Goal: Task Accomplishment & Management: Manage account settings

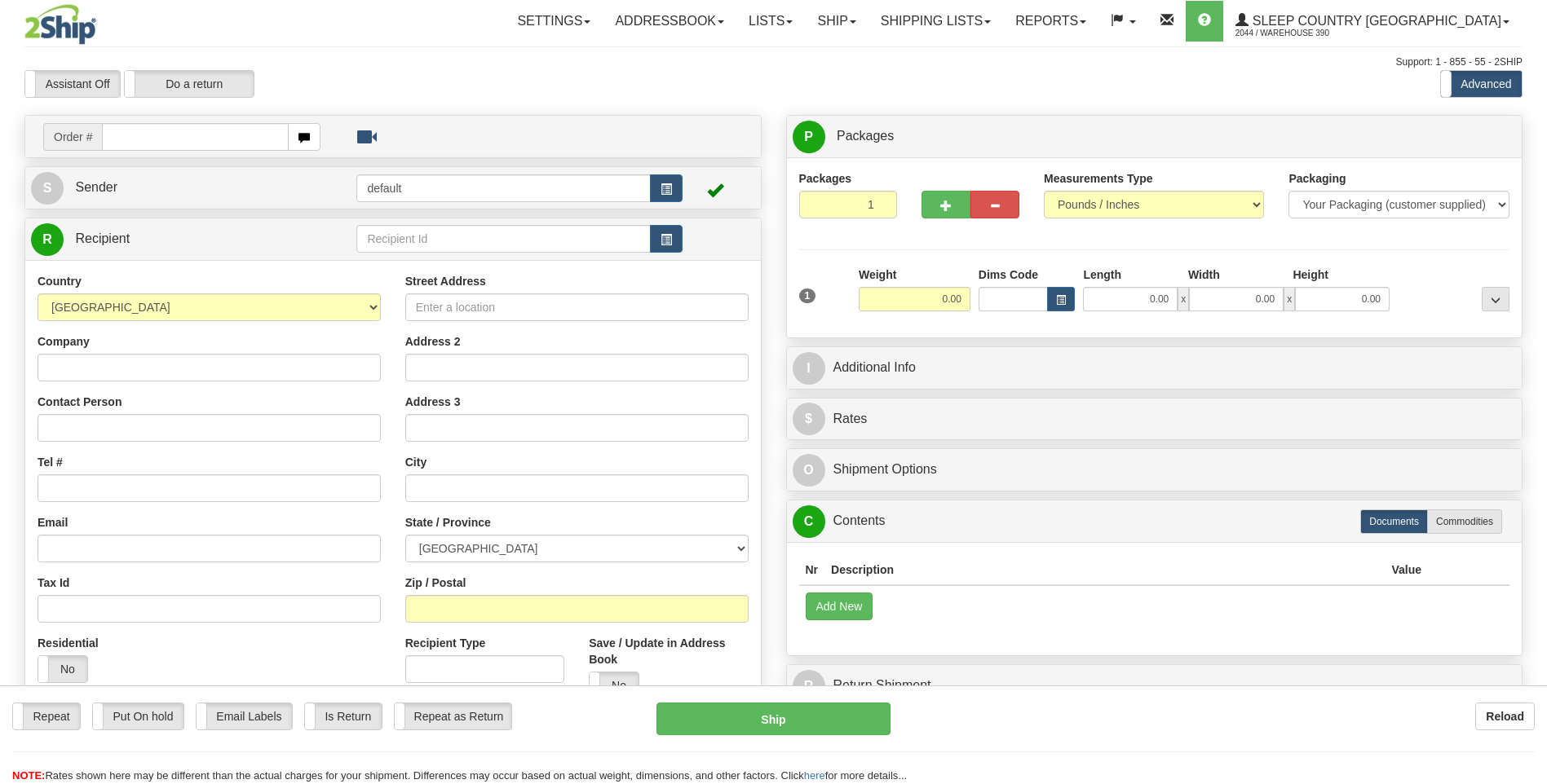
click at [234, 136] on input "text" at bounding box center [195, 137] width 186 height 28
type input "9000I007814"
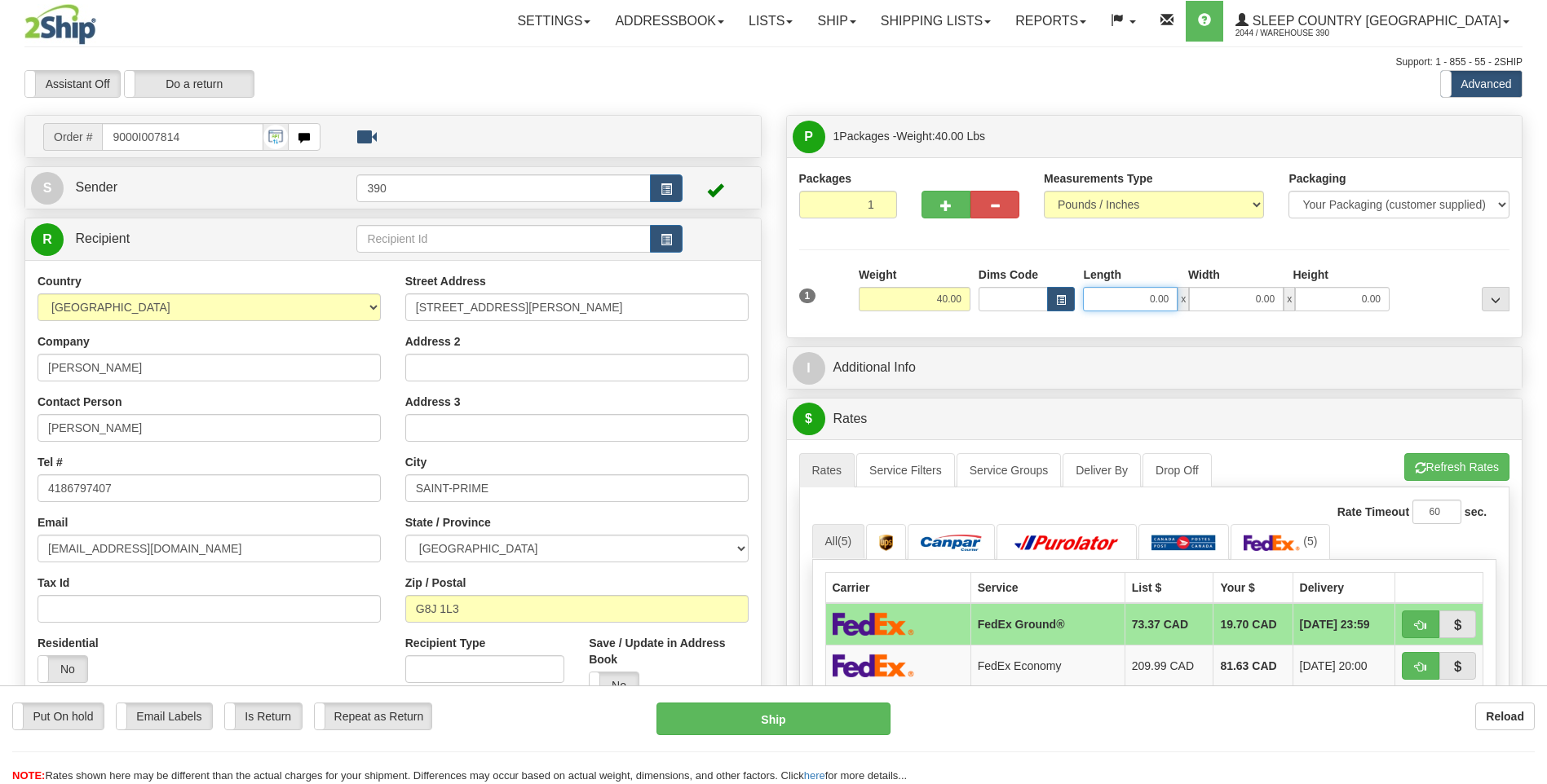
click at [725, 293] on input "0.00" at bounding box center [1130, 299] width 95 height 24
type input "17.00"
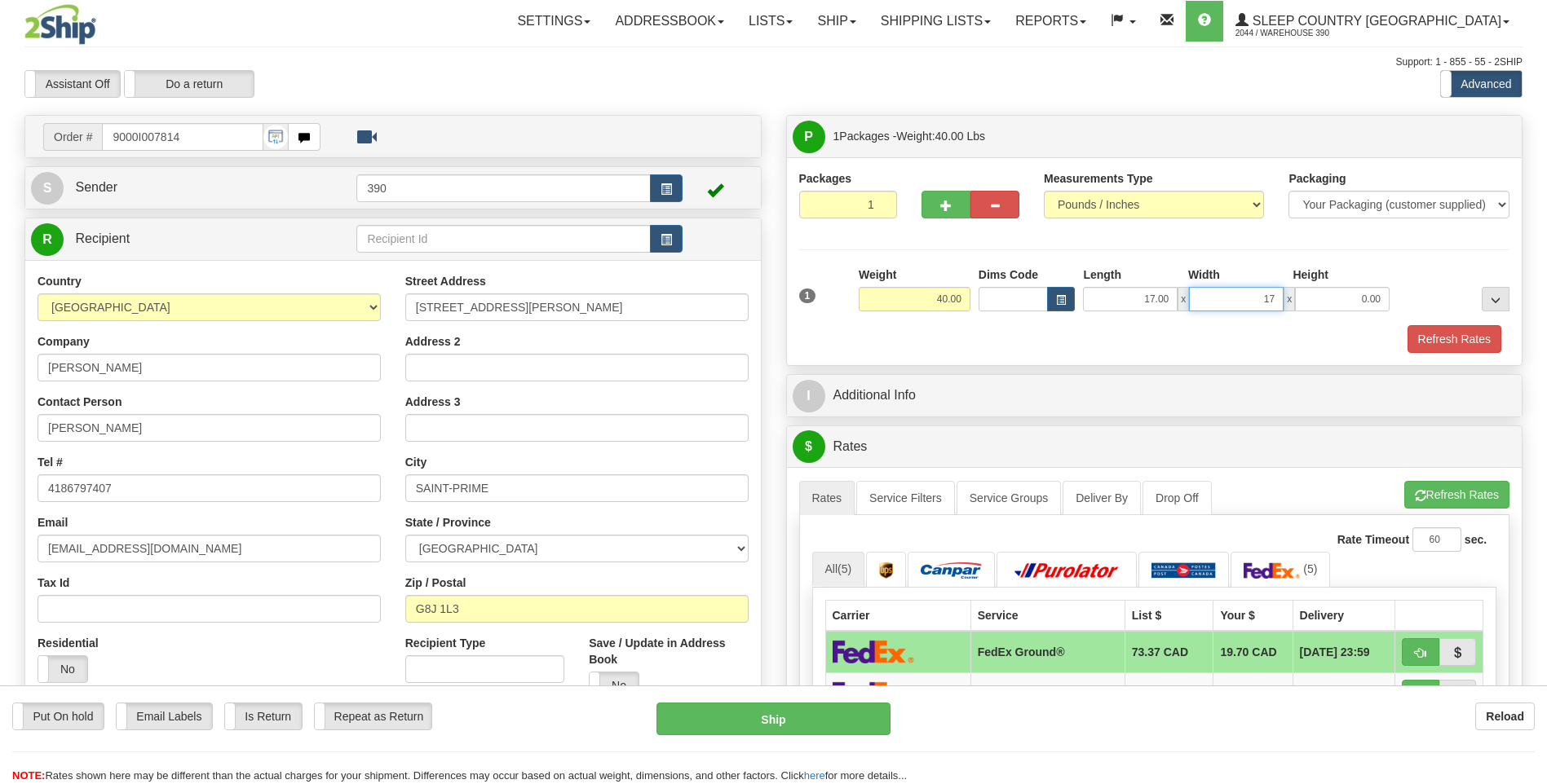
type input "17.00"
type input "38.00"
click at [725, 489] on button "Refresh Rates" at bounding box center [1456, 495] width 105 height 28
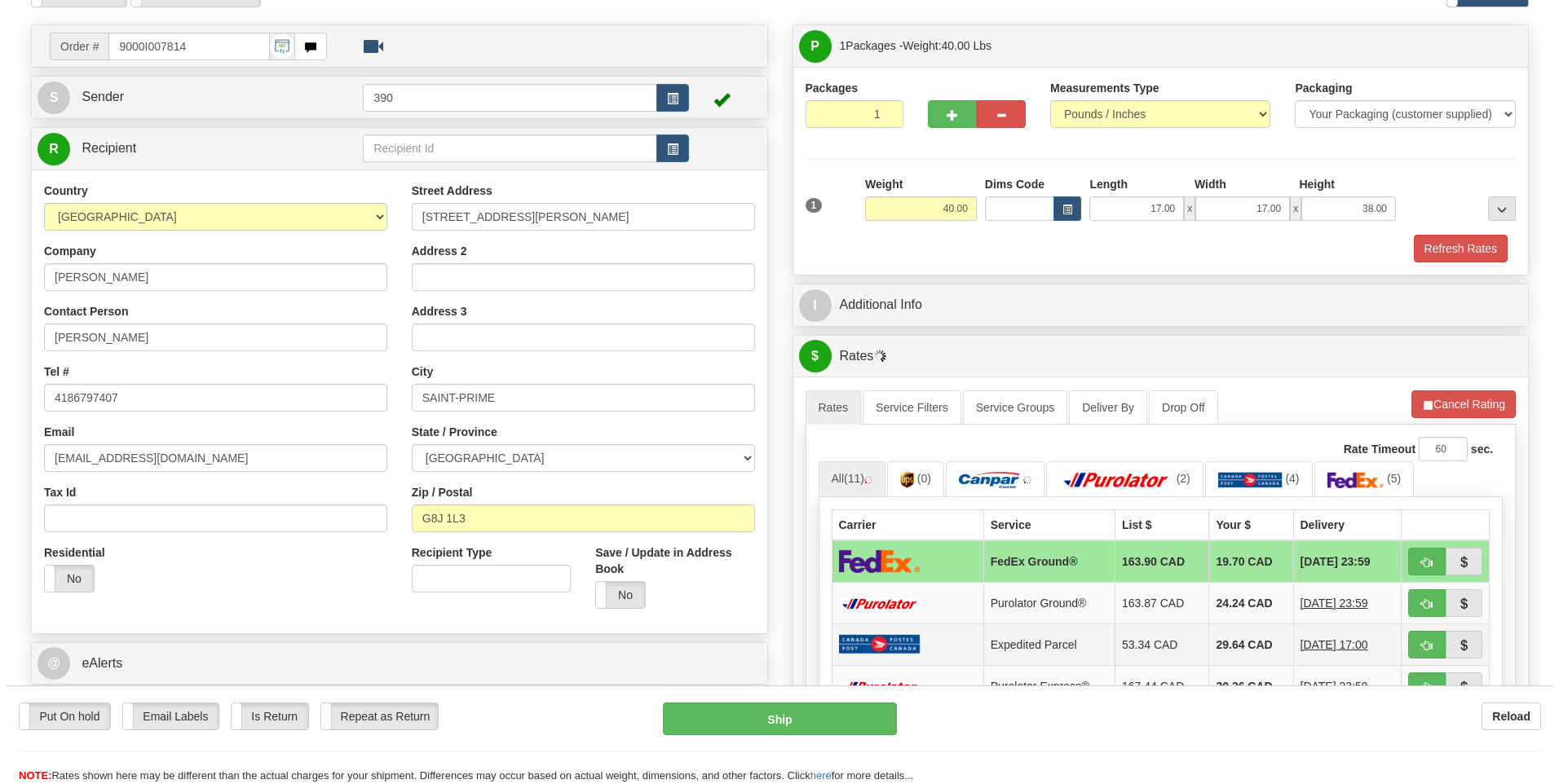
scroll to position [326, 0]
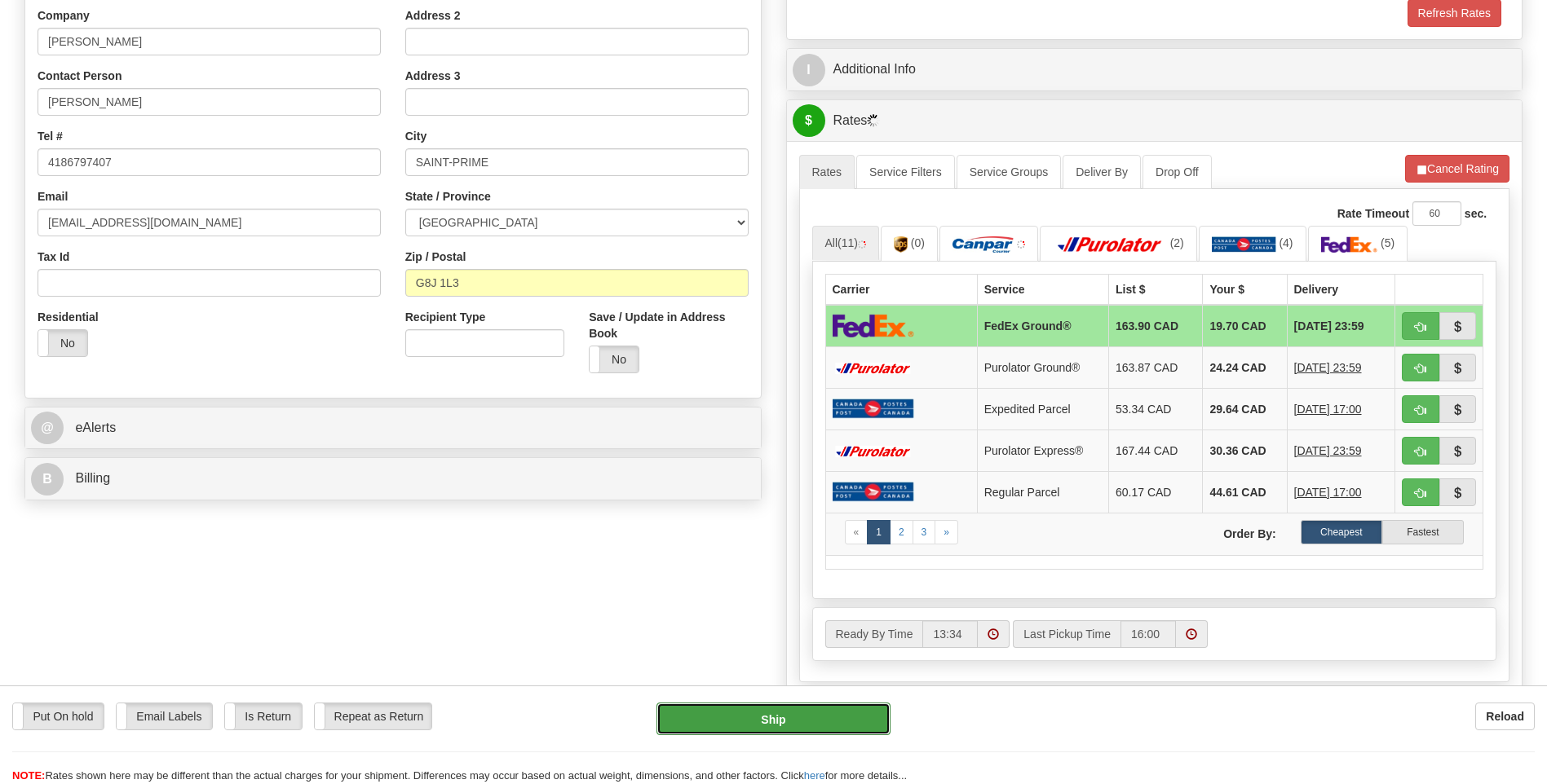
click at [725, 723] on button "Ship" at bounding box center [772, 718] width 233 height 33
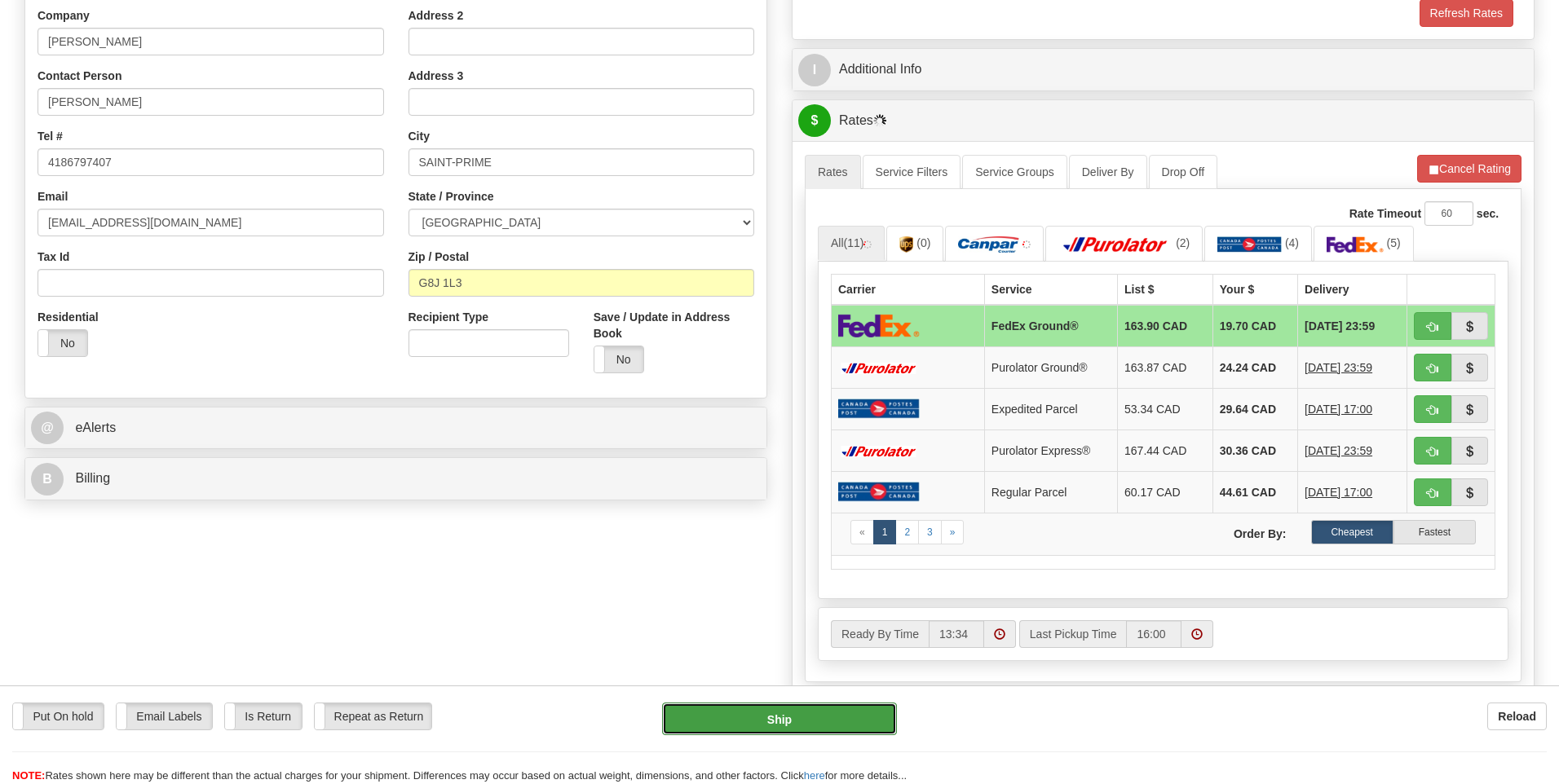
type input "92"
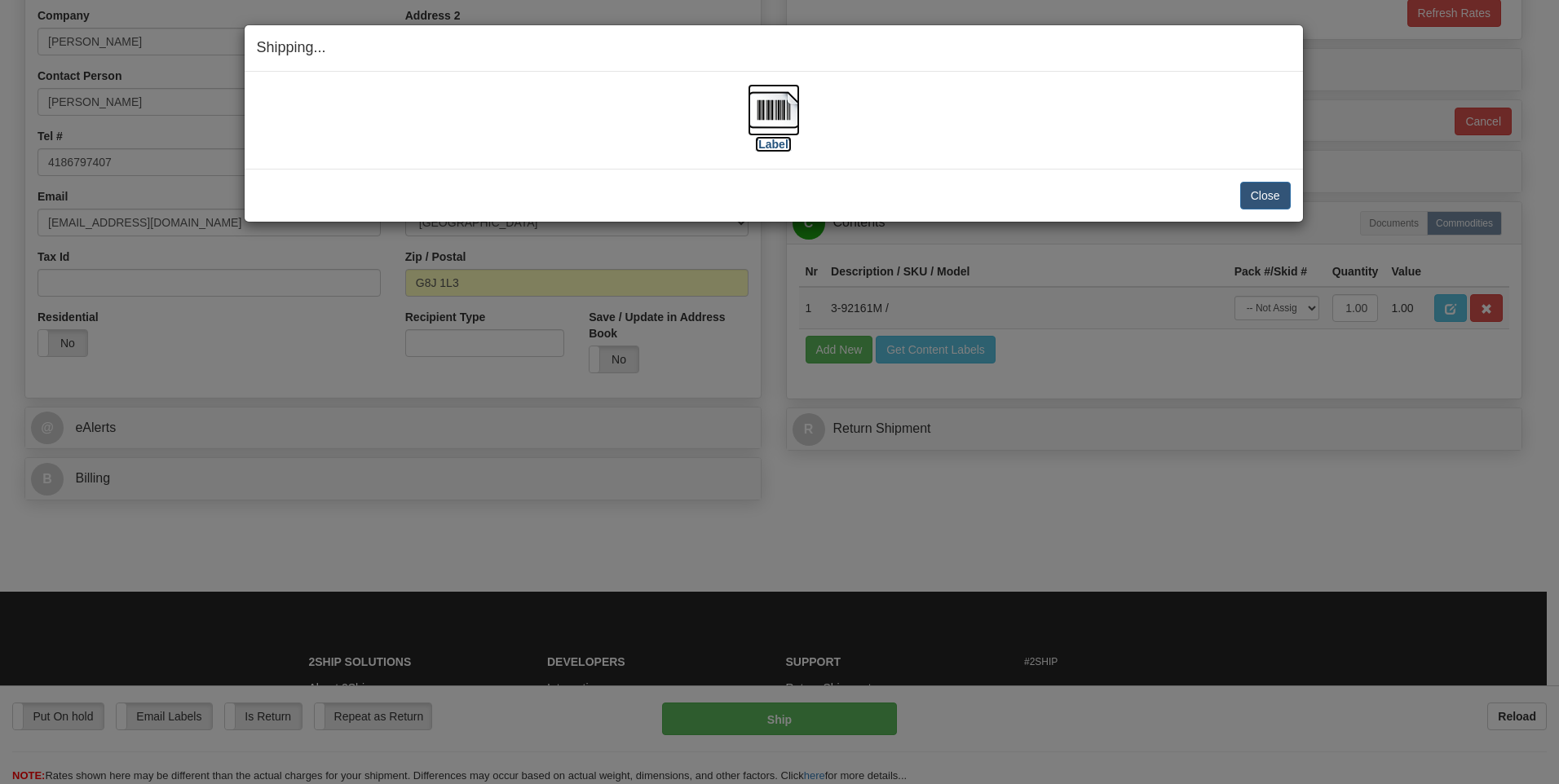
click at [725, 103] on img at bounding box center [774, 110] width 52 height 52
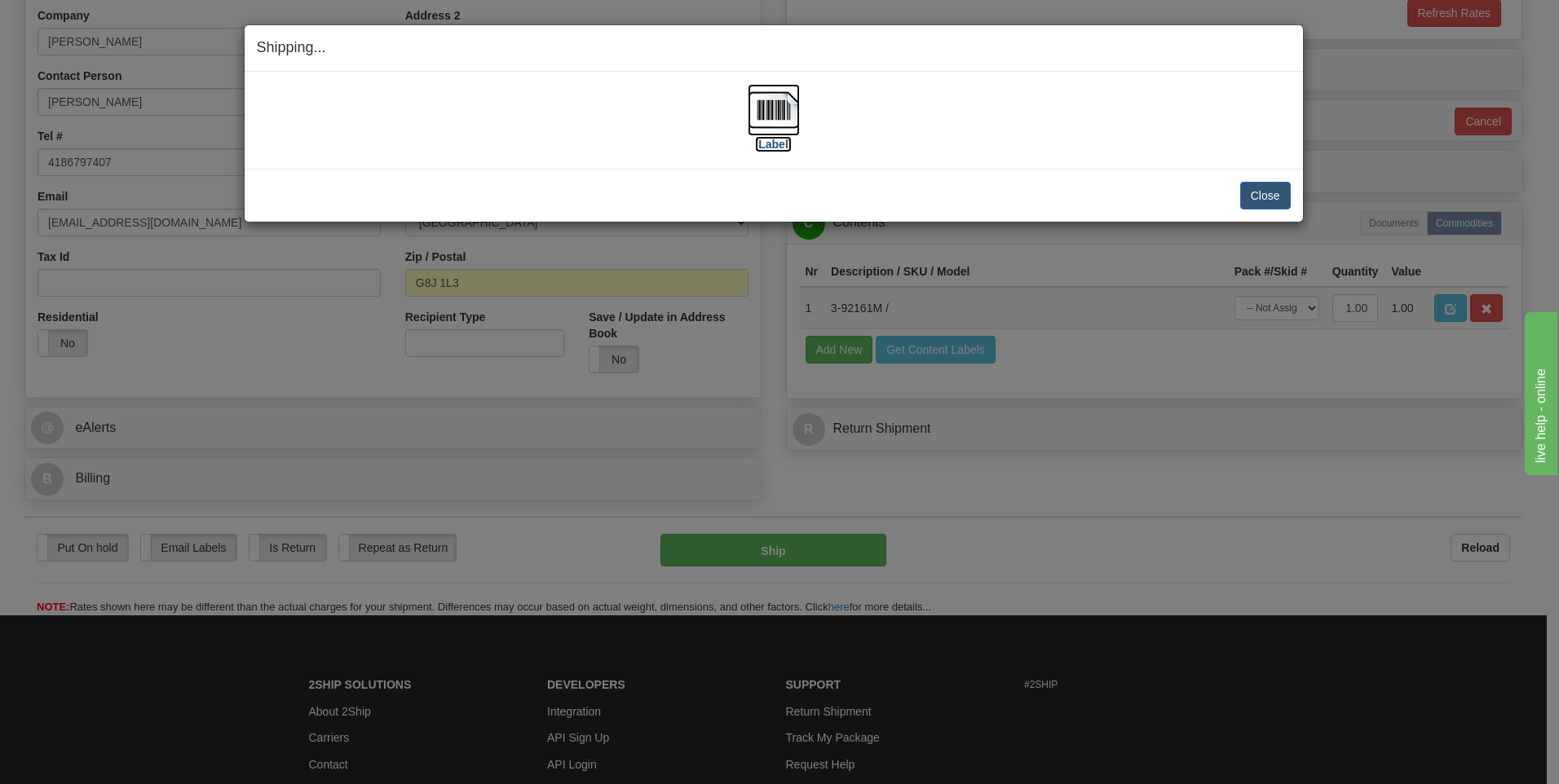
scroll to position [0, 0]
click at [725, 192] on button "Close" at bounding box center [1265, 196] width 50 height 28
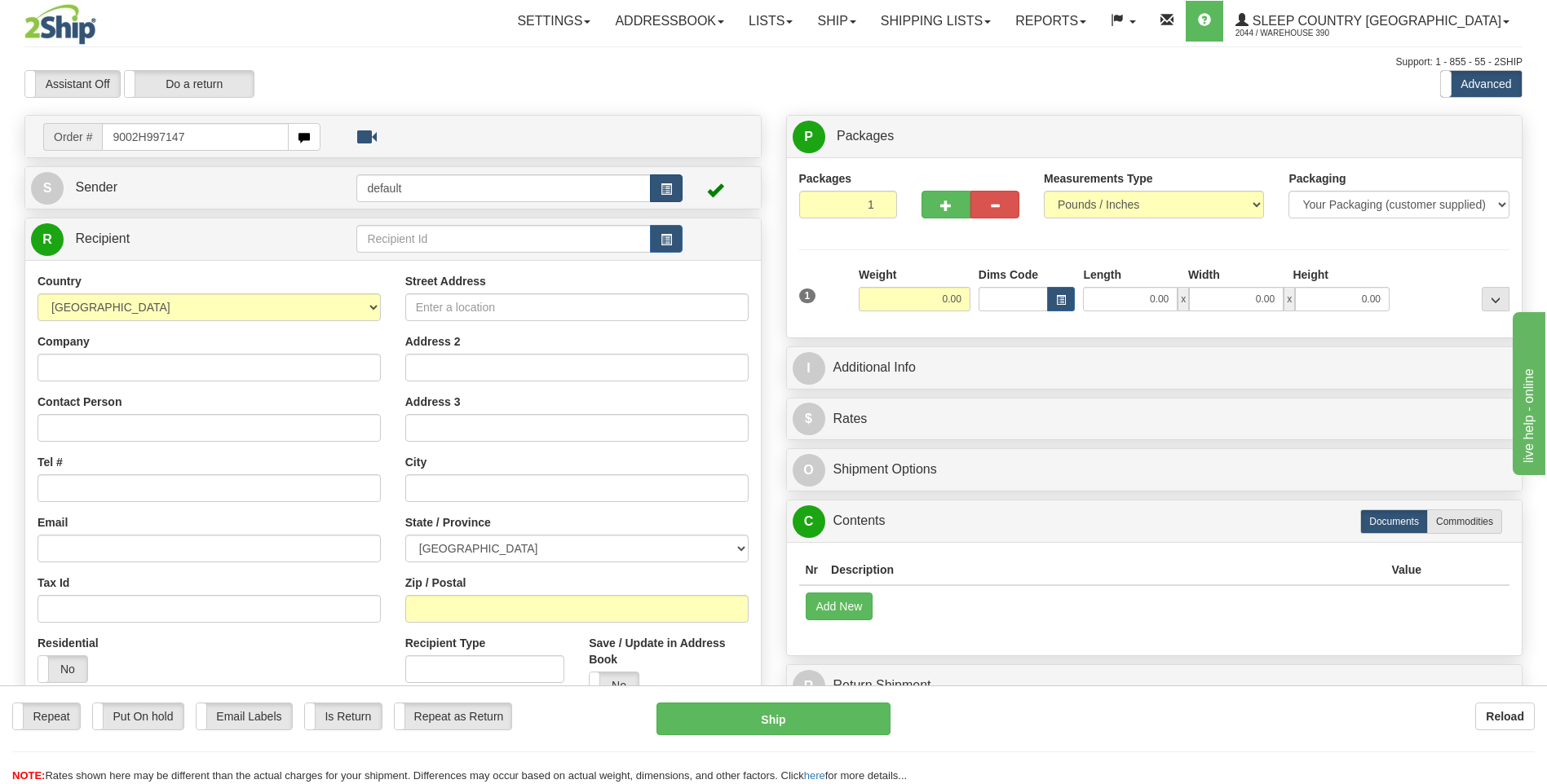
type input "9002H997147"
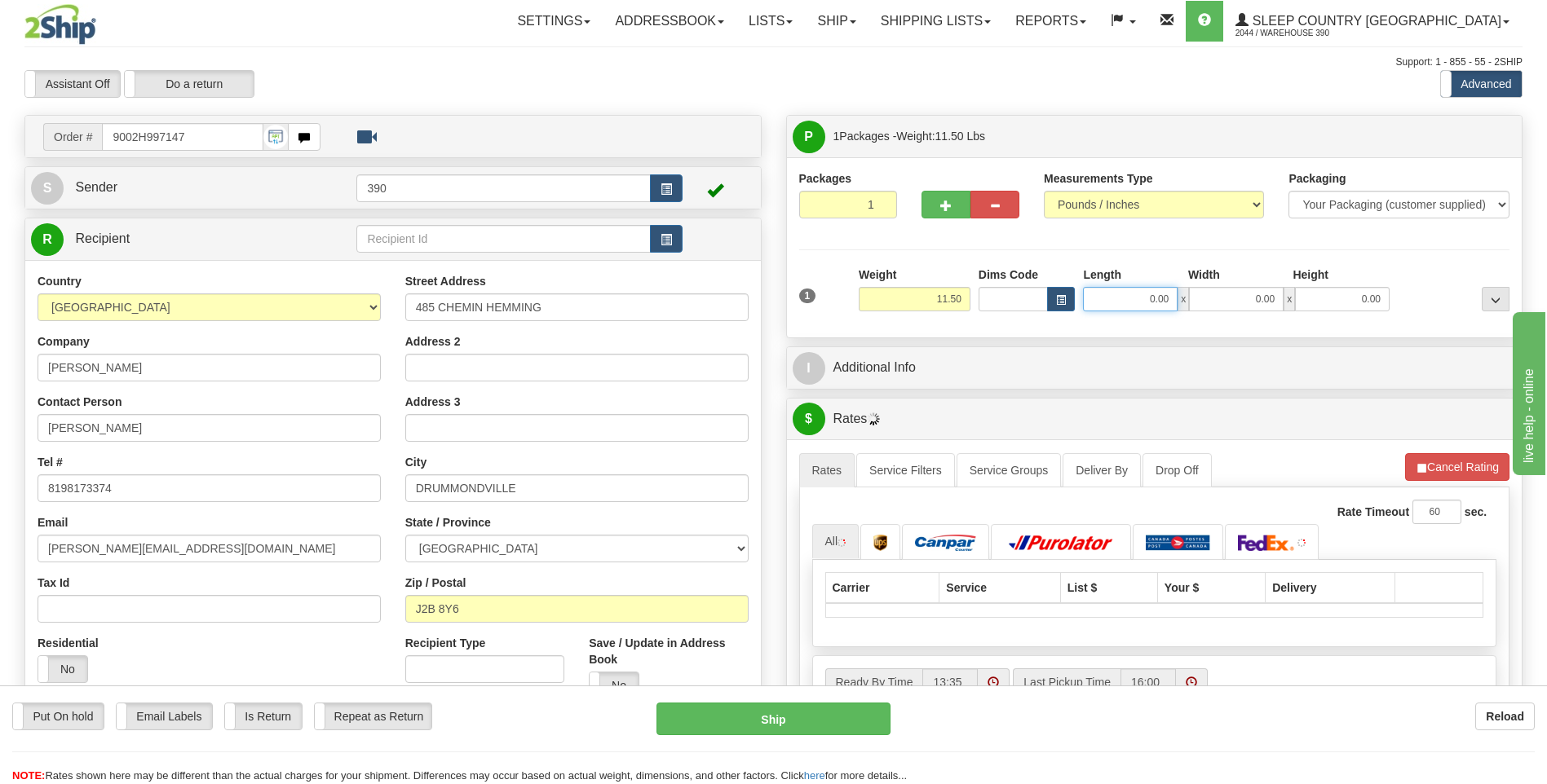
click at [1113, 291] on input "0.00" at bounding box center [1130, 299] width 95 height 24
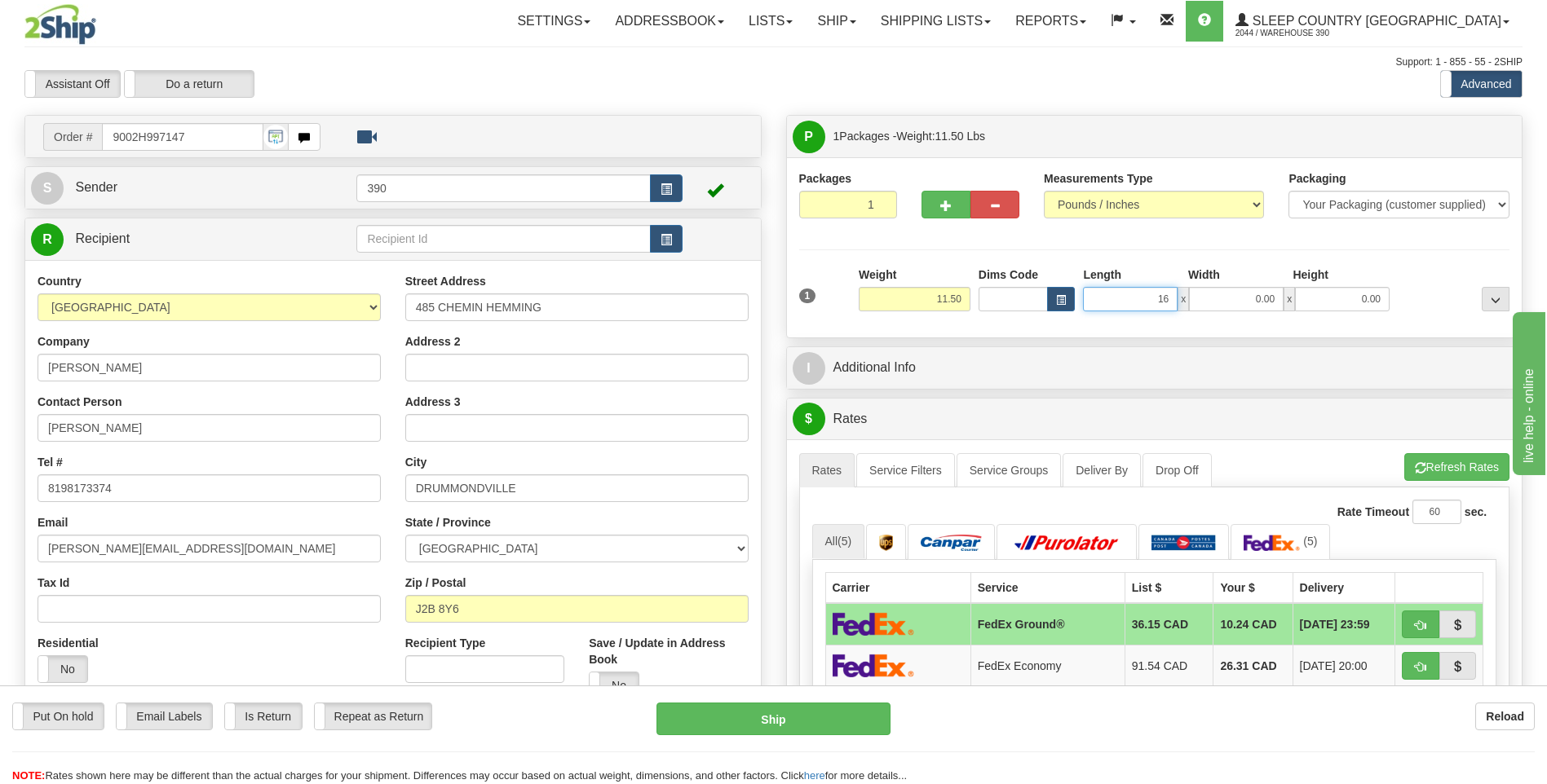
type input "16.00"
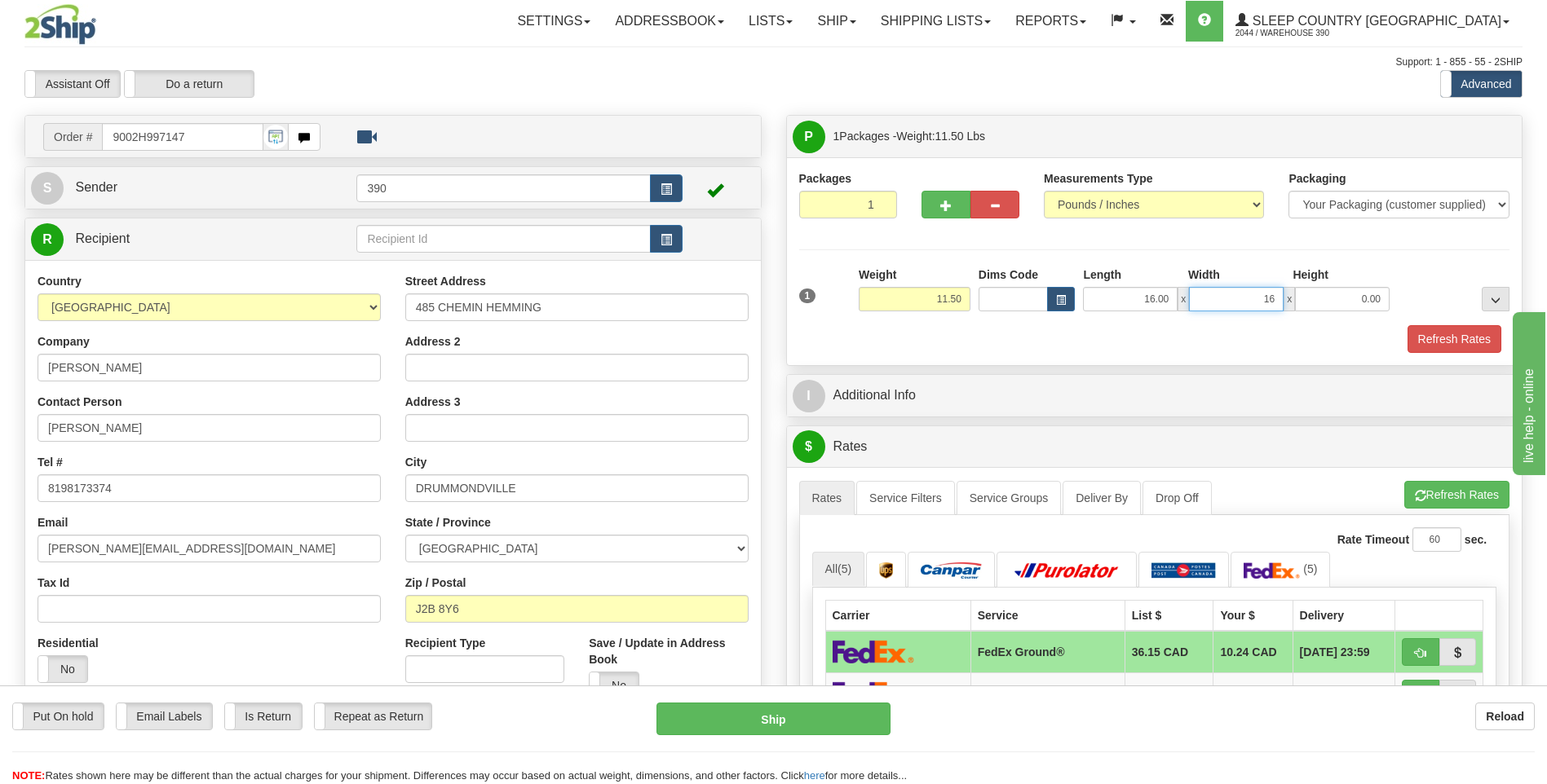
type input "16.00"
type input "37.00"
click at [1414, 492] on span "button" at bounding box center [1420, 495] width 11 height 10
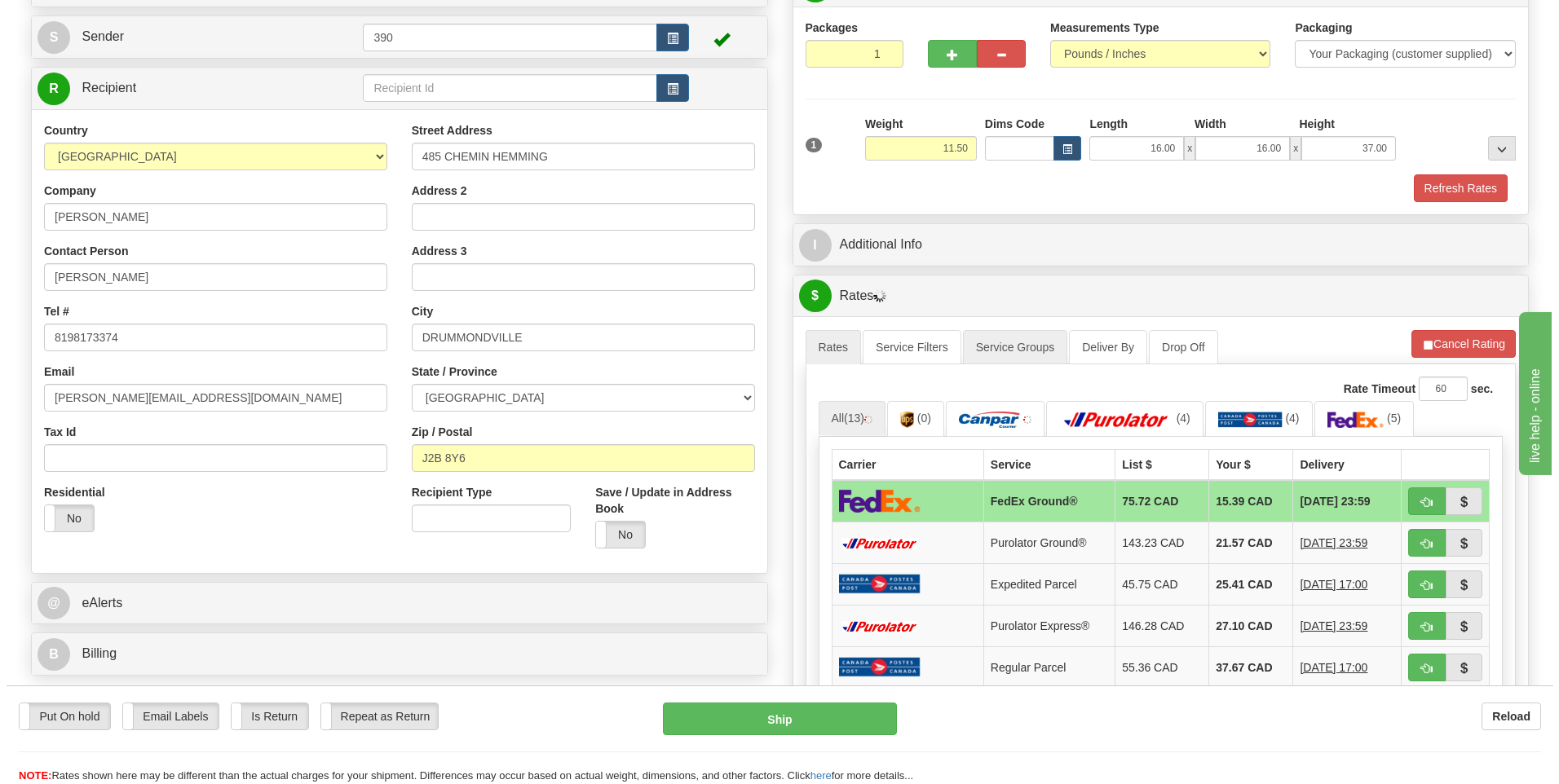
scroll to position [244, 0]
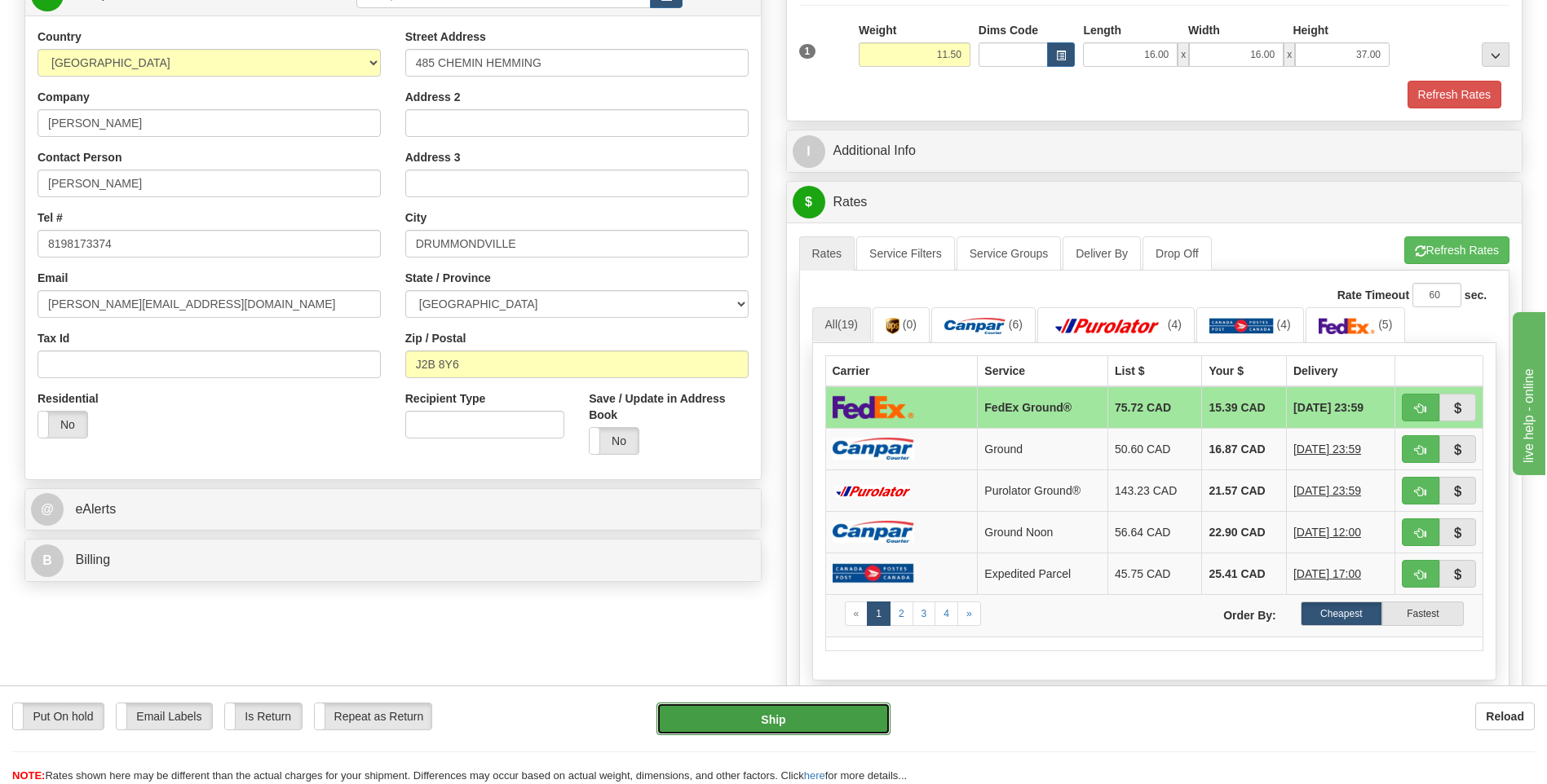
click at [762, 716] on button "Ship" at bounding box center [772, 718] width 233 height 33
type input "92"
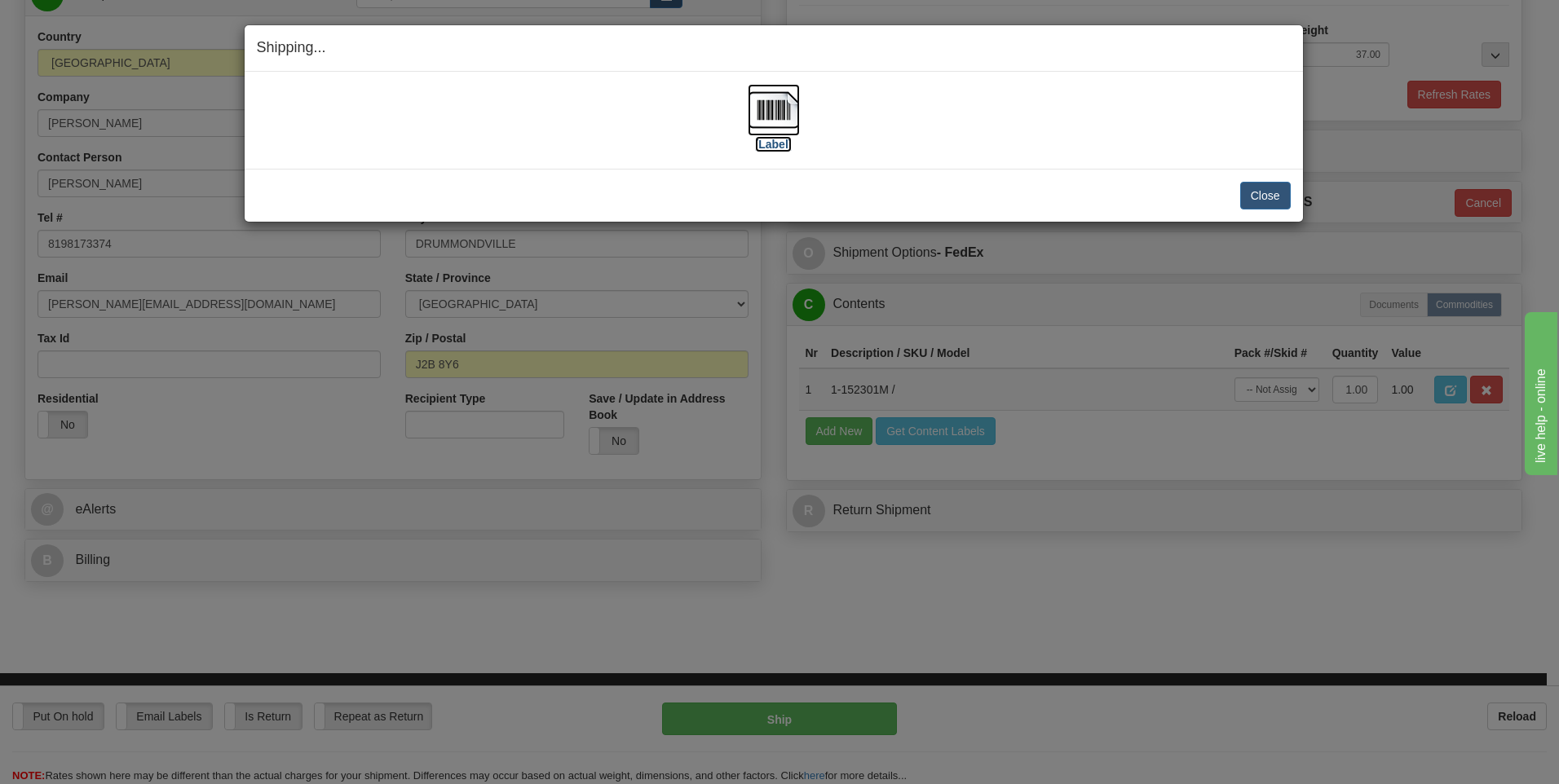
click at [762, 117] on img at bounding box center [774, 110] width 52 height 52
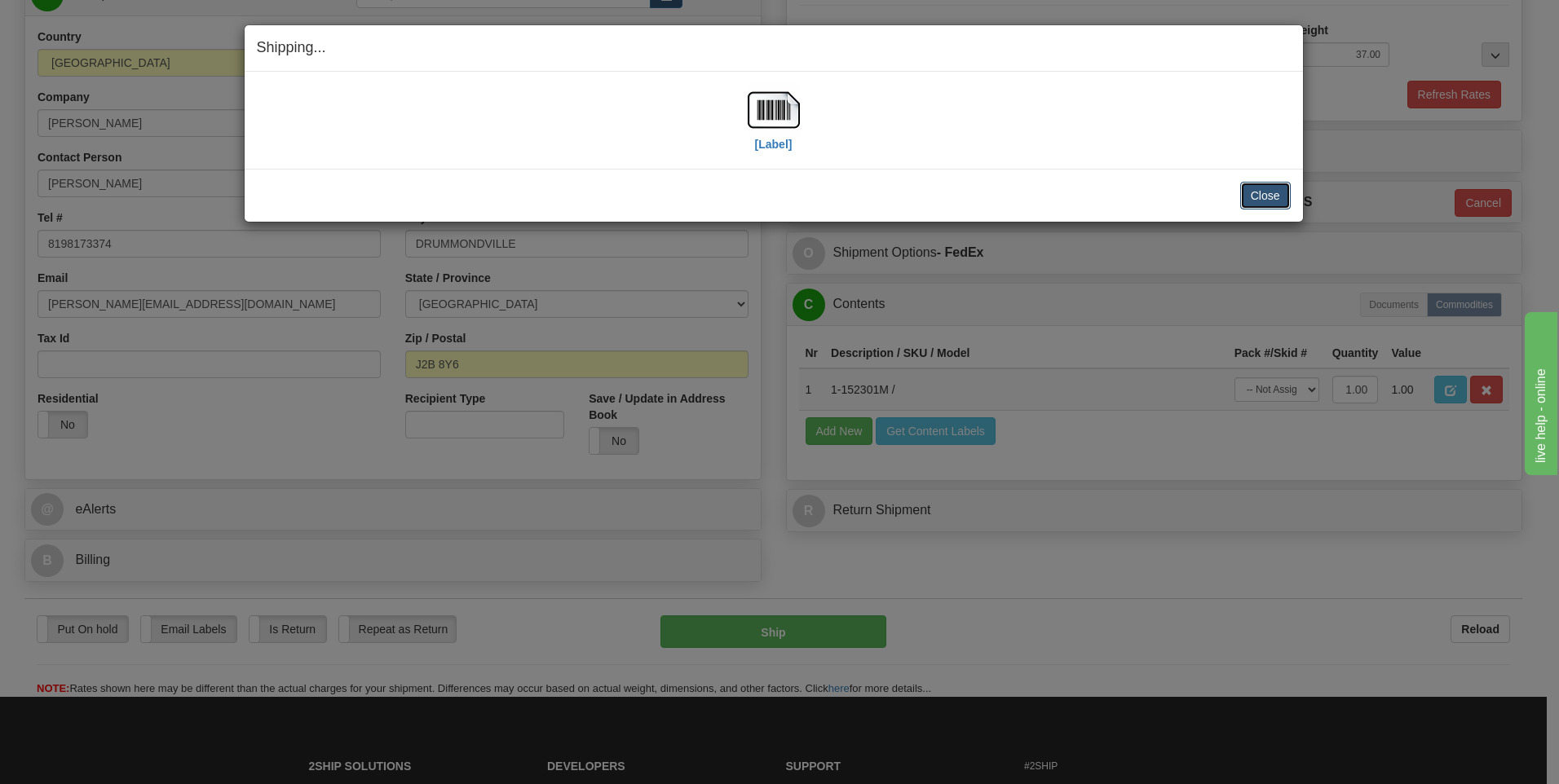
click at [1261, 195] on button "Close" at bounding box center [1265, 196] width 50 height 28
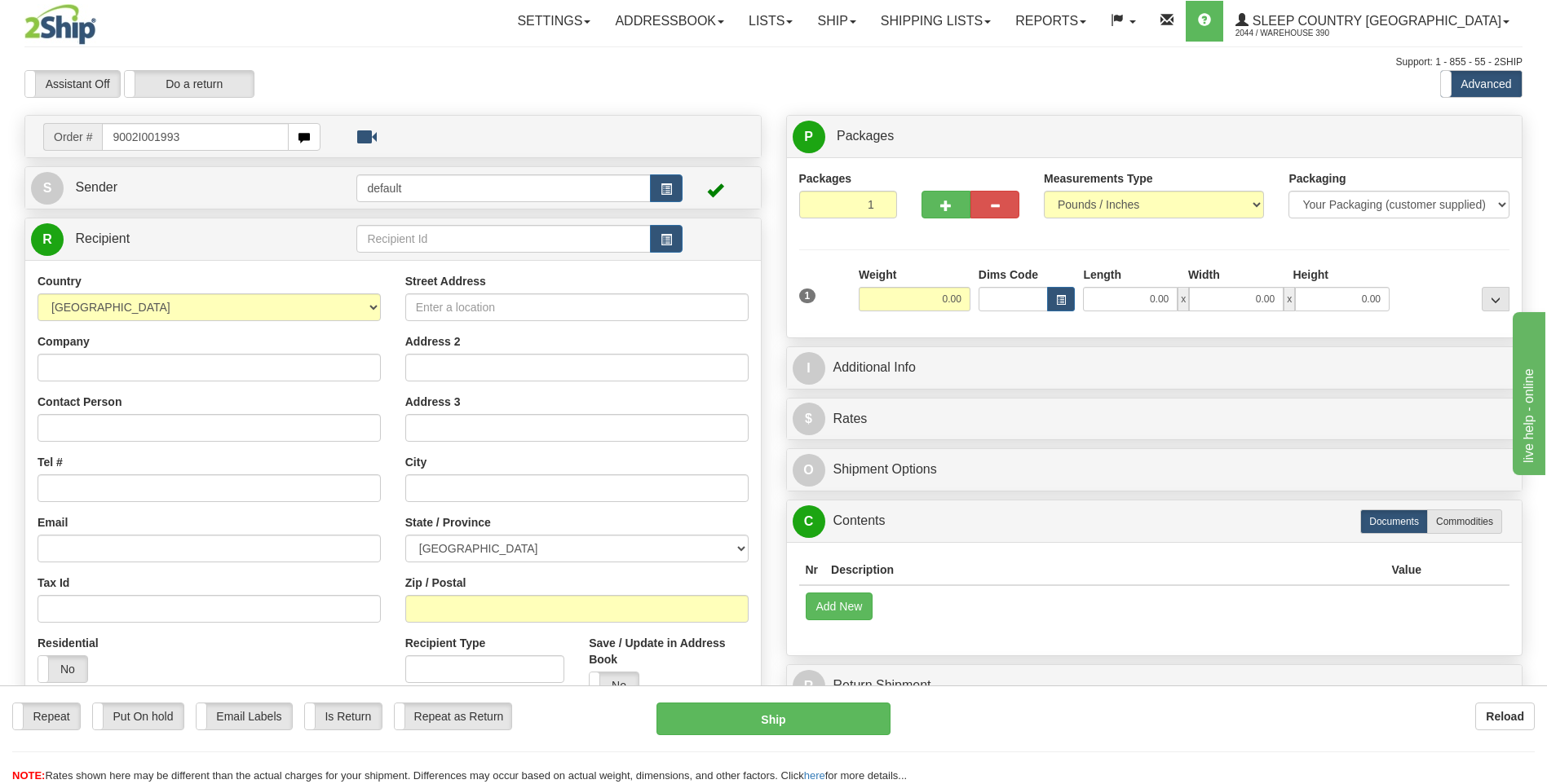
type input "9002I001993"
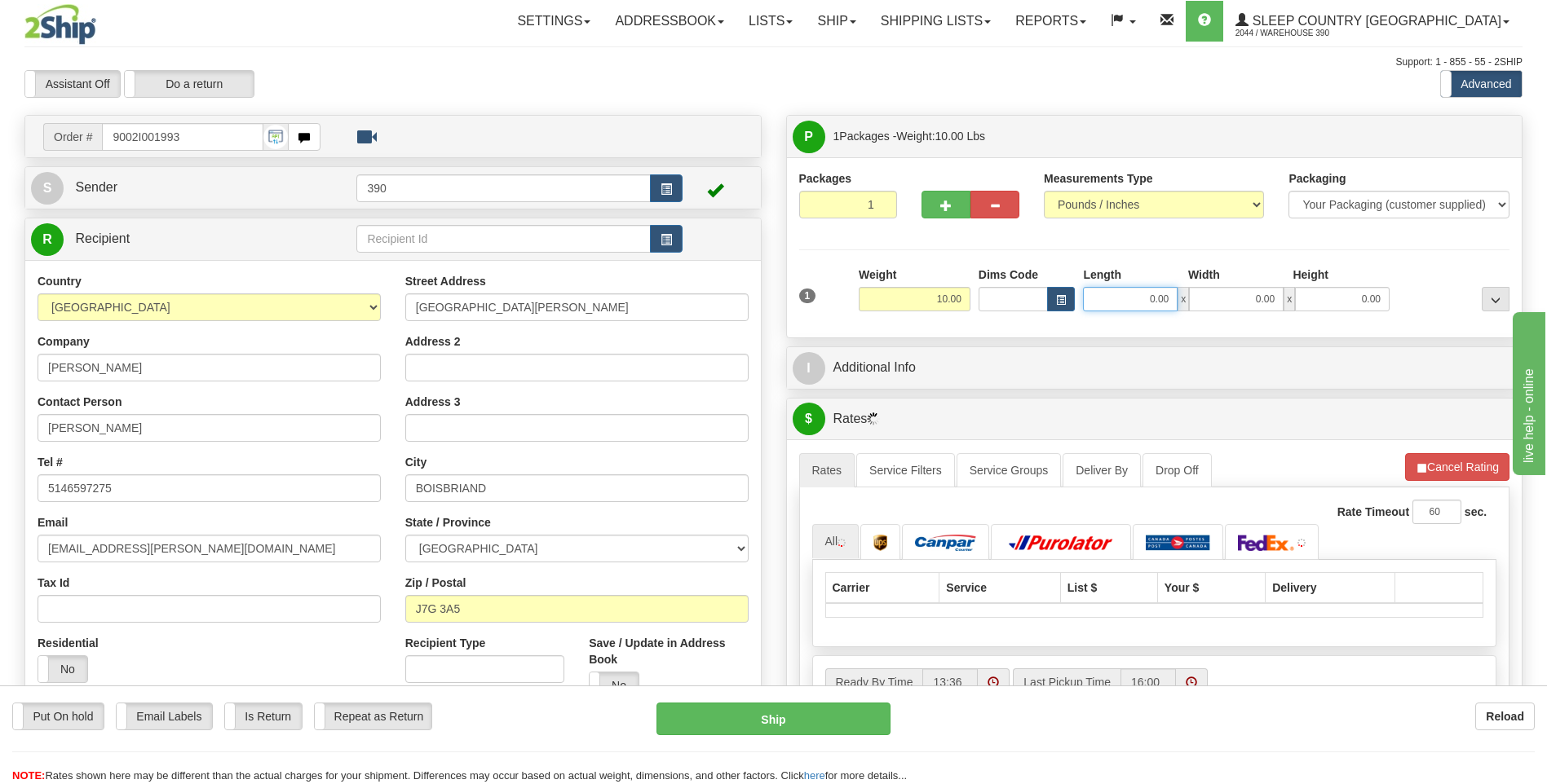
click at [1120, 296] on input "0.00" at bounding box center [1130, 299] width 95 height 24
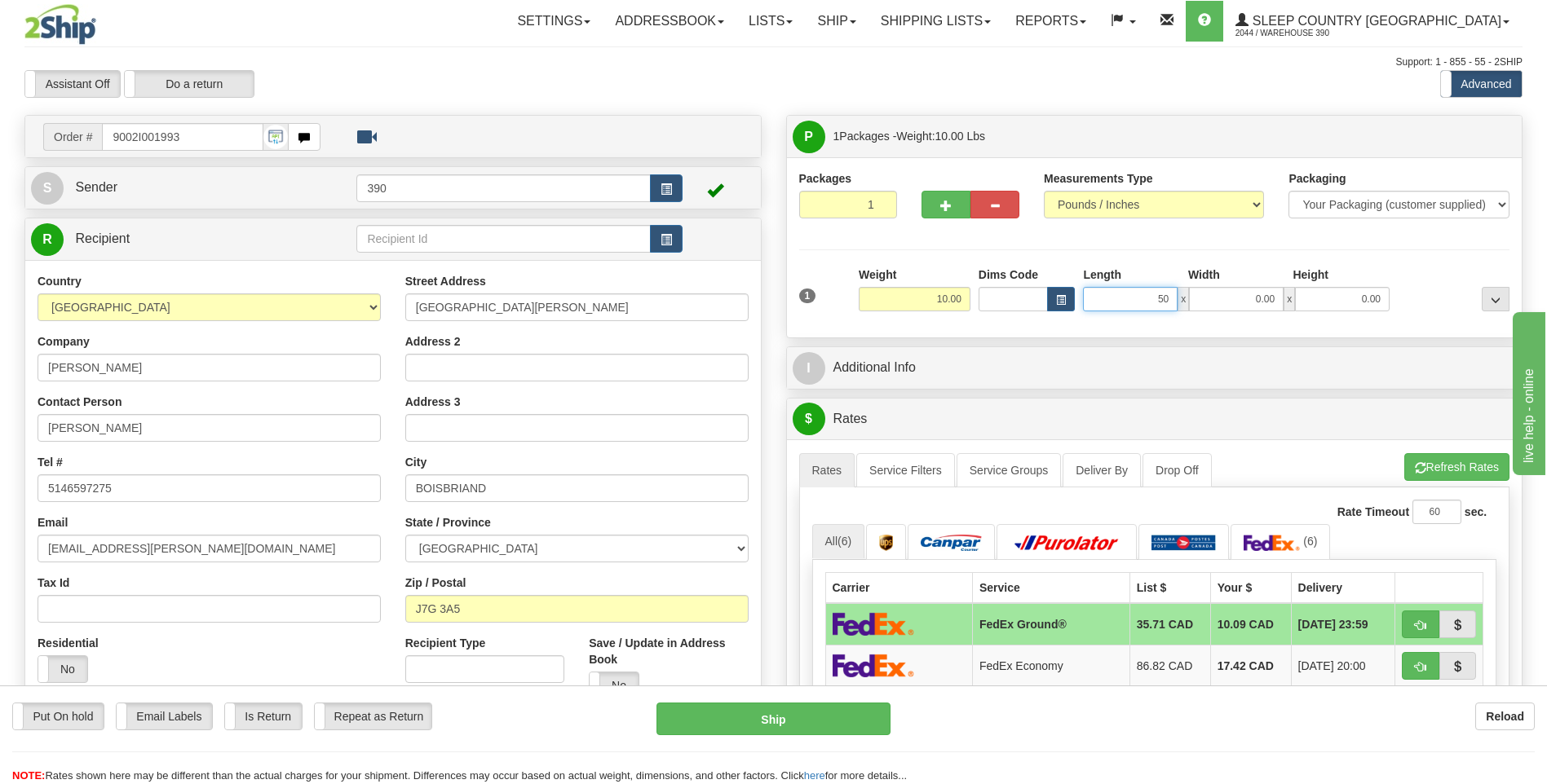
type input "50.00"
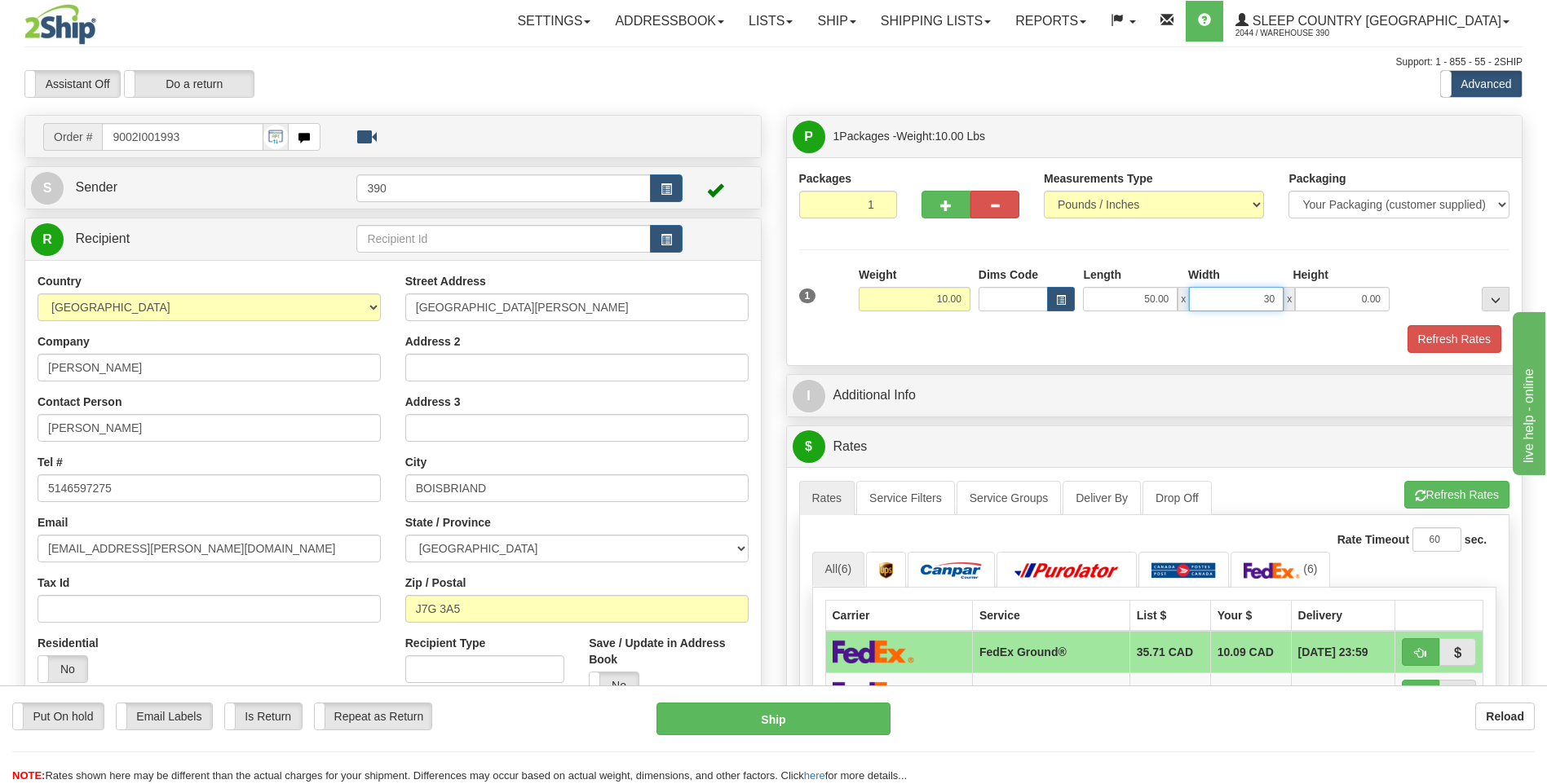
type input "30.00"
type input "6.00"
click at [1421, 485] on button "Refresh Rates" at bounding box center [1456, 495] width 105 height 28
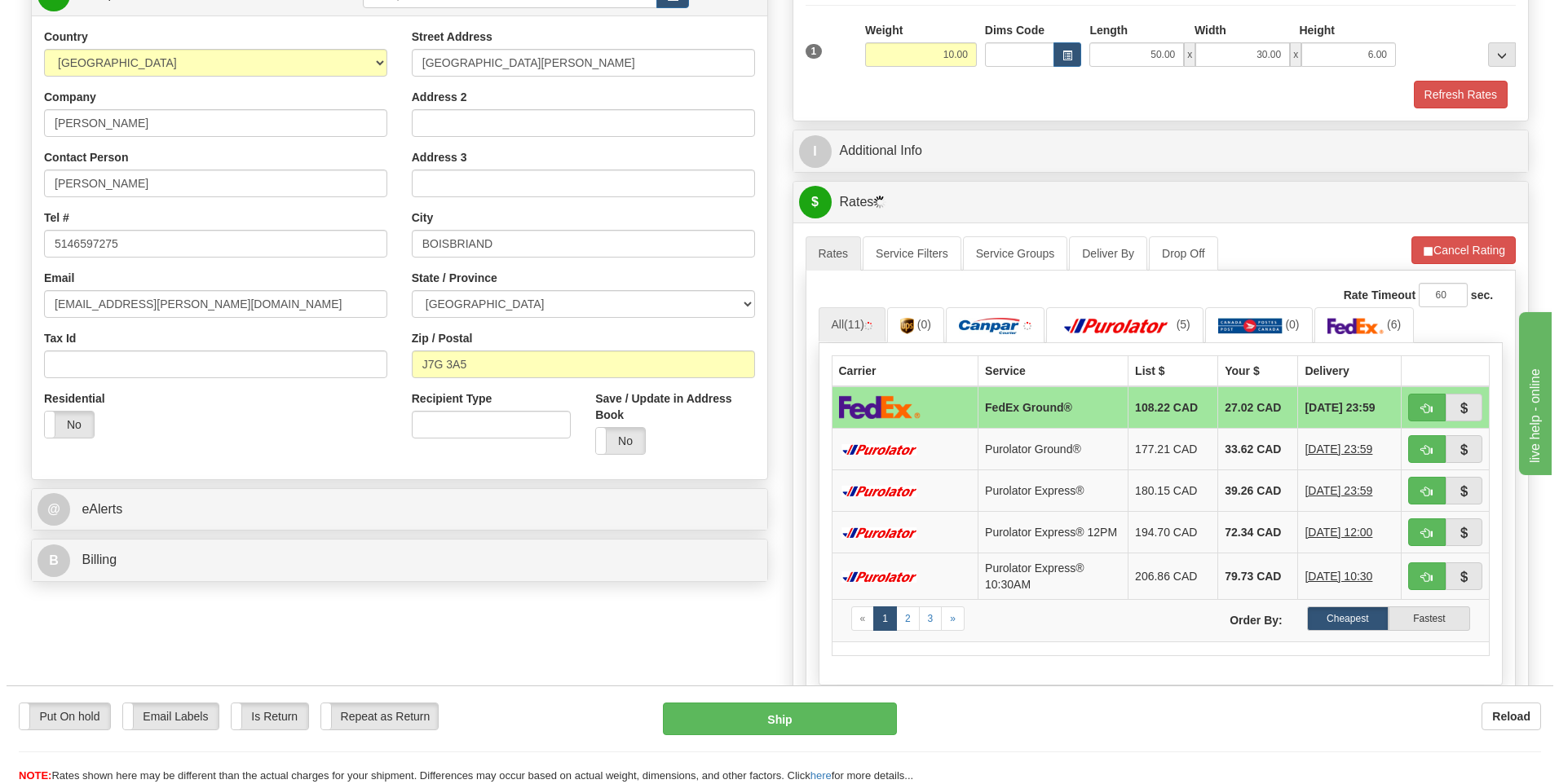
scroll to position [326, 0]
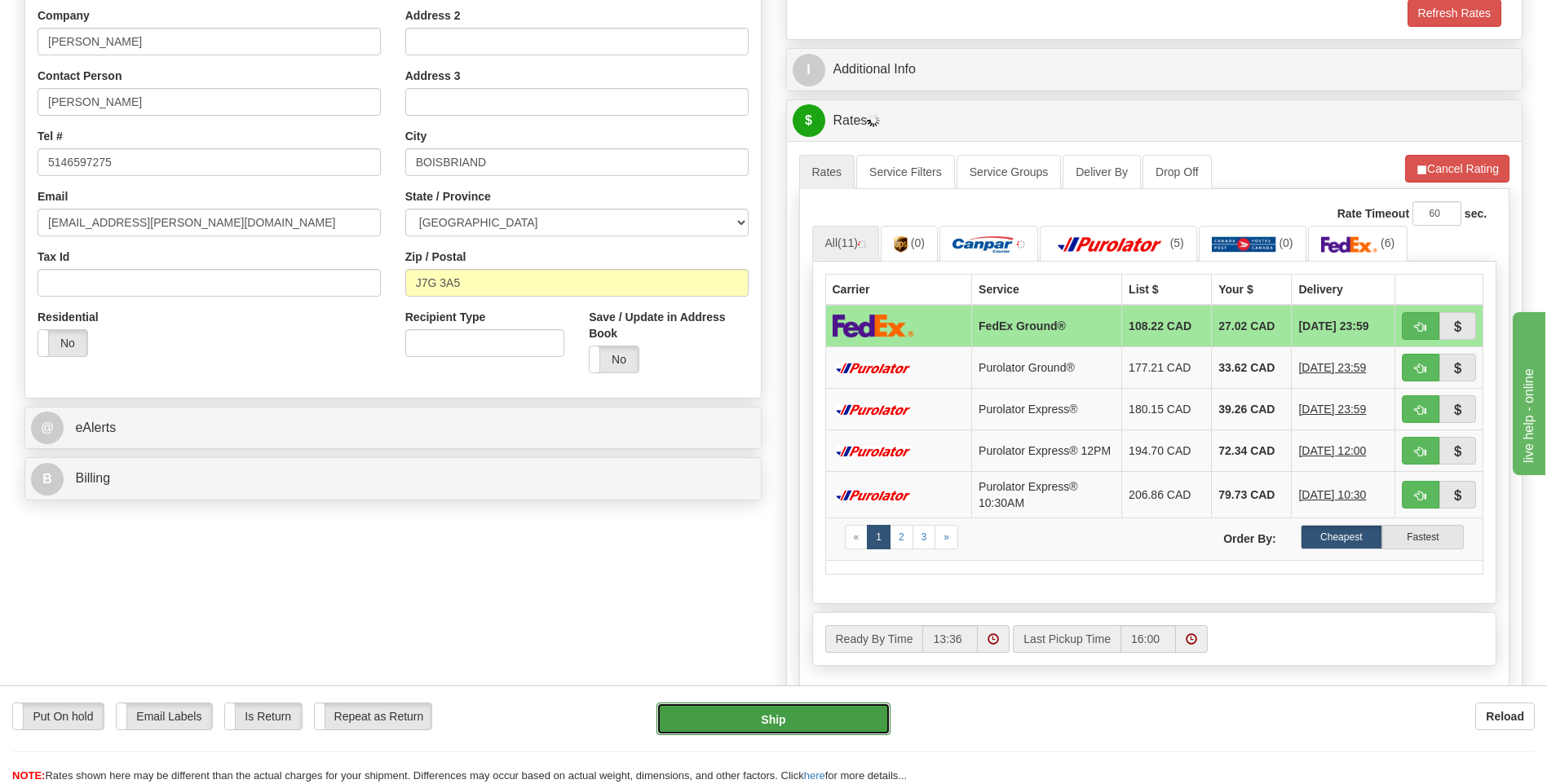
click at [746, 708] on button "Ship" at bounding box center [772, 718] width 233 height 33
type input "92"
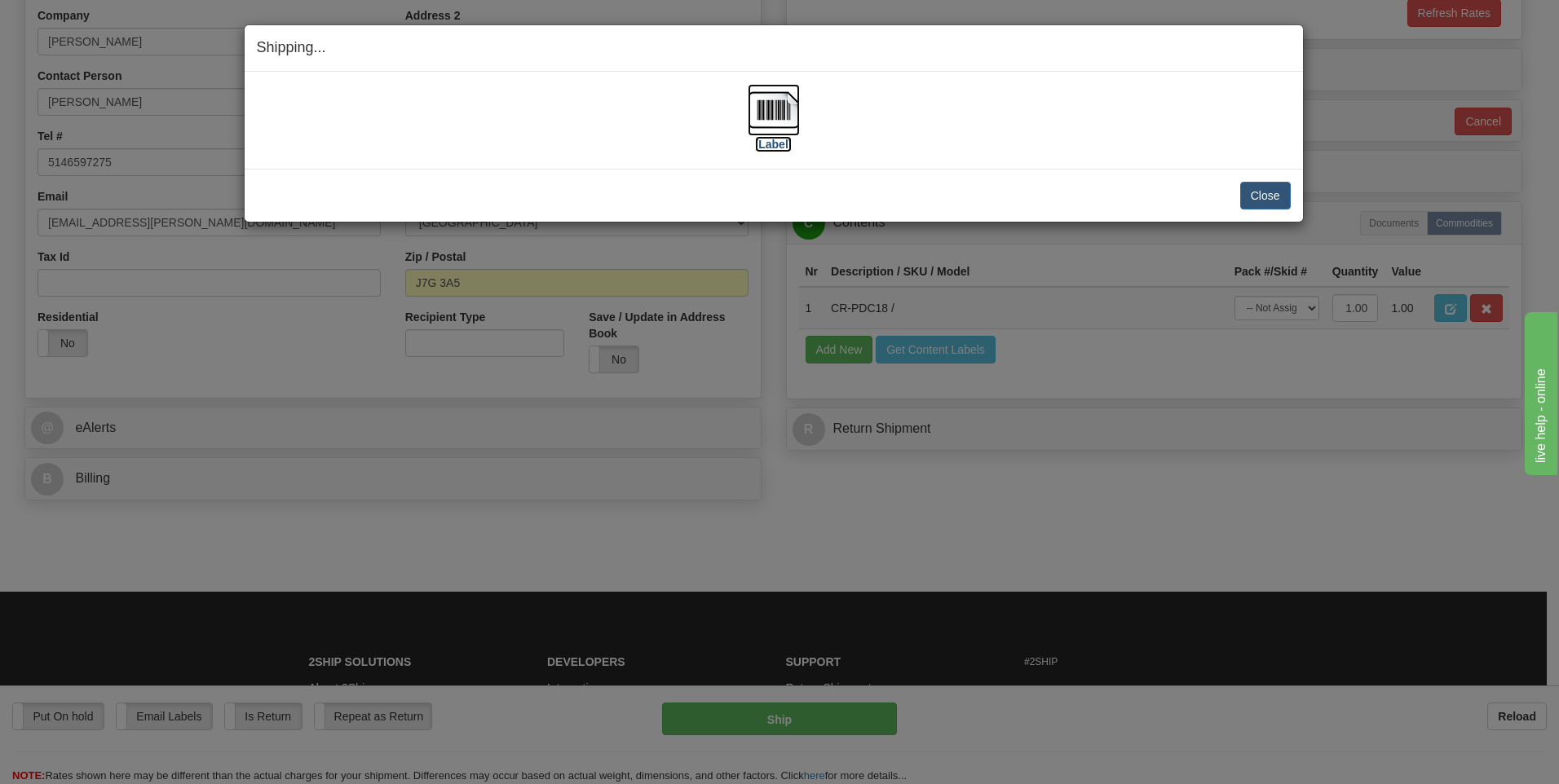
click at [775, 110] on img at bounding box center [774, 110] width 52 height 52
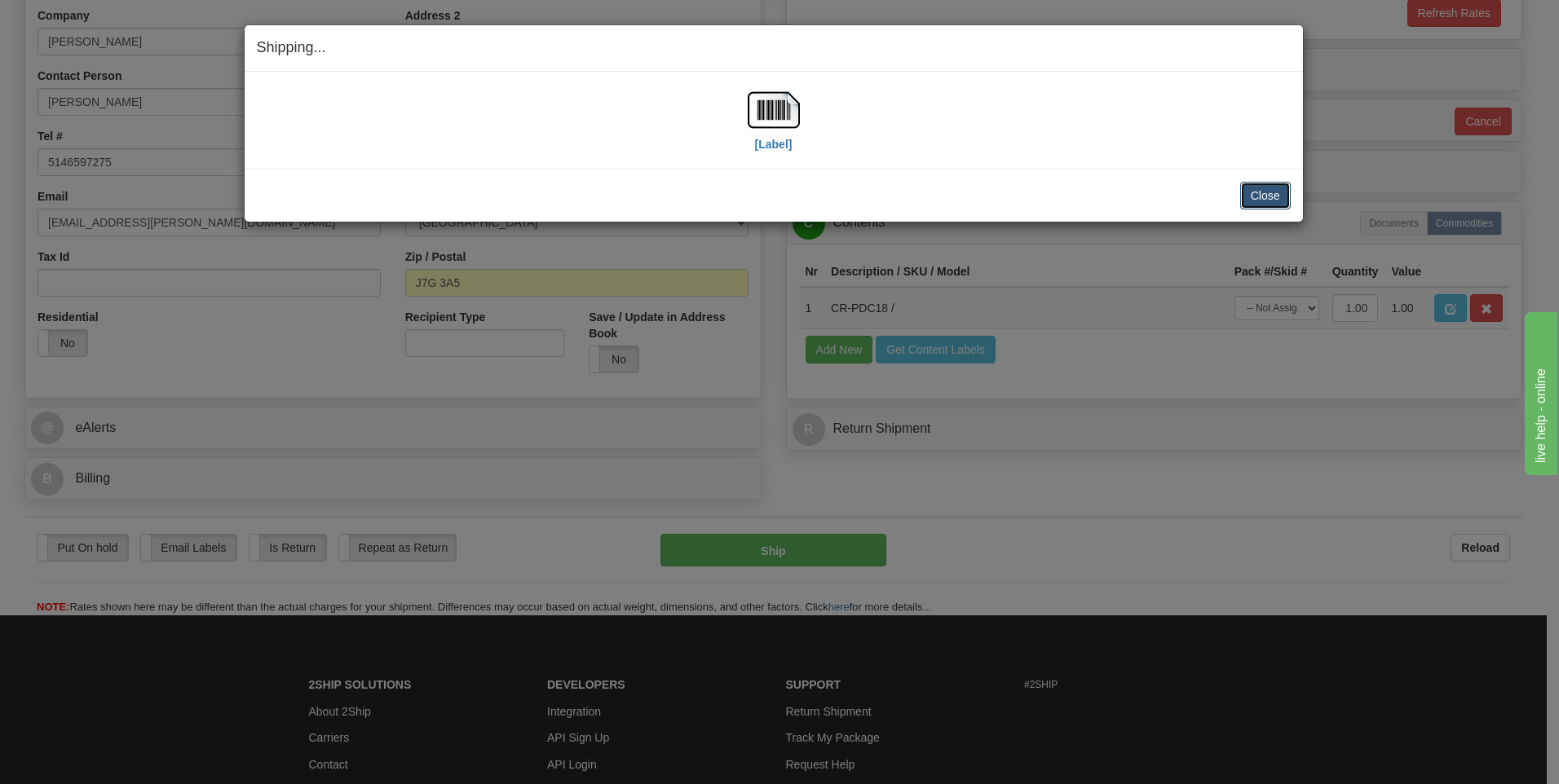
click at [1260, 196] on button "Close" at bounding box center [1265, 196] width 50 height 28
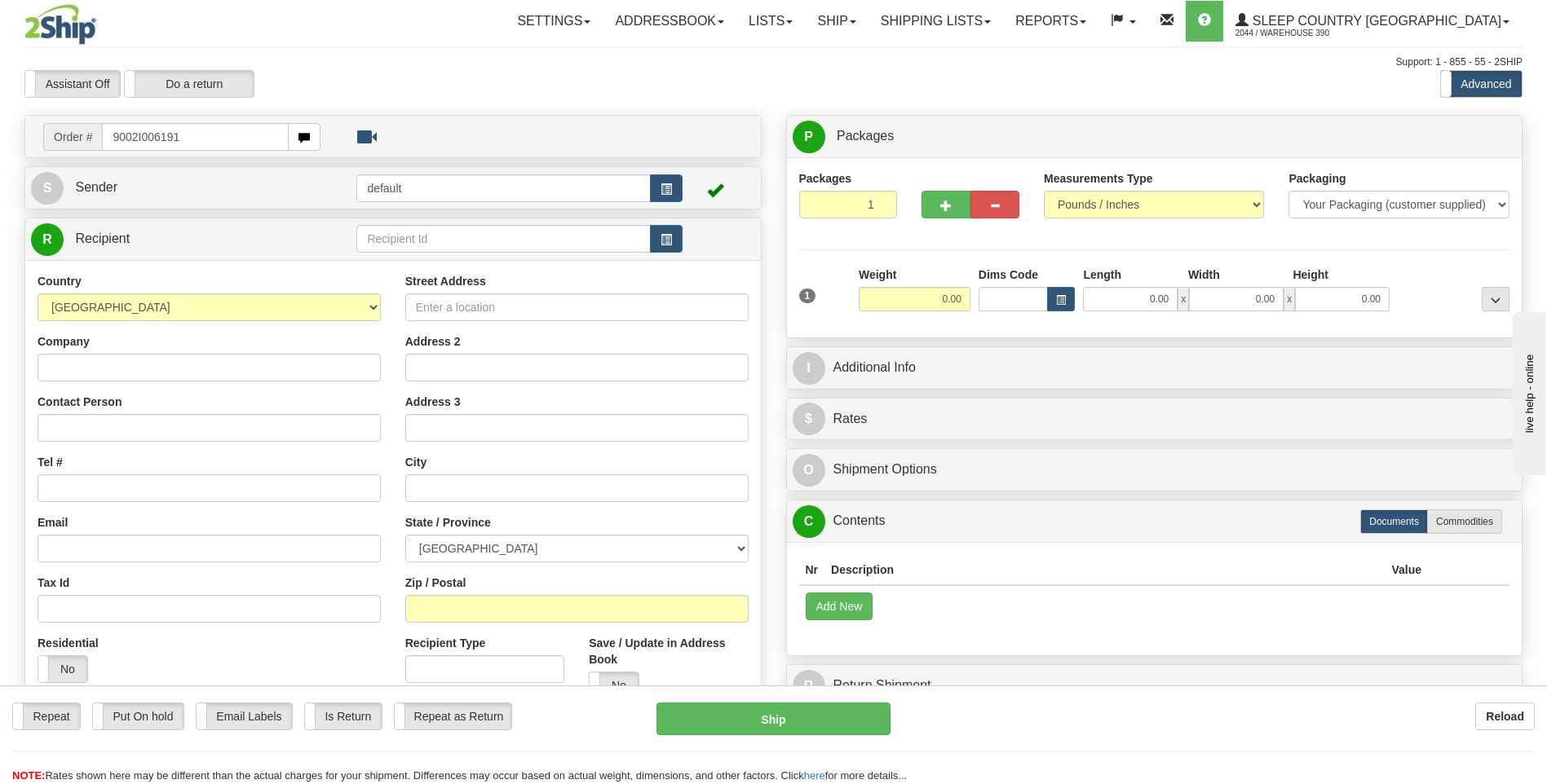
type input "9002I006191"
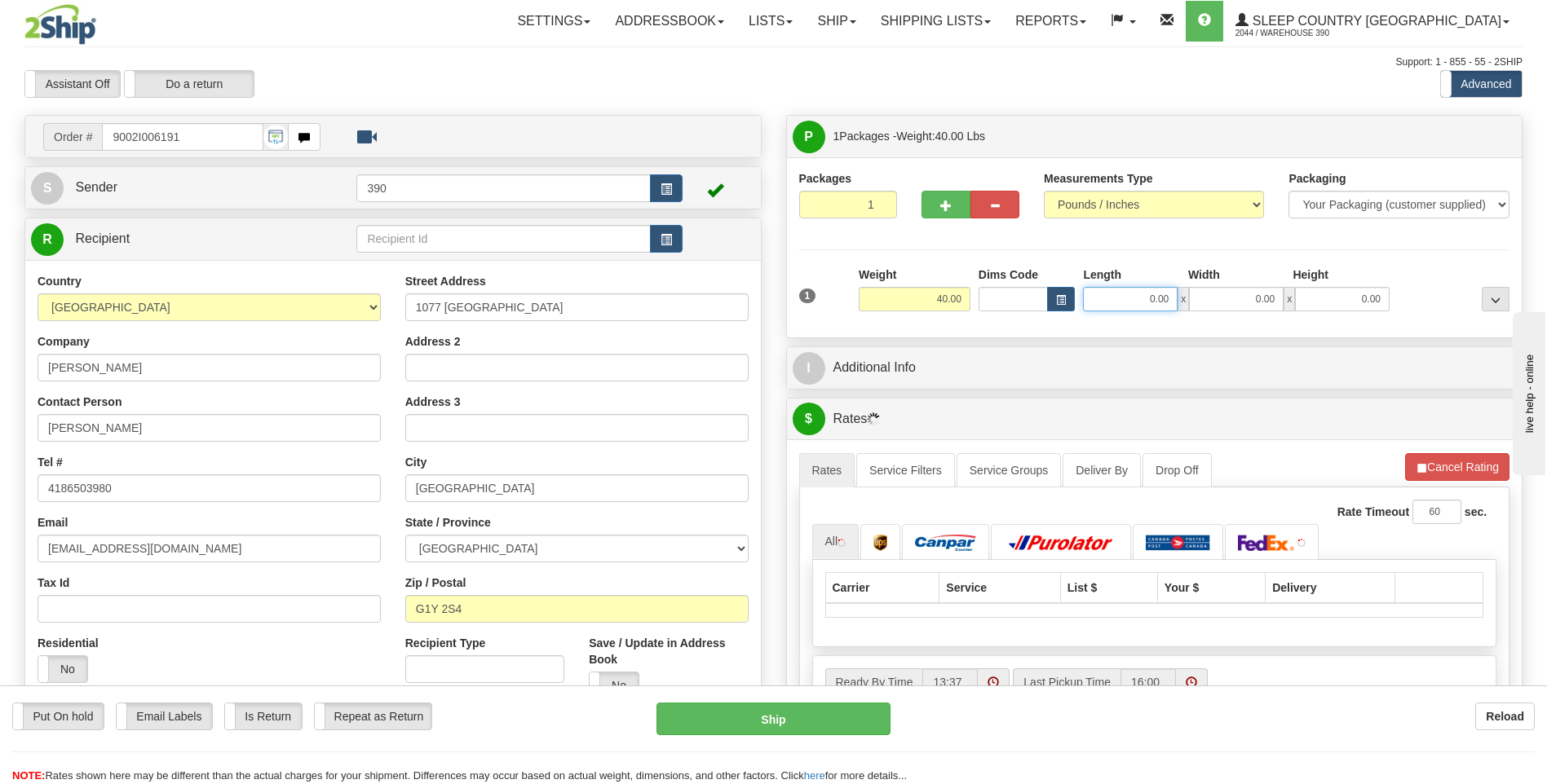
click at [1114, 299] on input "0.00" at bounding box center [1130, 299] width 95 height 24
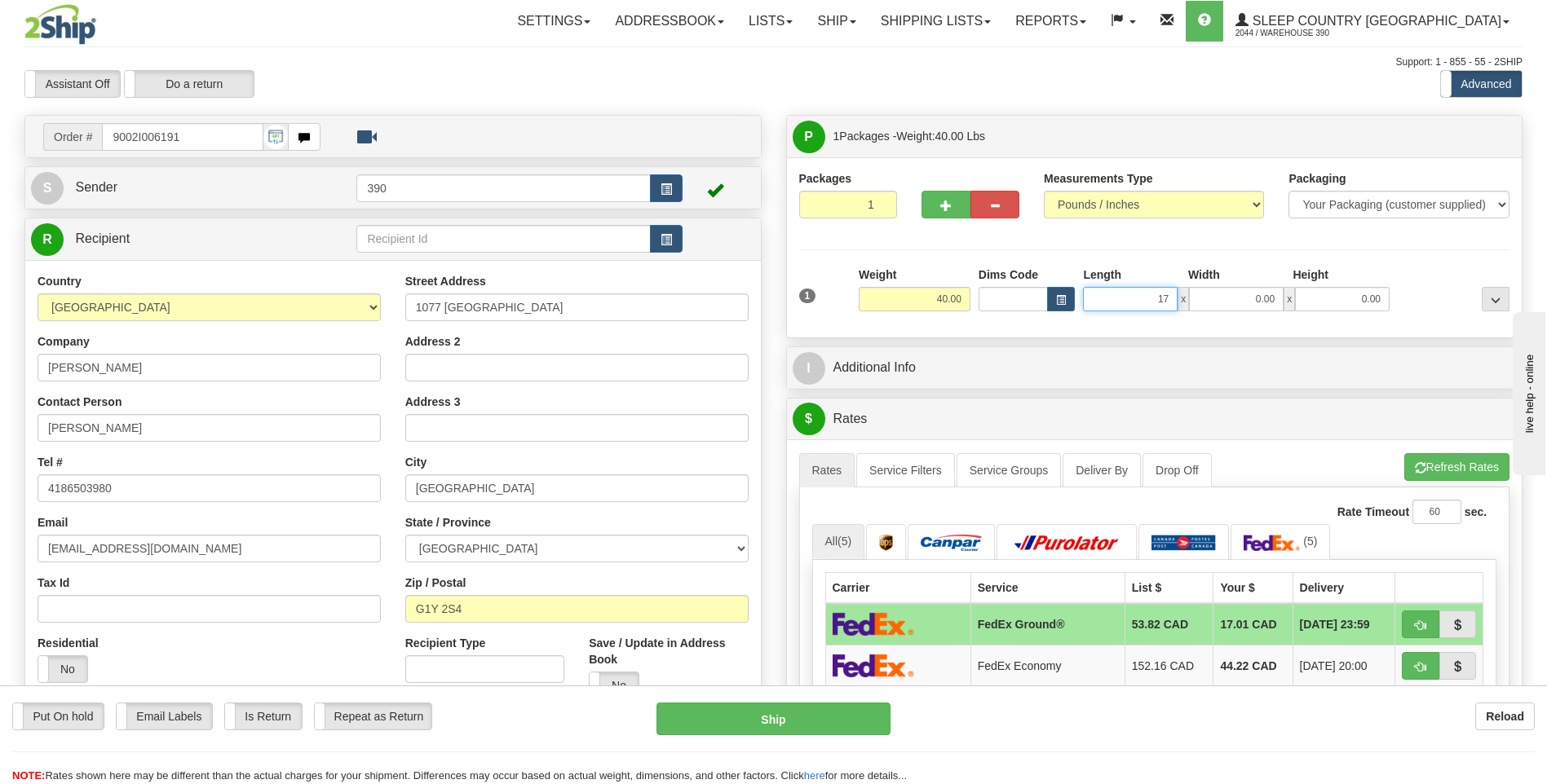
type input "17.00"
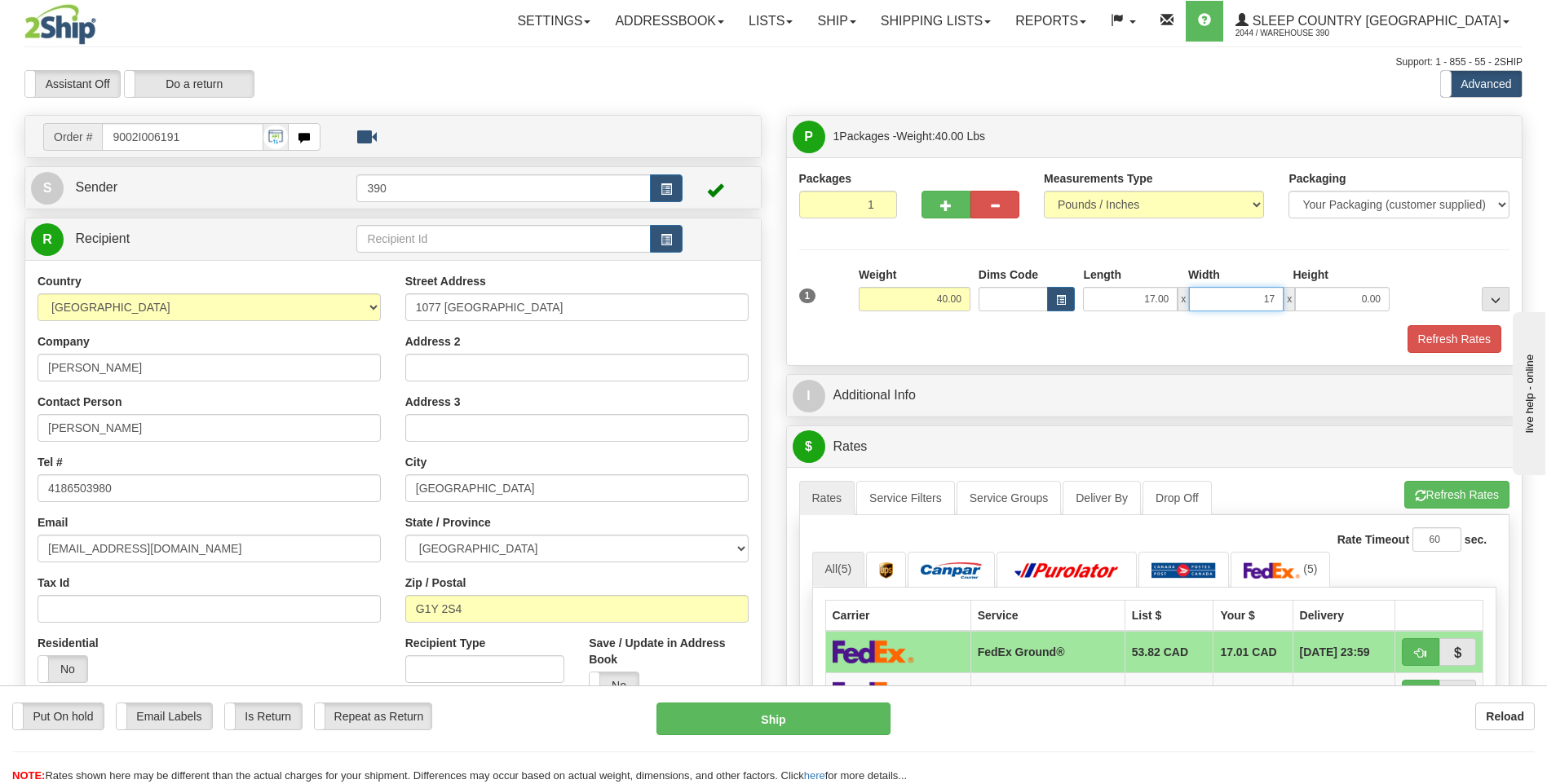
type input "17.00"
type input "38.00"
click at [1430, 489] on button "Refresh Rates" at bounding box center [1456, 495] width 105 height 28
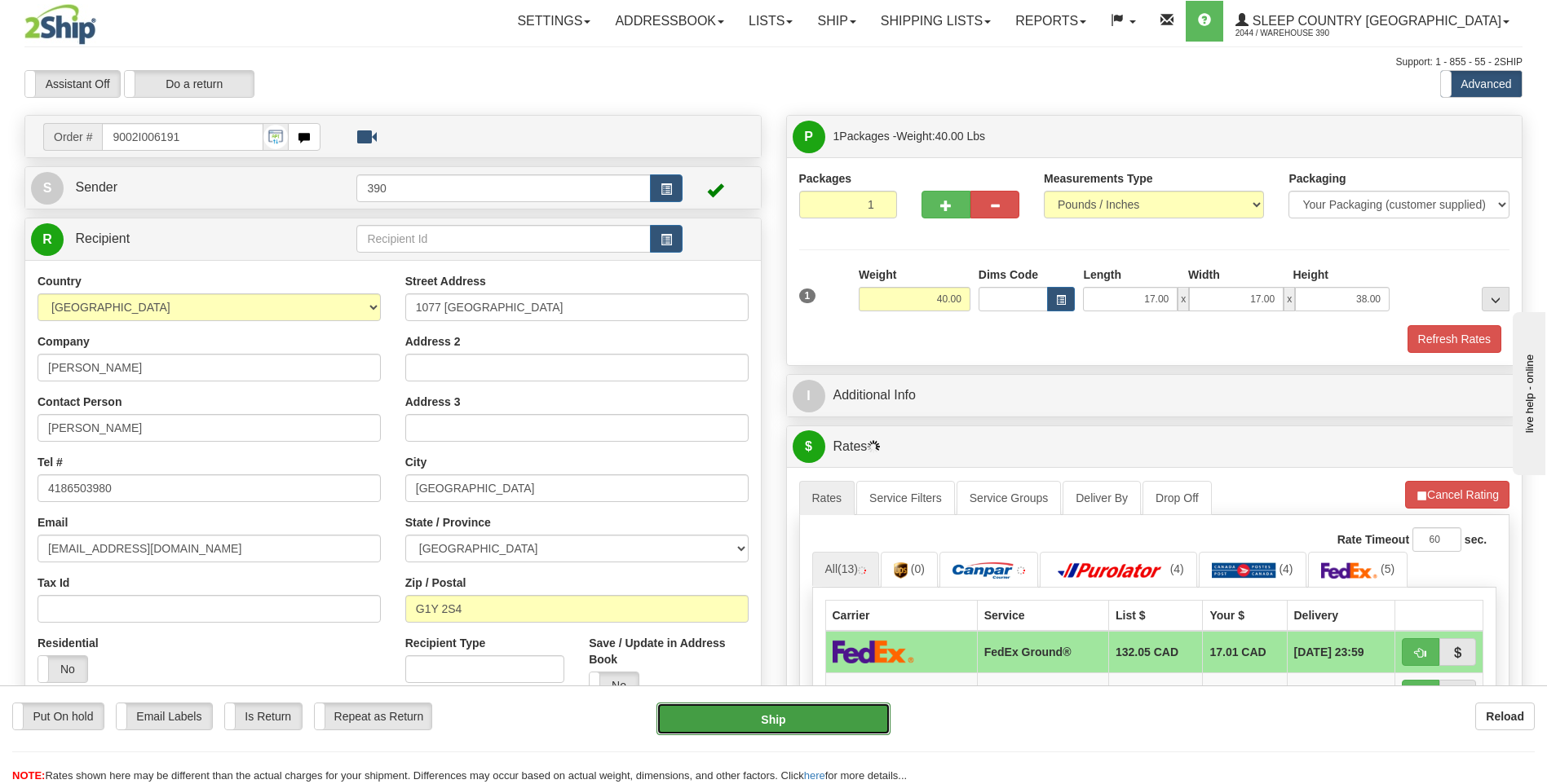
click at [803, 713] on button "Ship" at bounding box center [772, 718] width 233 height 33
type input "92"
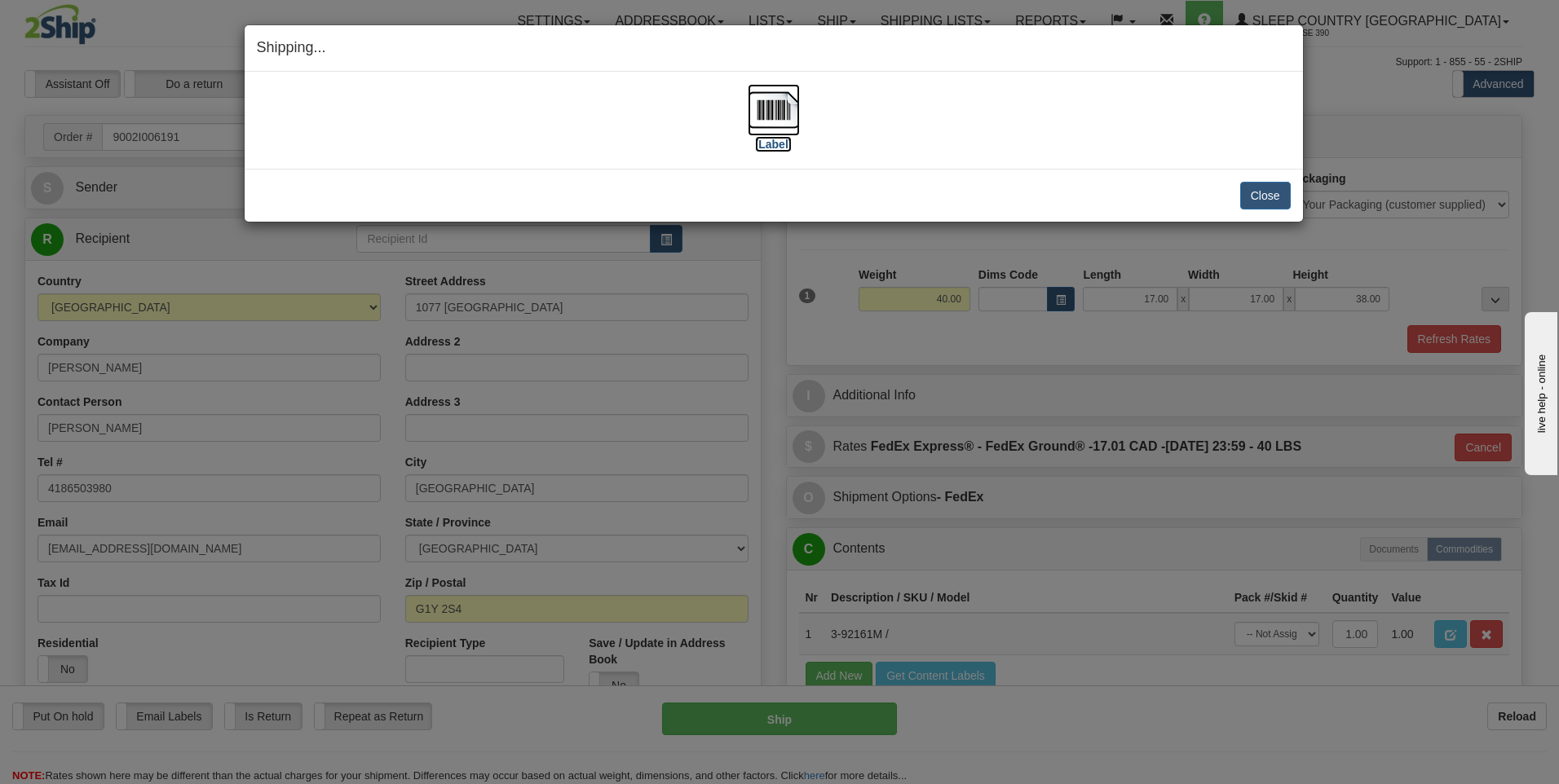
click at [775, 107] on img at bounding box center [774, 110] width 52 height 52
click at [1248, 194] on button "Close" at bounding box center [1265, 196] width 50 height 28
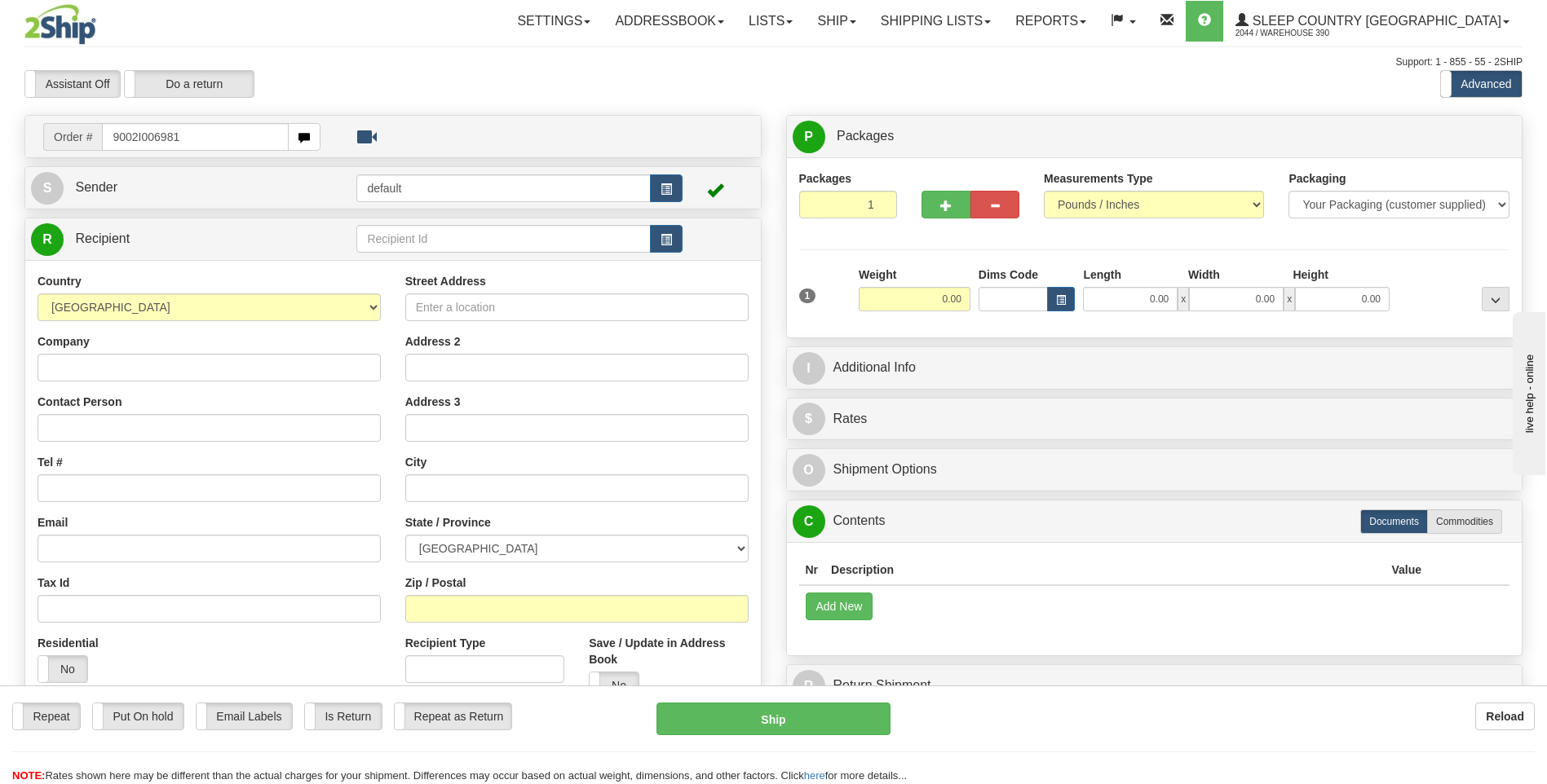
type input "9002I006981"
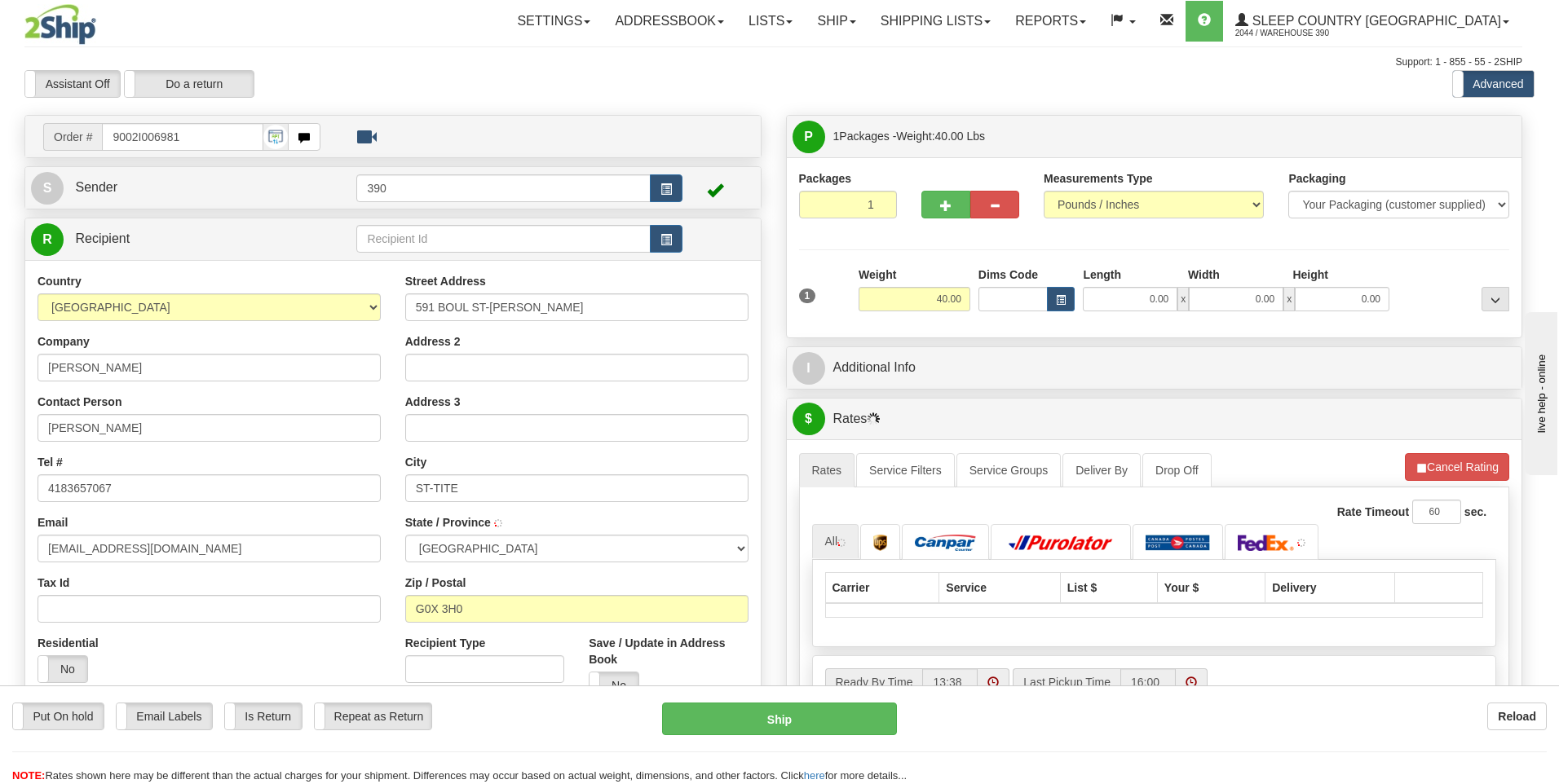
type input "SAINT-TITE"
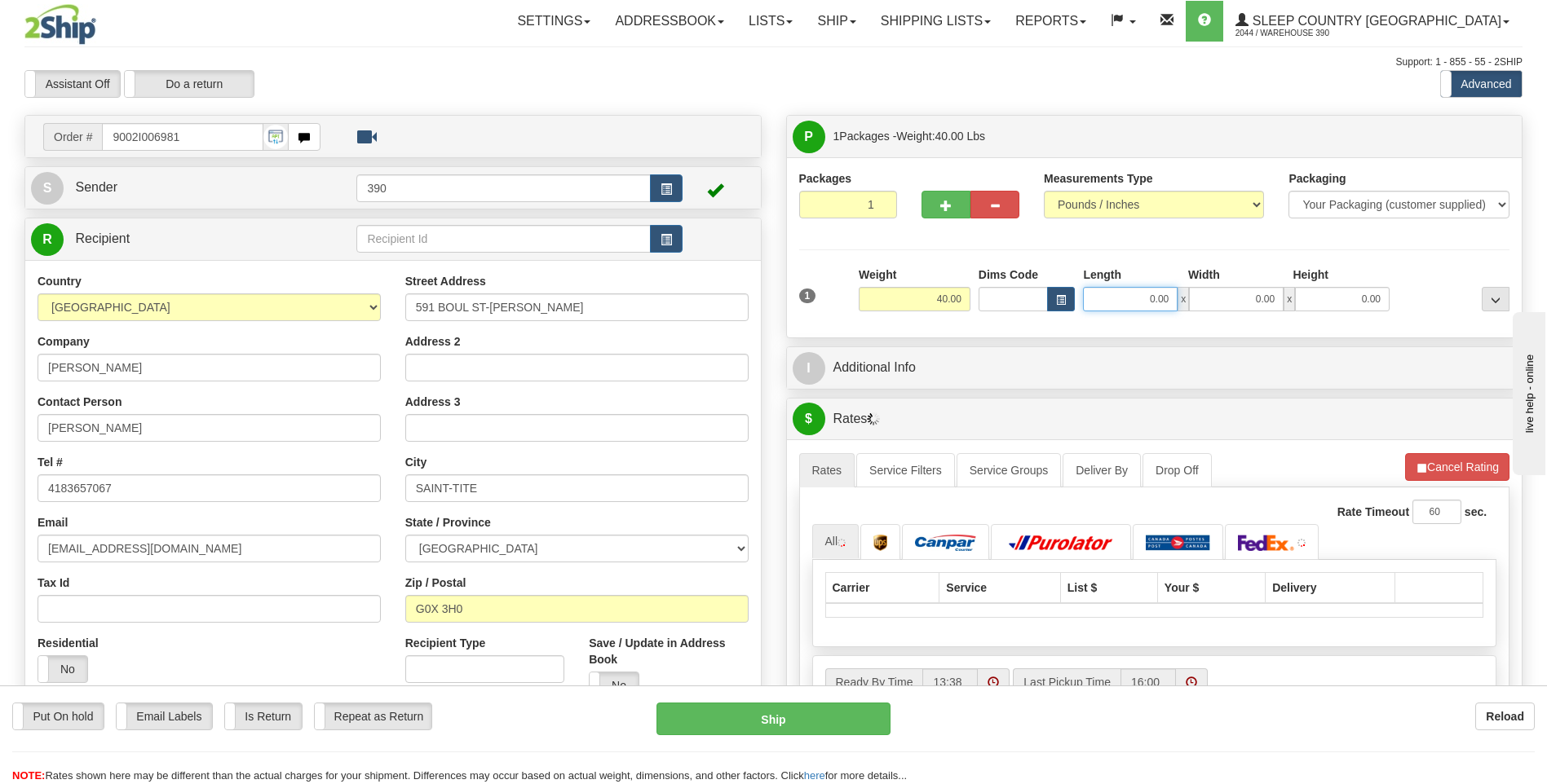
click at [1120, 302] on input "0.00" at bounding box center [1130, 299] width 95 height 24
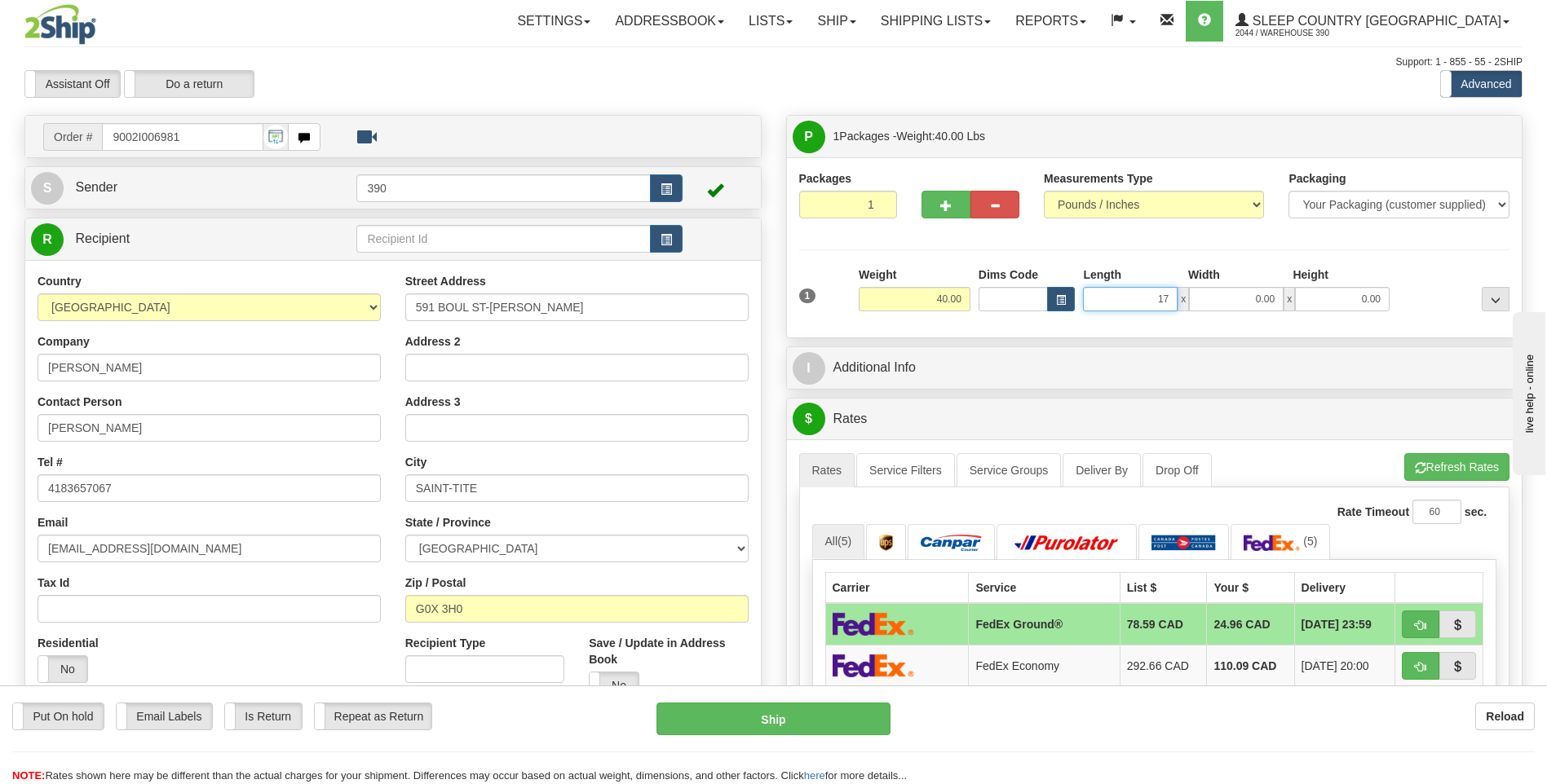
type input "17.00"
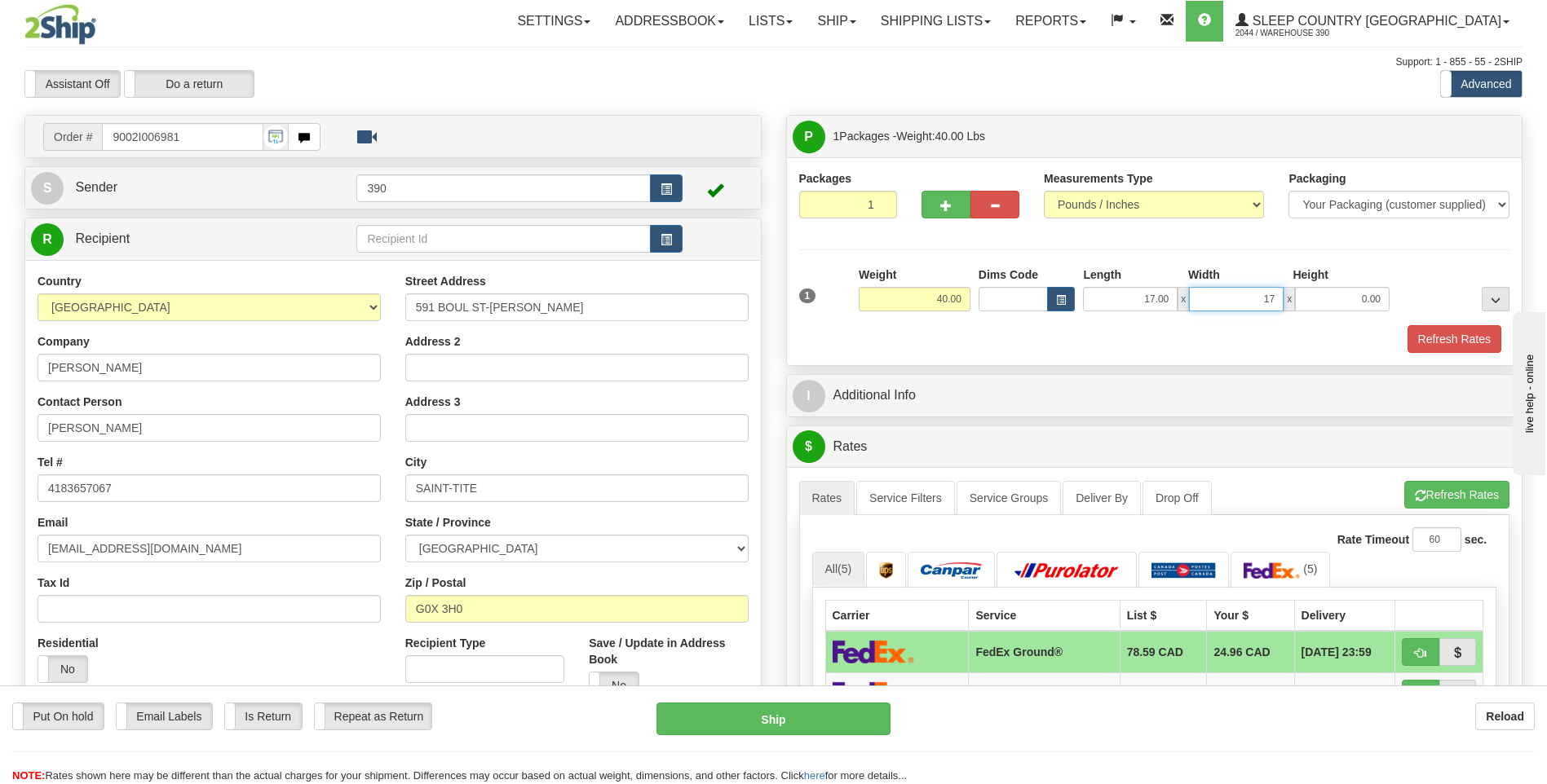
type input "17.00"
type input "38.00"
click at [1427, 494] on button "Refresh Rates" at bounding box center [1456, 495] width 105 height 28
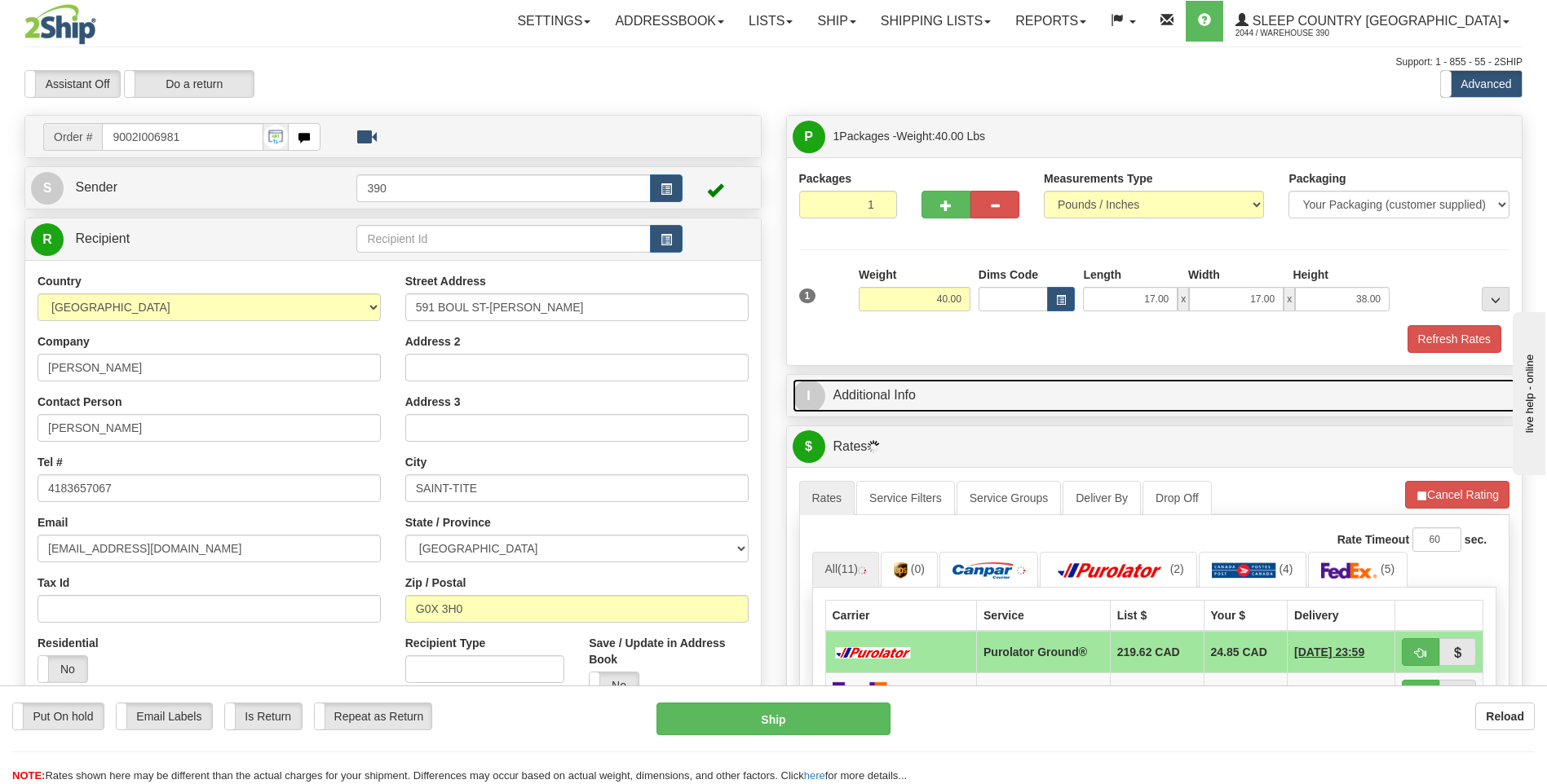
drag, startPoint x: 868, startPoint y: 445, endPoint x: 871, endPoint y: 378, distance: 67.1
click at [871, 379] on link "I Additional Info" at bounding box center [1154, 396] width 724 height 33
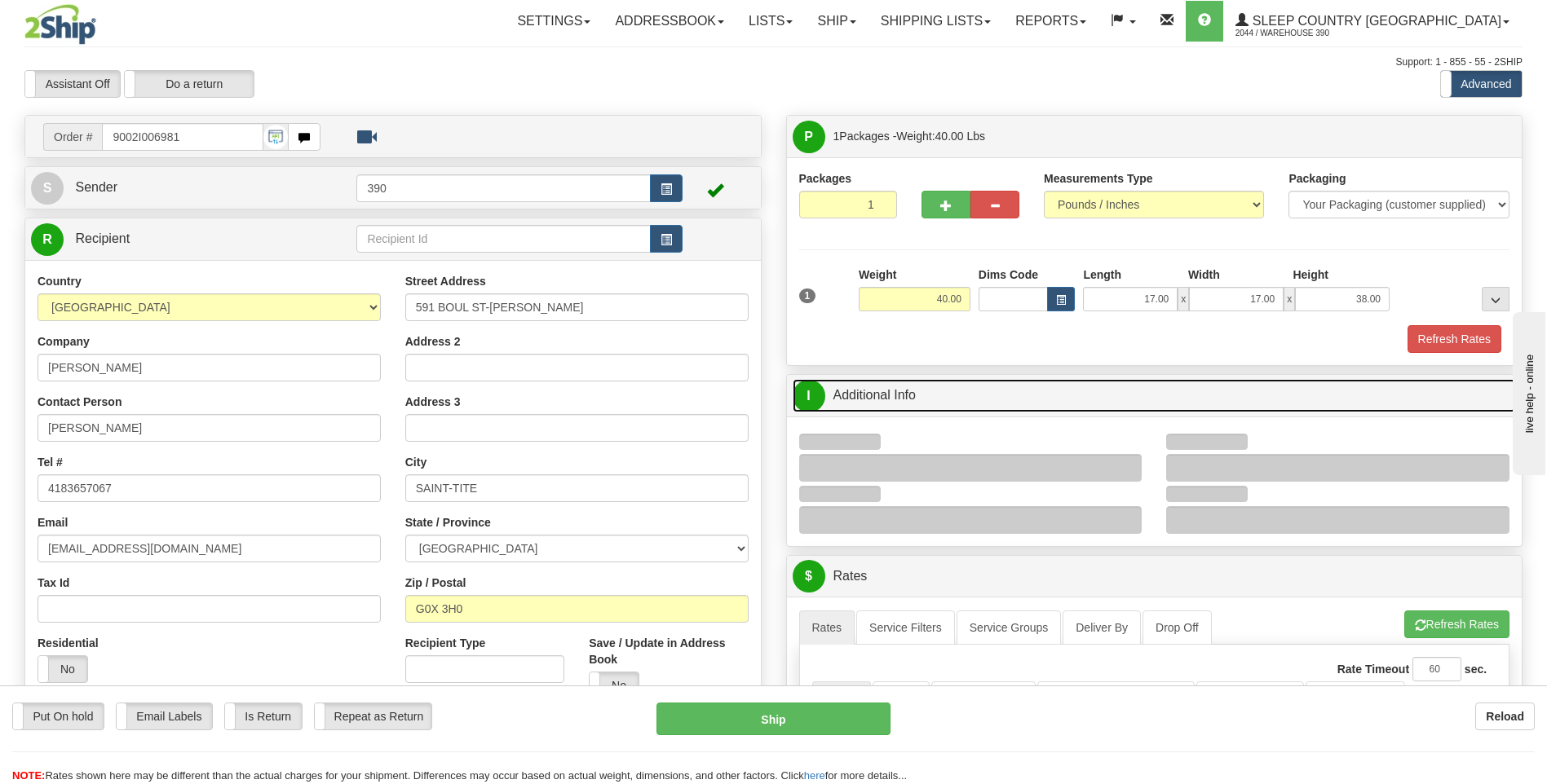
click at [871, 379] on link "I Additional Info" at bounding box center [1154, 396] width 724 height 33
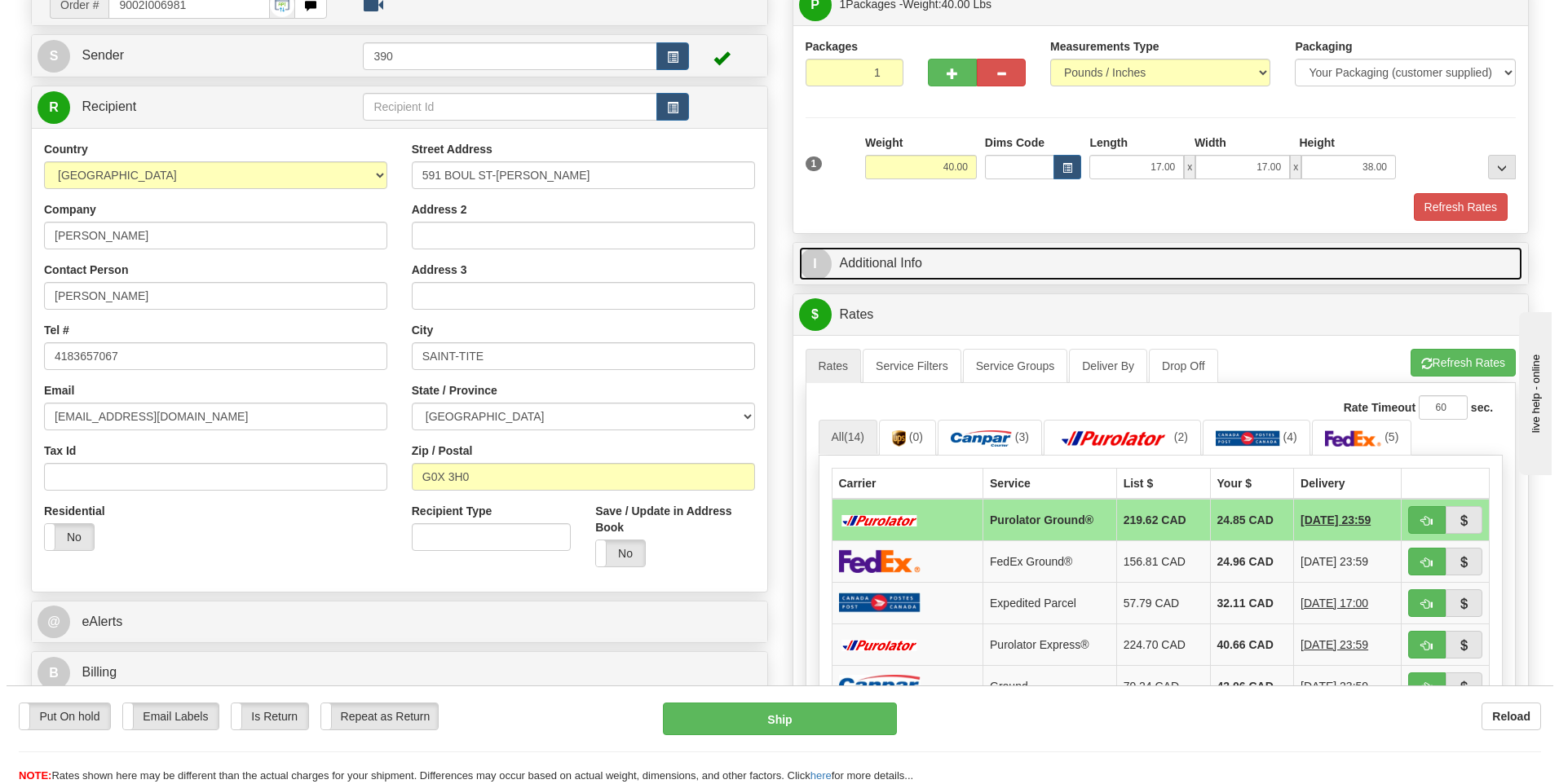
scroll to position [163, 0]
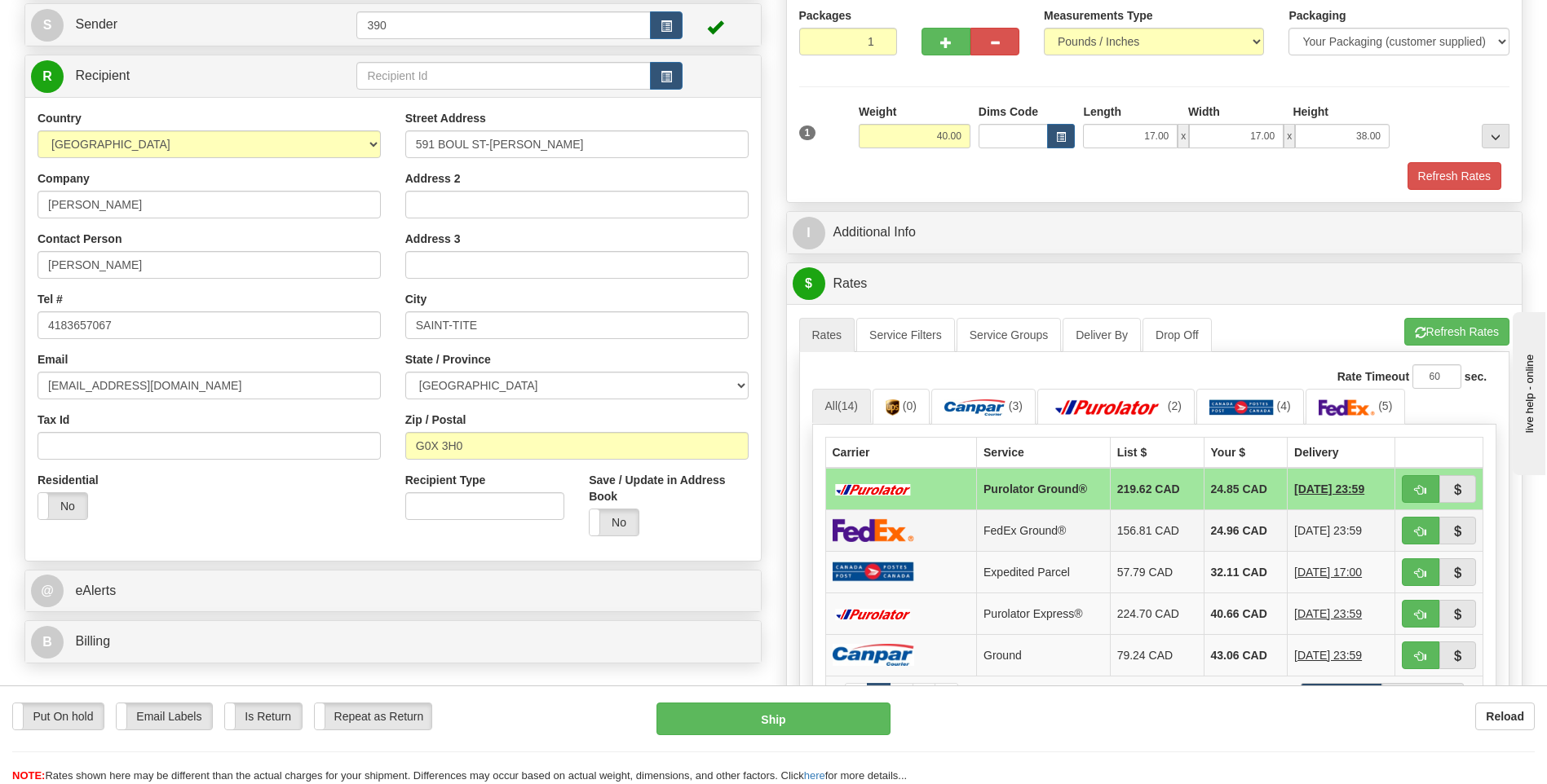
click at [1209, 530] on td "24.96 CAD" at bounding box center [1245, 529] width 84 height 42
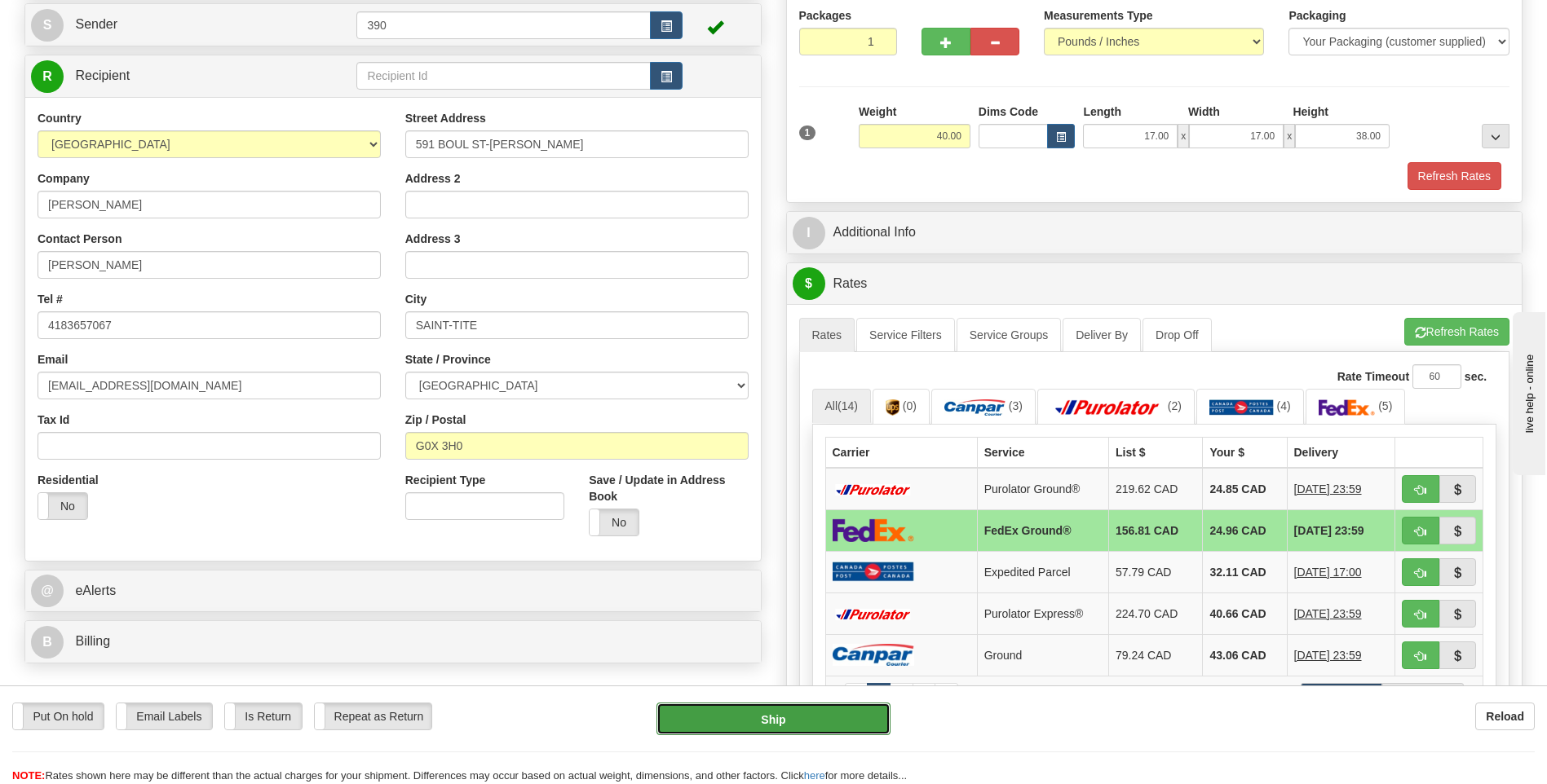
click at [823, 714] on button "Ship" at bounding box center [772, 718] width 233 height 33
type input "92"
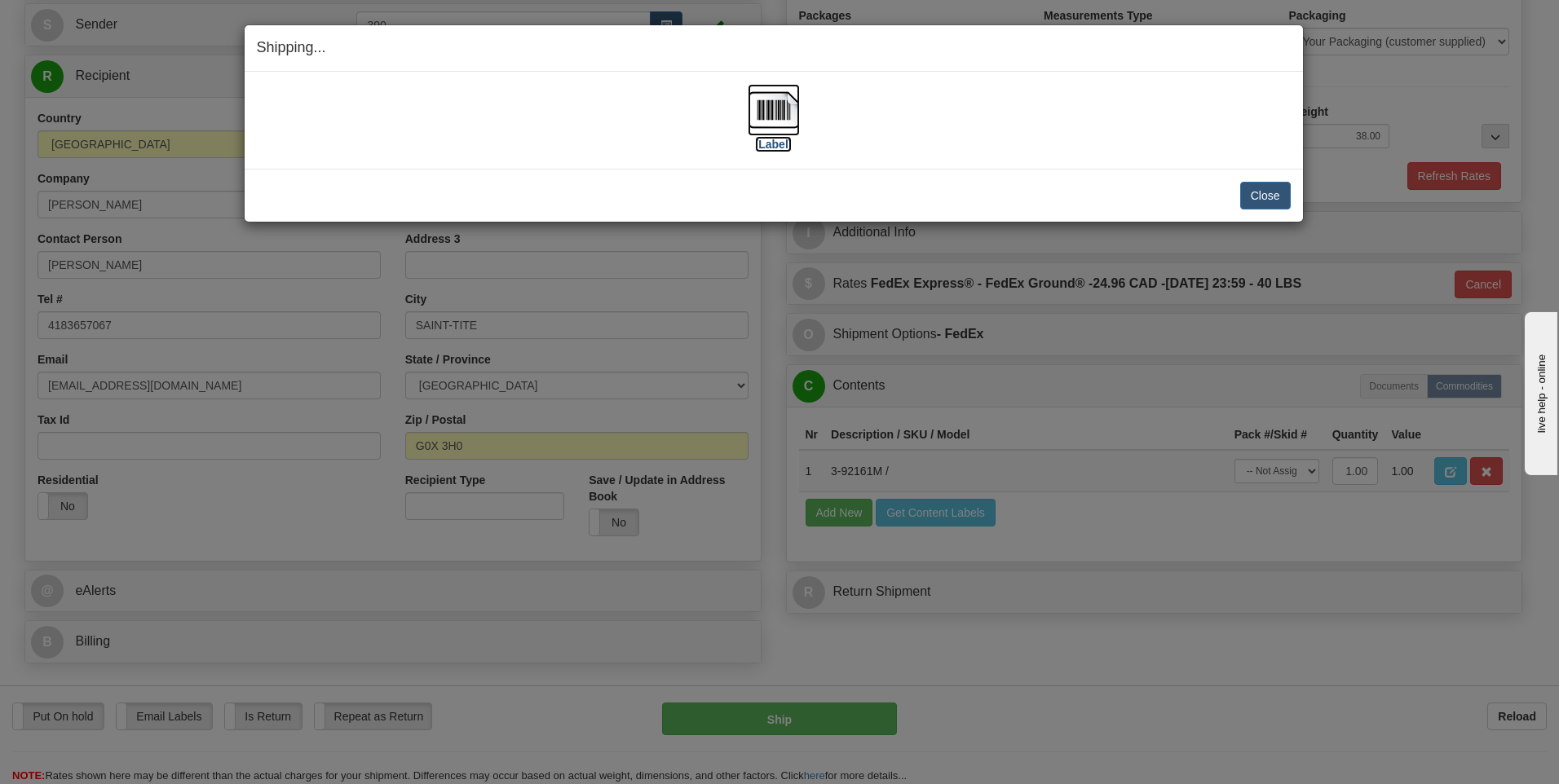
click at [771, 113] on img at bounding box center [774, 110] width 52 height 52
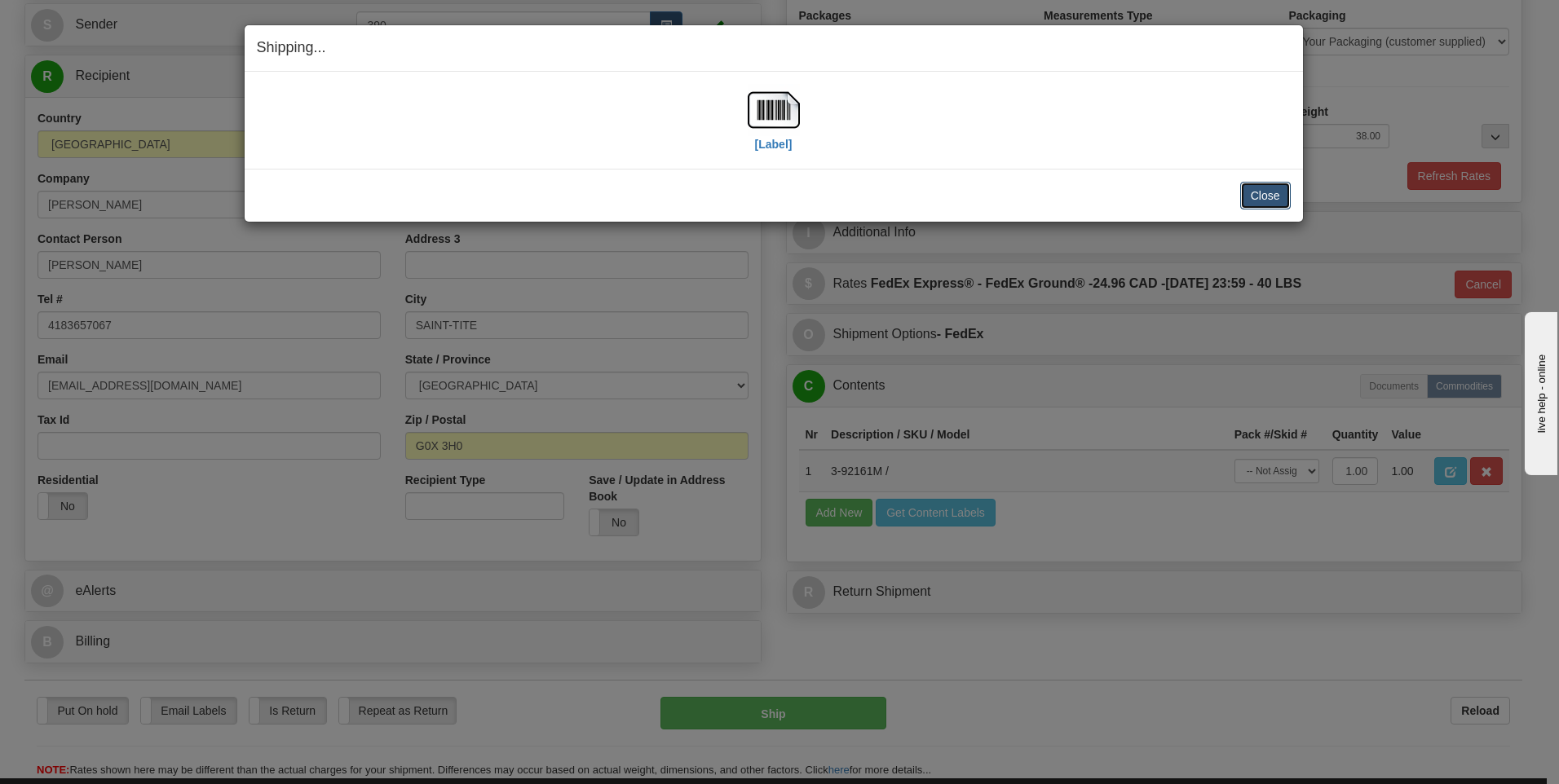
click at [1263, 187] on button "Close" at bounding box center [1265, 196] width 50 height 28
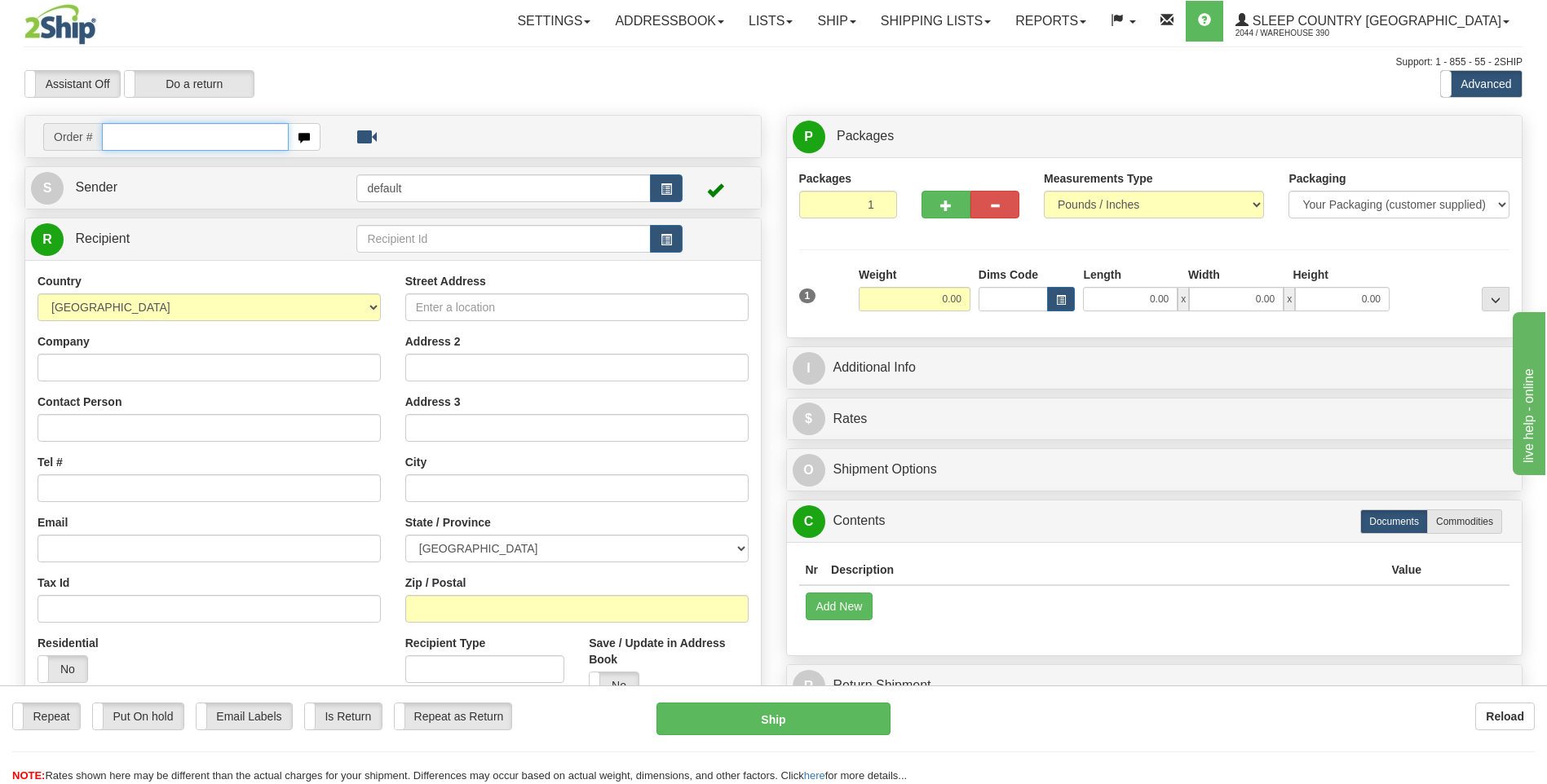
click at [229, 133] on input "text" at bounding box center [195, 137] width 186 height 28
type input "9002i007575"
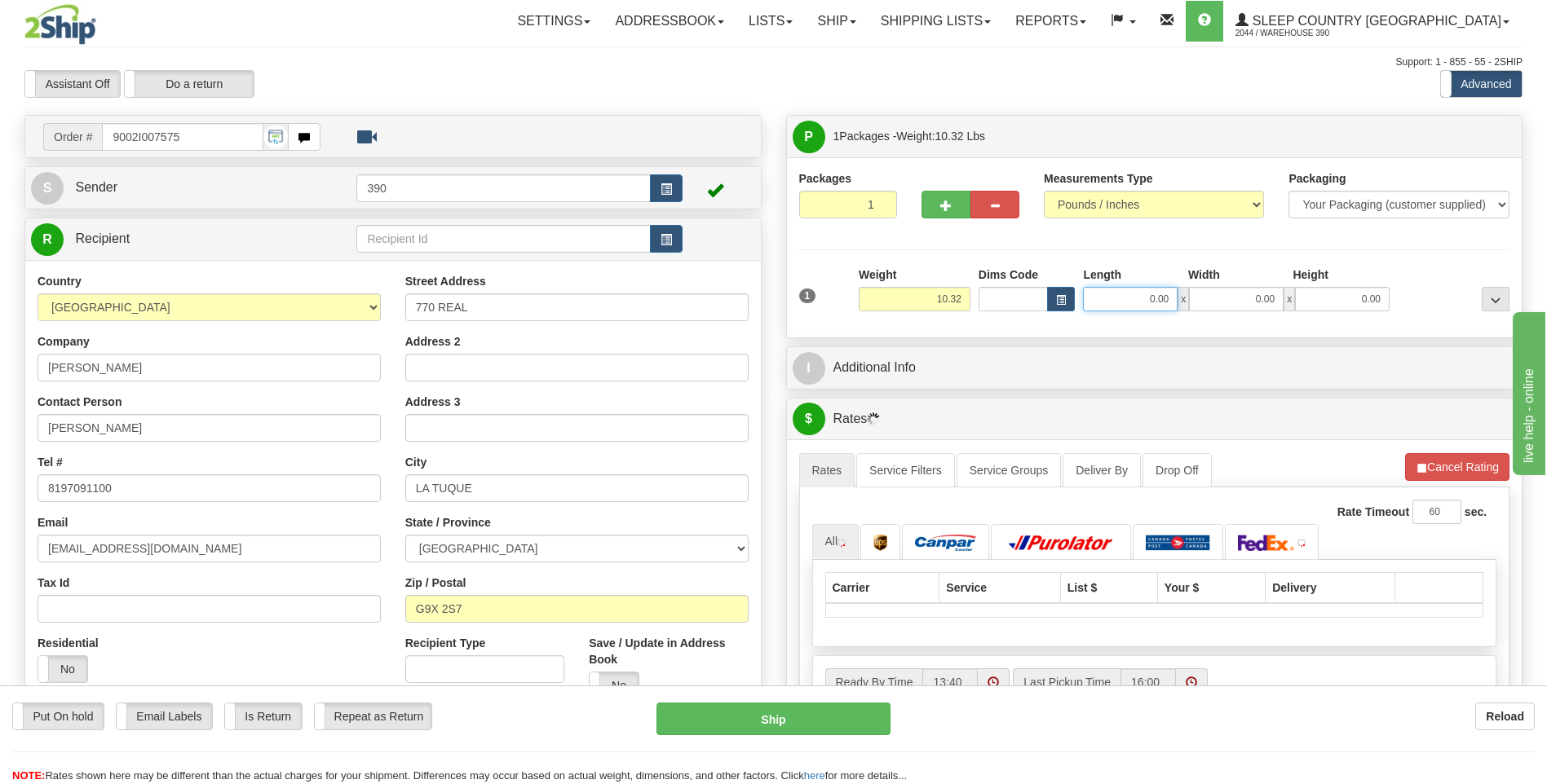
click at [1112, 298] on input "0.00" at bounding box center [1130, 299] width 95 height 24
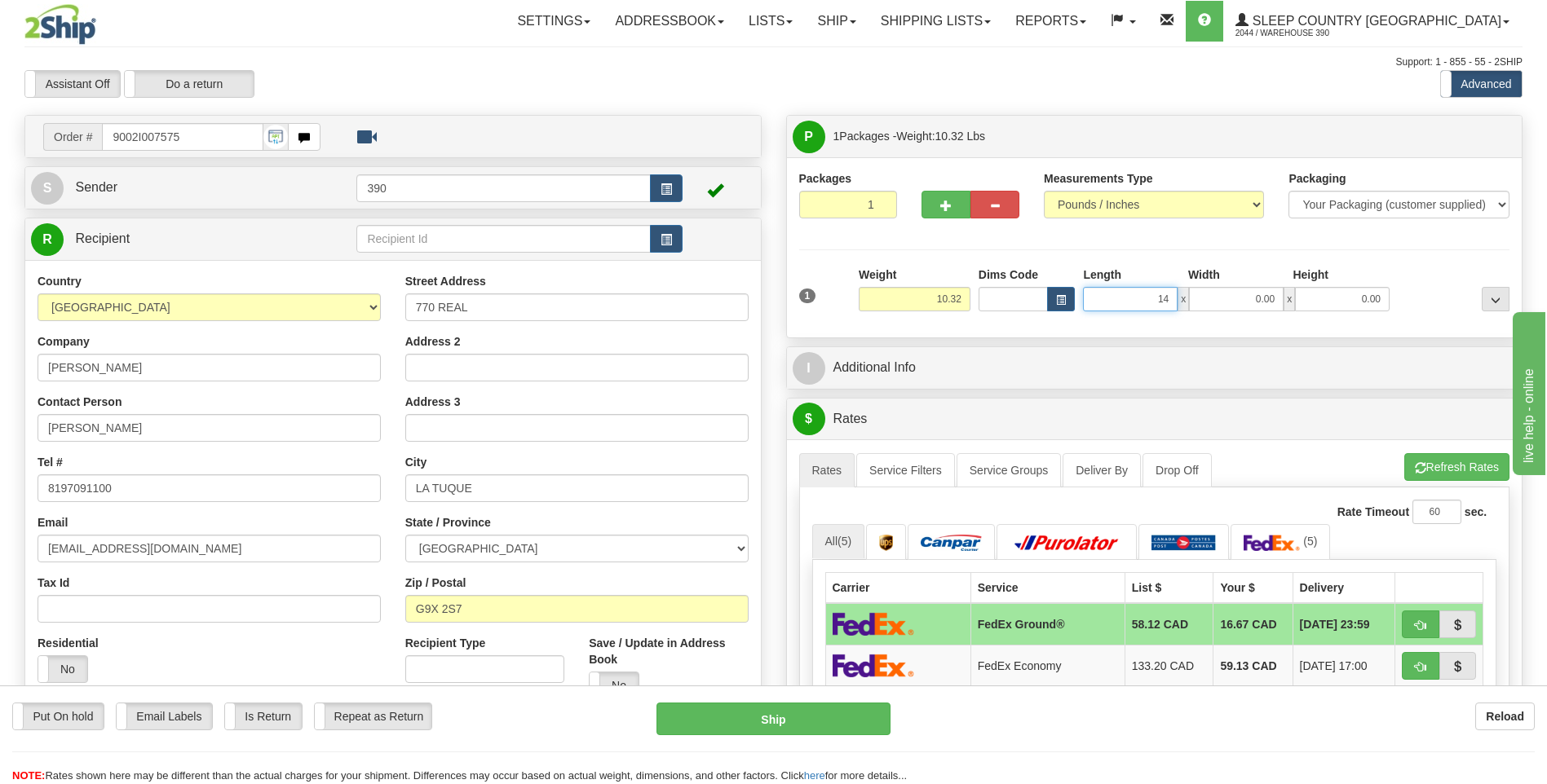
type input "14.00"
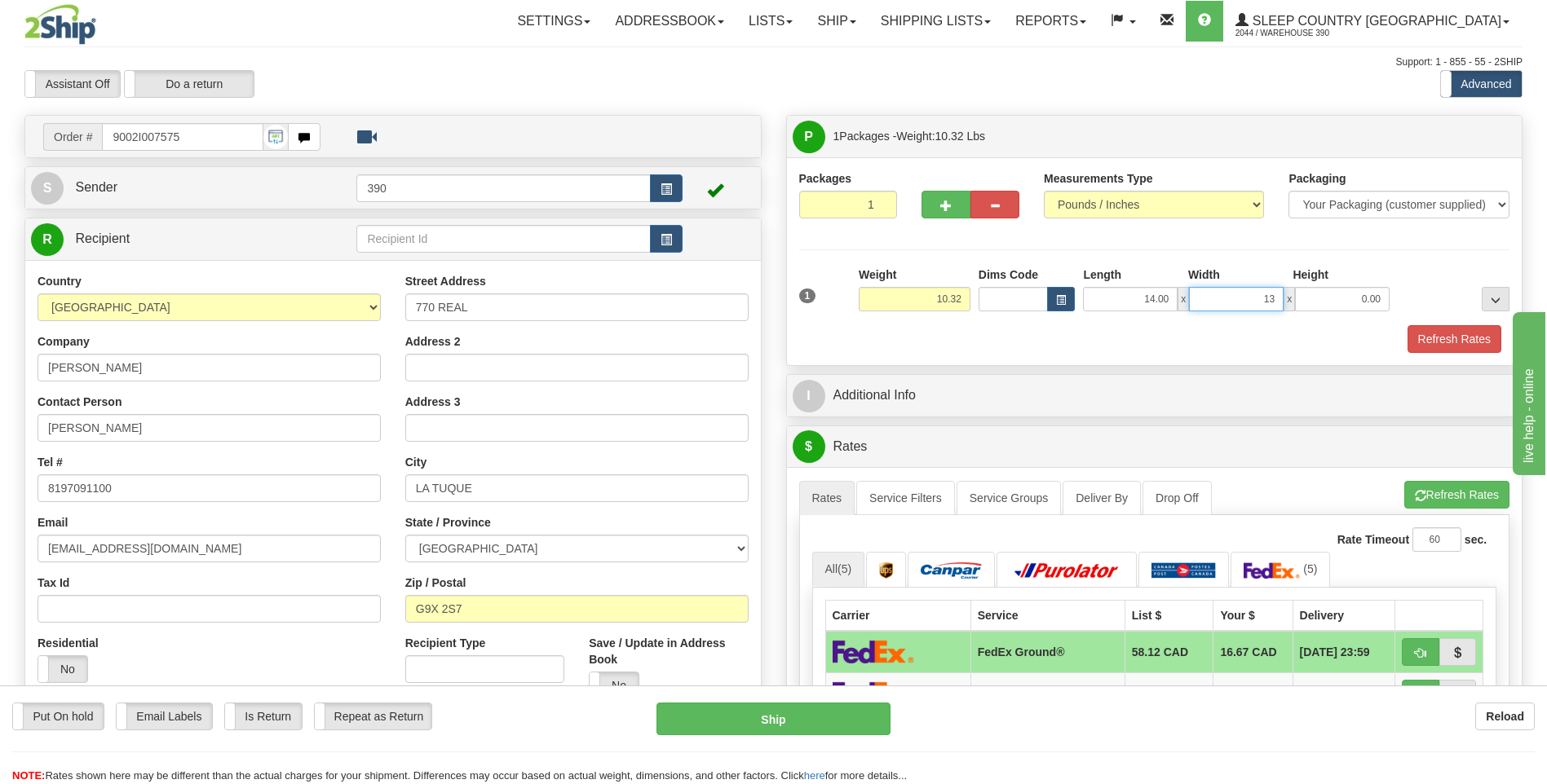
type input "13.00"
type input "11.00"
click at [1428, 489] on button "Refresh Rates" at bounding box center [1456, 495] width 105 height 28
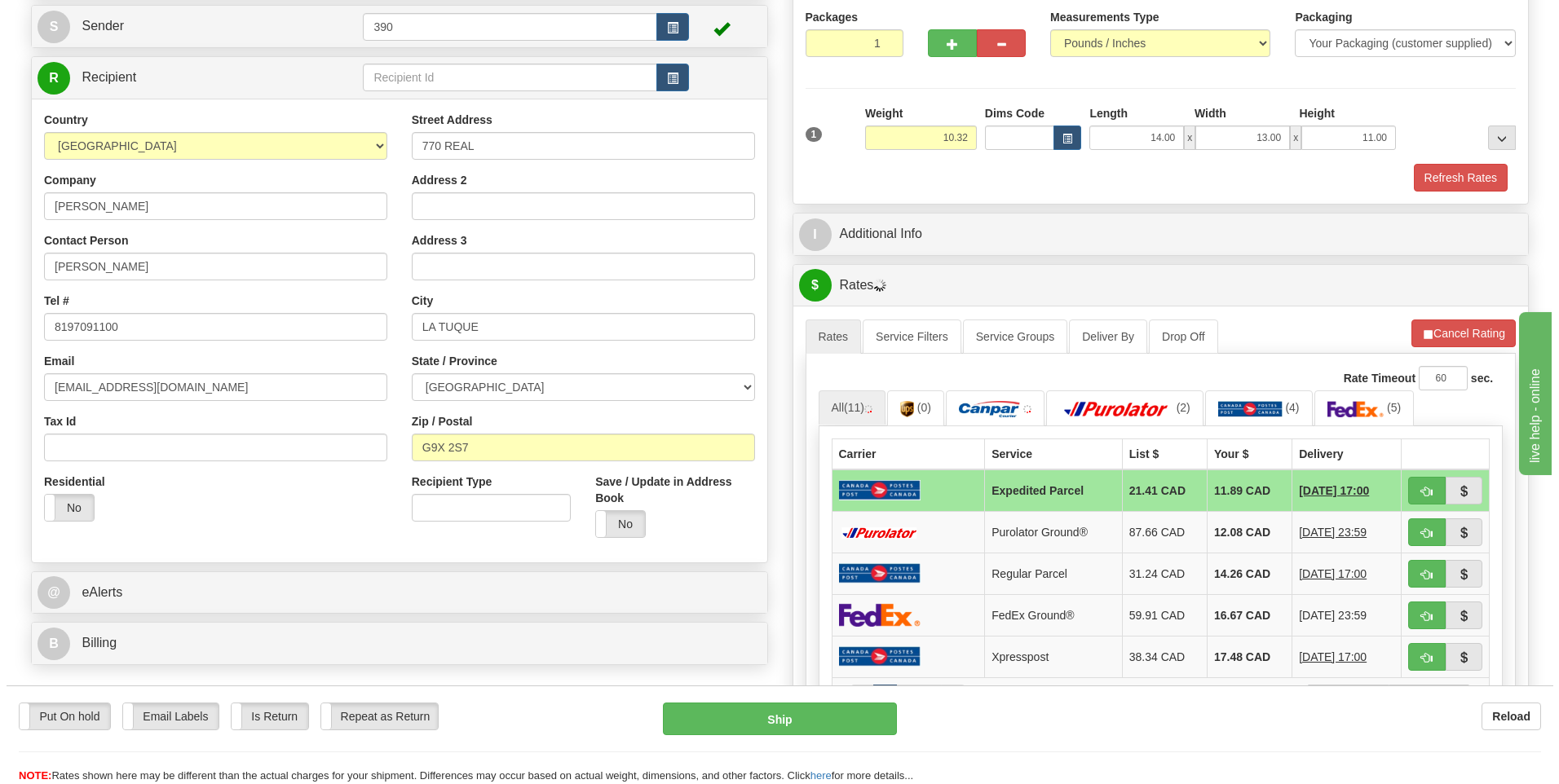
scroll to position [163, 0]
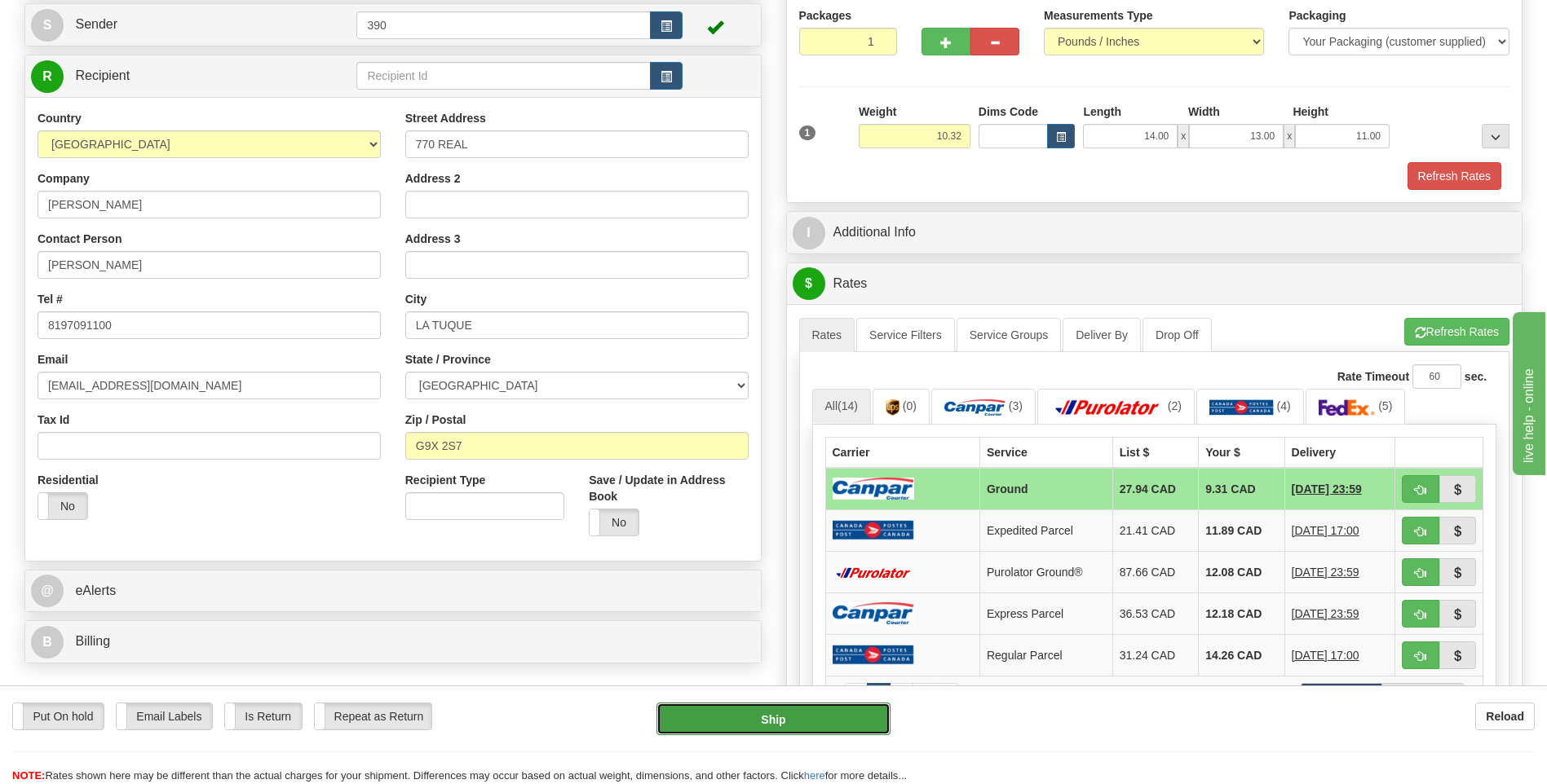
click at [807, 722] on button "Ship" at bounding box center [772, 718] width 233 height 33
type input "1"
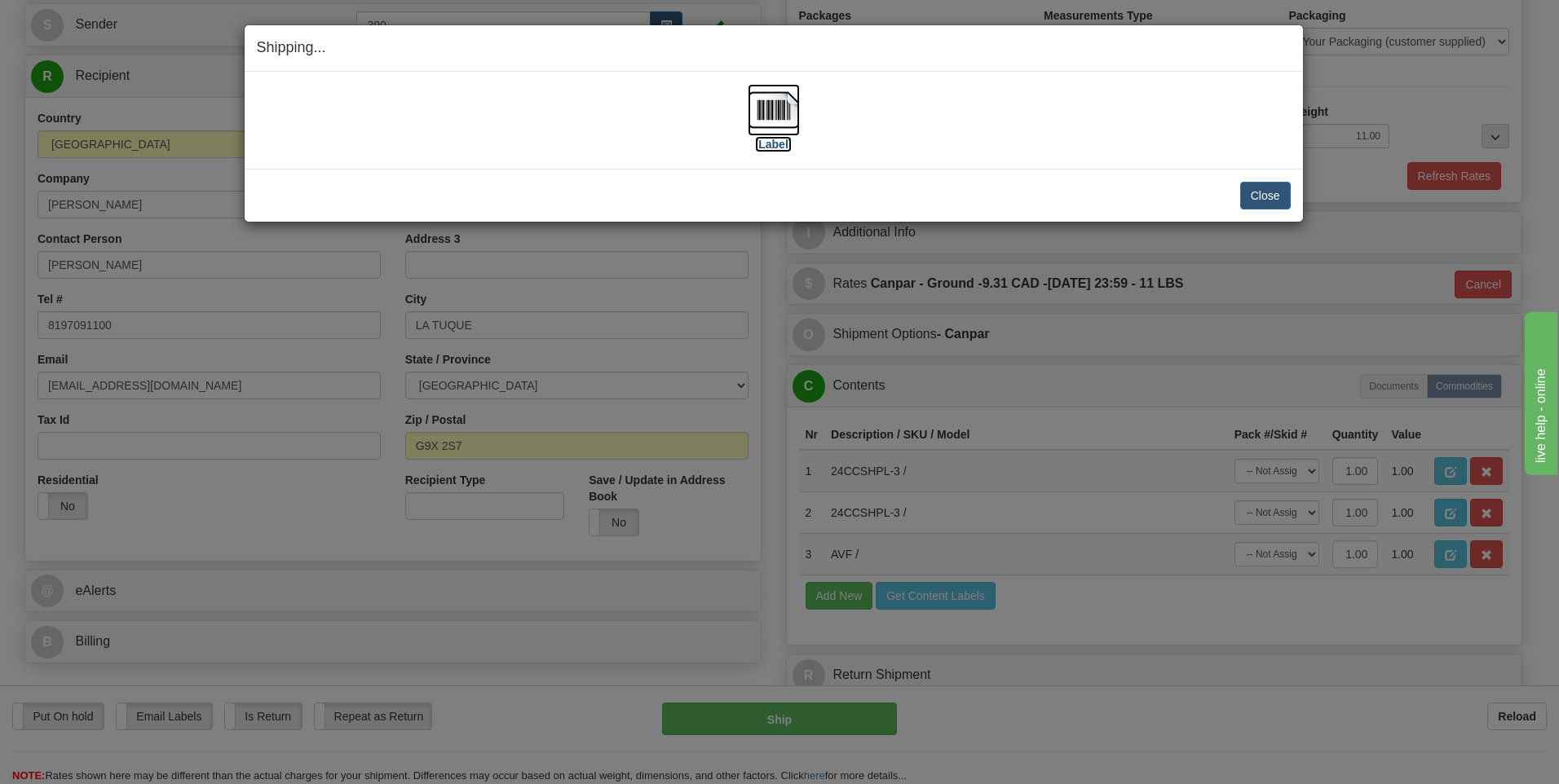
click at [775, 106] on img at bounding box center [774, 110] width 52 height 52
click at [1268, 195] on button "Close" at bounding box center [1265, 196] width 50 height 28
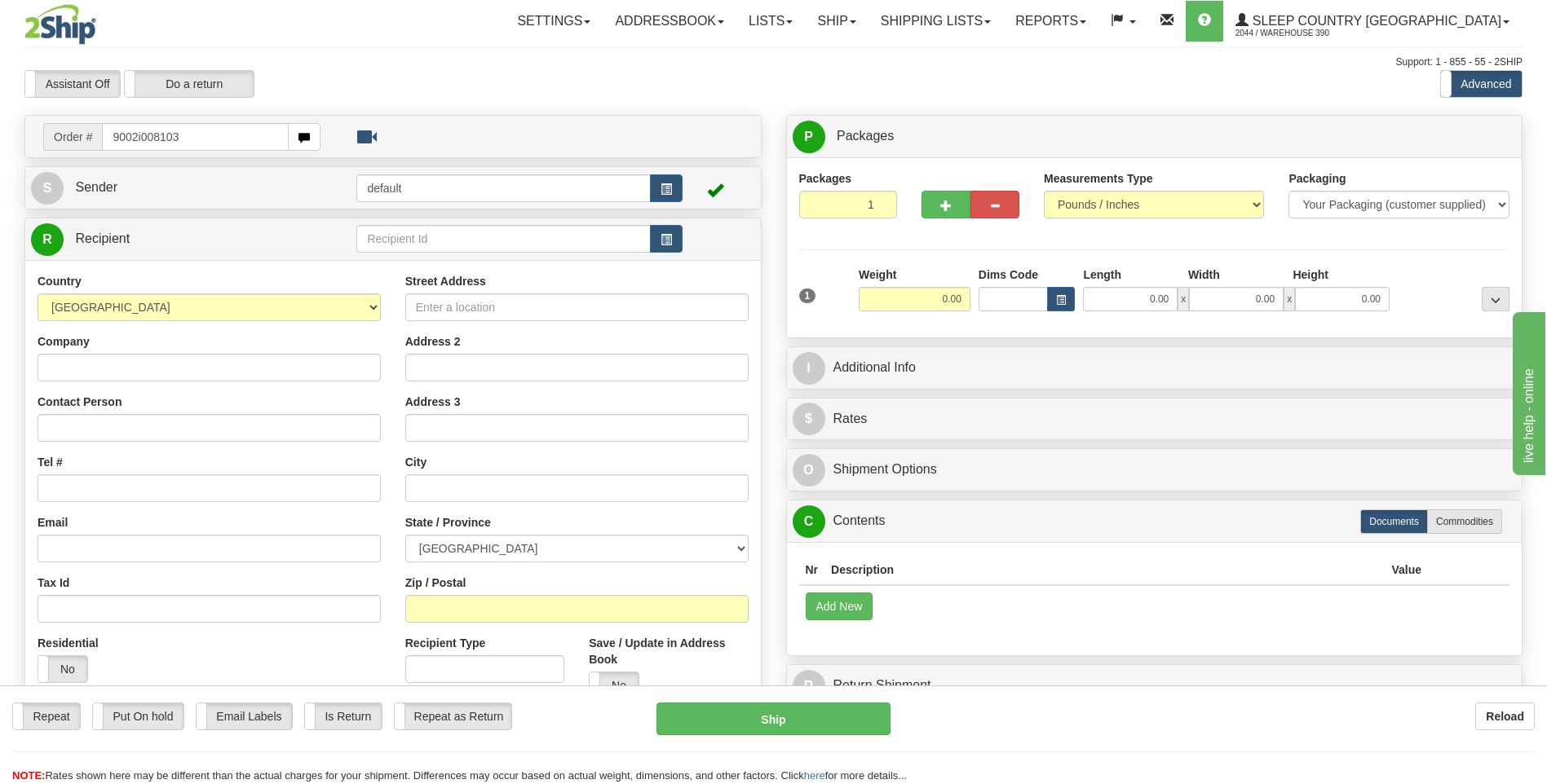
type input "9002i008103"
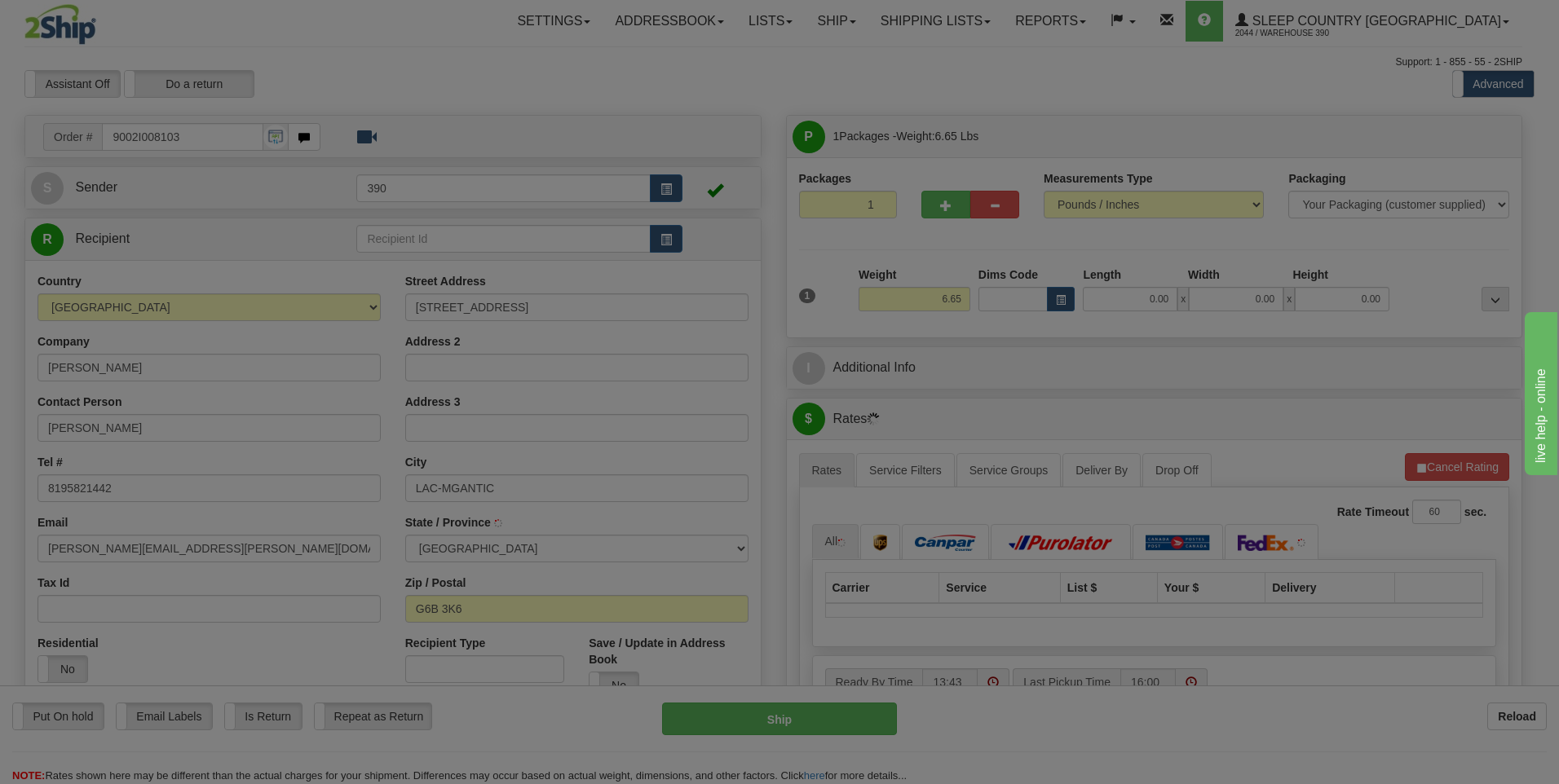
type input "LAC-MEGANTIC"
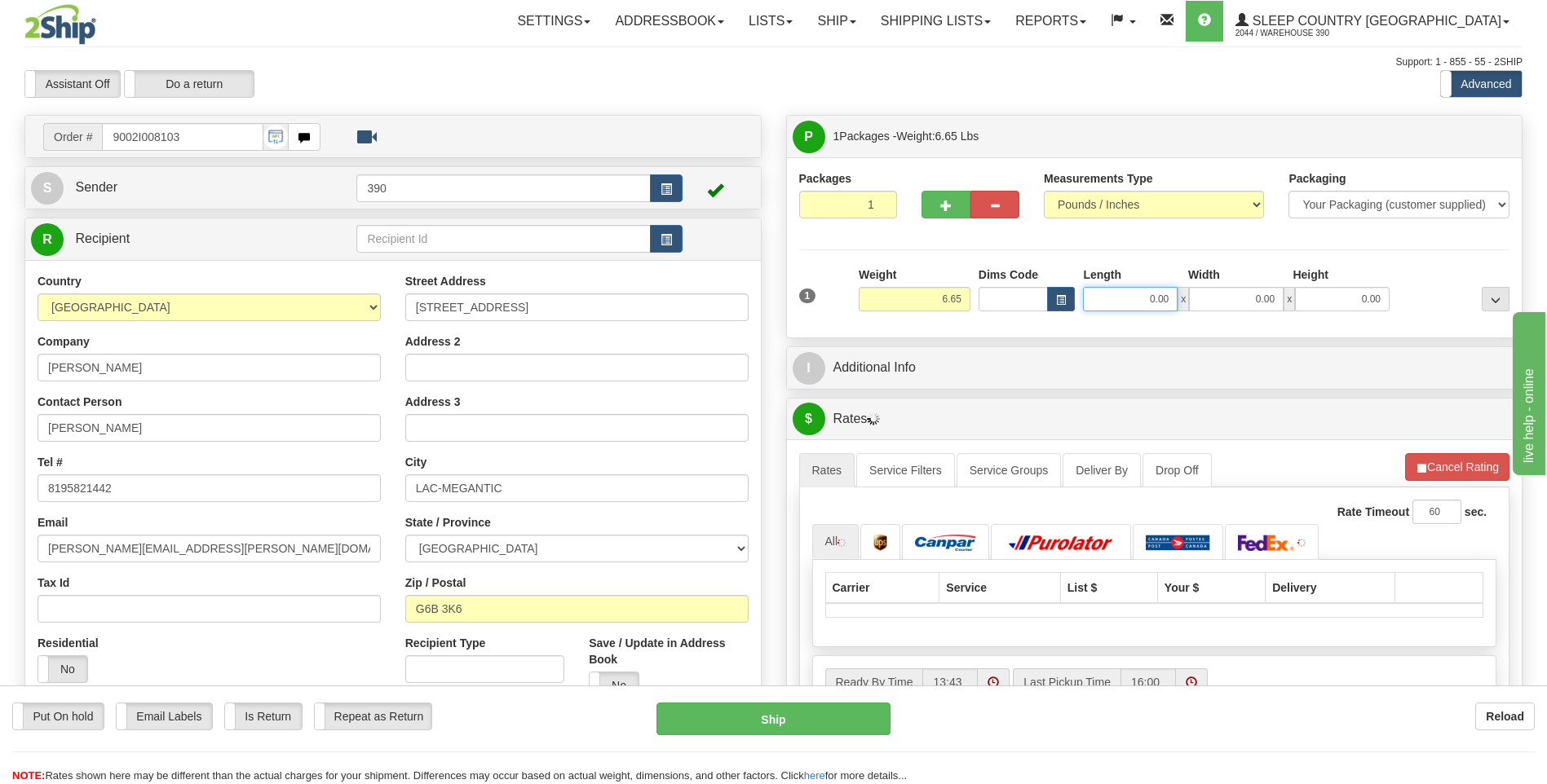
click at [1127, 299] on input "0.00" at bounding box center [1130, 299] width 95 height 24
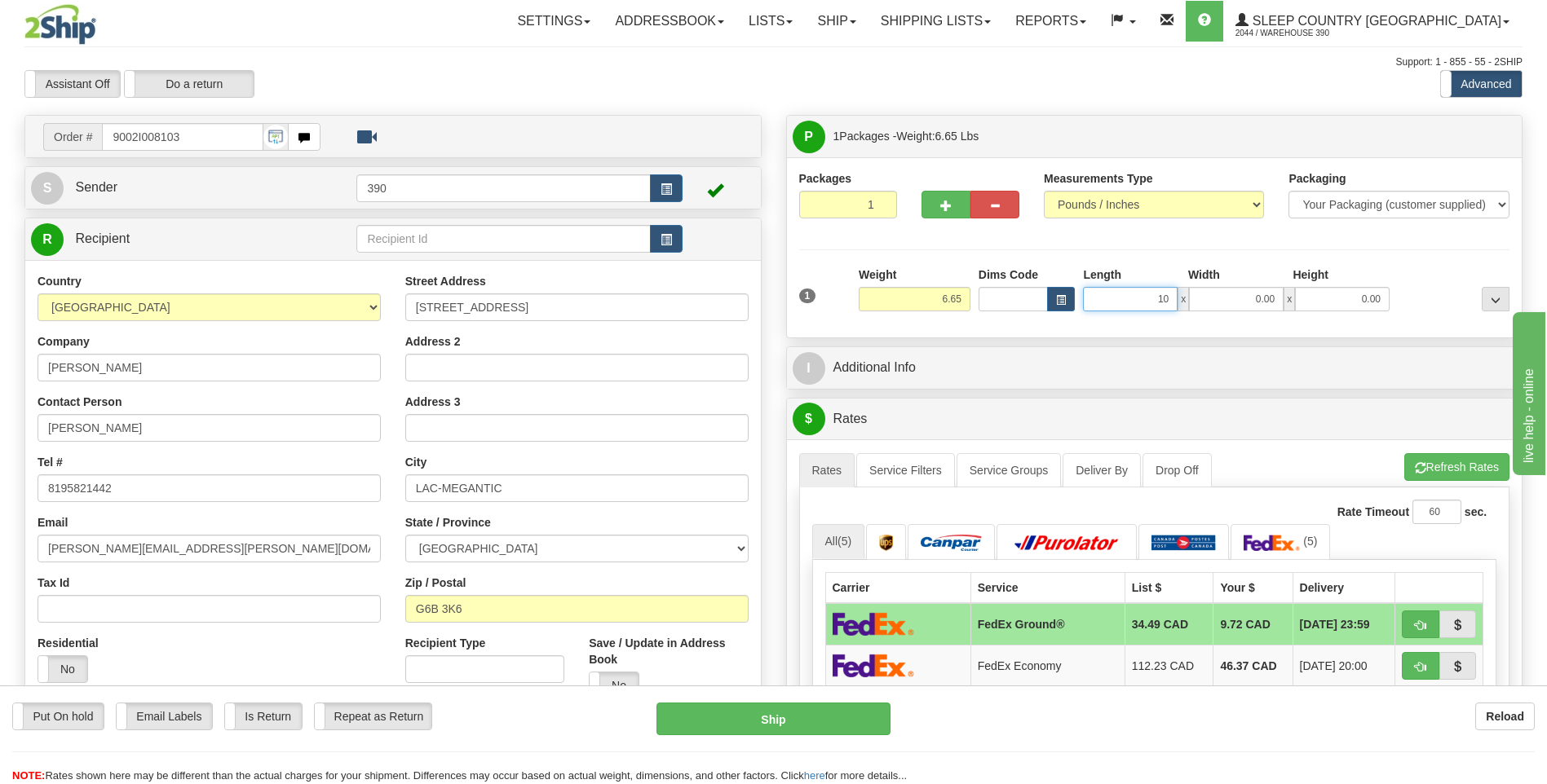
type input "10.00"
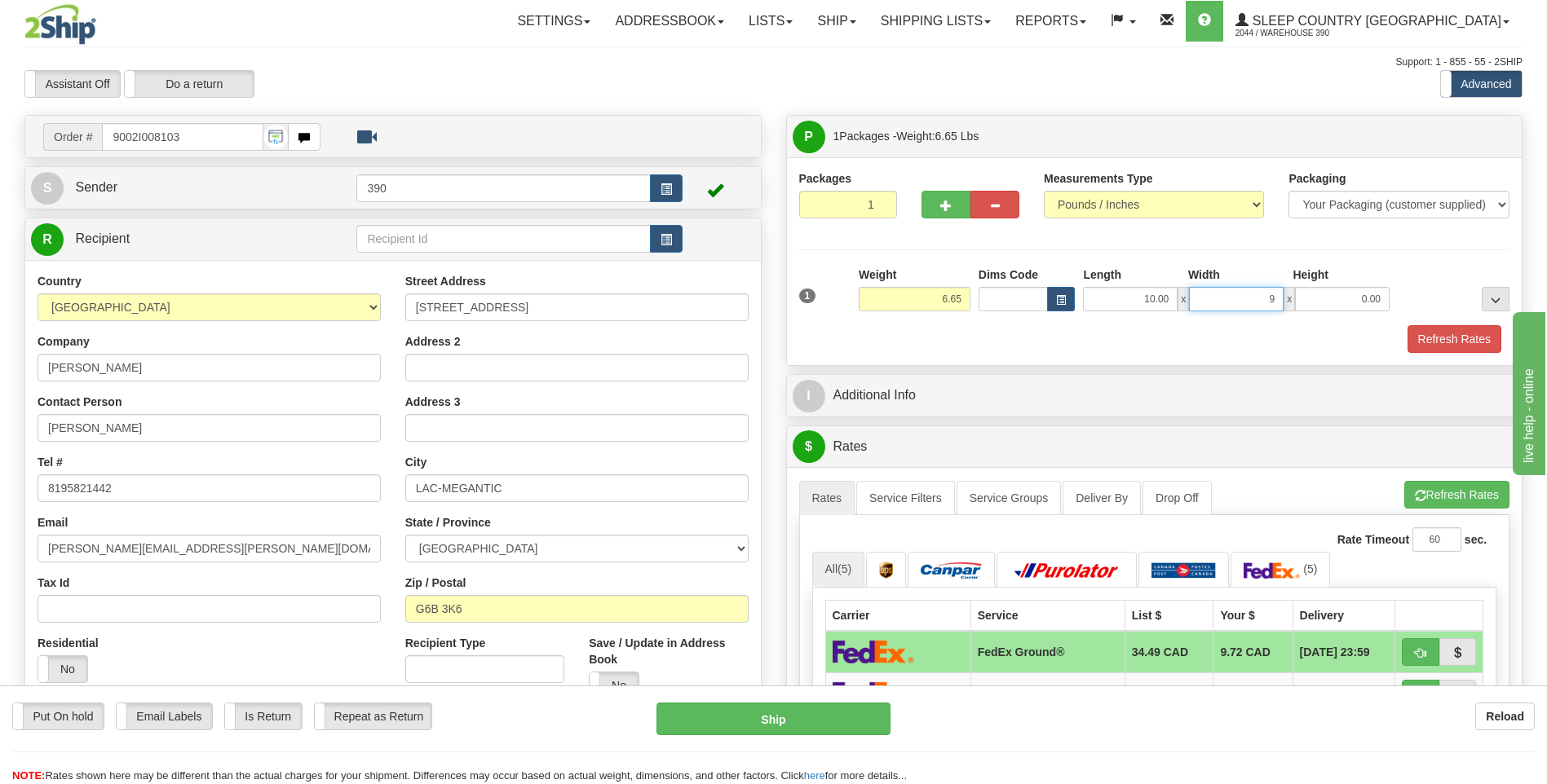
type input "9.00"
type input "7.00"
click at [1441, 492] on button "Refresh Rates" at bounding box center [1456, 495] width 105 height 28
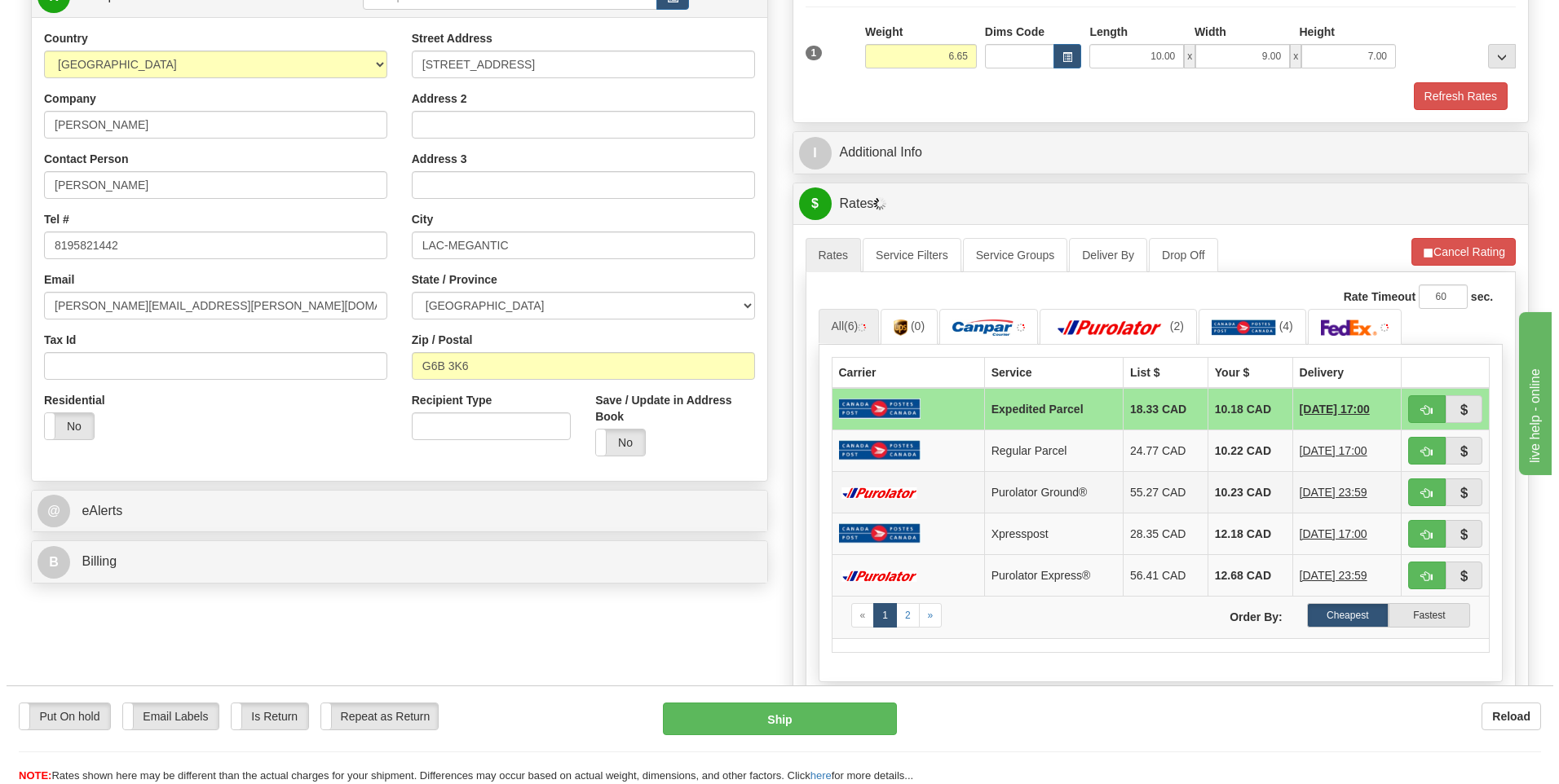
scroll to position [244, 0]
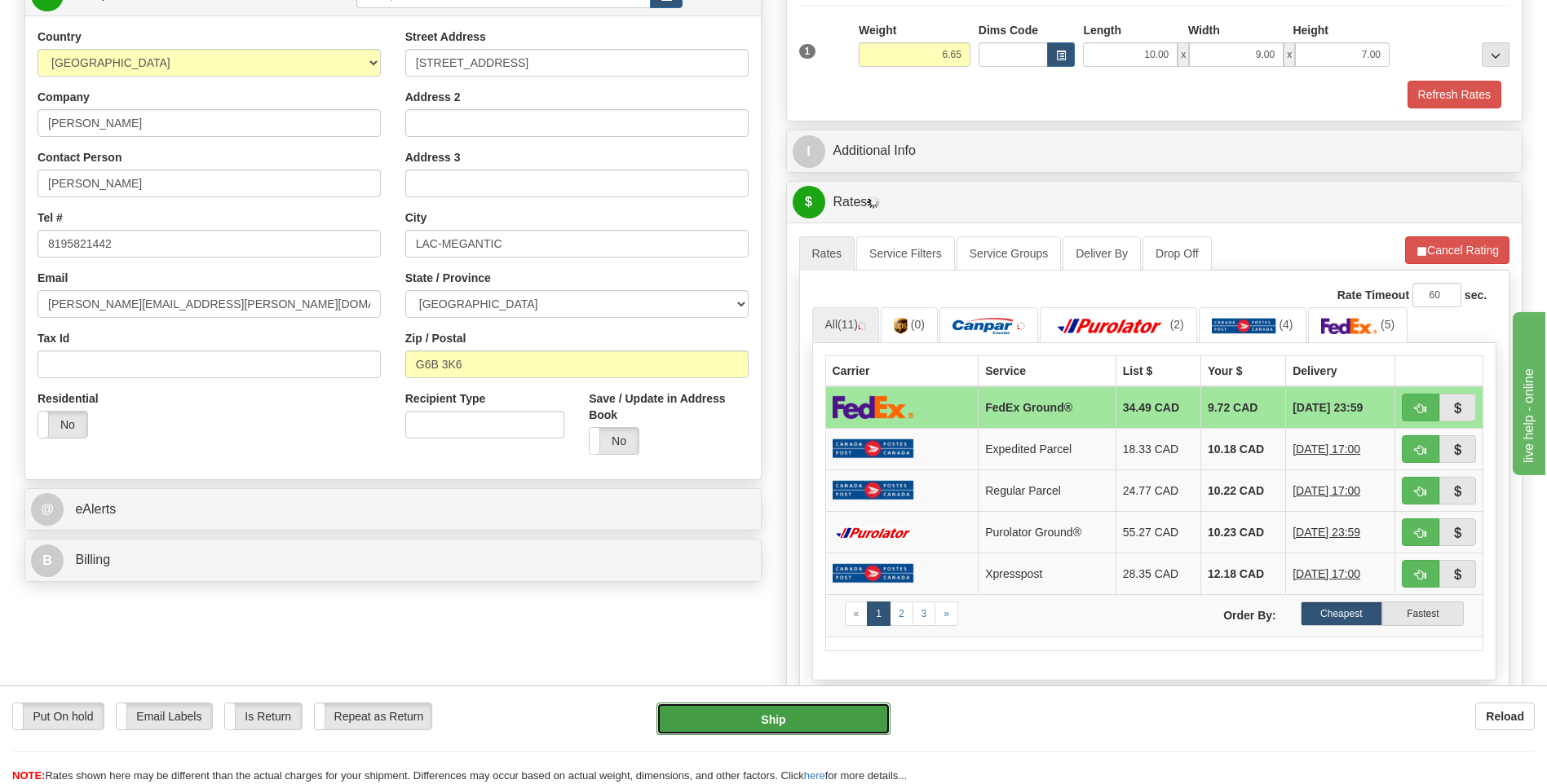
click at [789, 715] on button "Ship" at bounding box center [772, 718] width 233 height 33
type input "92"
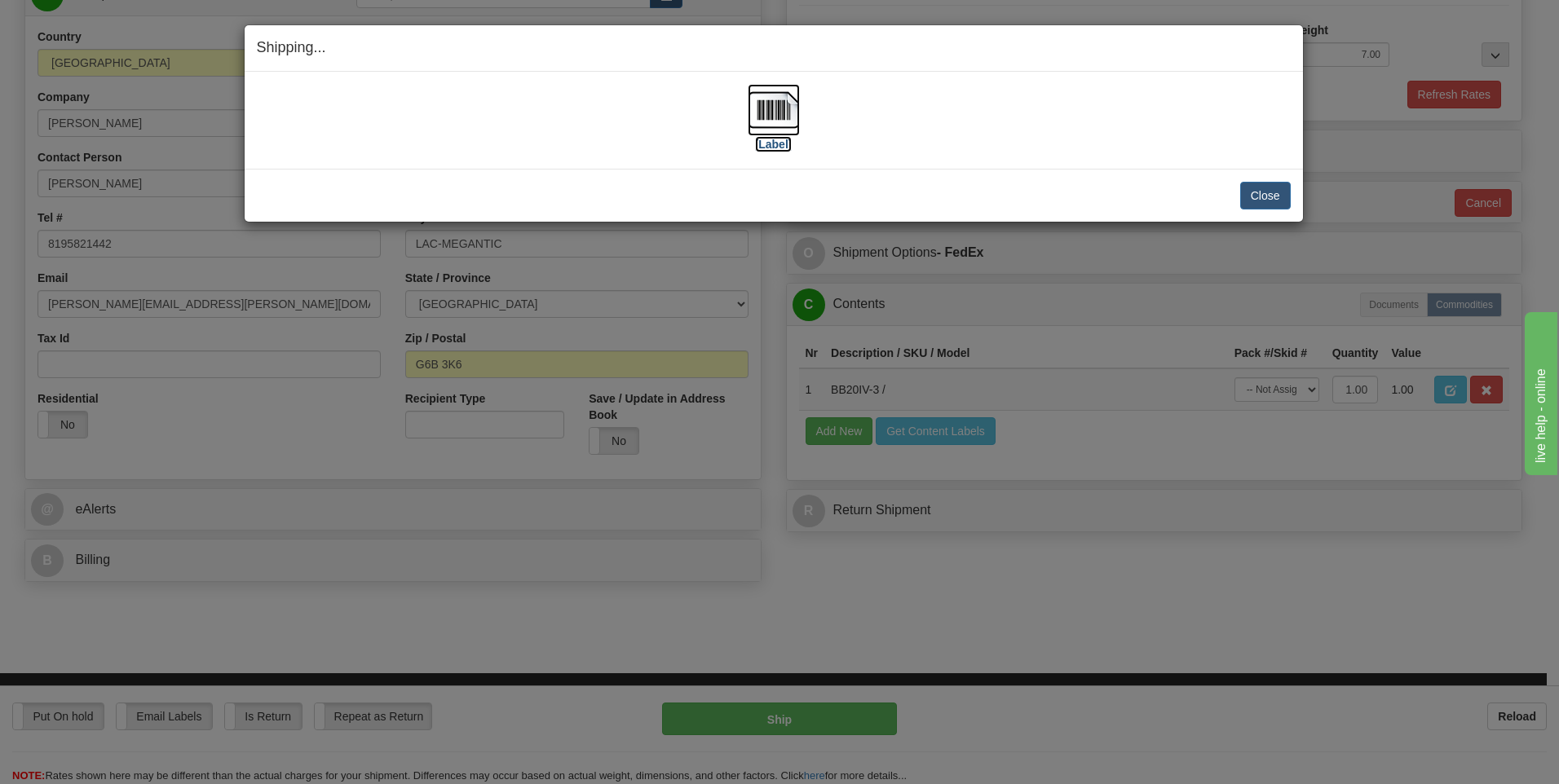
click at [772, 113] on img at bounding box center [774, 110] width 52 height 52
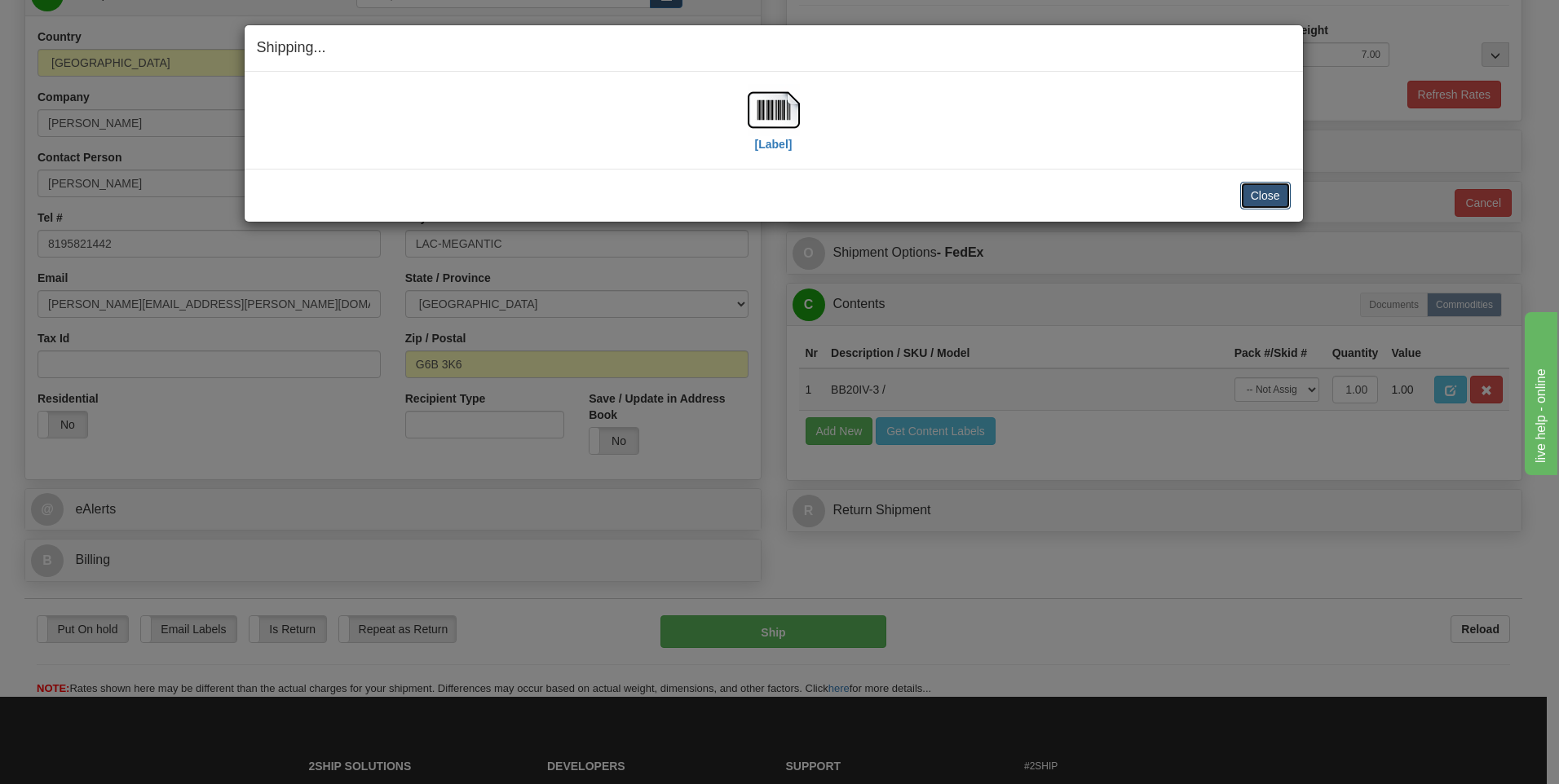
click at [1265, 190] on button "Close" at bounding box center [1265, 196] width 50 height 28
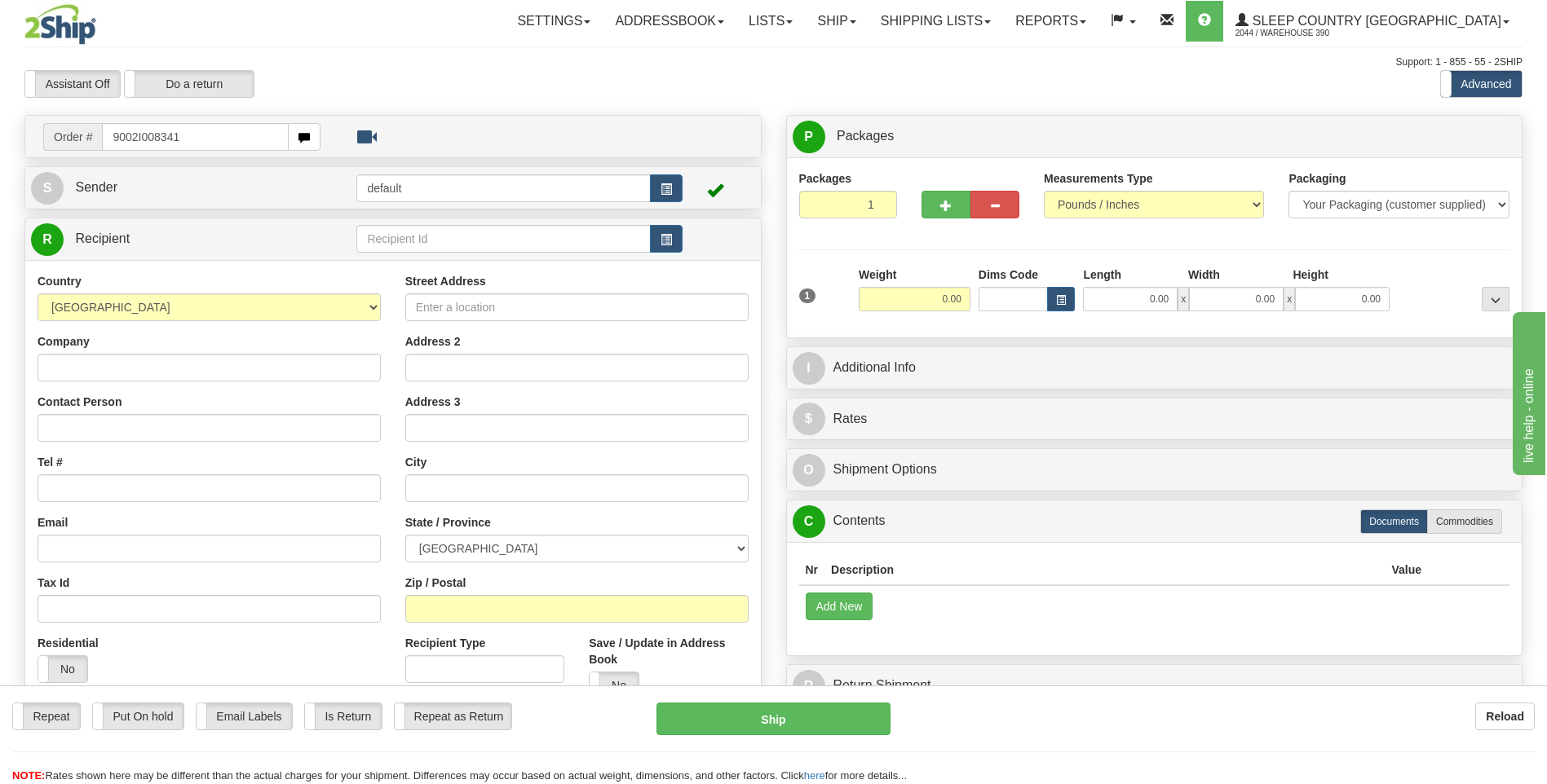
type input "9002I008341"
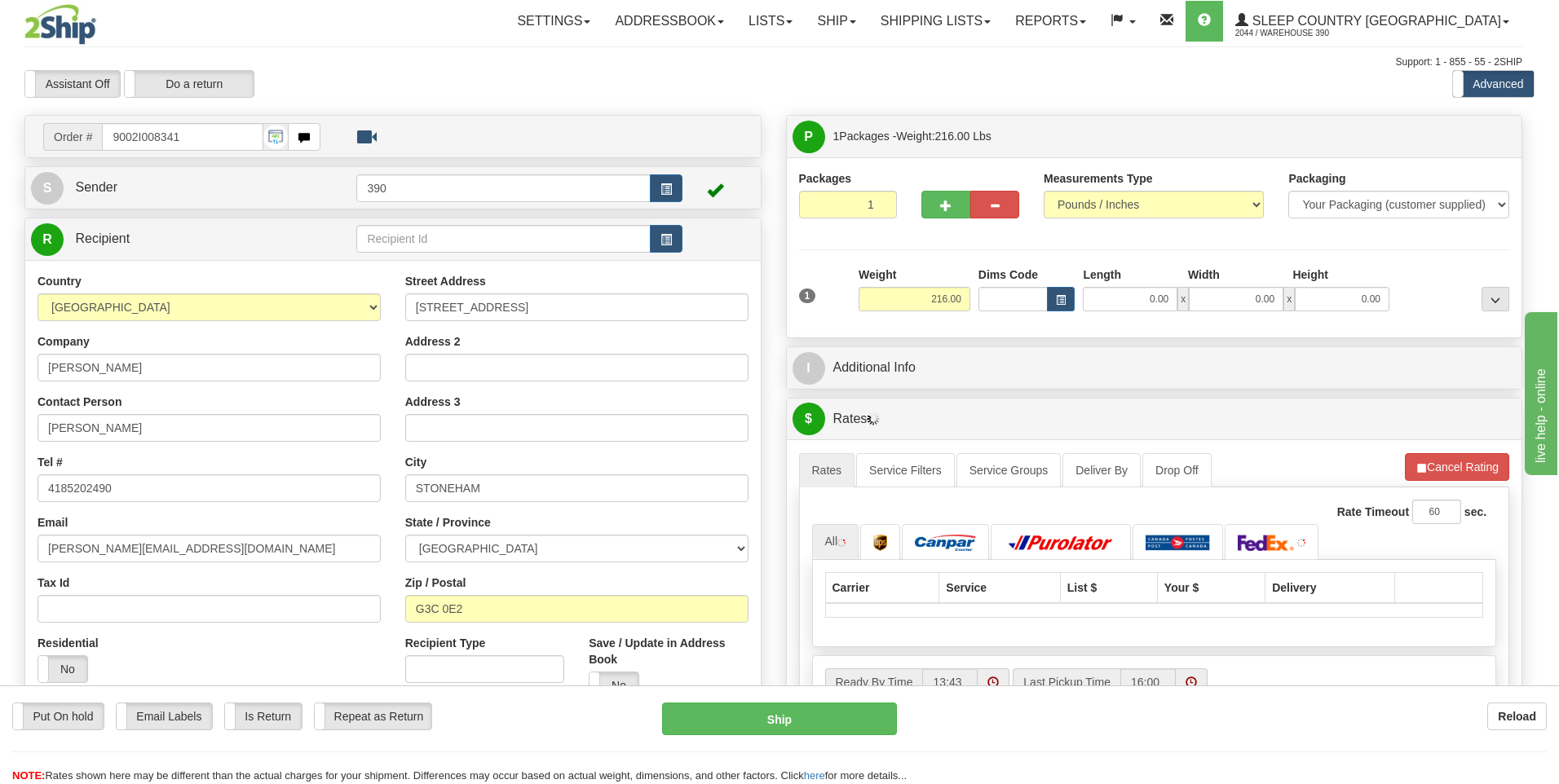
type input "STONEHAM-ET-TEWKESBURY"
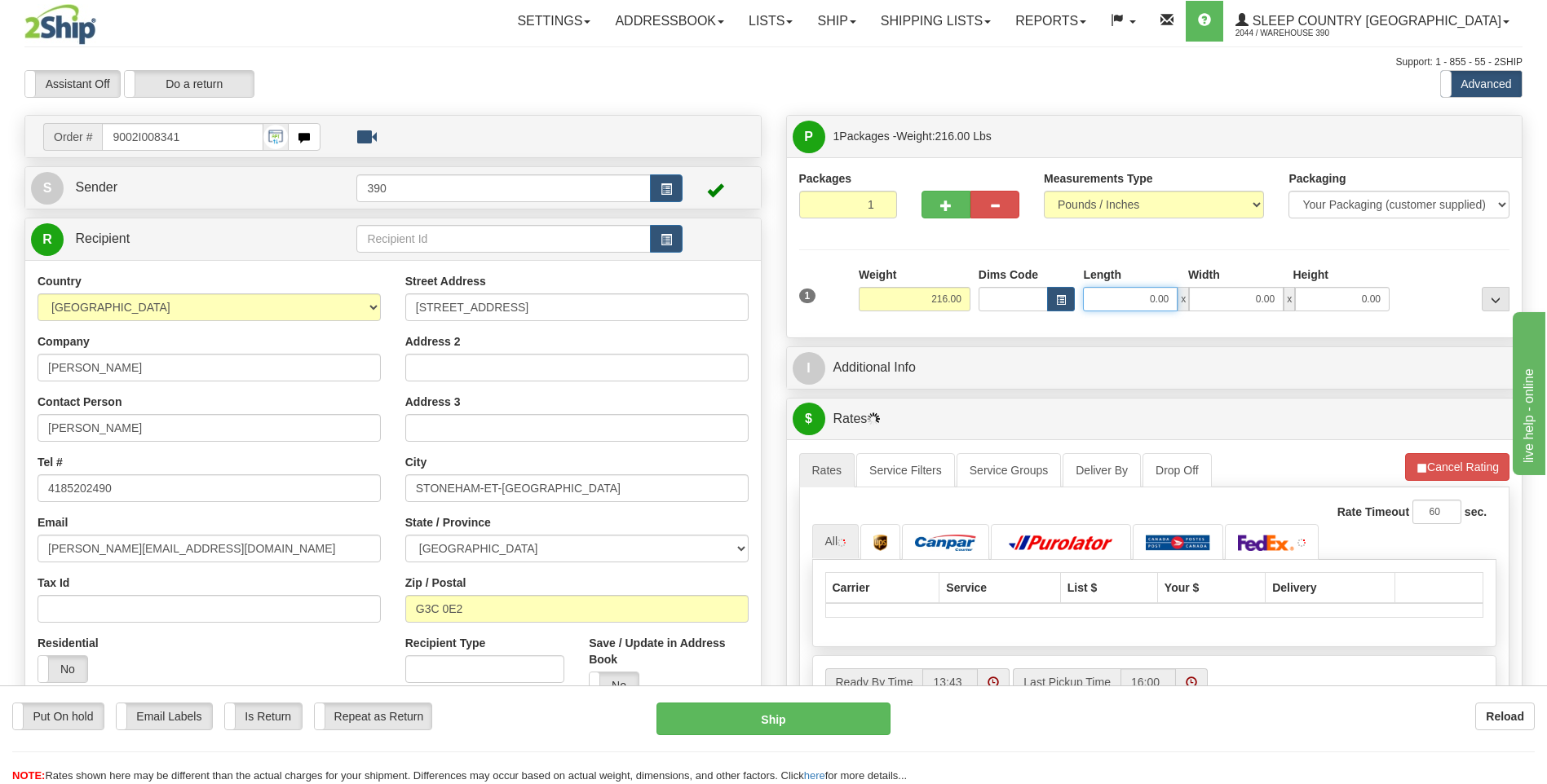
click at [1115, 294] on input "0.00" at bounding box center [1130, 299] width 95 height 24
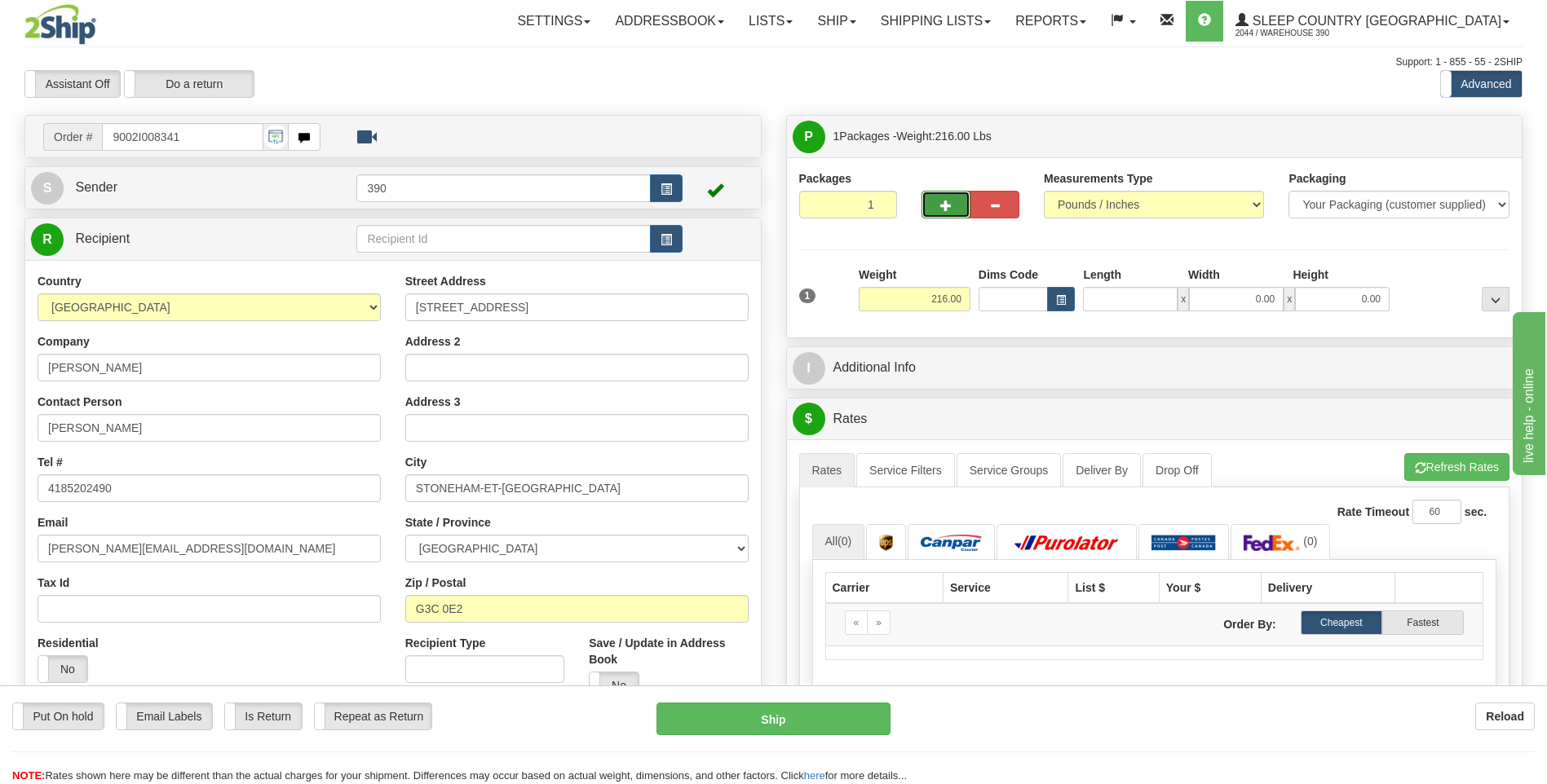
type input "0.00"
click at [950, 210] on span "button" at bounding box center [946, 205] width 11 height 10
radio input "true"
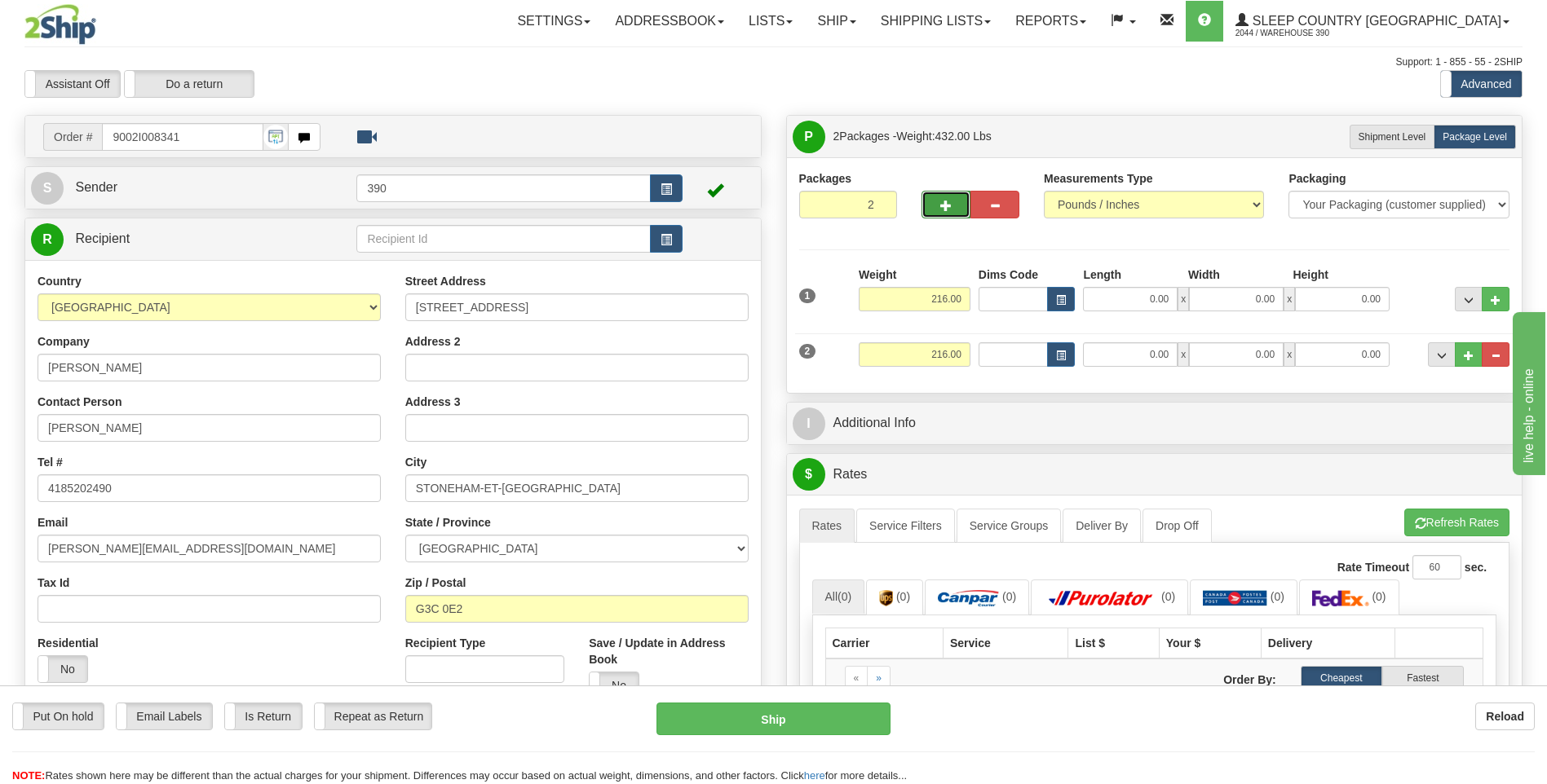
click at [941, 204] on span "button" at bounding box center [946, 205] width 11 height 10
type input "3"
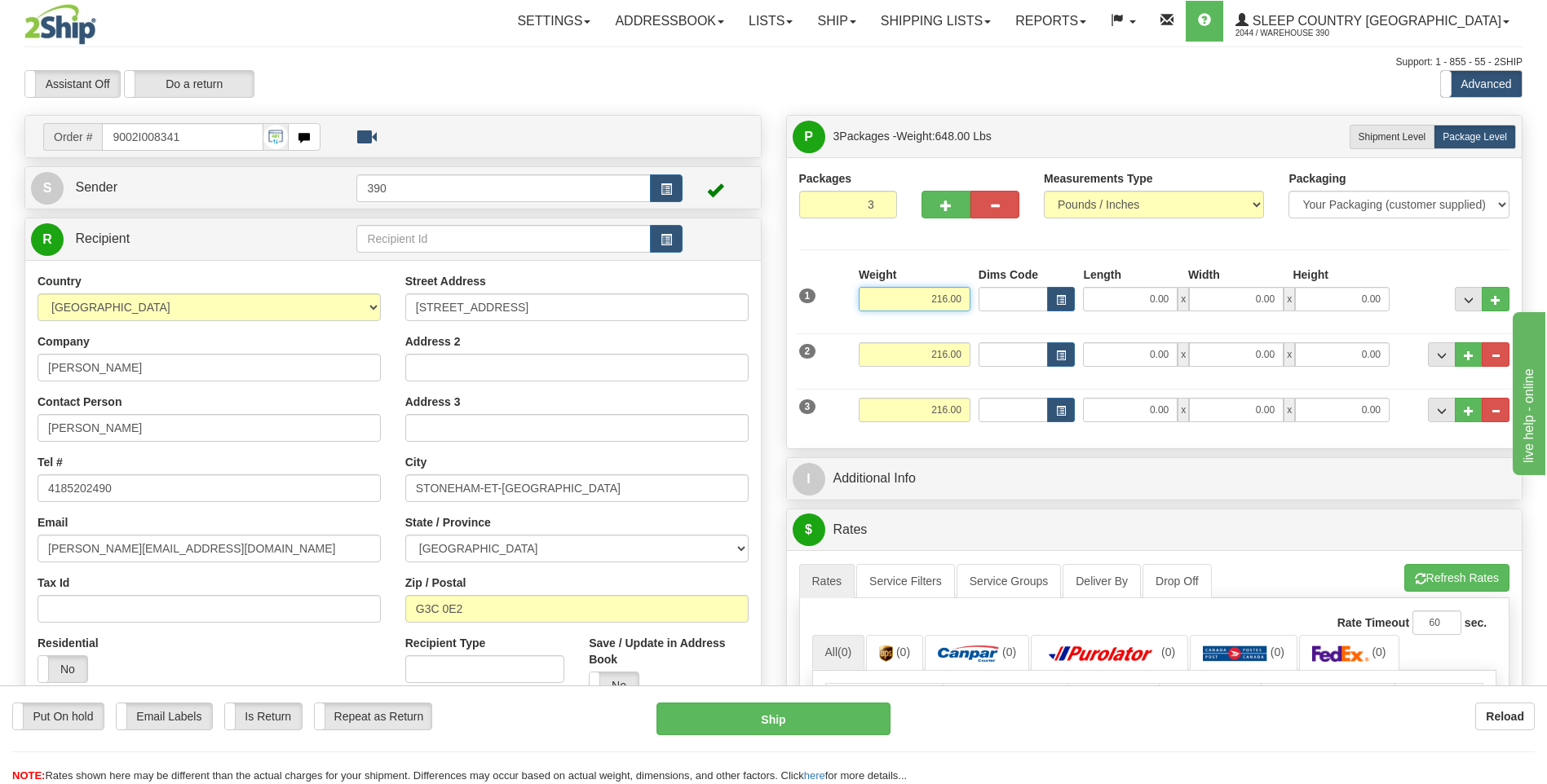
drag, startPoint x: 929, startPoint y: 298, endPoint x: 975, endPoint y: 301, distance: 46.1
click at [975, 301] on div "1 Weight 216.00 Dims Code x" at bounding box center [1155, 295] width 719 height 58
type input "72.00"
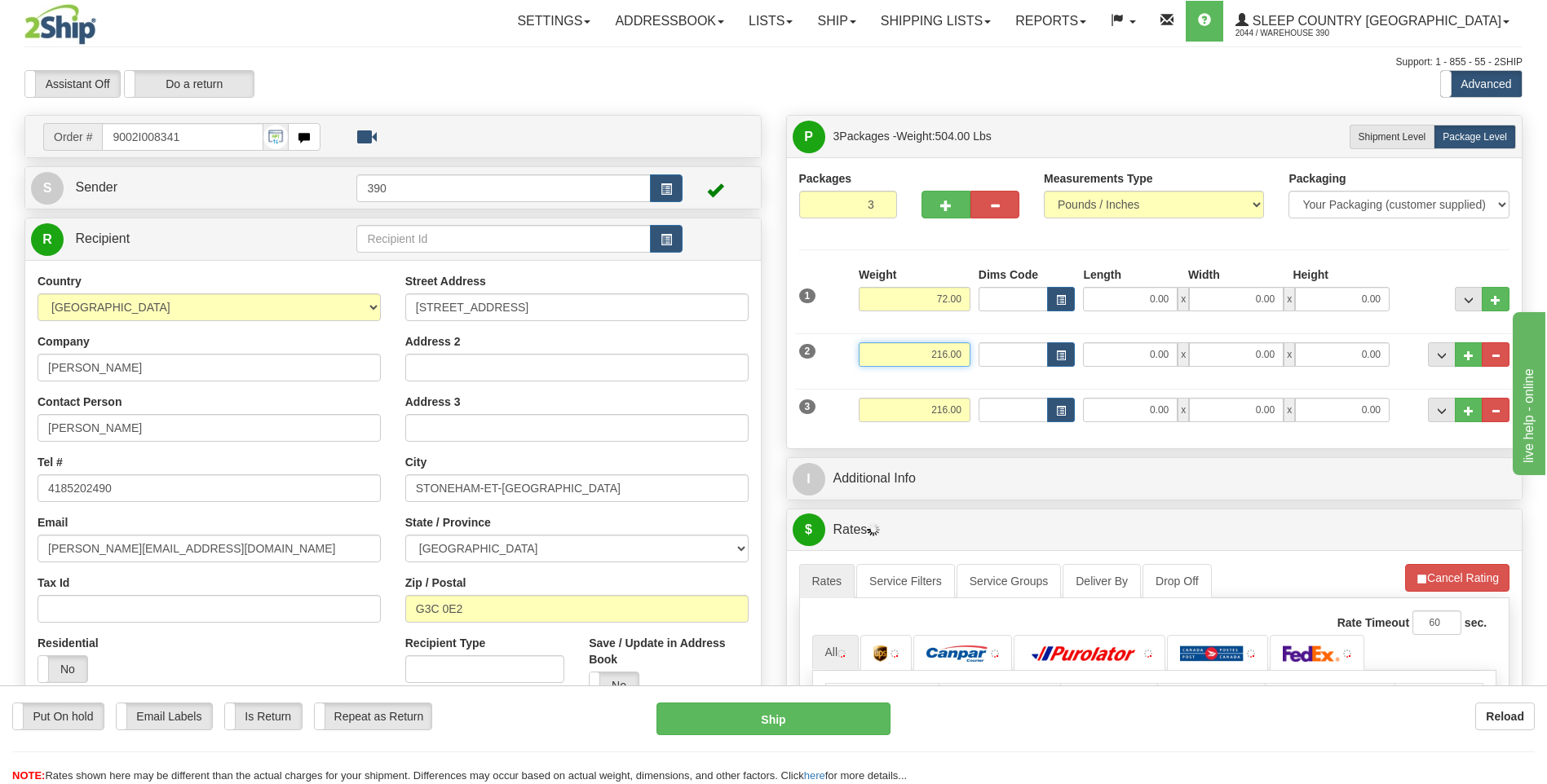
drag, startPoint x: 930, startPoint y: 349, endPoint x: 988, endPoint y: 357, distance: 58.5
click at [988, 357] on div "2 Weight 216.00 Dims Code Length Width 0.00" at bounding box center [1155, 352] width 719 height 55
type input "72.00"
drag, startPoint x: 943, startPoint y: 406, endPoint x: 989, endPoint y: 410, distance: 46.2
click at [989, 410] on div "3 Weight 216.00 Dims Code Length Width 0.00" at bounding box center [1155, 408] width 719 height 55
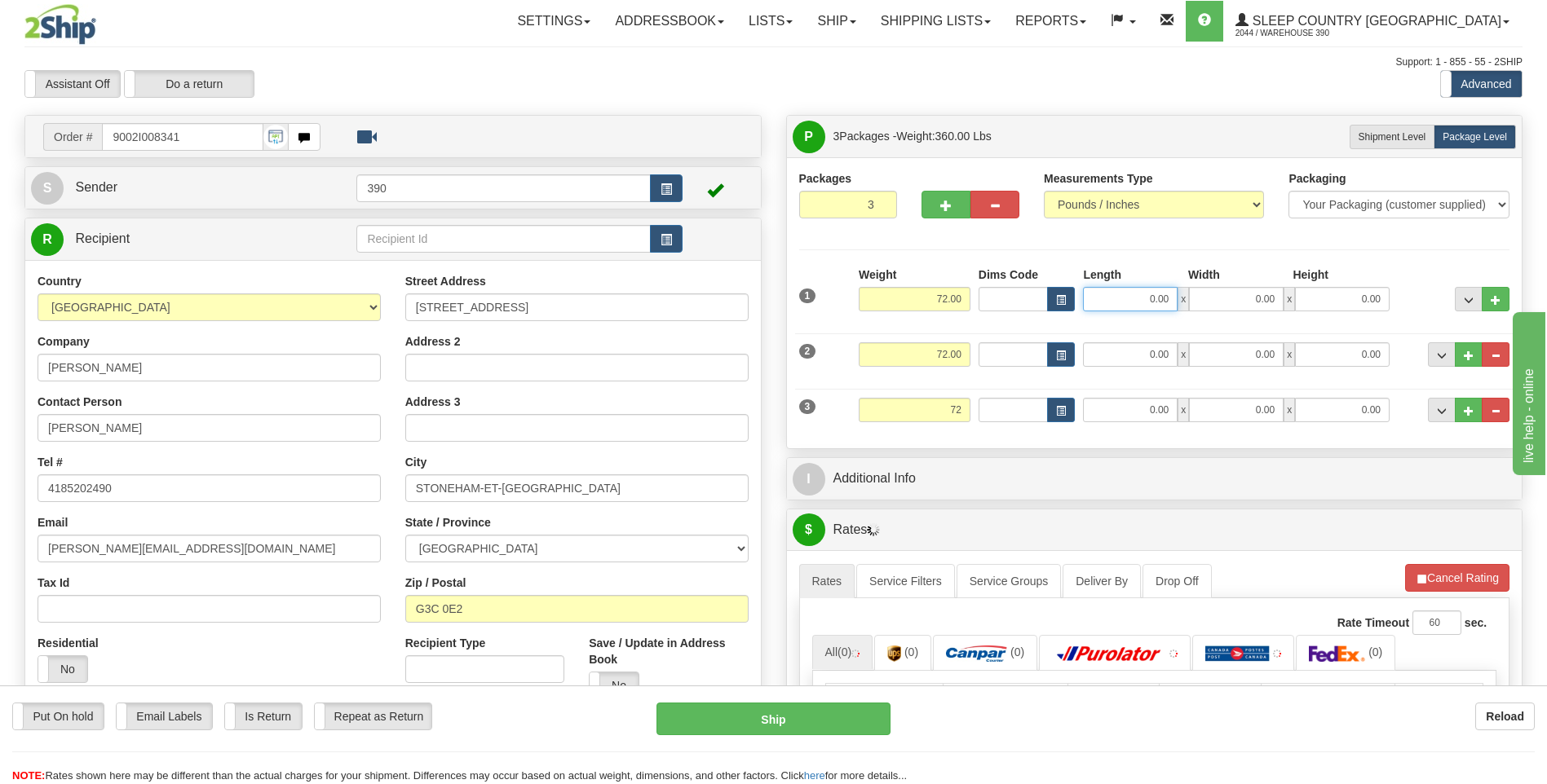
type input "72.00"
click at [1134, 305] on input "0.00" at bounding box center [1130, 299] width 95 height 24
type input "17.00"
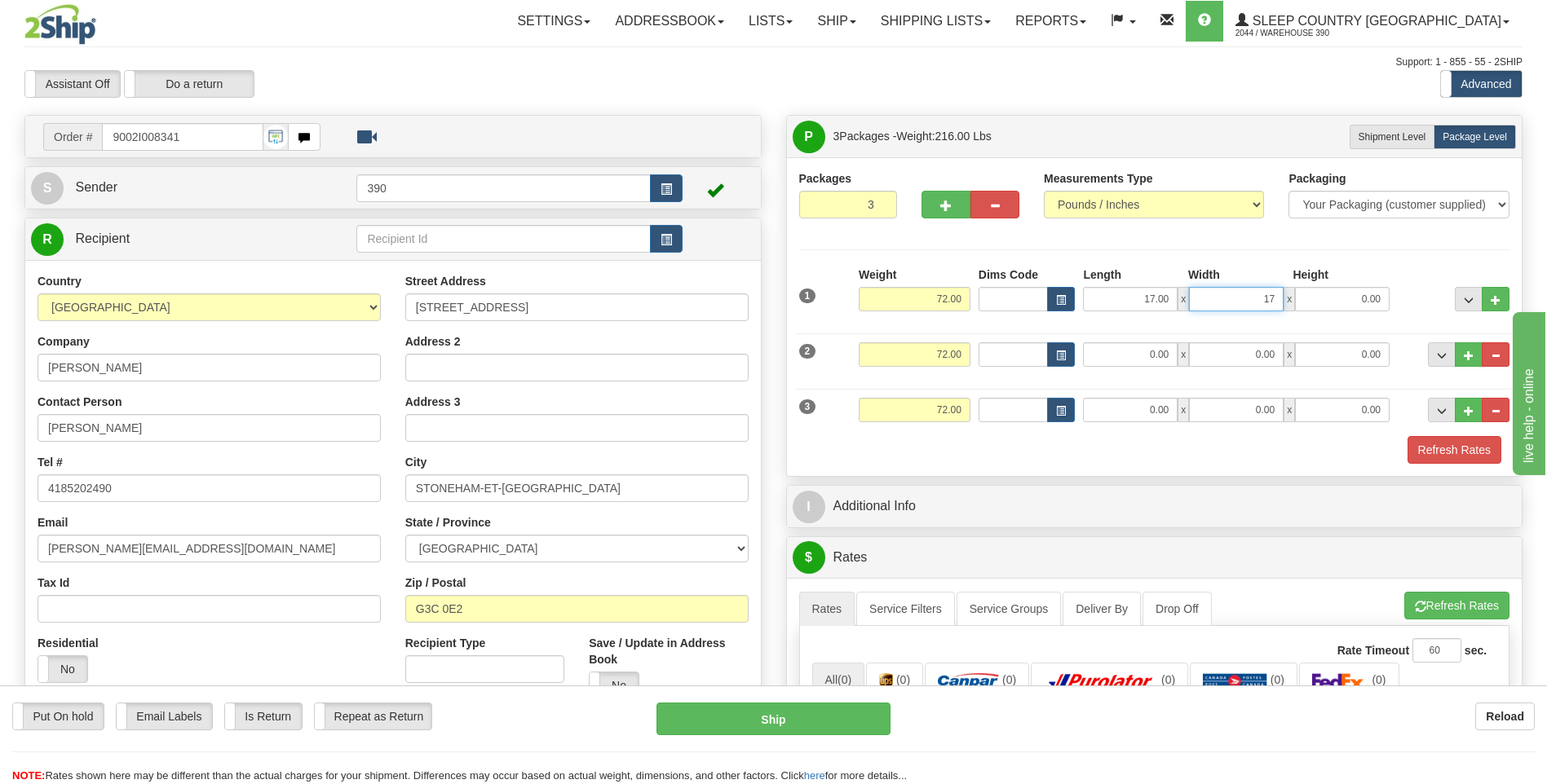
type input "17.00"
type input "36.00"
click at [1131, 359] on input "0.00" at bounding box center [1130, 355] width 95 height 24
type input "17.00"
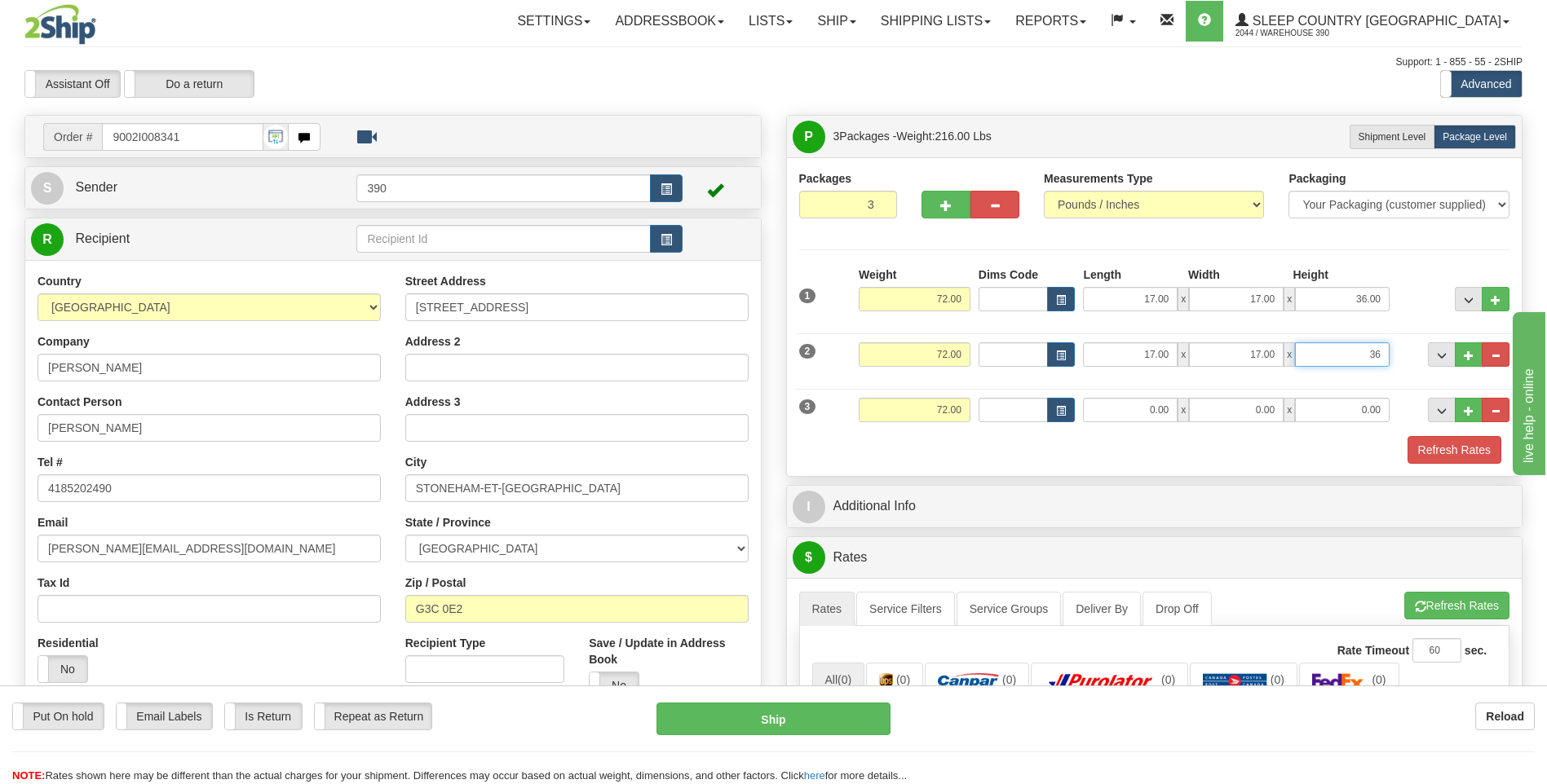
type input "36.00"
click at [1134, 409] on input "0.00" at bounding box center [1130, 410] width 95 height 24
type input "17.00"
type input "36.00"
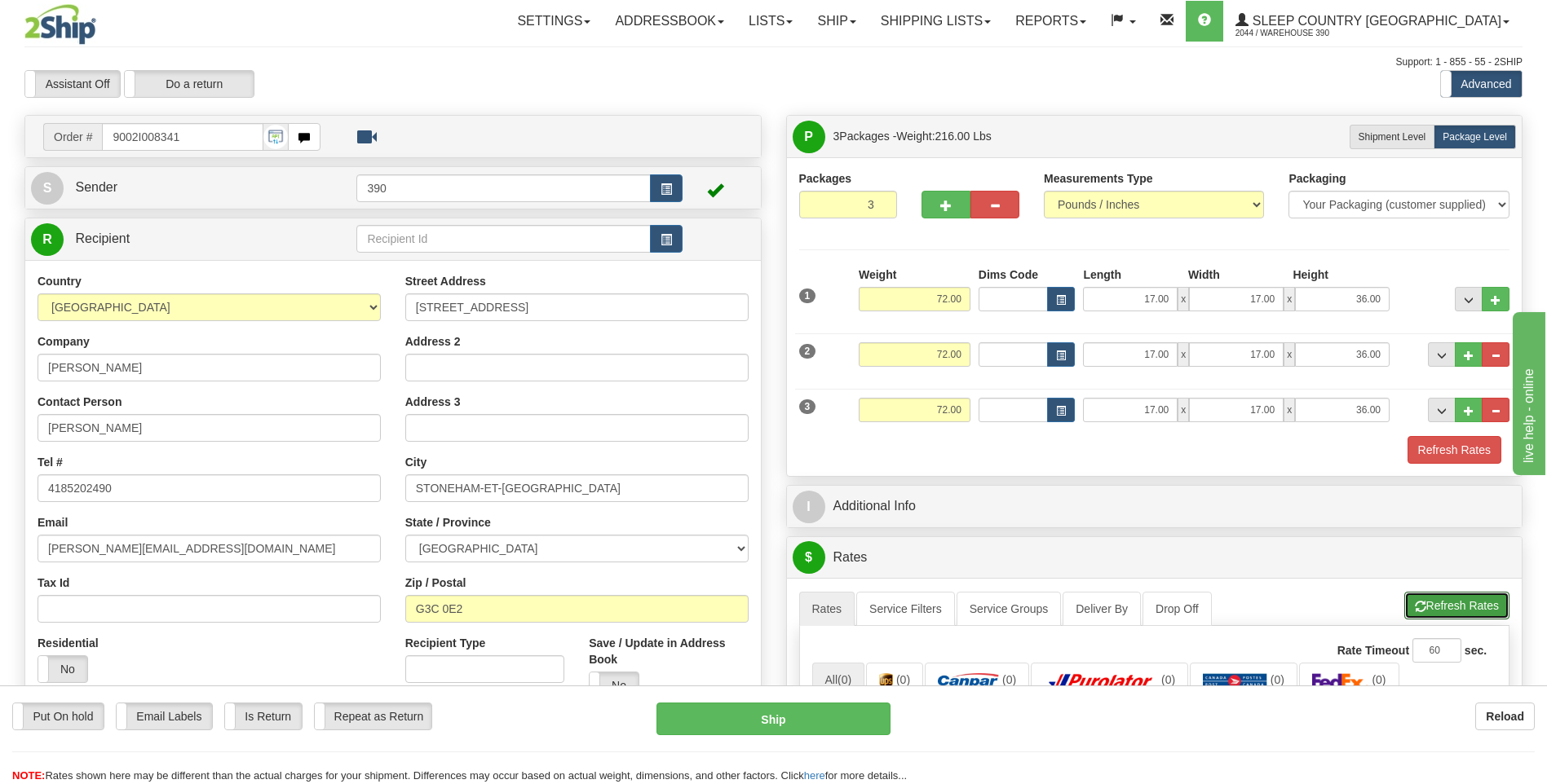
click at [1412, 597] on button "Refresh Rates" at bounding box center [1456, 606] width 105 height 28
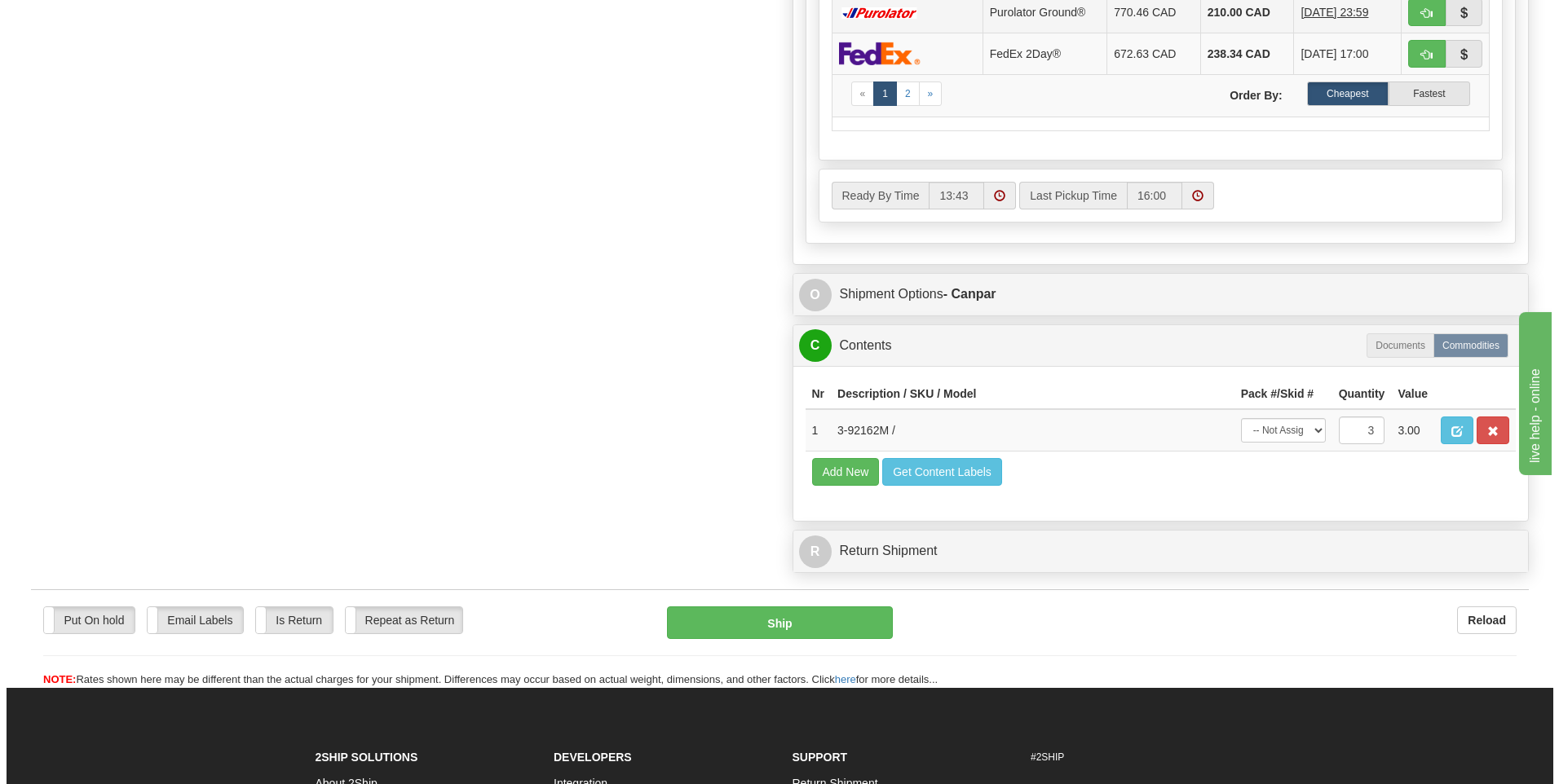
scroll to position [896, 0]
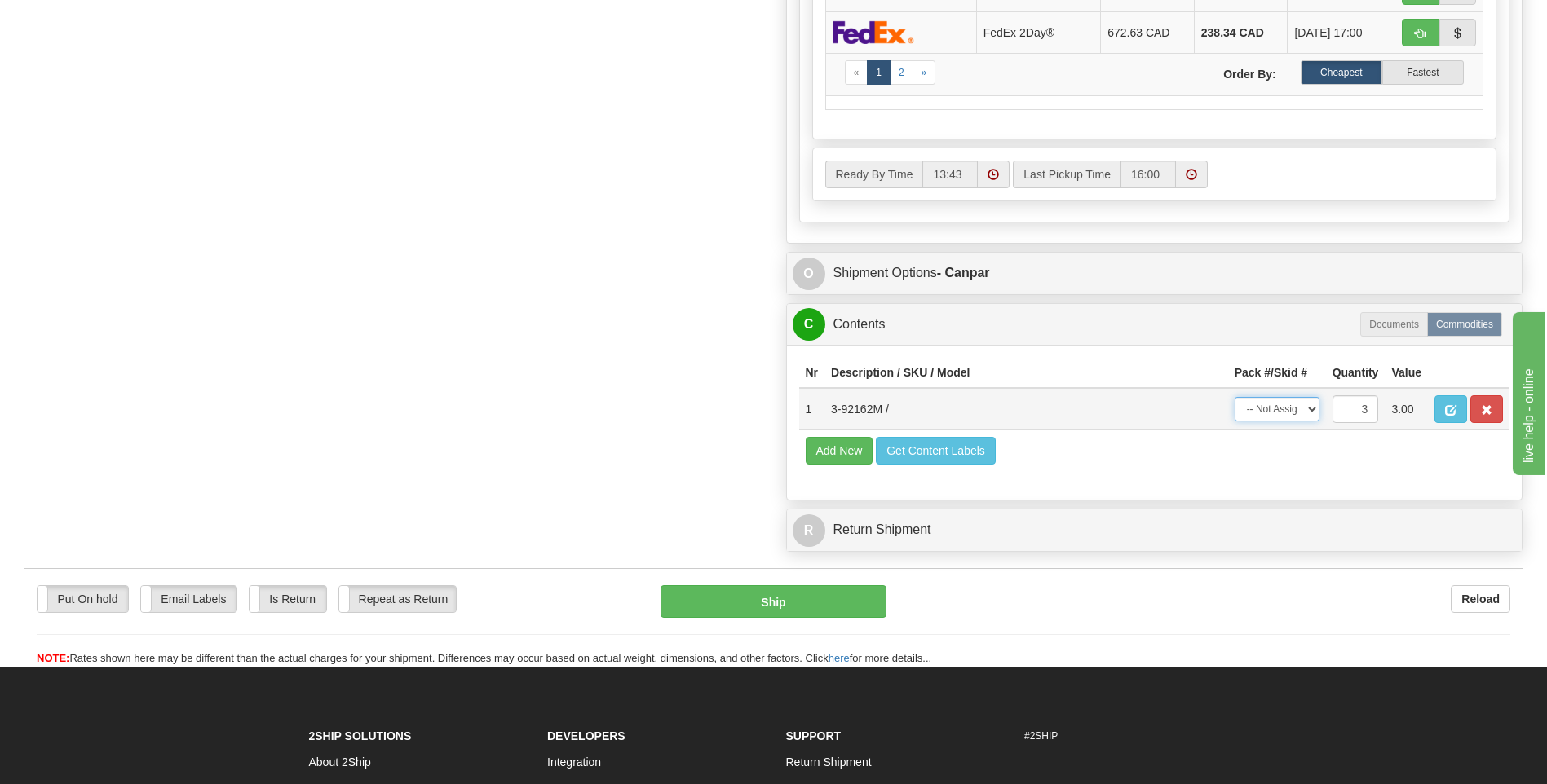
click at [1309, 407] on select "-- Not Assigned -- Package 1 Package 2 Package 3 Split" at bounding box center [1276, 409] width 85 height 24
select select "SPLIT"
click at [1234, 397] on select "-- Not Assigned -- Package 1 Package 2 Package 3 Split" at bounding box center [1276, 409] width 85 height 24
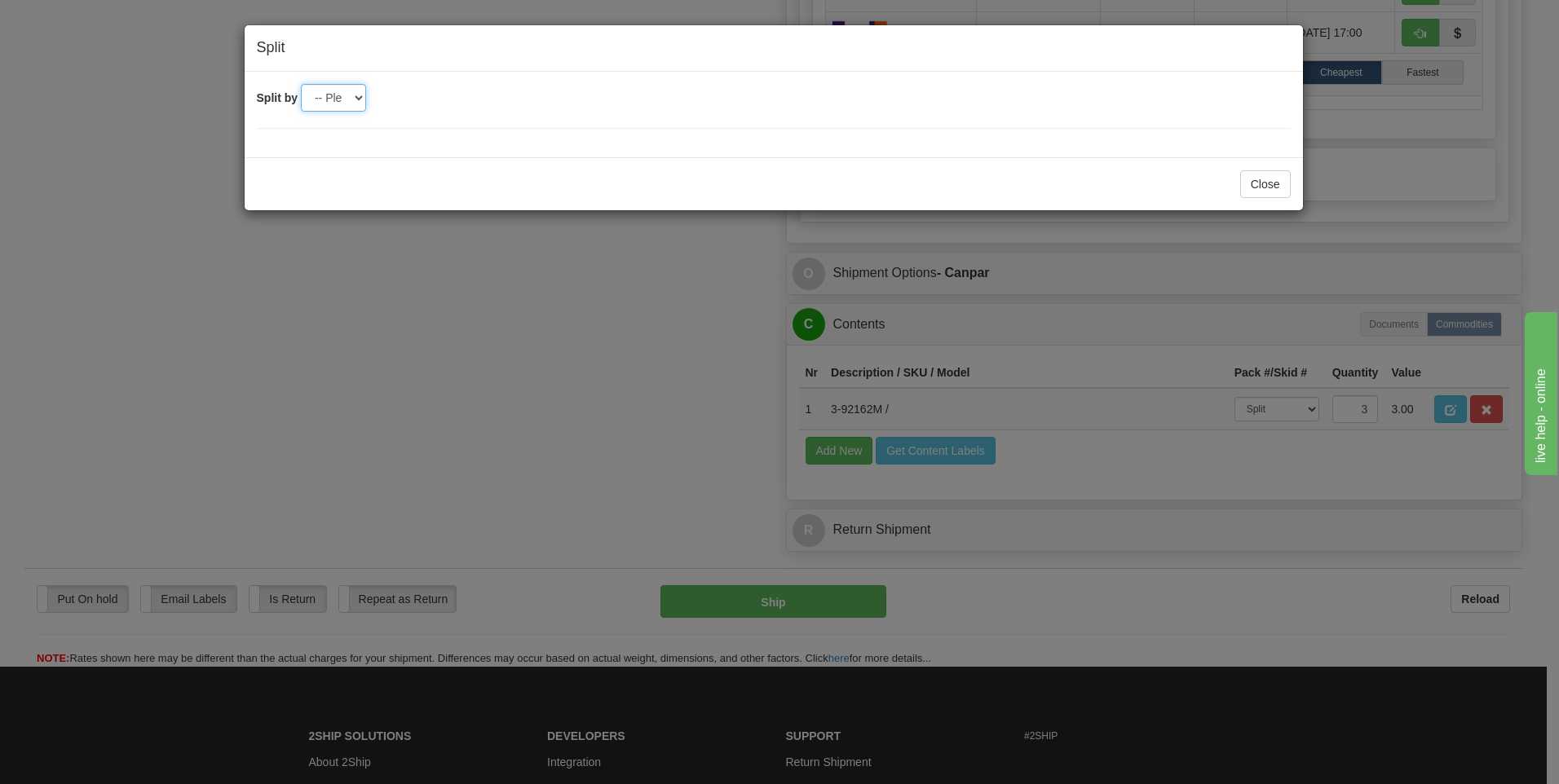
click at [351, 98] on select "-- Please select -- 2 3" at bounding box center [334, 98] width 65 height 28
select select "3"
click at [301, 84] on select "-- Please select -- 2 3" at bounding box center [334, 98] width 65 height 28
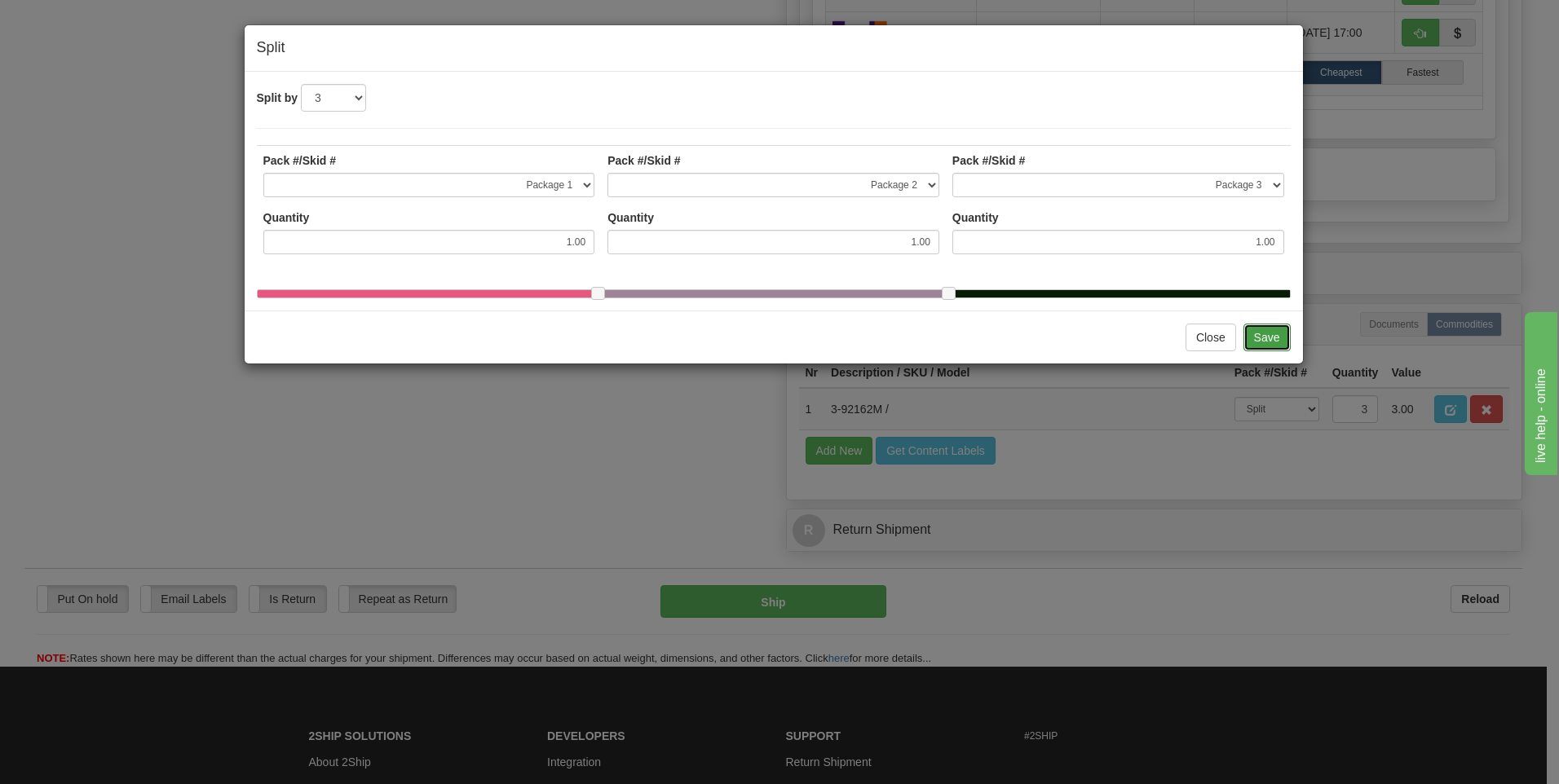
click at [1263, 346] on button "Save" at bounding box center [1266, 337] width 47 height 28
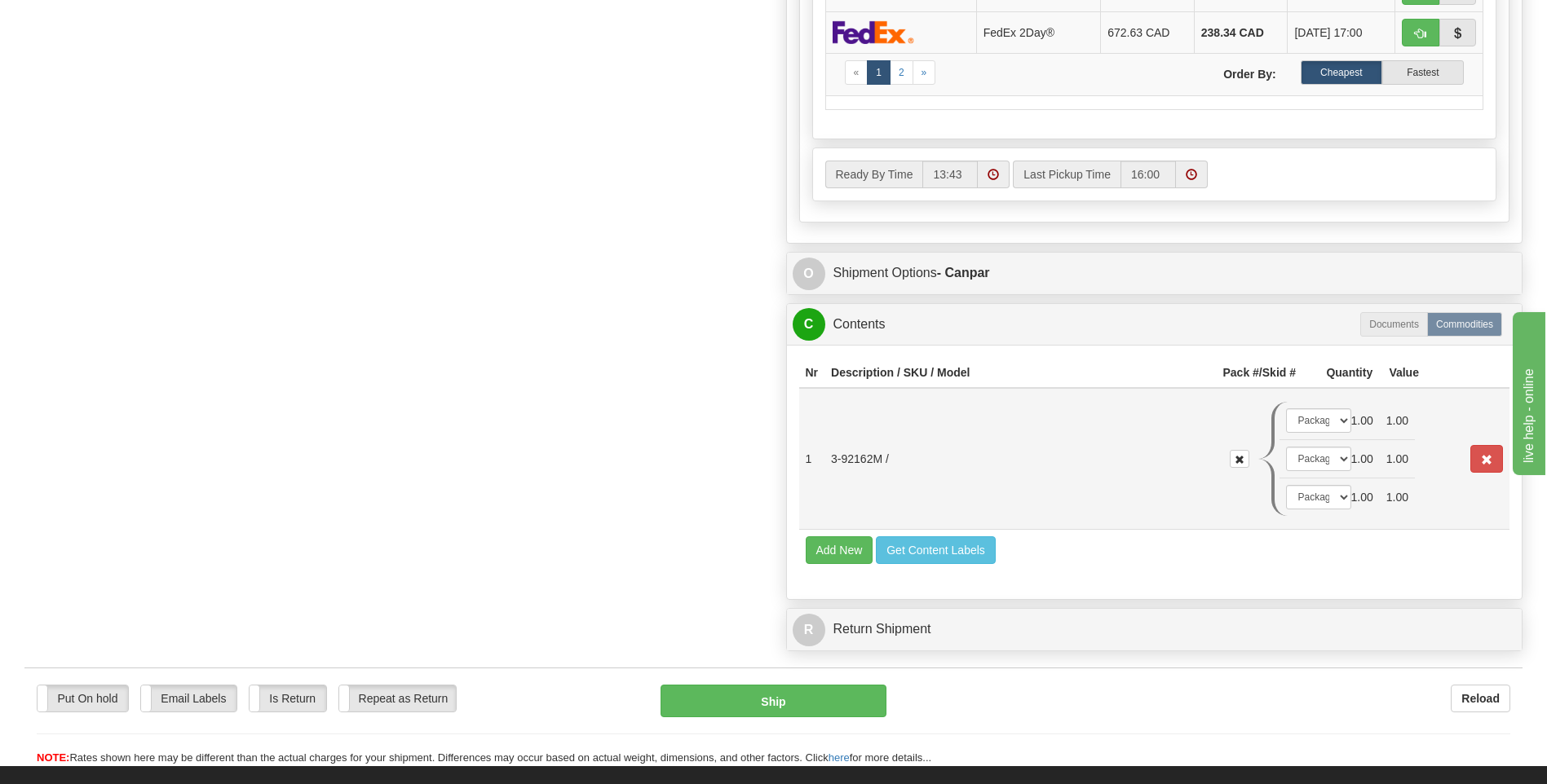
click at [1346, 421] on td "1.00" at bounding box center [1362, 421] width 35 height 38
click at [1337, 423] on select "-- Not Assigned -- Package 1 Package 2 Package 3" at bounding box center [1318, 421] width 65 height 24
click at [1286, 409] on select "-- Not Assigned -- Package 1 Package 2 Package 3" at bounding box center [1318, 421] width 65 height 24
click at [1340, 455] on select "-- Not Assigned -- Package 1 Package 2 Package 3" at bounding box center [1318, 459] width 65 height 24
click at [1286, 447] on select "-- Not Assigned -- Package 1 Package 2 Package 3" at bounding box center [1318, 459] width 65 height 24
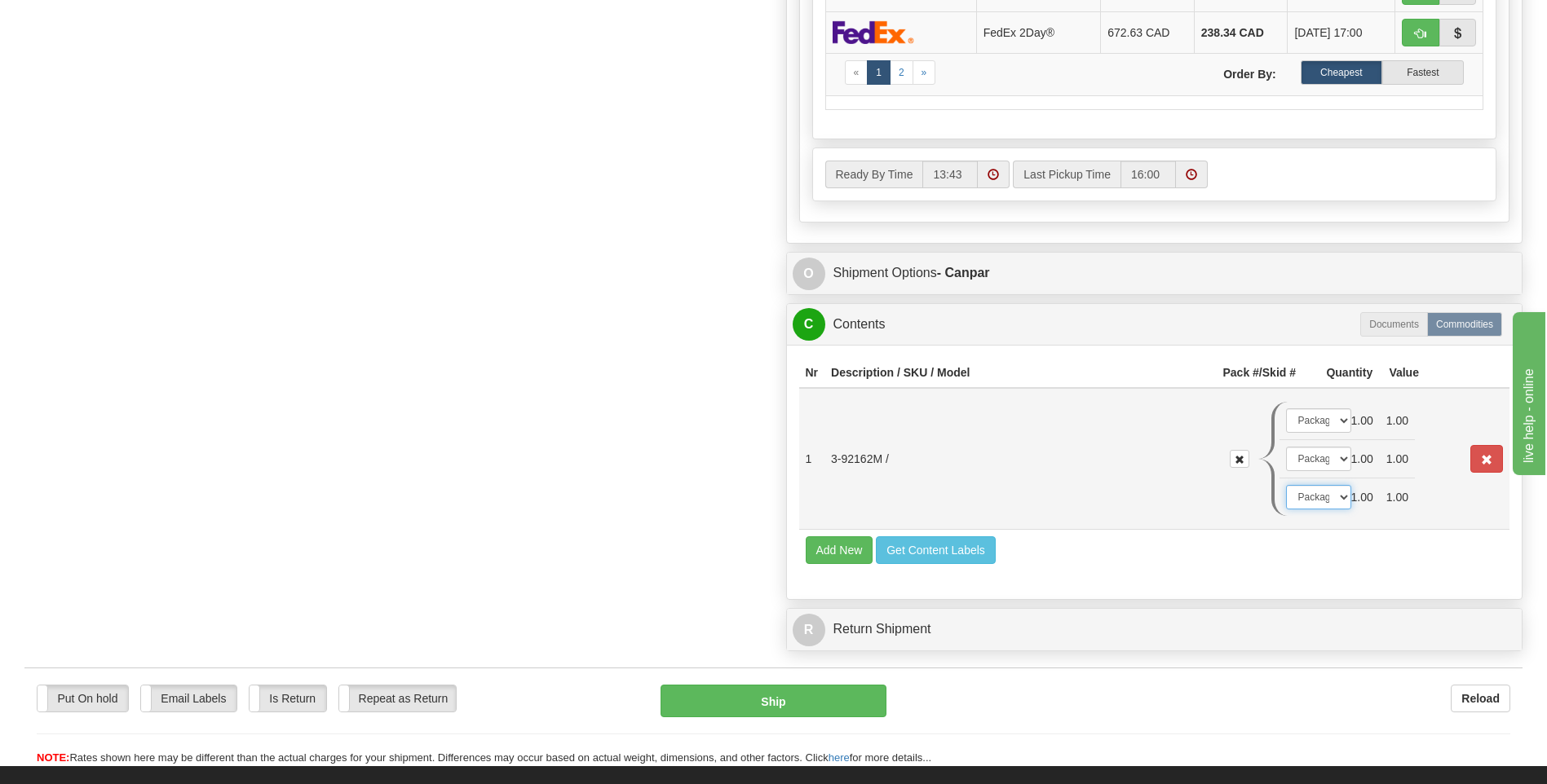
click at [1340, 499] on select "-- Not Assigned -- Package 1 Package 2 Package 3" at bounding box center [1318, 497] width 65 height 24
click at [1286, 485] on select "-- Not Assigned -- Package 1 Package 2 Package 3" at bounding box center [1318, 497] width 65 height 24
click at [786, 695] on button "Ship" at bounding box center [773, 700] width 225 height 33
type input "1"
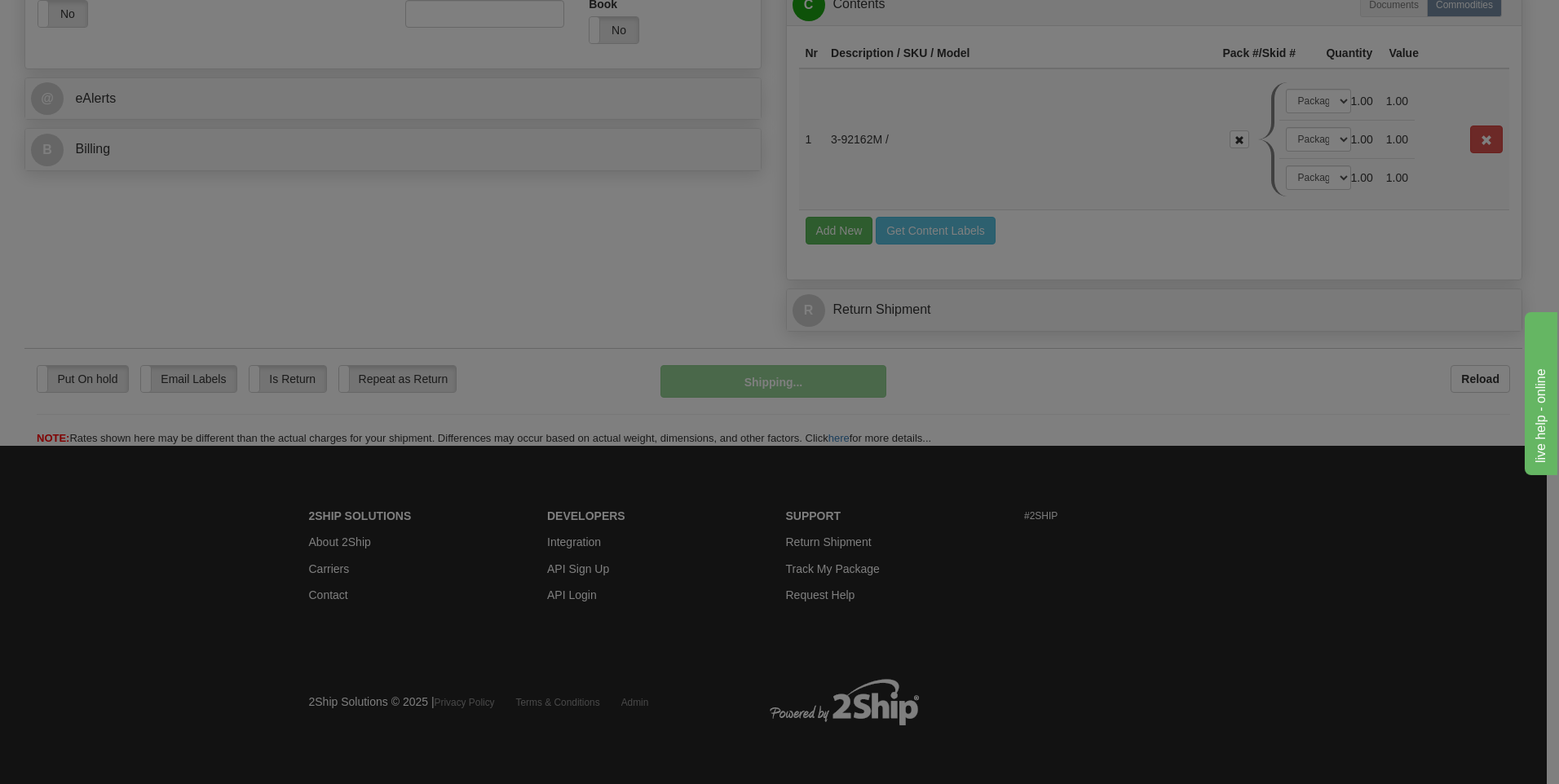
scroll to position [655, 0]
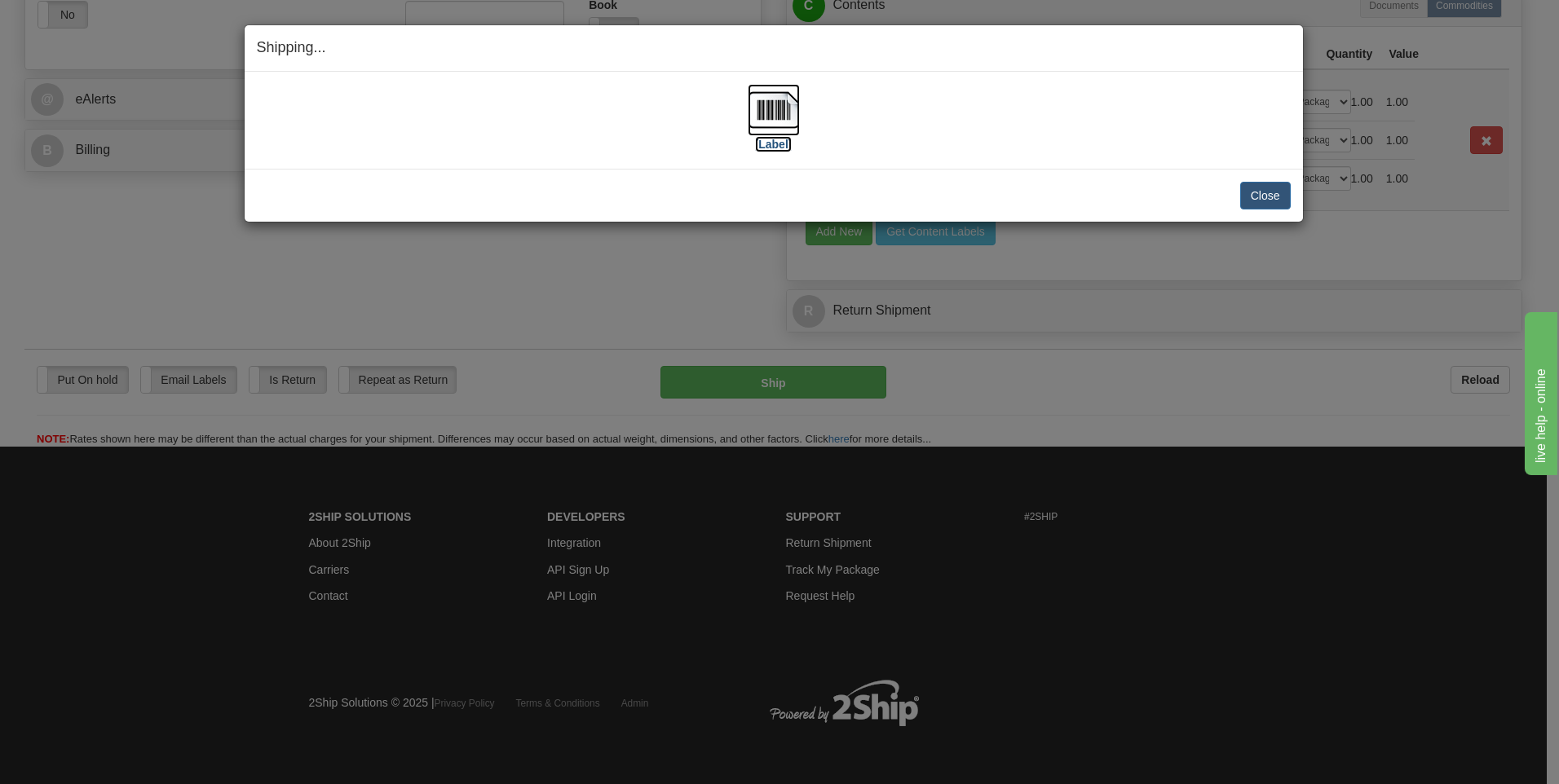
click at [758, 112] on img at bounding box center [774, 110] width 52 height 52
click at [1252, 200] on button "Close" at bounding box center [1265, 196] width 50 height 28
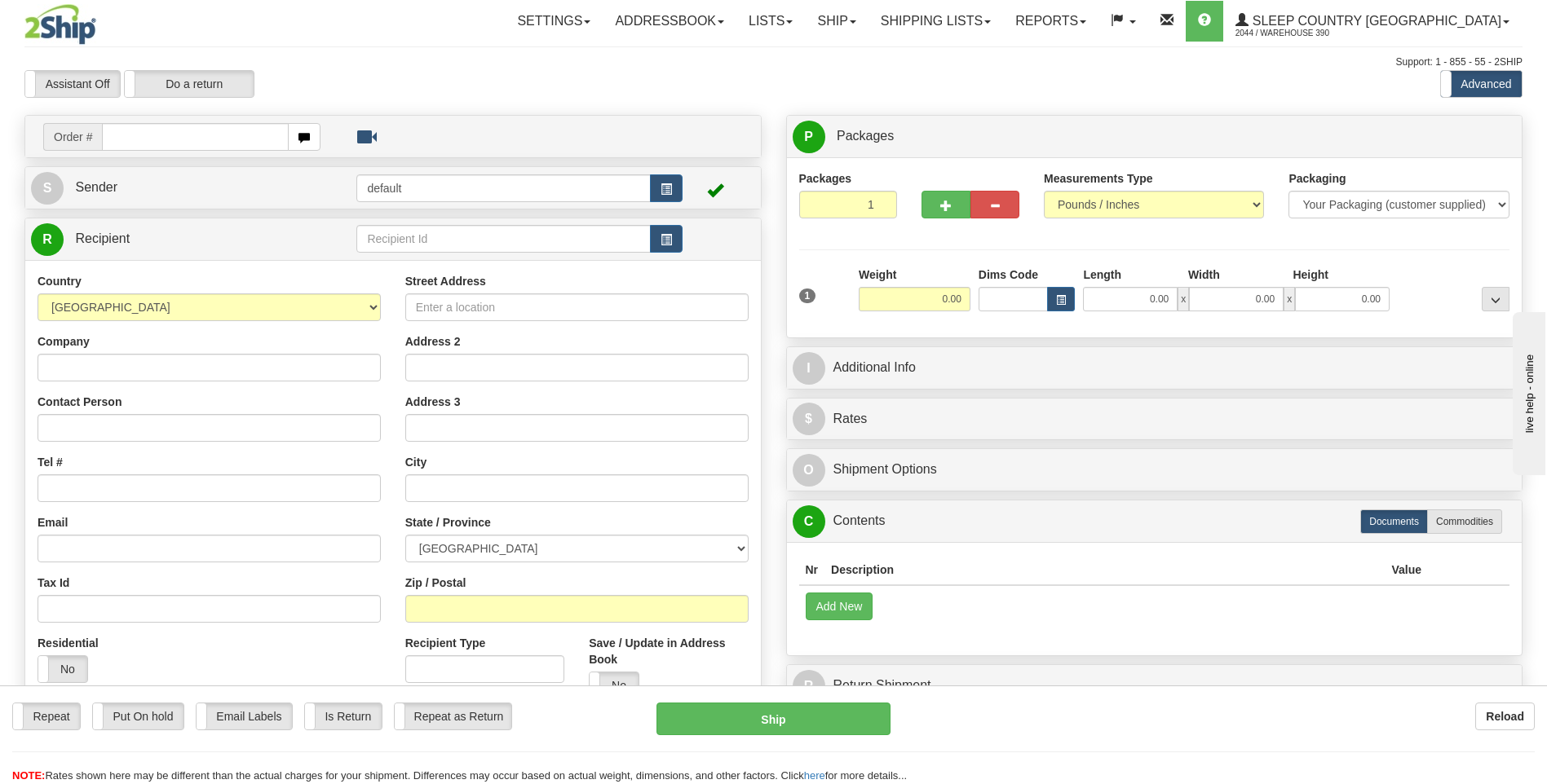
click at [210, 133] on input "text" at bounding box center [195, 137] width 186 height 28
type input "9002I008582"
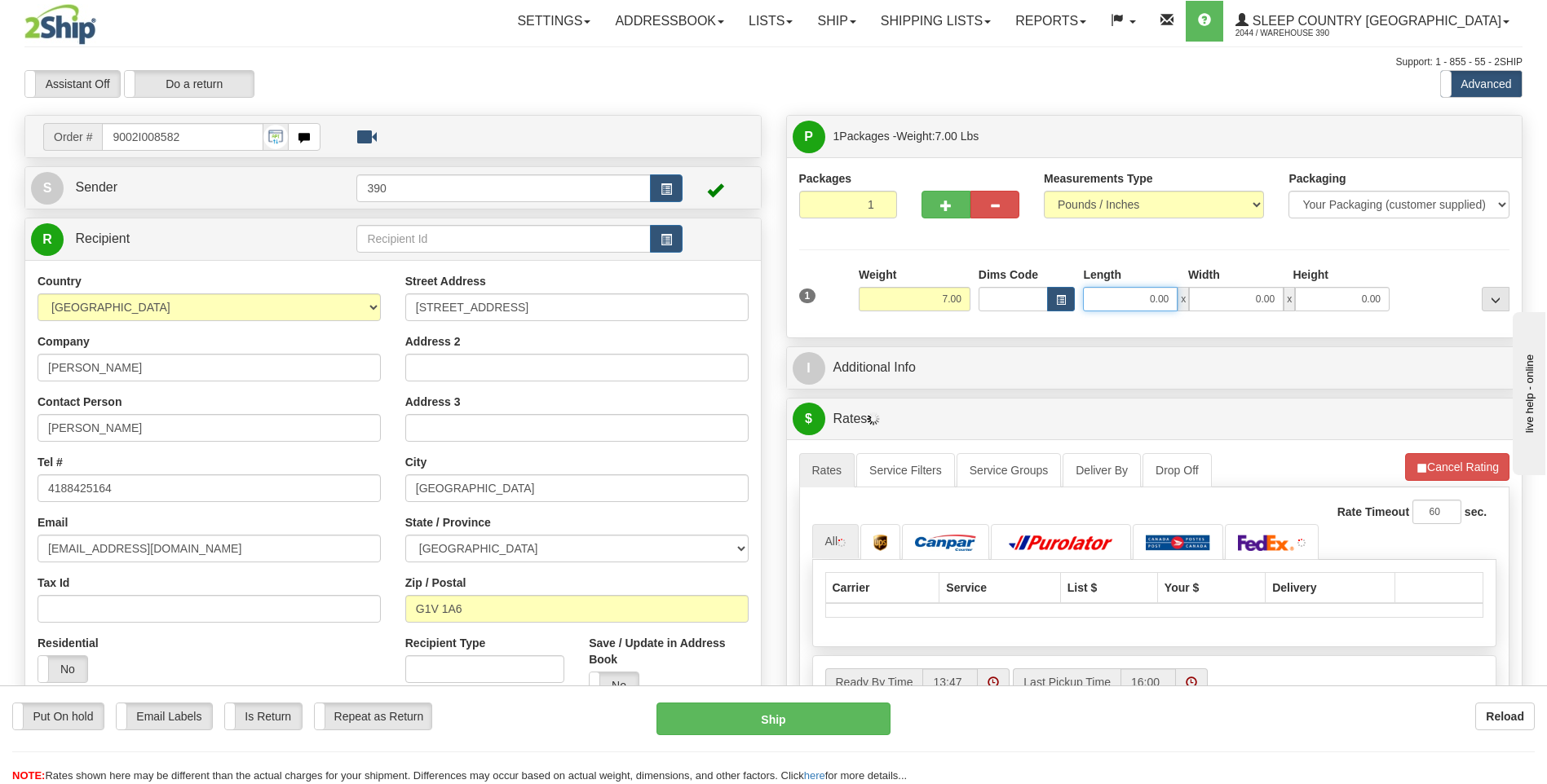
click at [1108, 292] on input "0.00" at bounding box center [1130, 299] width 95 height 24
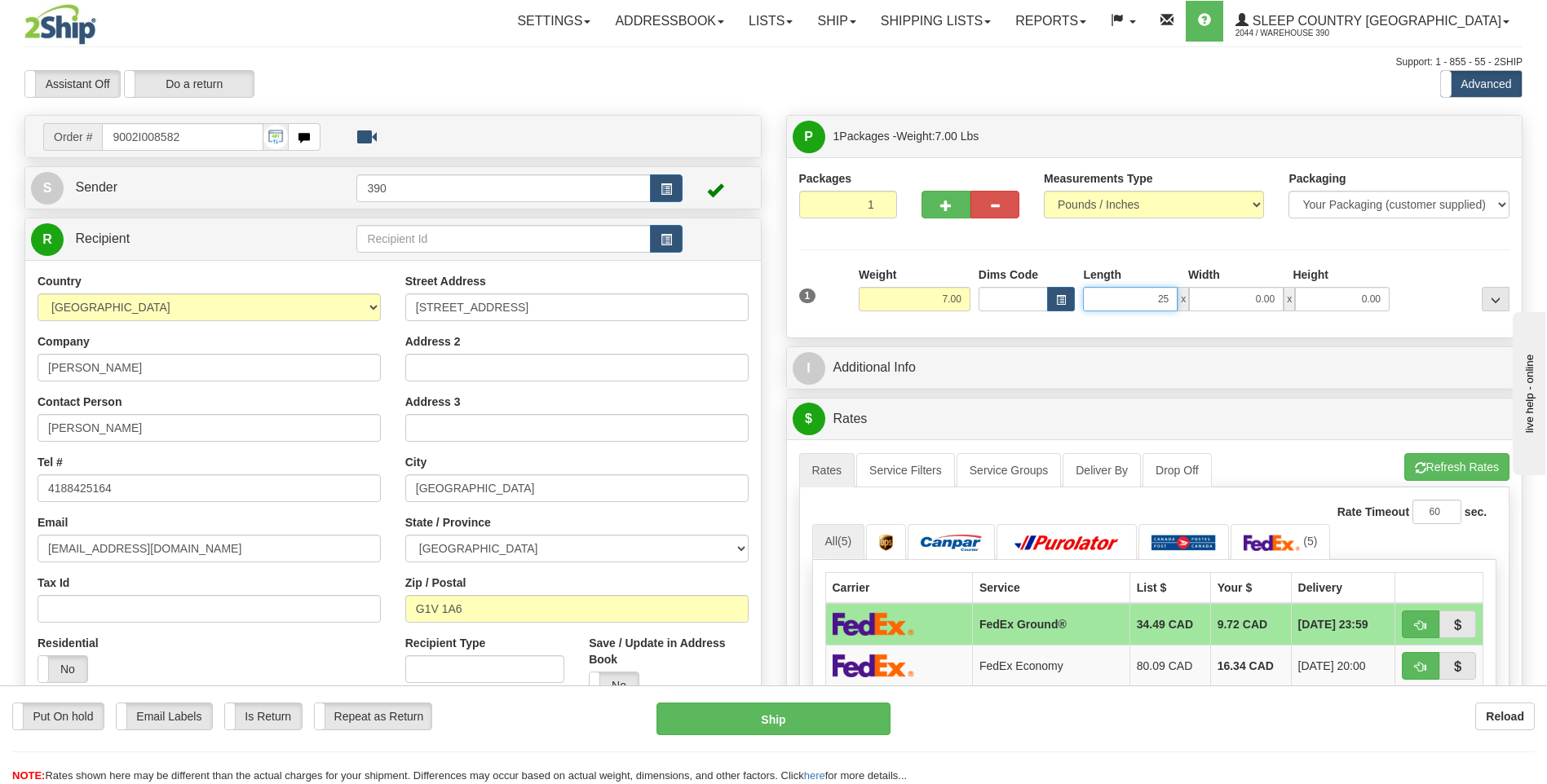
type input "25.00"
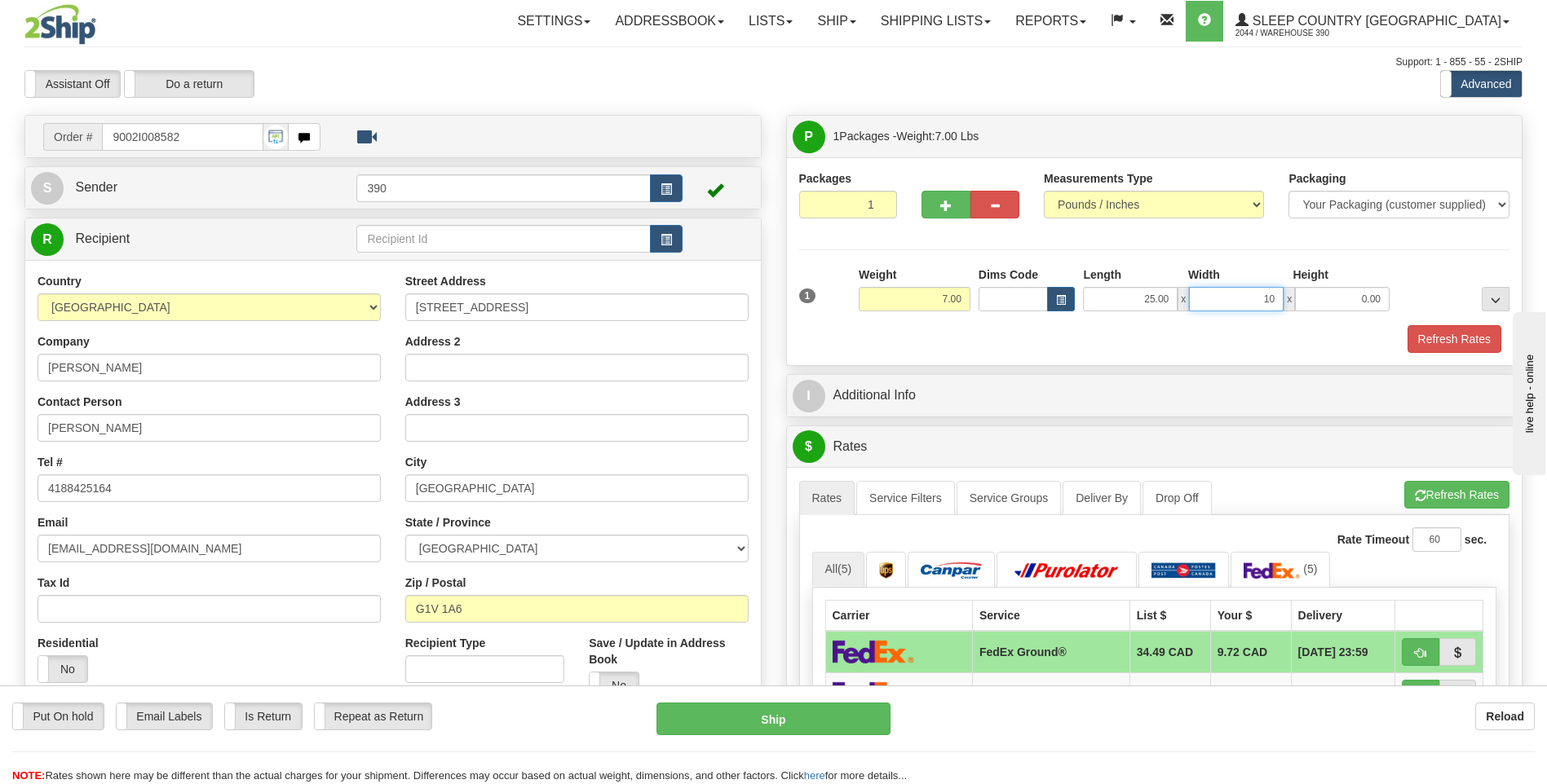
type input "10.00"
type input "16.00"
click at [1422, 490] on button "Refresh Rates" at bounding box center [1456, 495] width 105 height 28
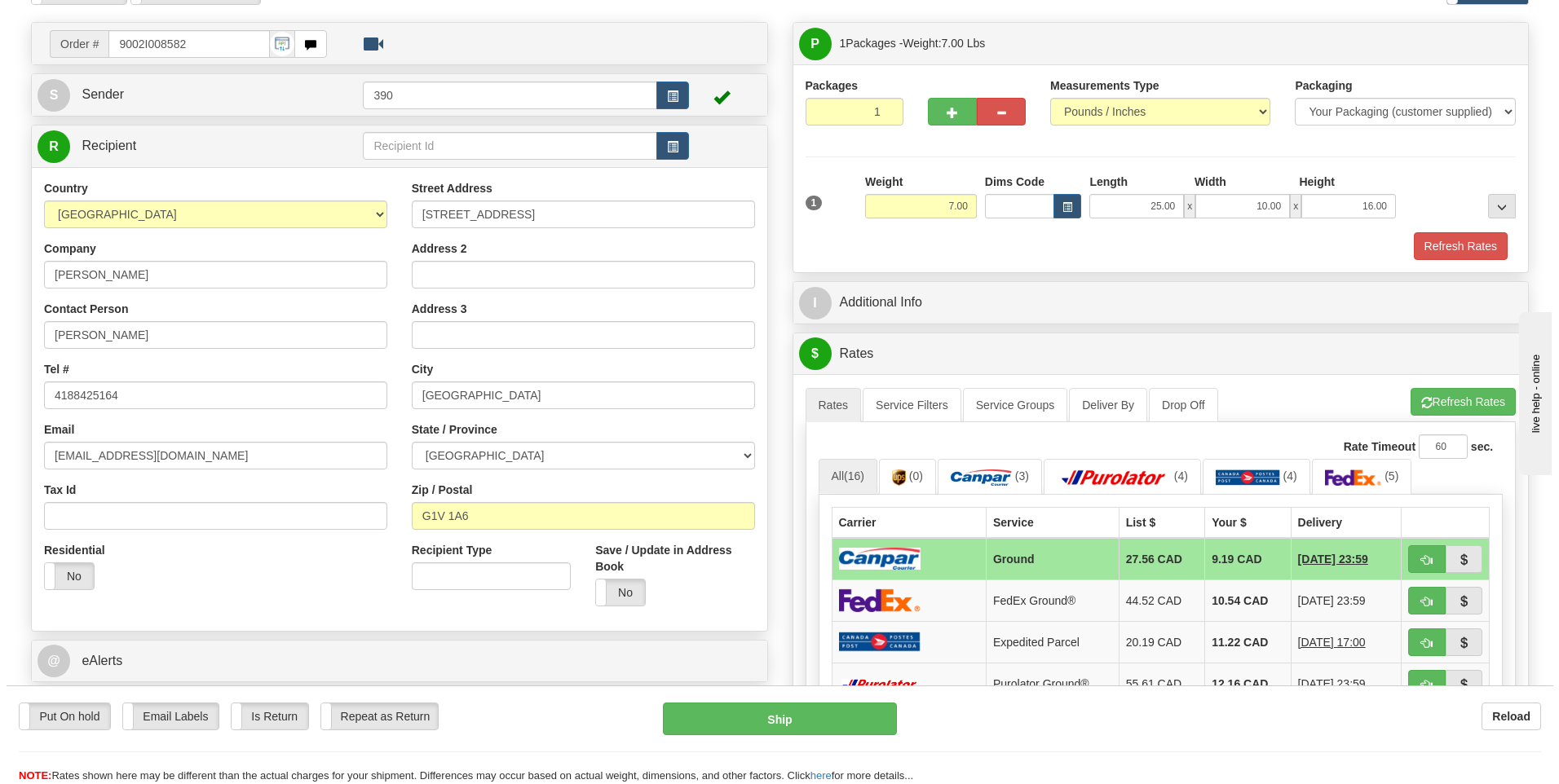
scroll to position [326, 0]
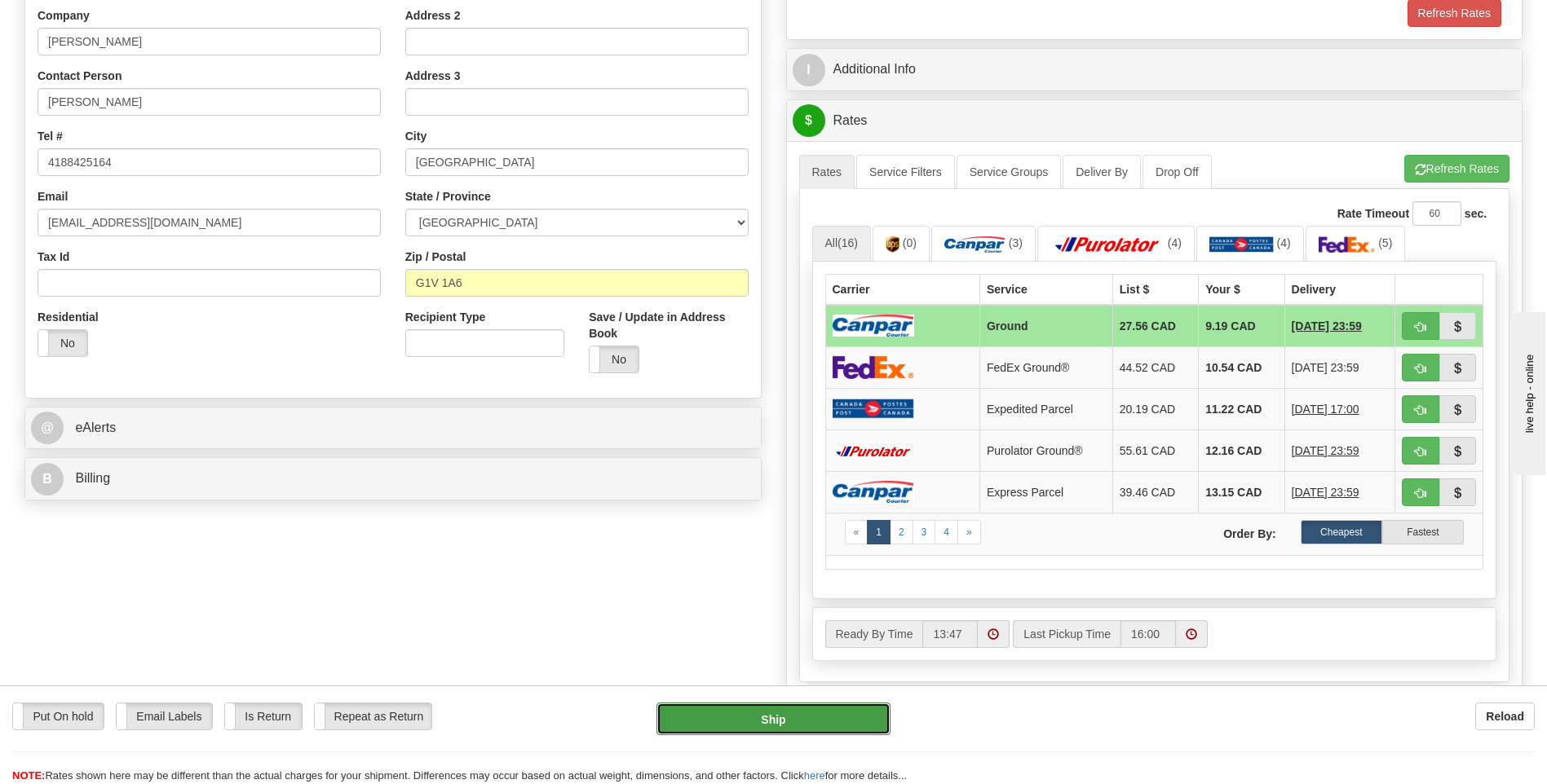
click at [813, 712] on button "Ship" at bounding box center [772, 718] width 233 height 33
type input "1"
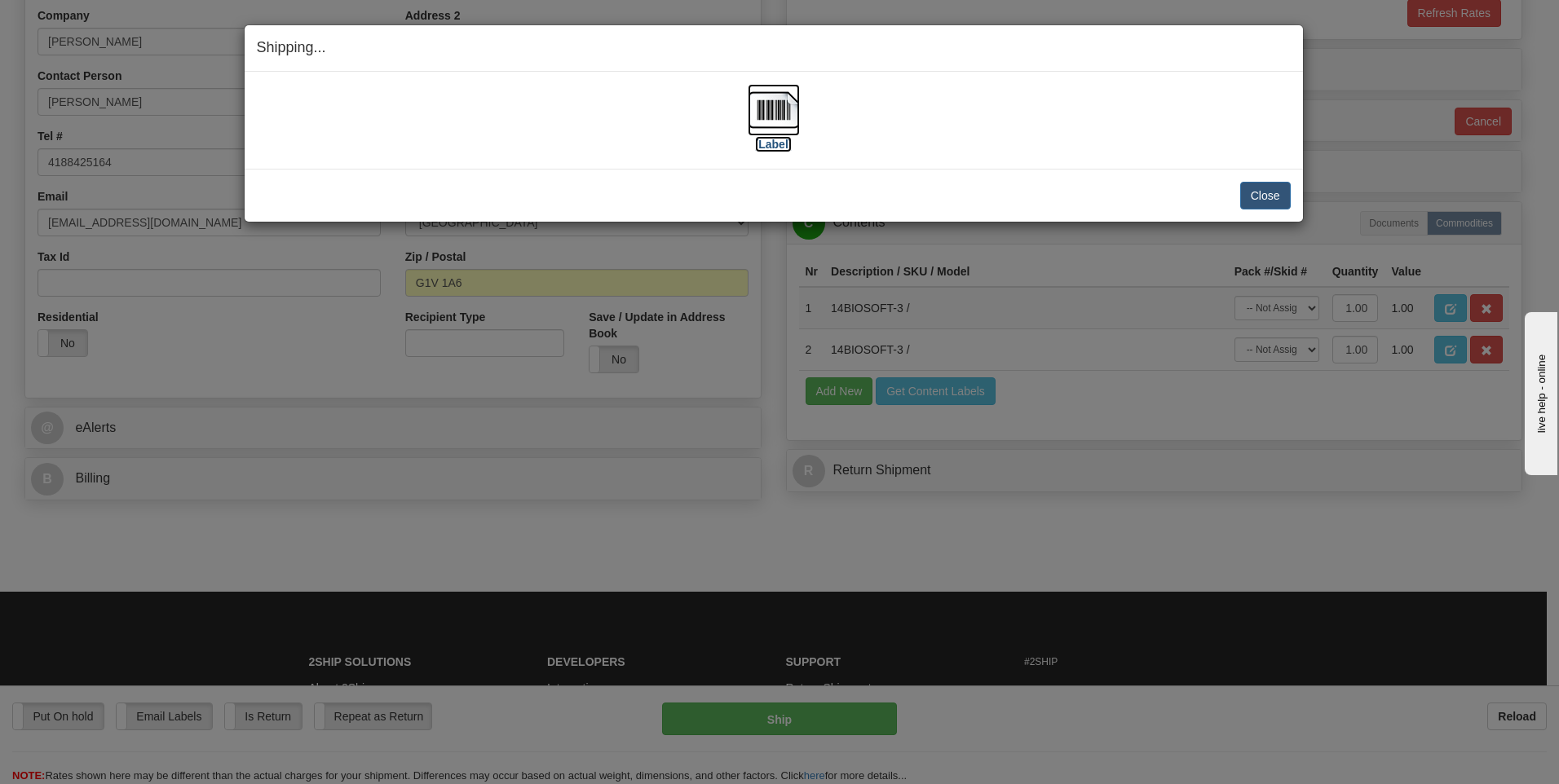
click at [769, 104] on img at bounding box center [774, 110] width 52 height 52
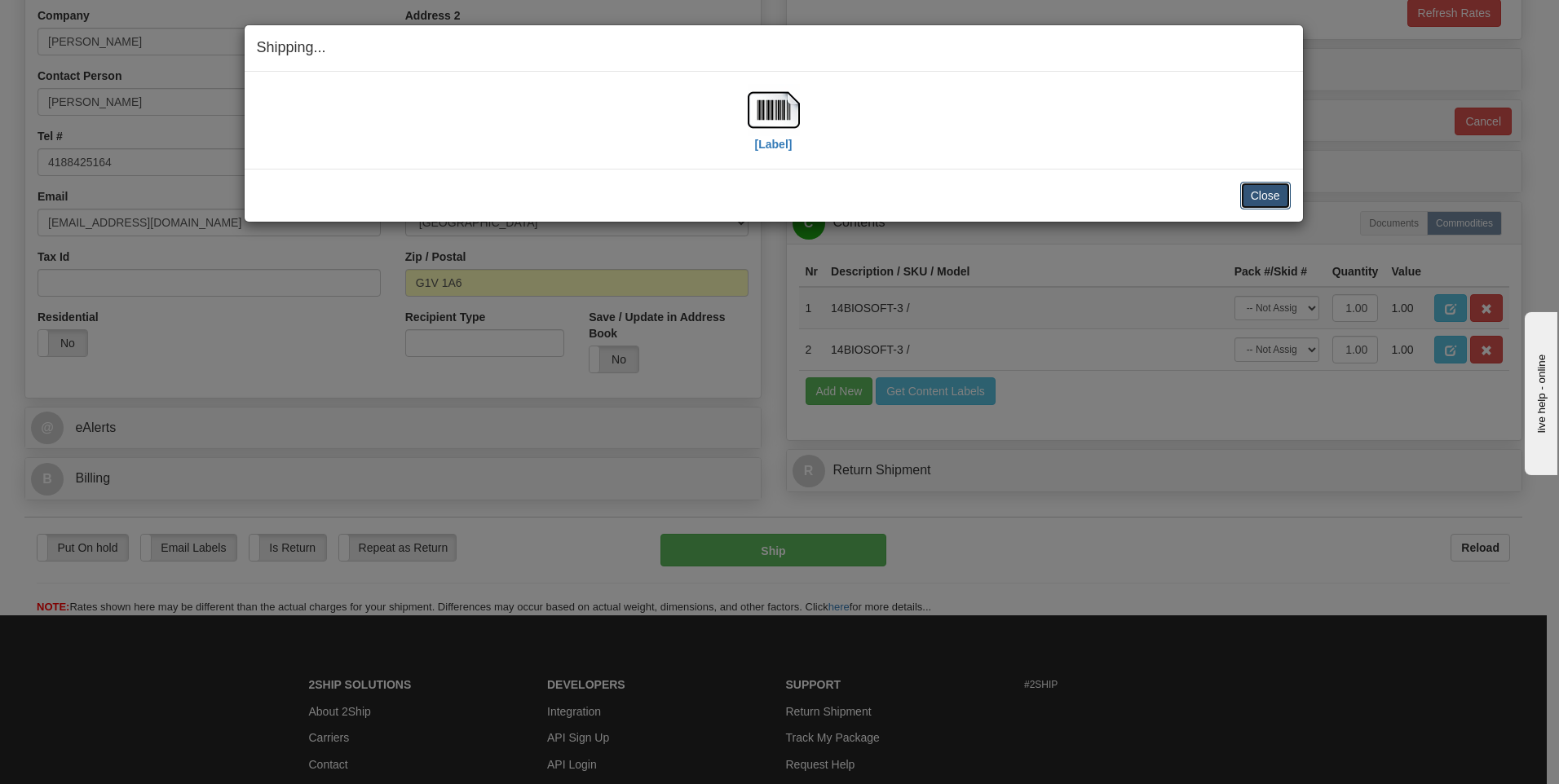
click at [1254, 196] on button "Close" at bounding box center [1265, 196] width 50 height 28
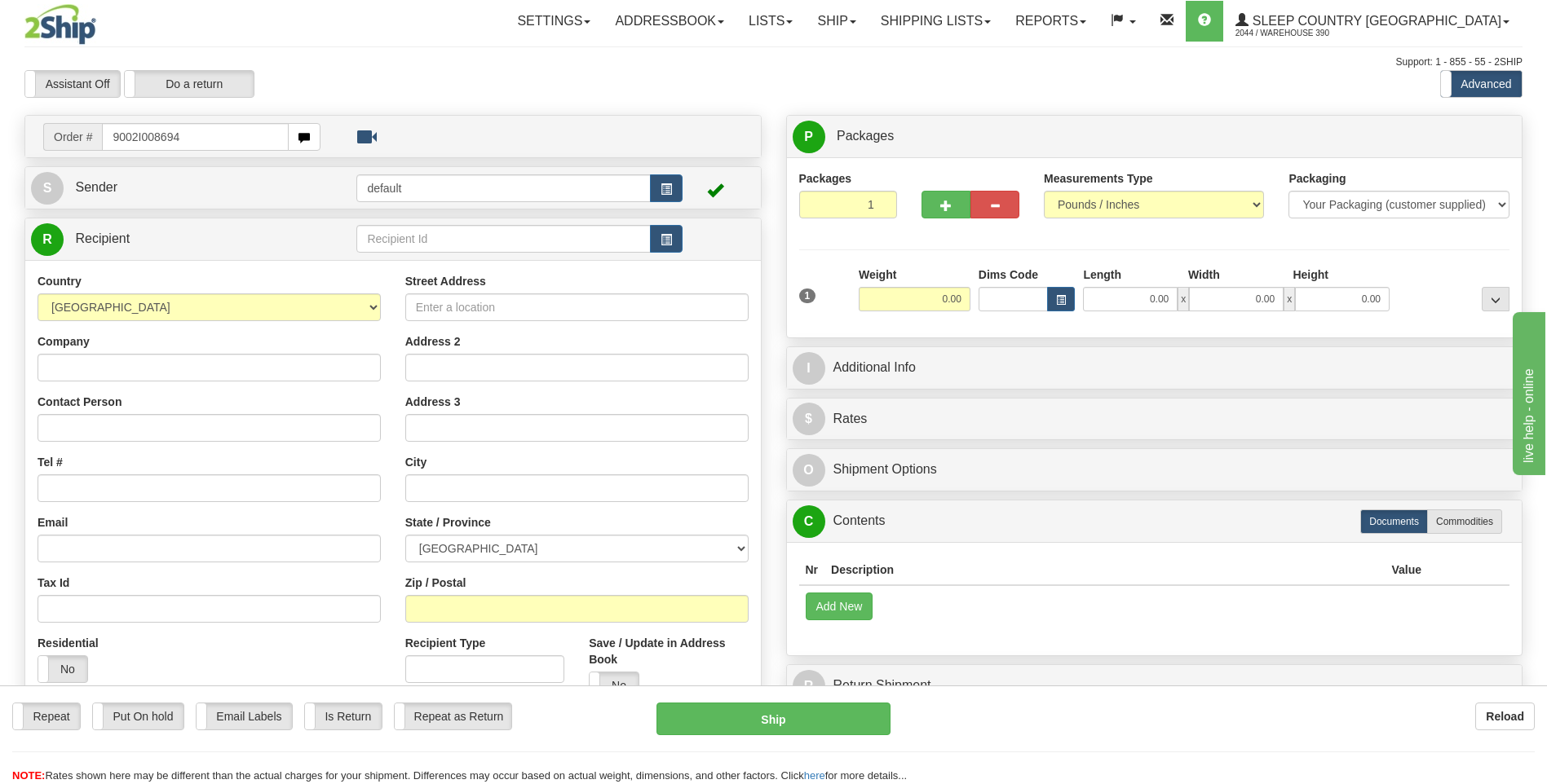
type input "9002I008694"
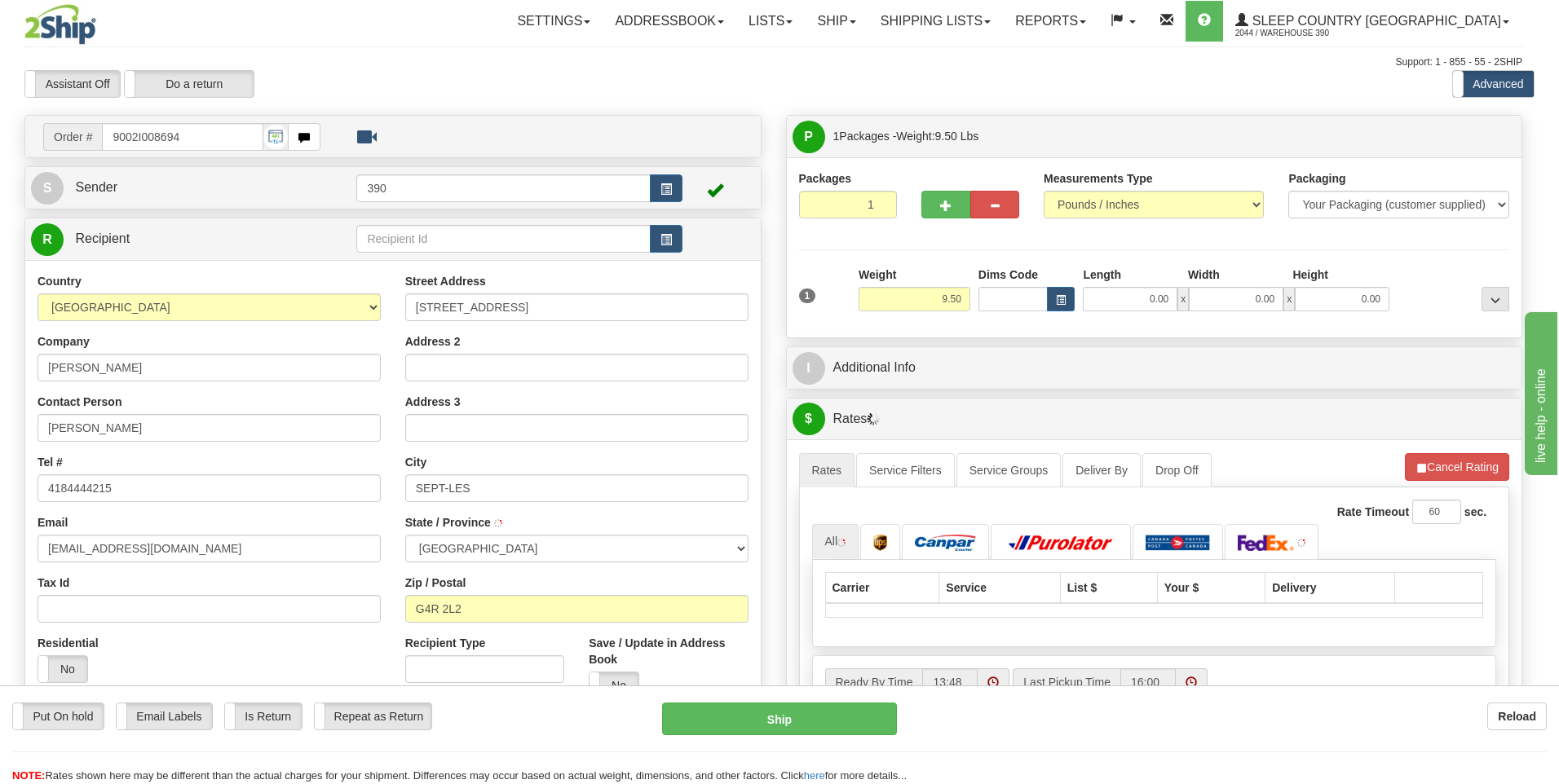
type input "SEPT-ILES"
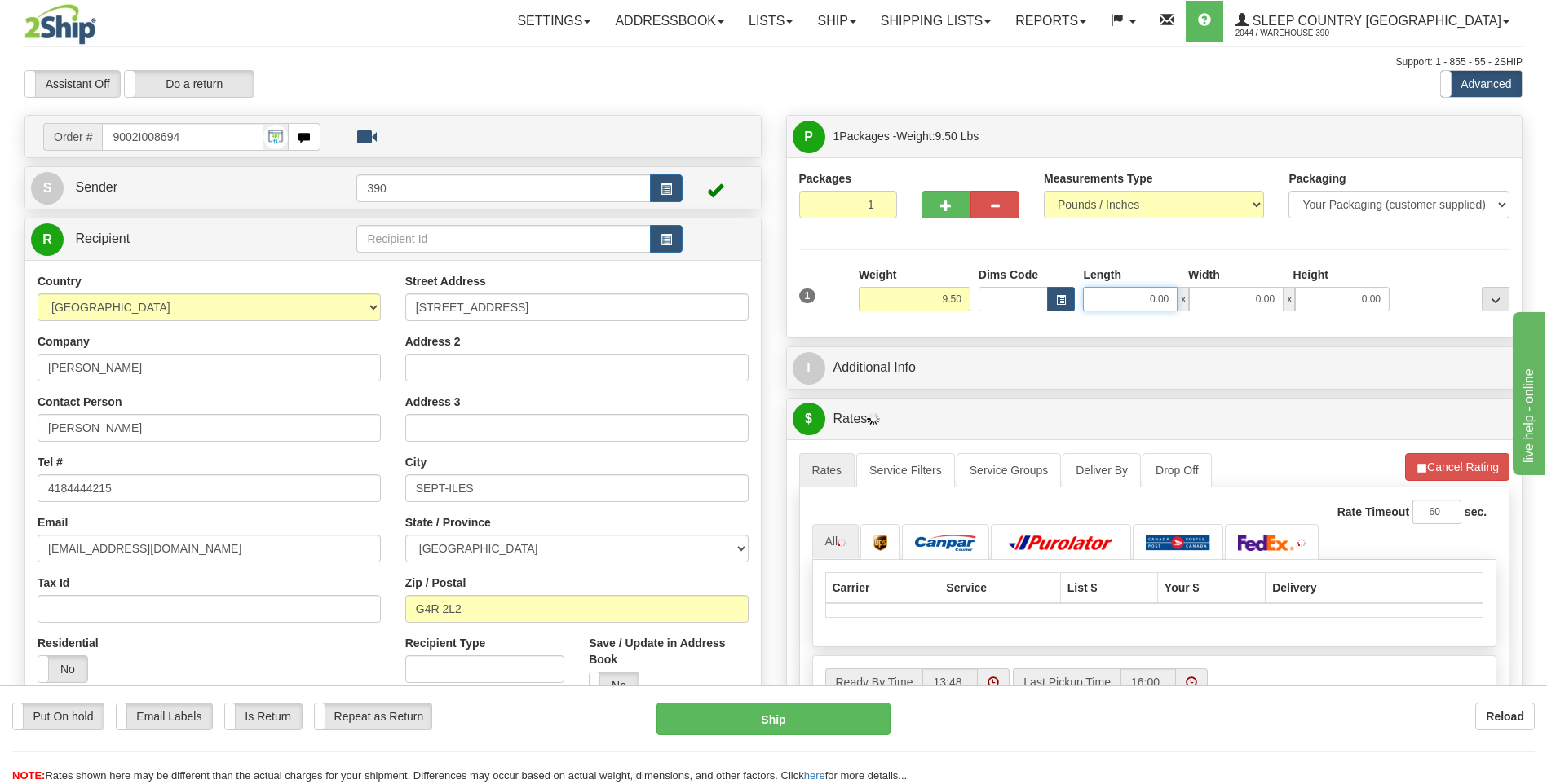
click at [1114, 303] on input "0.00" at bounding box center [1130, 299] width 95 height 24
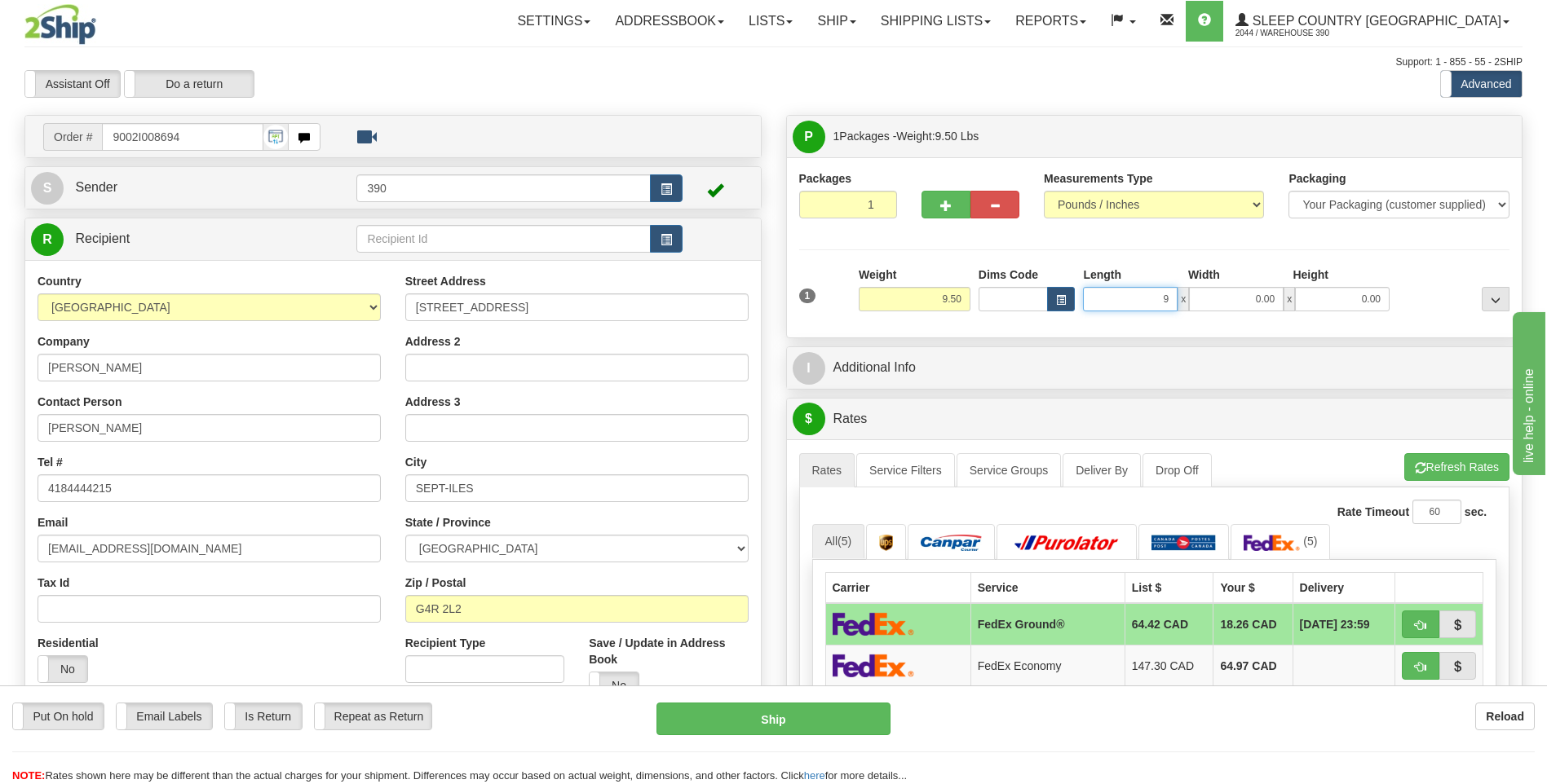
type input "9.00"
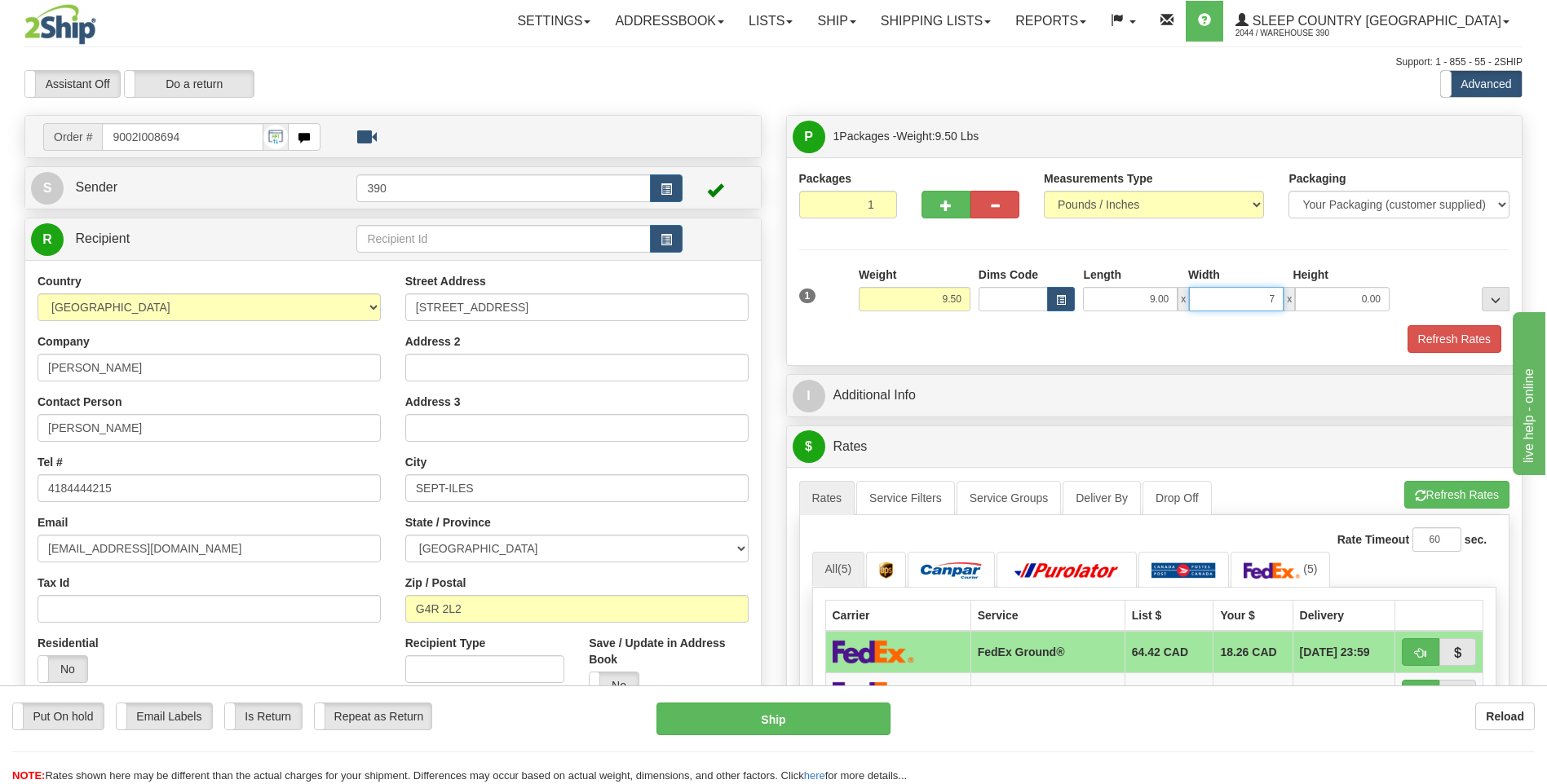
type input "7.00"
type input "6.00"
click at [1442, 503] on button "Refresh Rates" at bounding box center [1456, 495] width 105 height 28
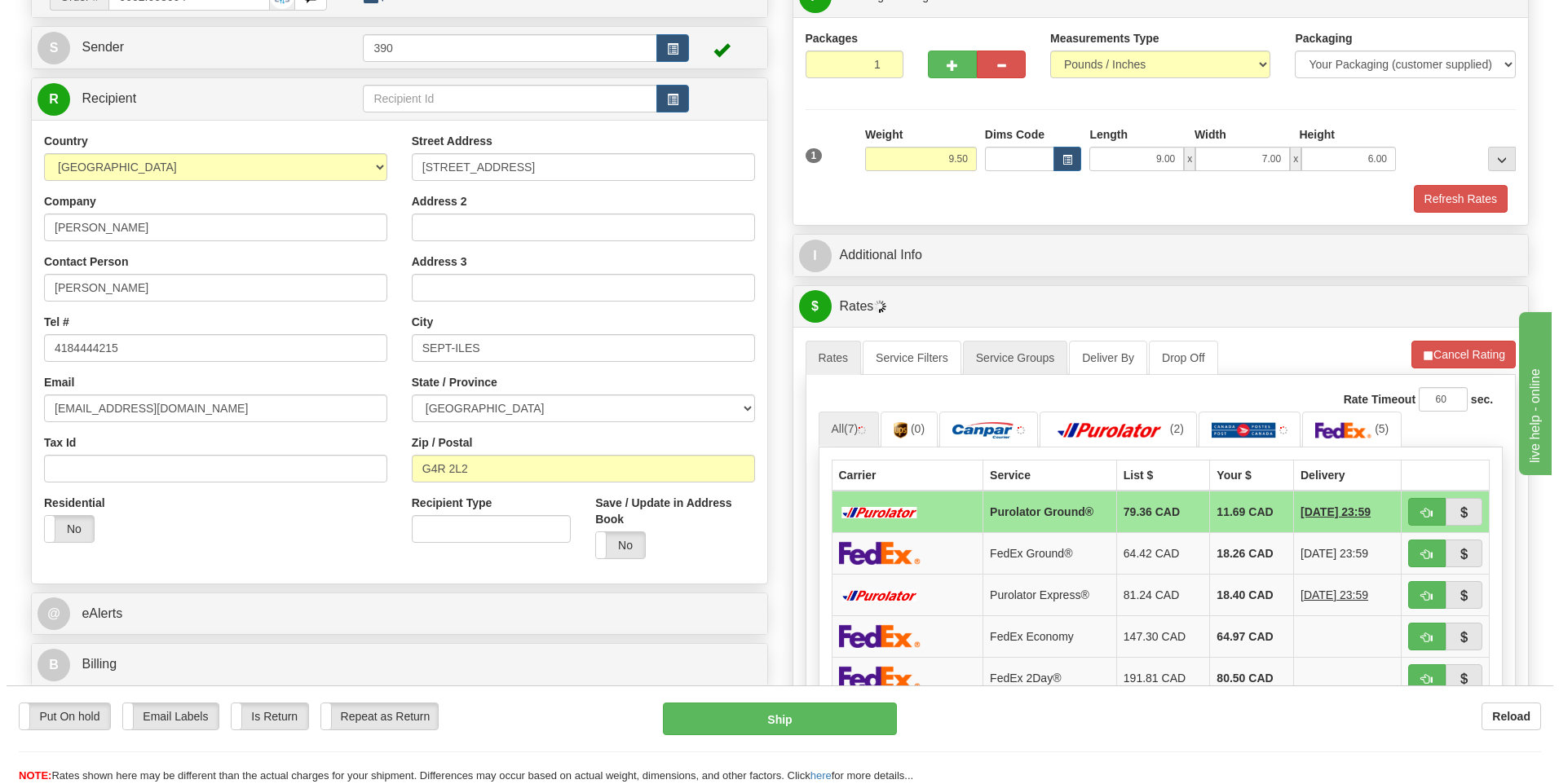
scroll to position [163, 0]
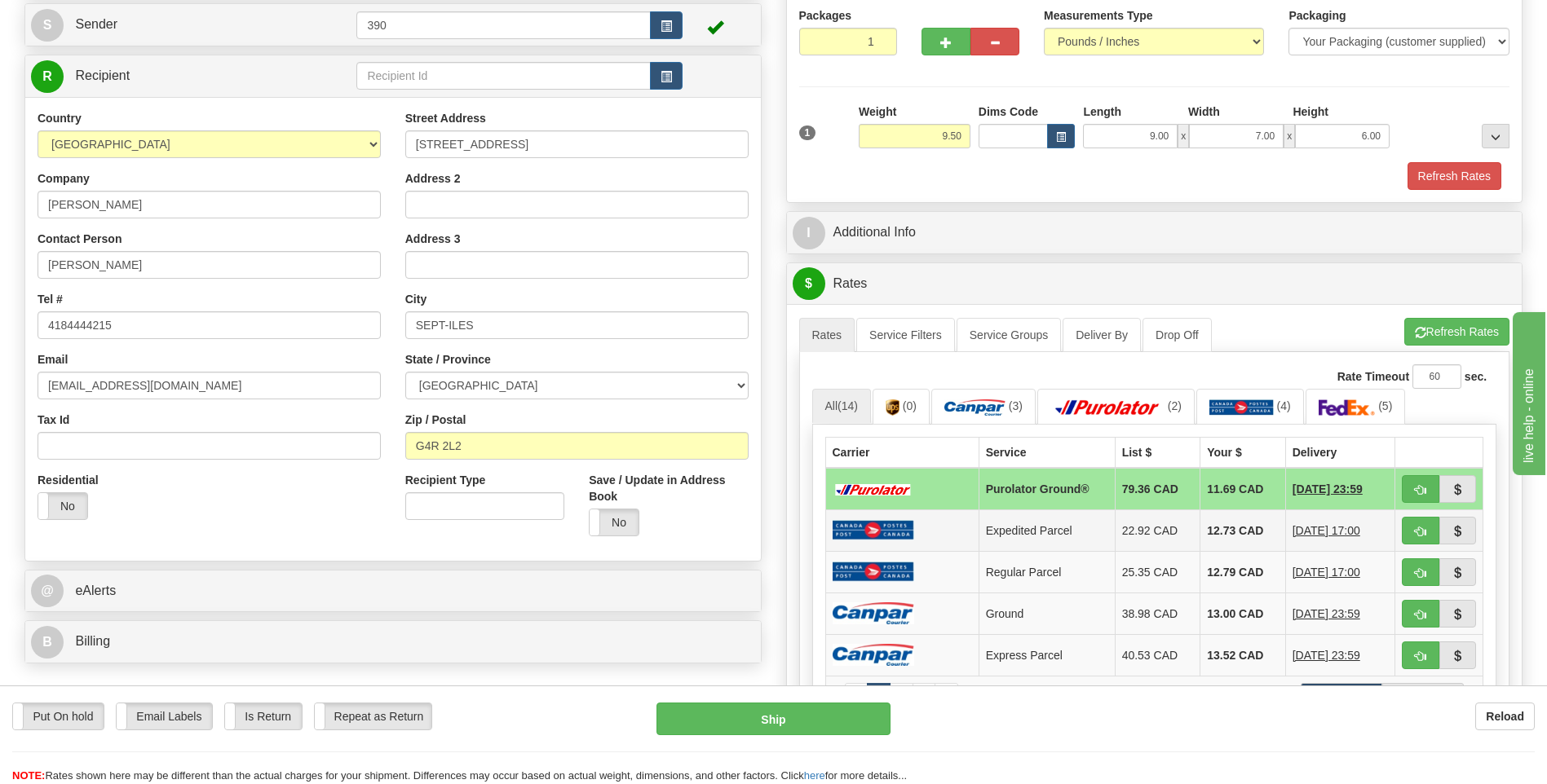
click at [1207, 528] on td "12.73 CAD" at bounding box center [1243, 529] width 85 height 42
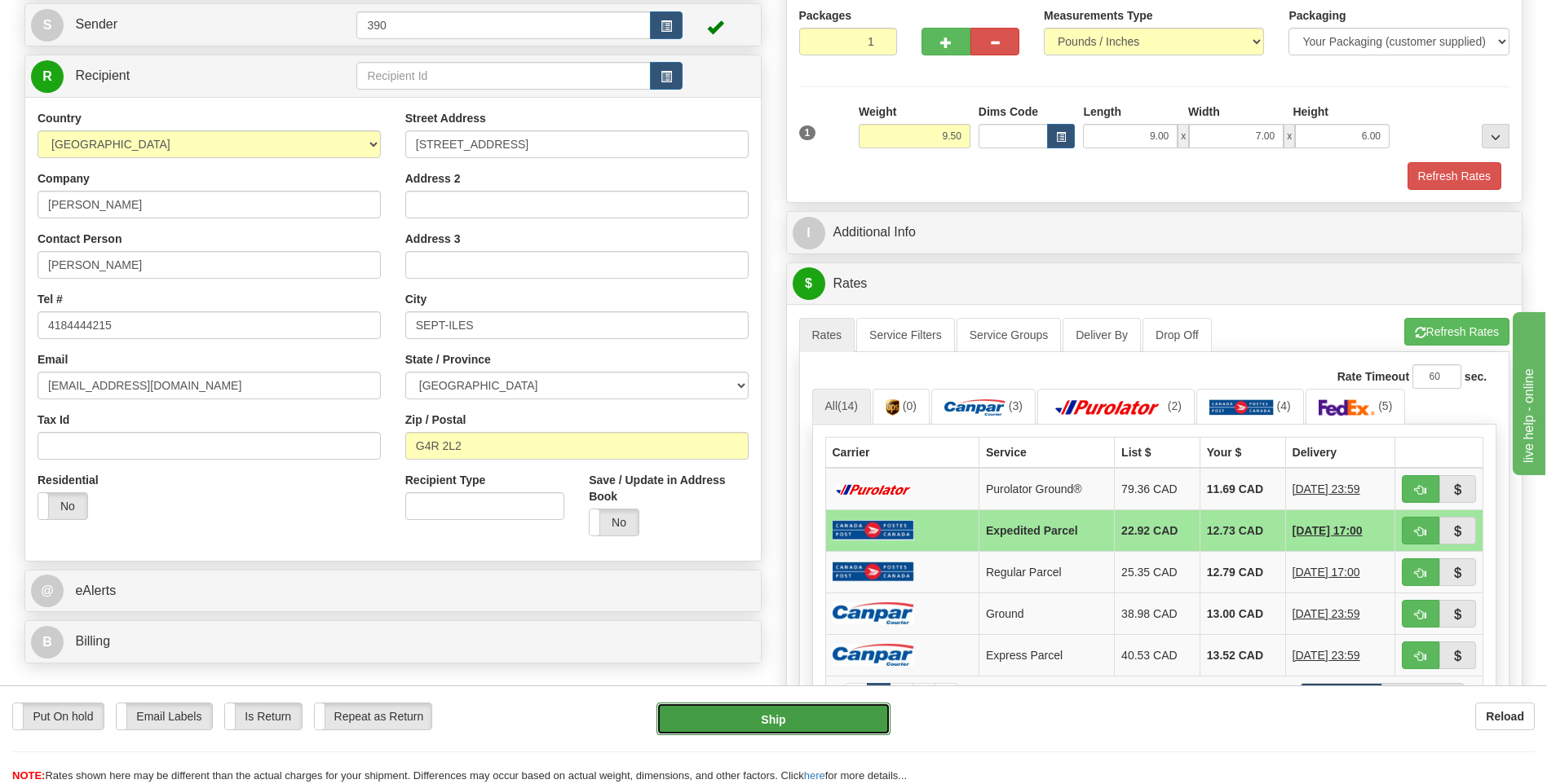
click at [815, 715] on button "Ship" at bounding box center [772, 718] width 233 height 33
type input "DOM.EP"
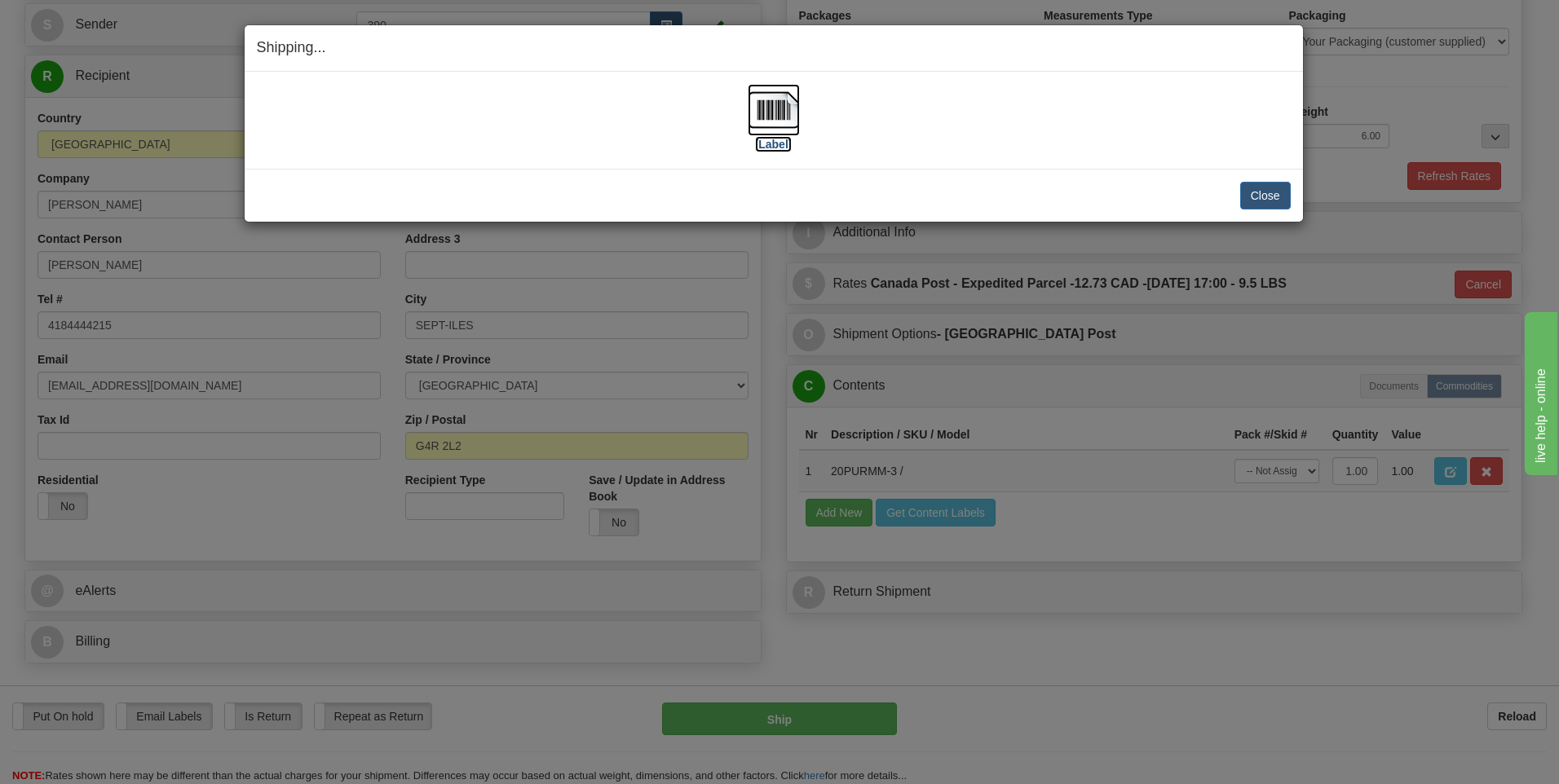
click at [768, 109] on img at bounding box center [774, 110] width 52 height 52
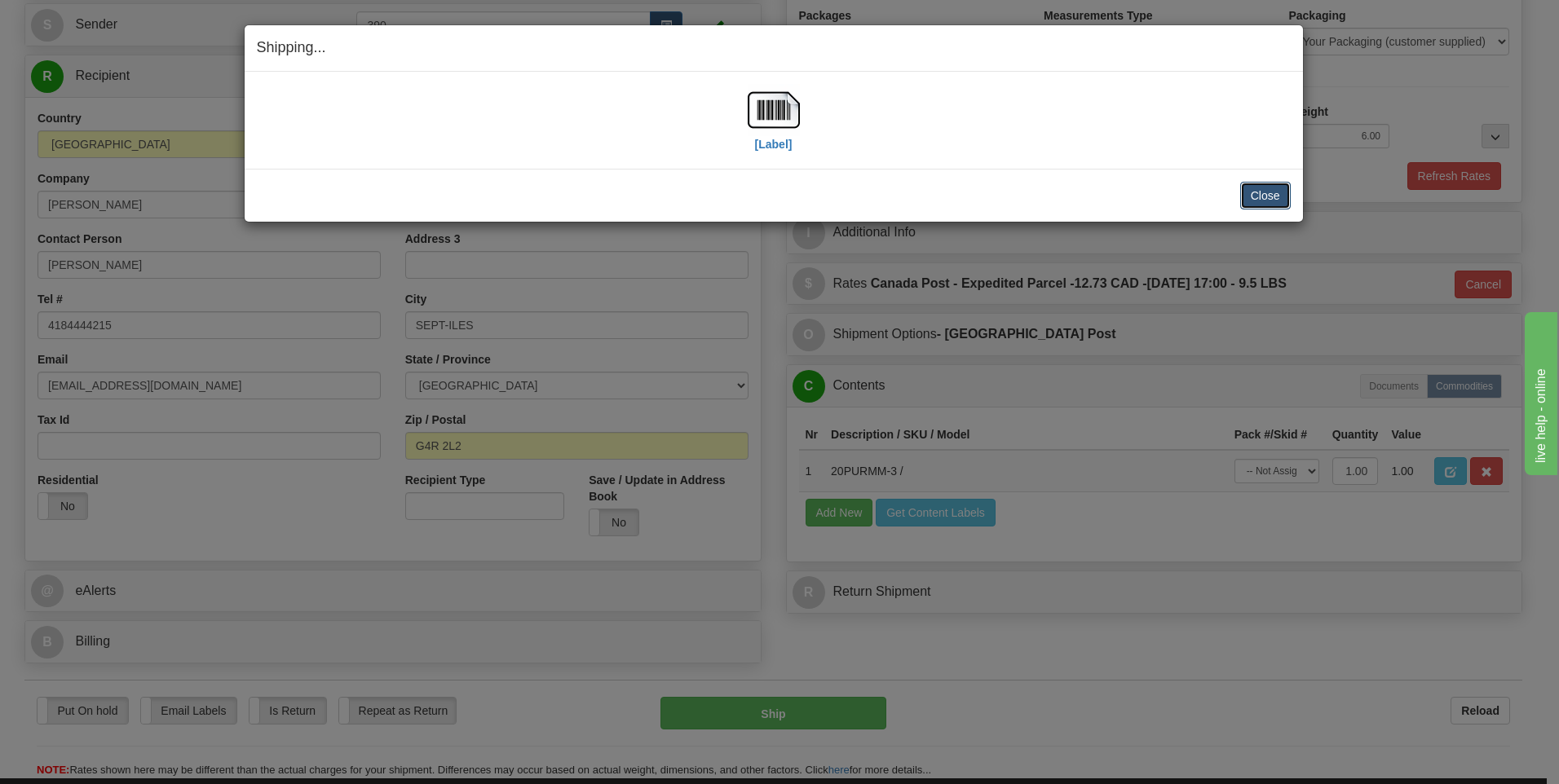
click at [1261, 189] on button "Close" at bounding box center [1265, 196] width 50 height 28
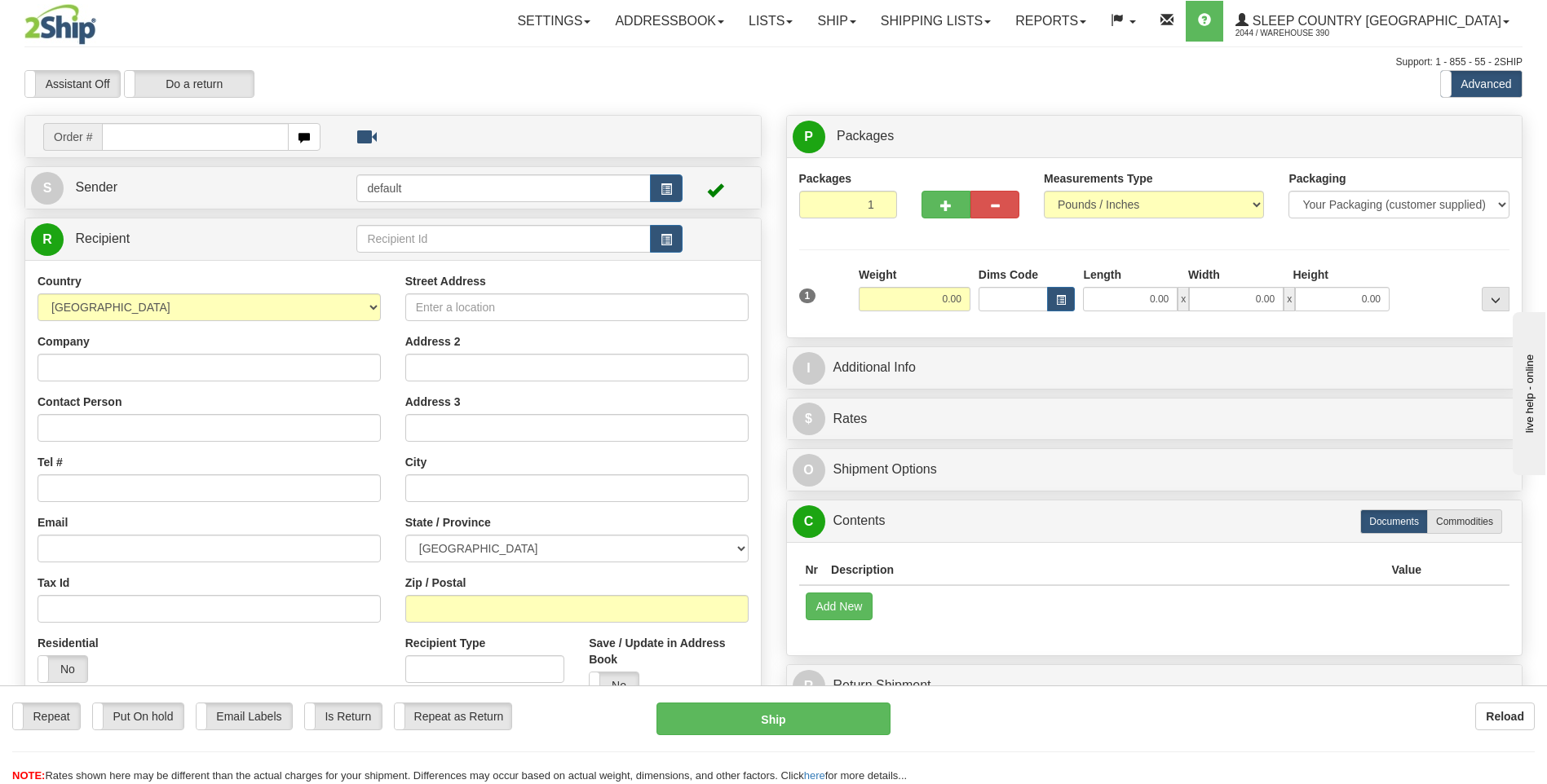
click at [223, 135] on input "text" at bounding box center [195, 137] width 186 height 28
type input "9002I008700"
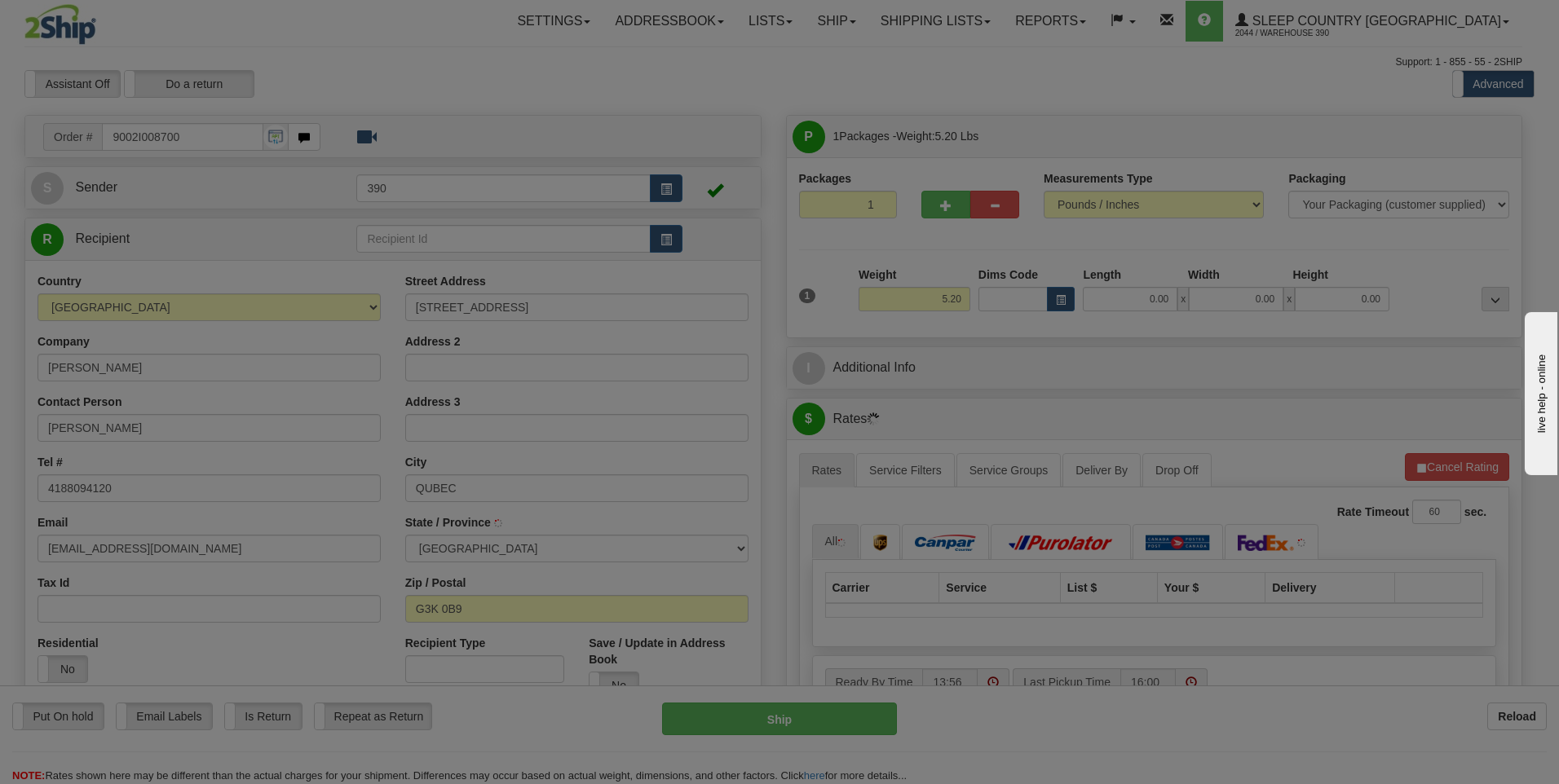
type input "[GEOGRAPHIC_DATA]"
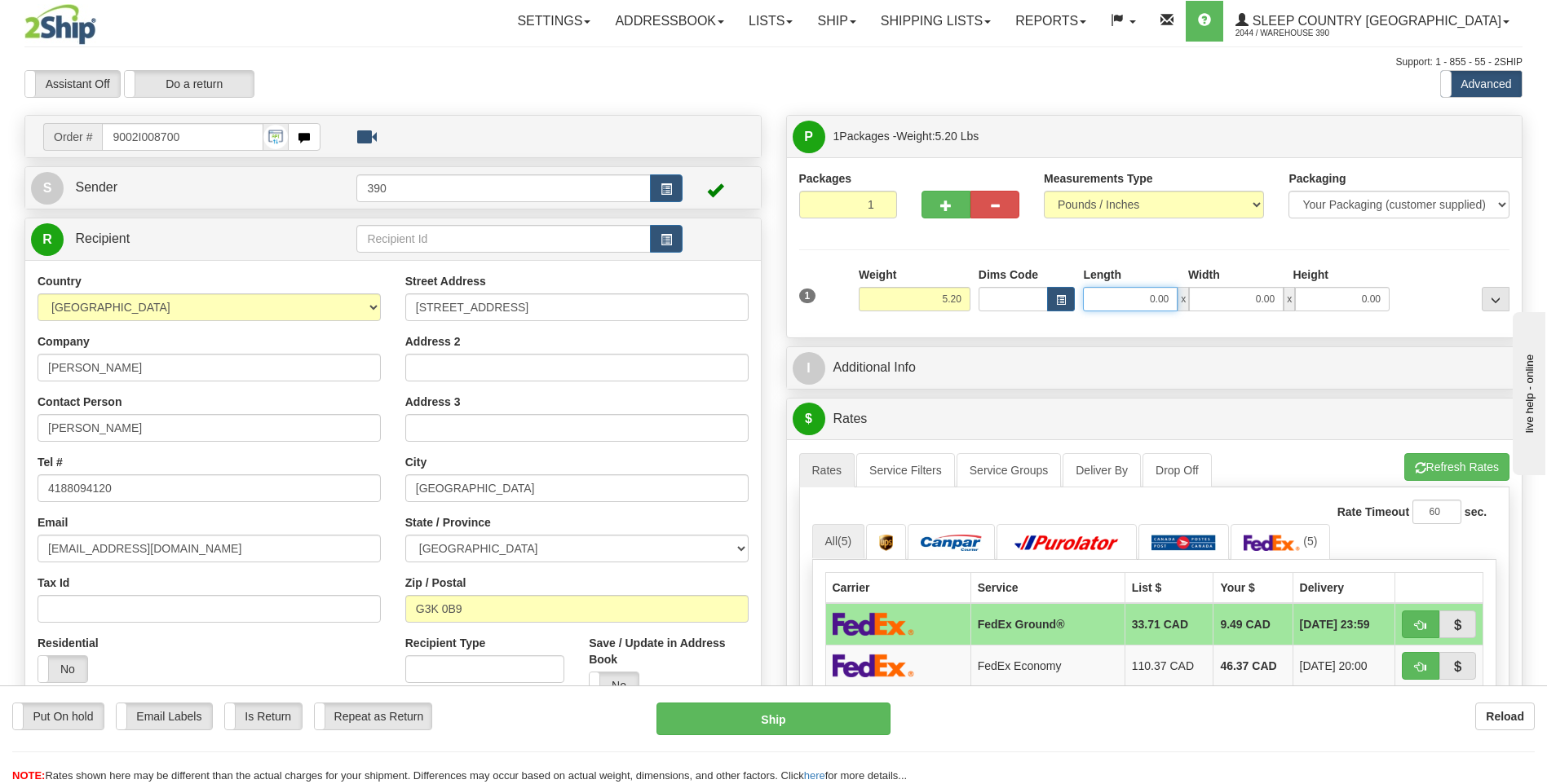
click at [1137, 296] on input "0.00" at bounding box center [1130, 299] width 95 height 24
type input "25.00"
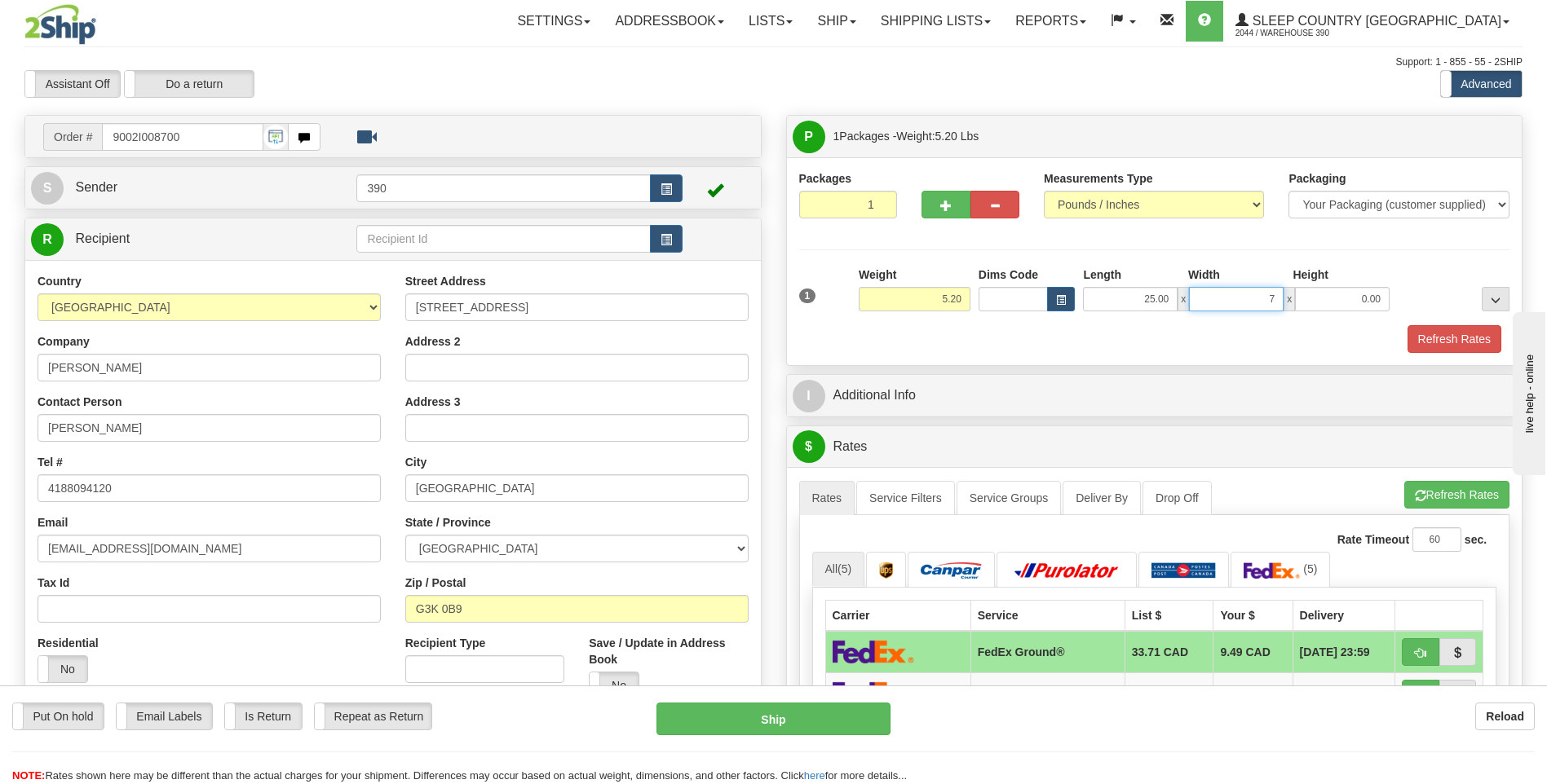
type input "7.00"
type input "16.00"
click at [1433, 493] on button "Refresh Rates" at bounding box center [1456, 495] width 105 height 28
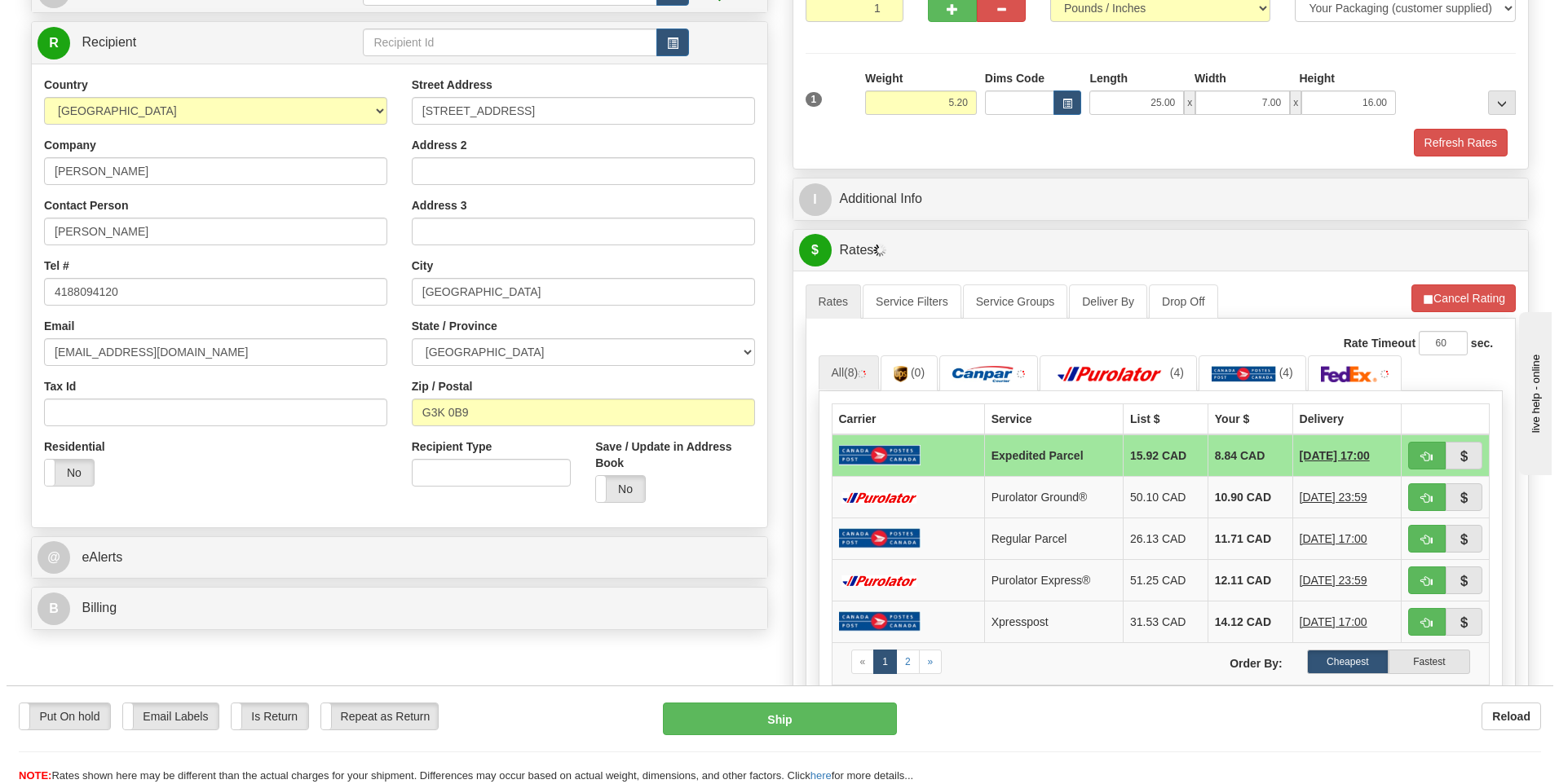
scroll to position [244, 0]
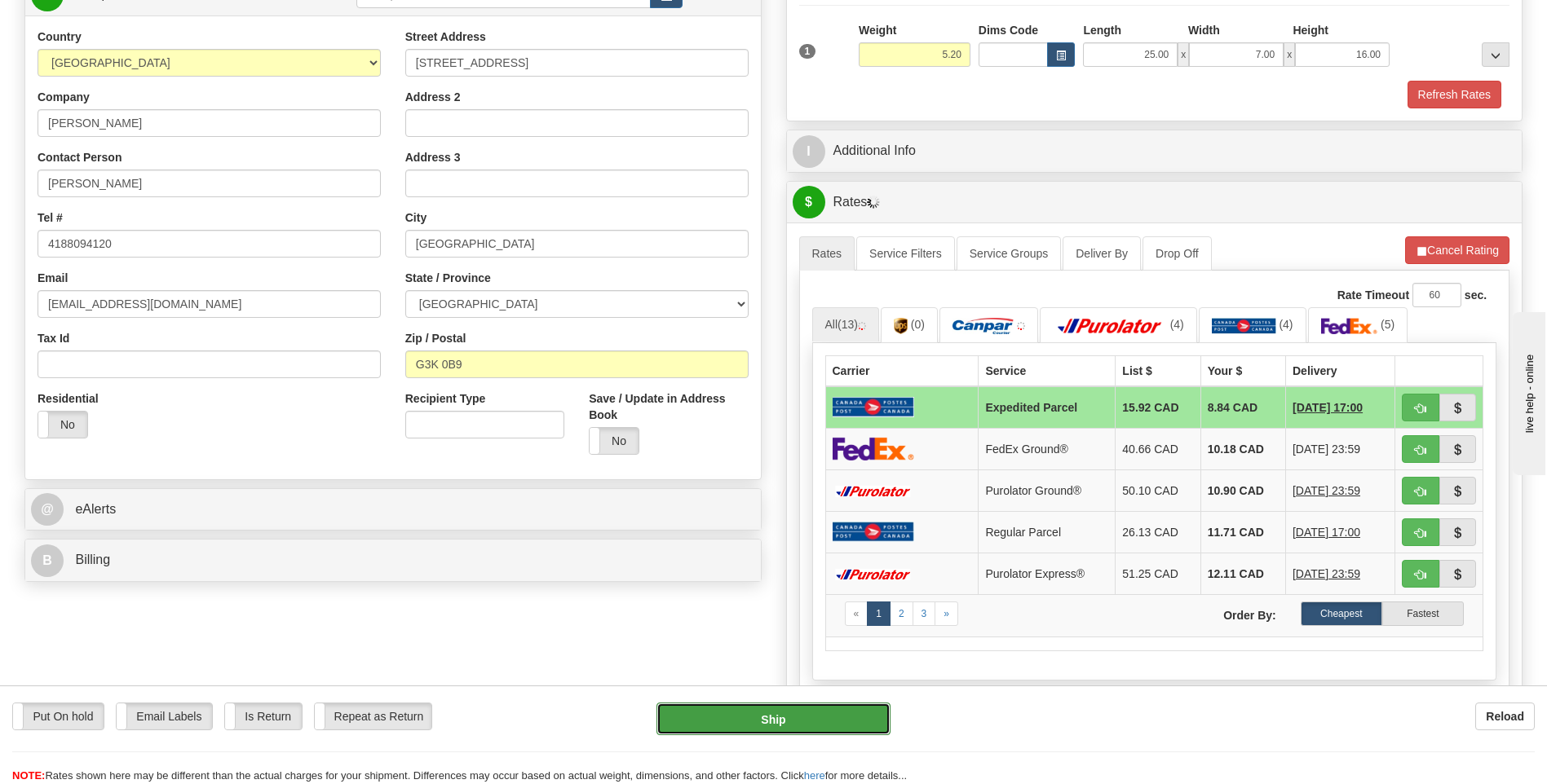
click at [780, 711] on button "Ship" at bounding box center [772, 718] width 233 height 33
type input "DOM.EP"
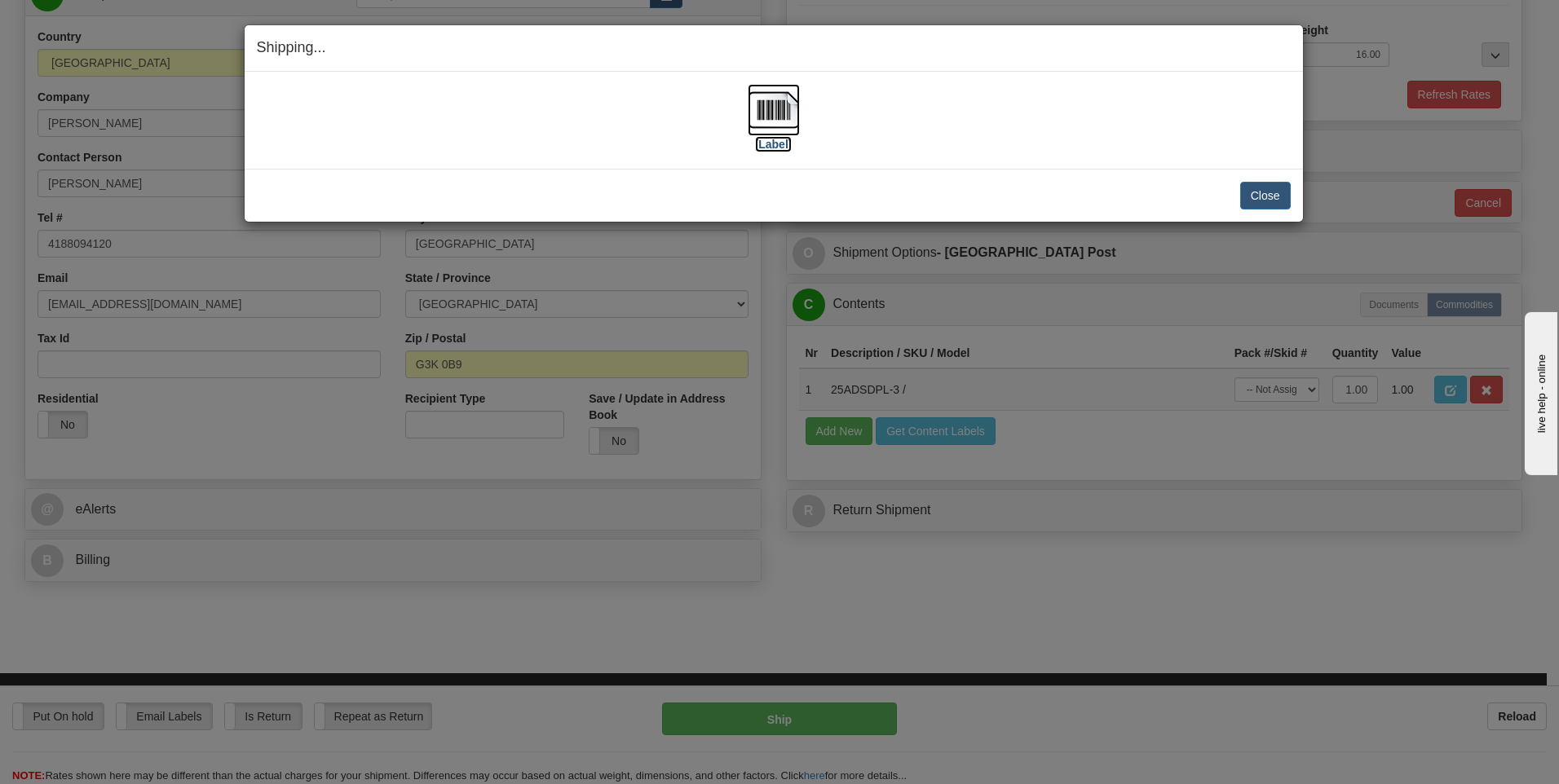
click at [784, 111] on img at bounding box center [774, 110] width 52 height 52
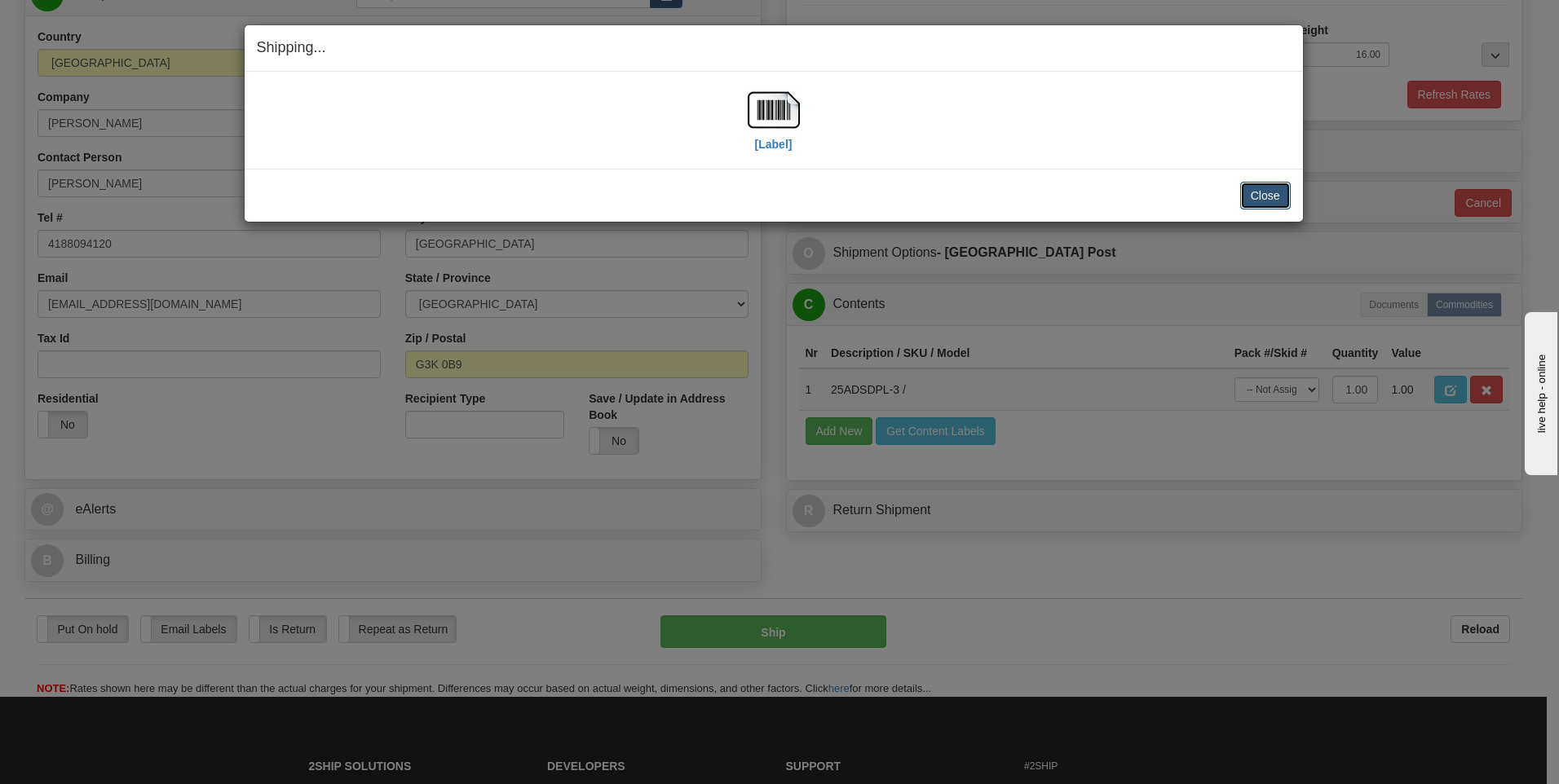
click at [1252, 197] on button "Close" at bounding box center [1265, 196] width 50 height 28
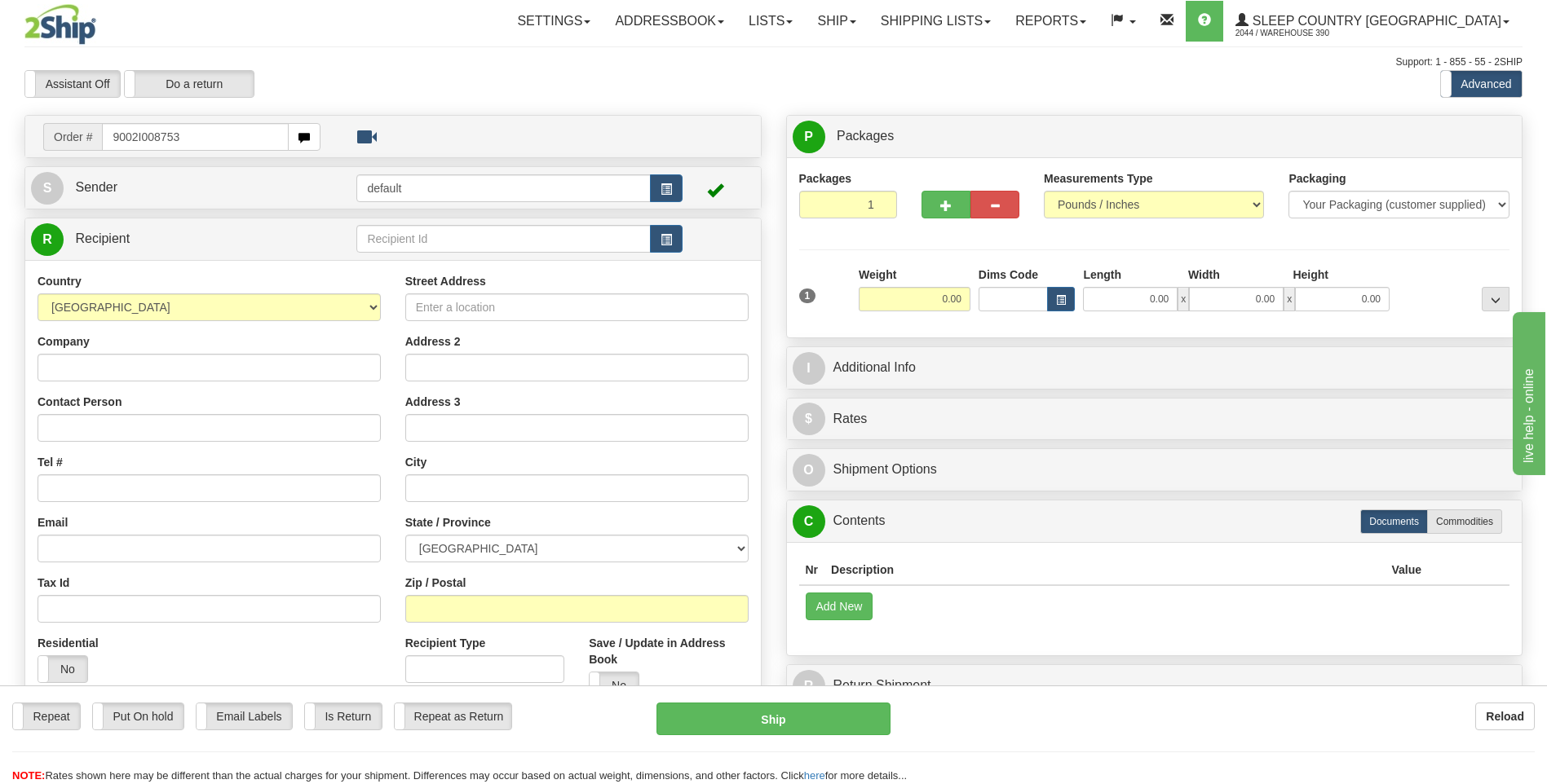
type input "9002I008753"
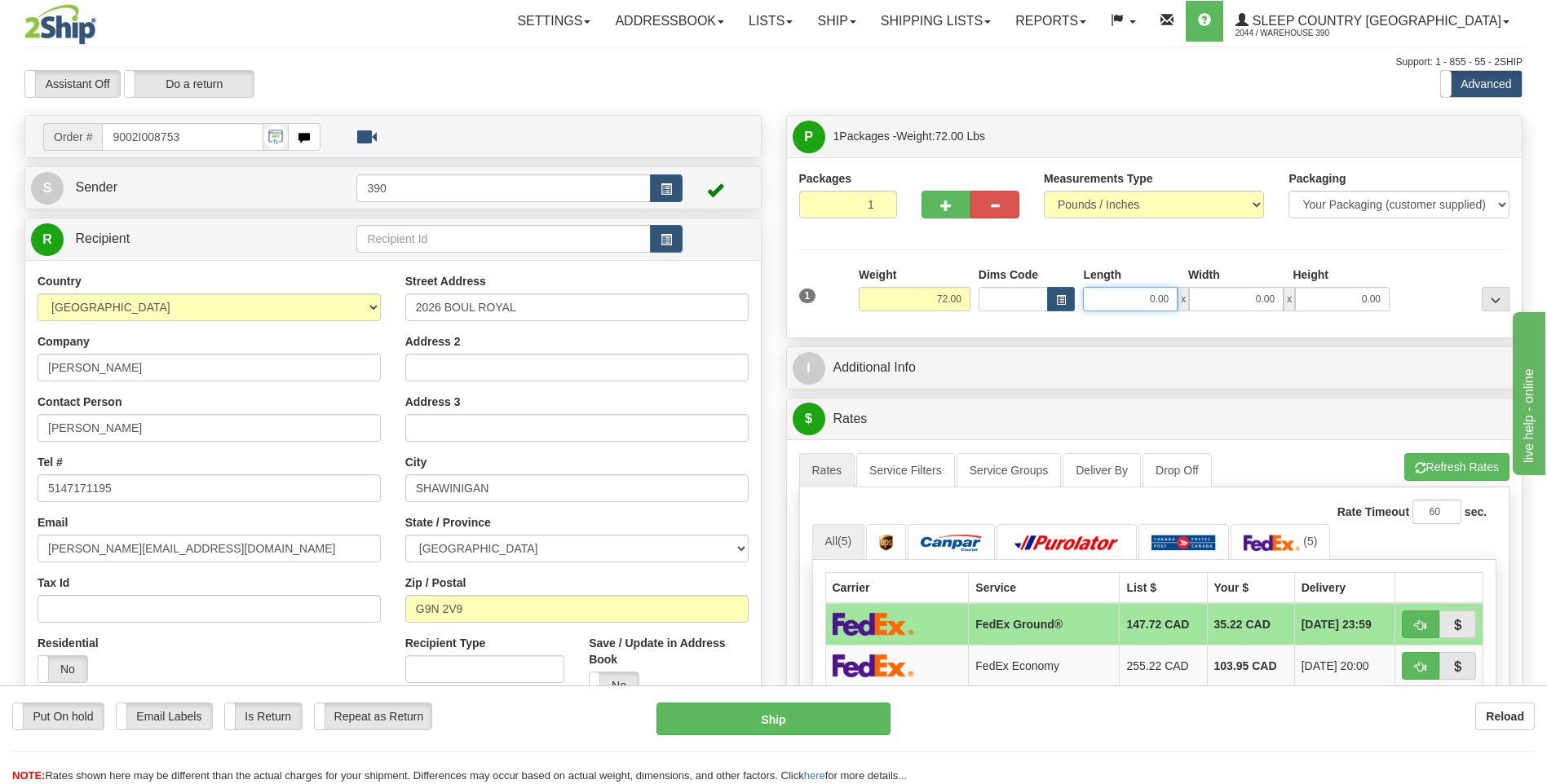
click at [1123, 289] on input "0.00" at bounding box center [1130, 299] width 95 height 24
type input "18.00"
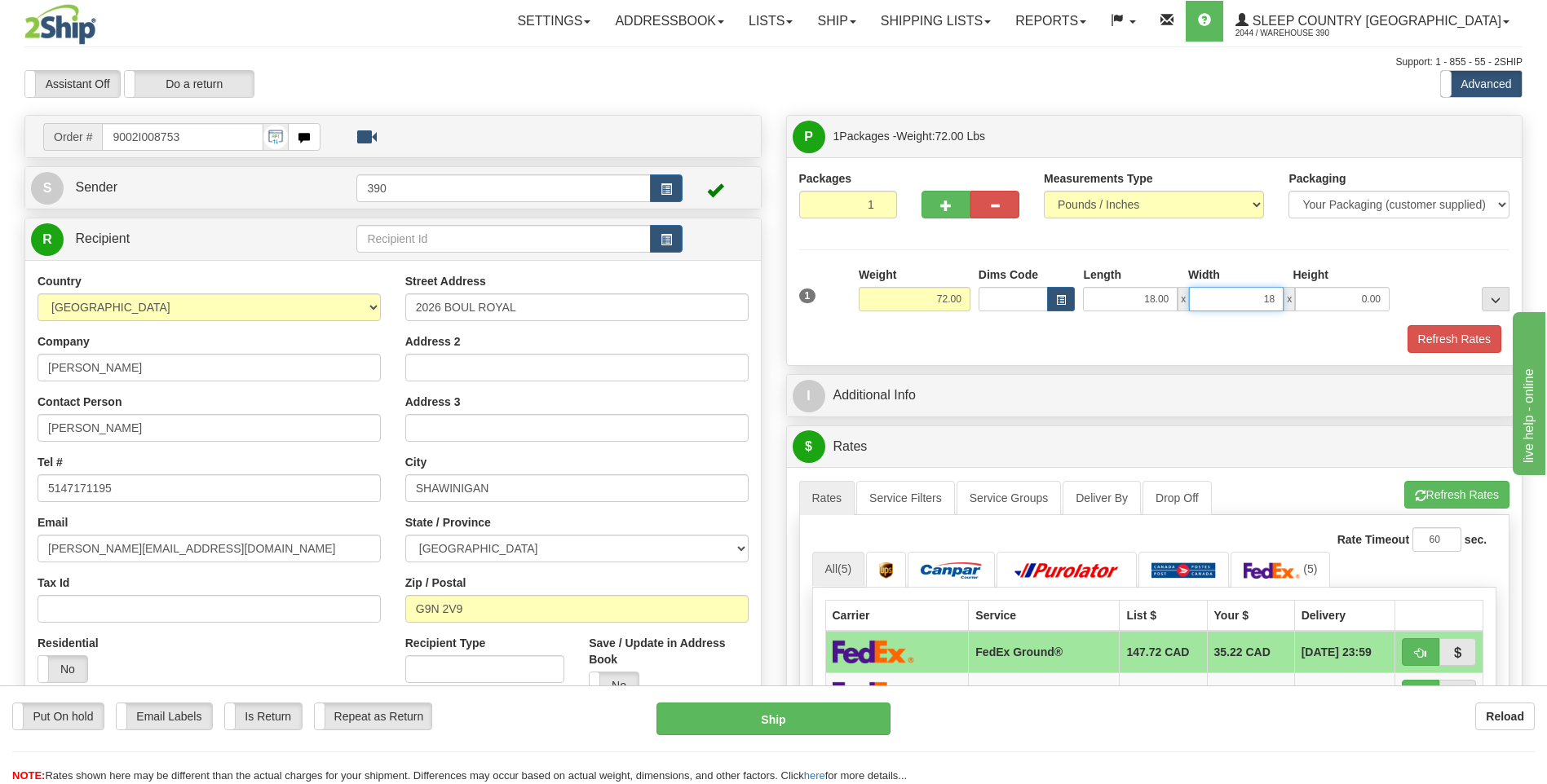
type input "18.00"
type input "37.00"
click at [1439, 490] on button "Refresh Rates" at bounding box center [1456, 495] width 105 height 28
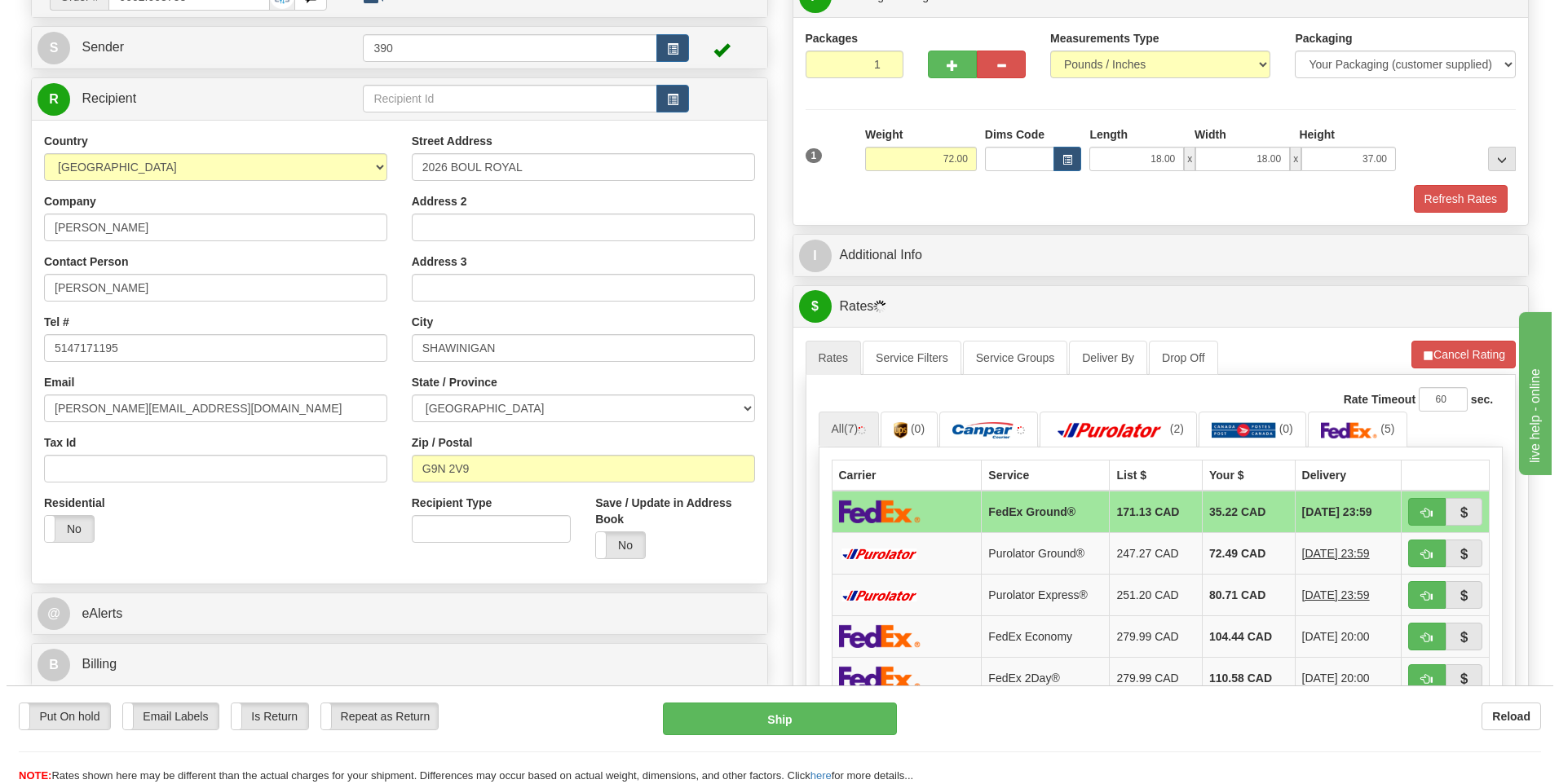
scroll to position [326, 0]
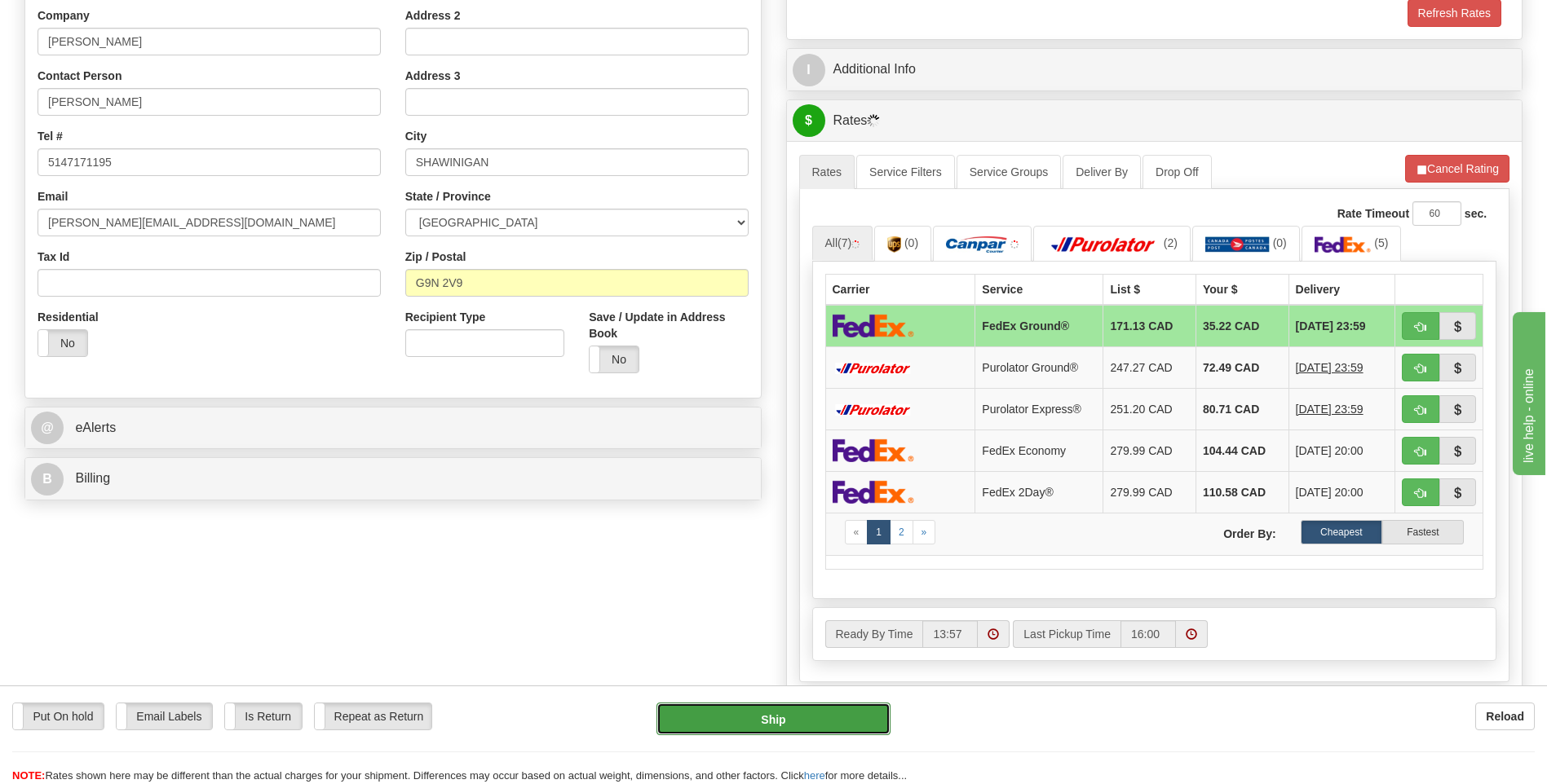
click at [785, 712] on button "Ship" at bounding box center [772, 718] width 233 height 33
type input "92"
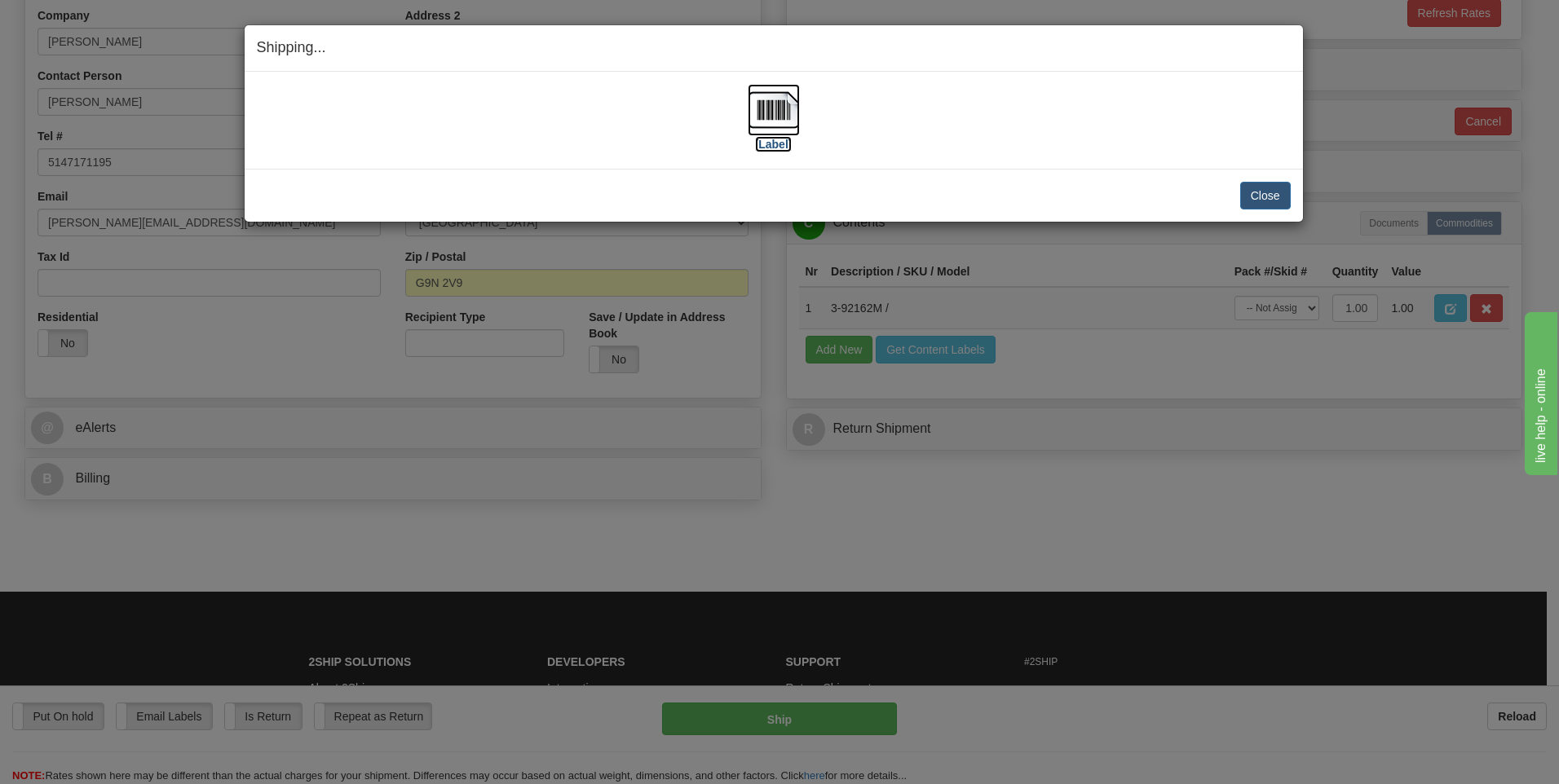
click at [769, 113] on img at bounding box center [774, 110] width 52 height 52
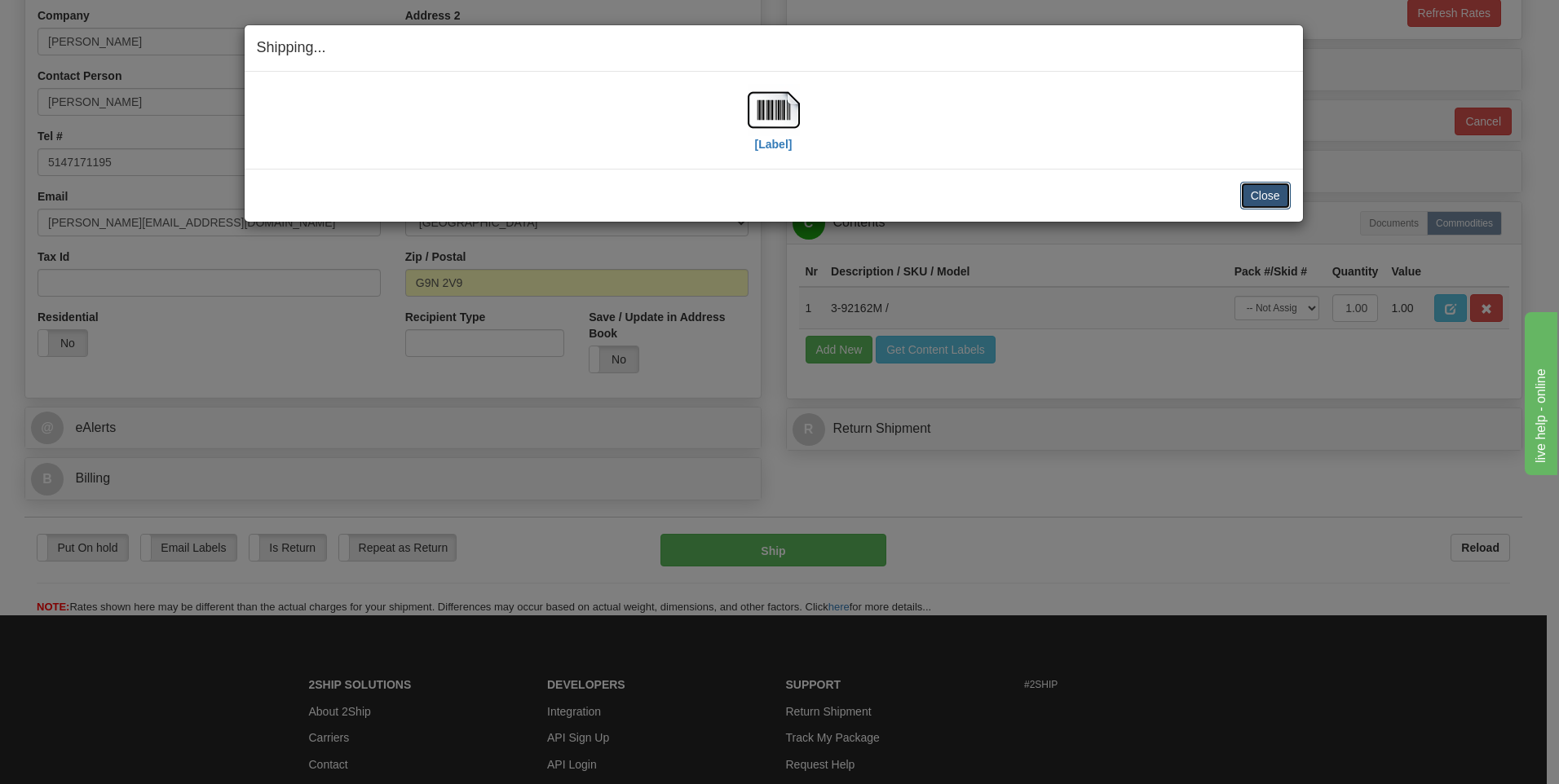
click at [1258, 195] on button "Close" at bounding box center [1265, 196] width 50 height 28
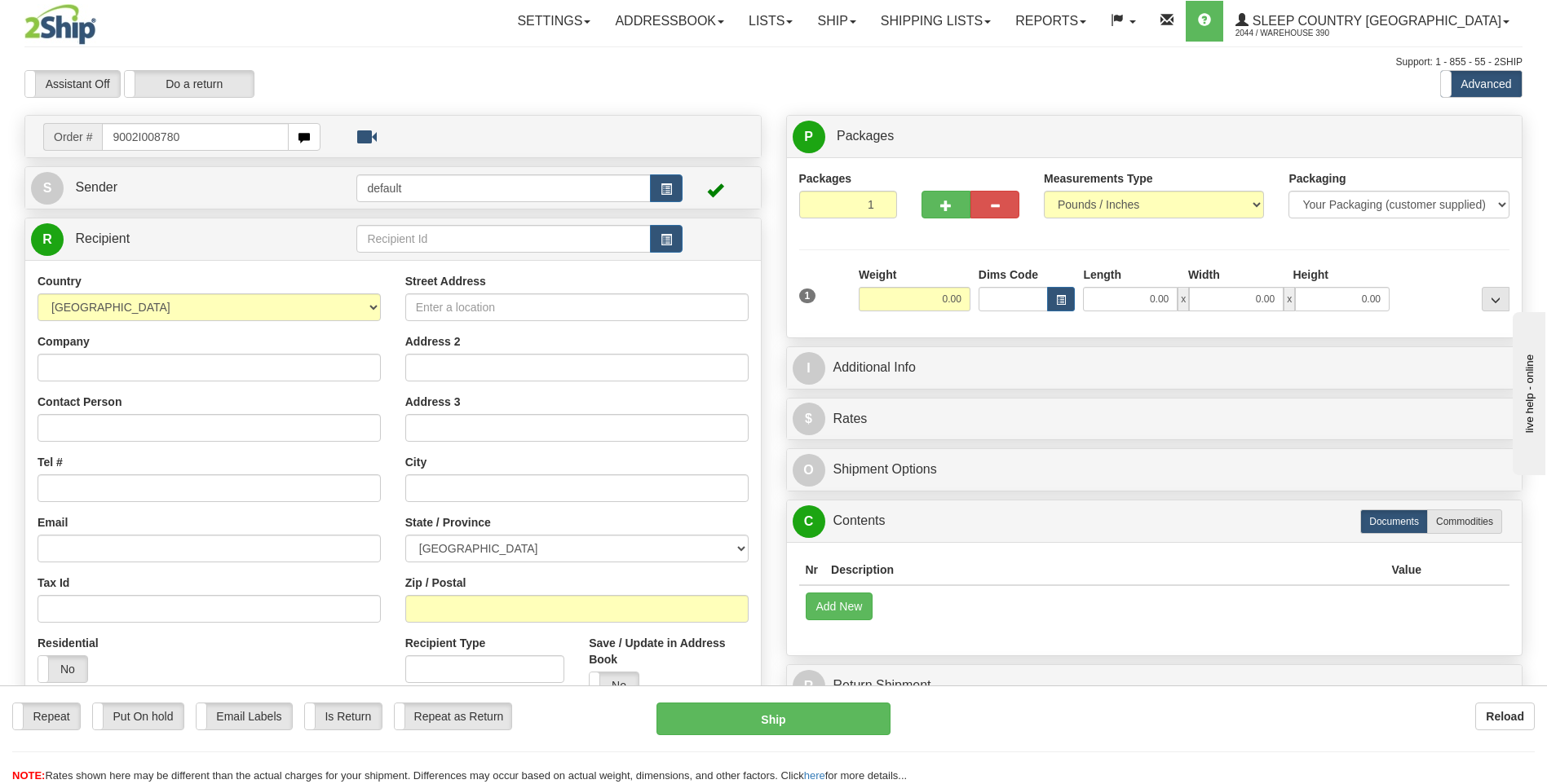
type input "9002I008780"
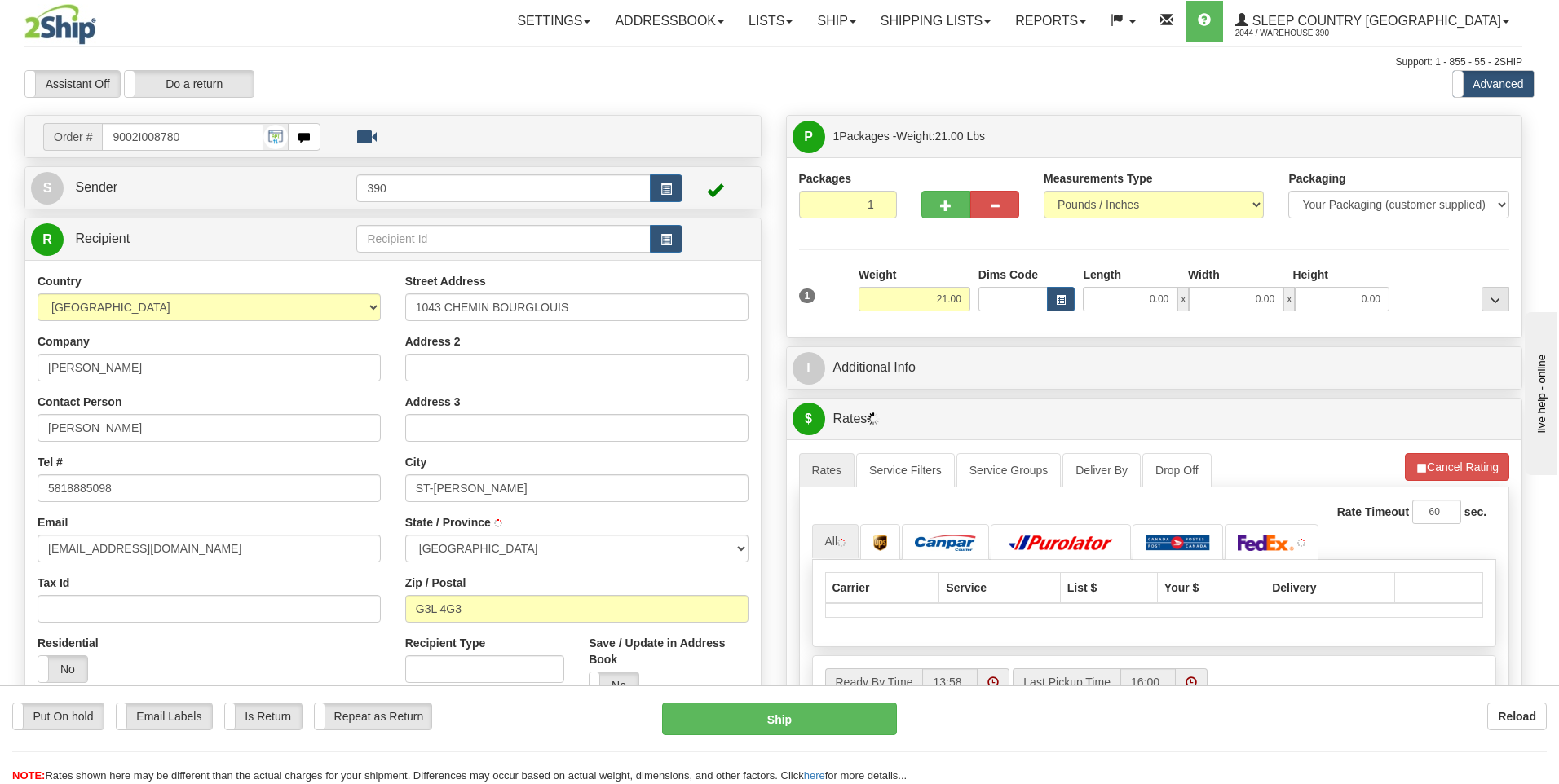
type input "SAINT-RAYMOND"
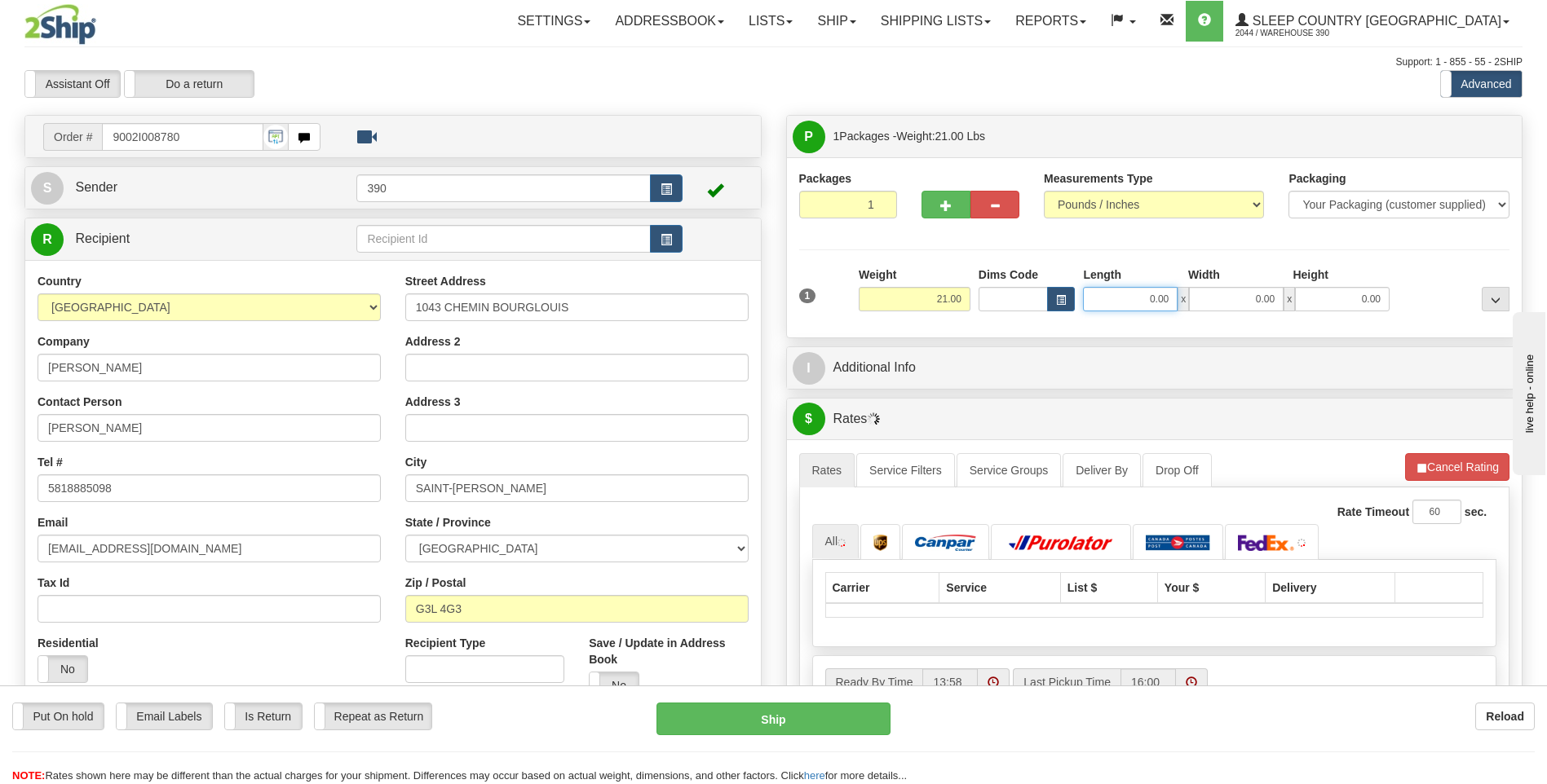
click at [1119, 303] on input "0.00" at bounding box center [1130, 299] width 95 height 24
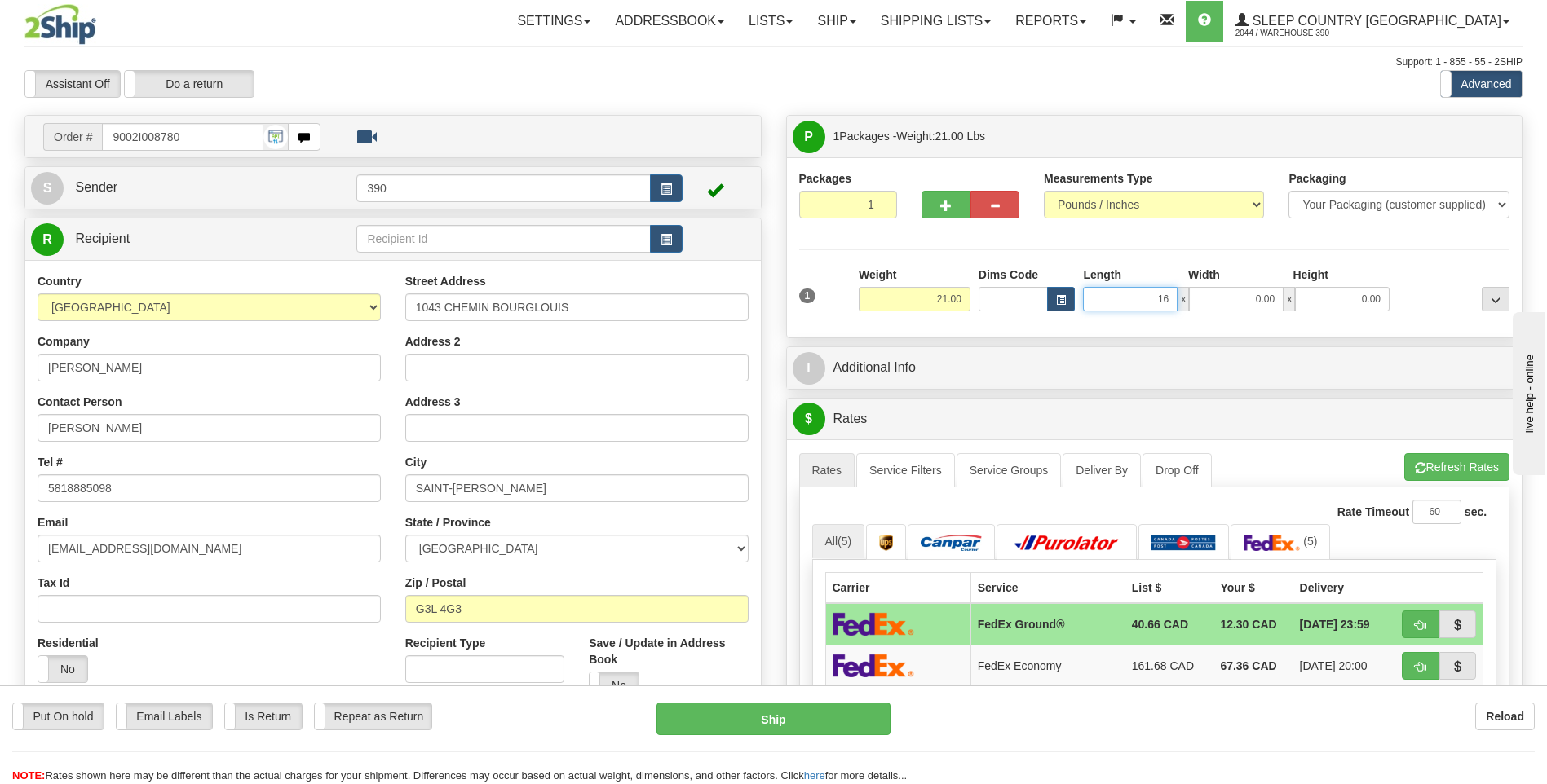
type input "16.00"
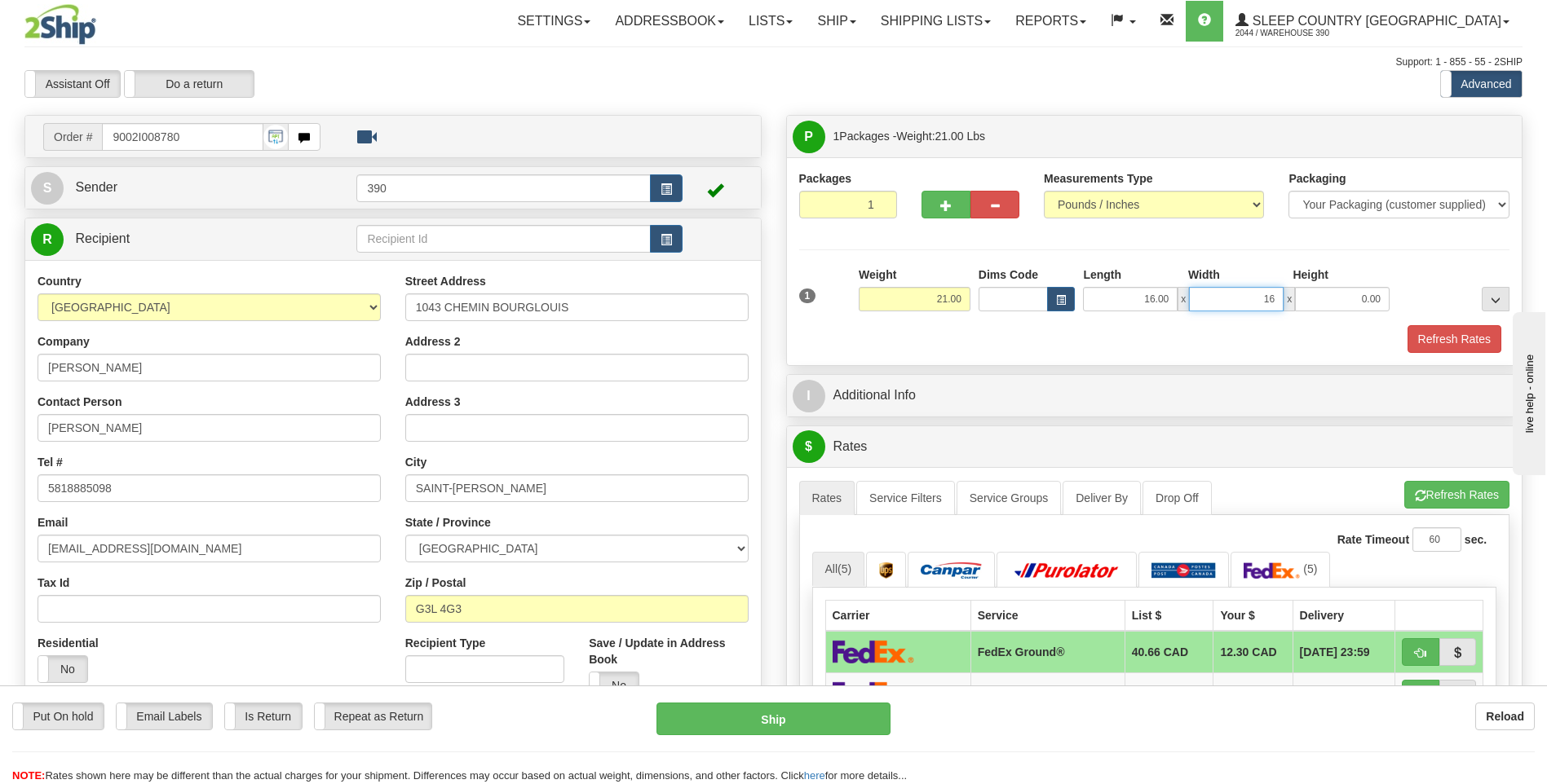
type input "16.00"
type input "22.00"
click at [1419, 495] on span "button" at bounding box center [1420, 495] width 11 height 10
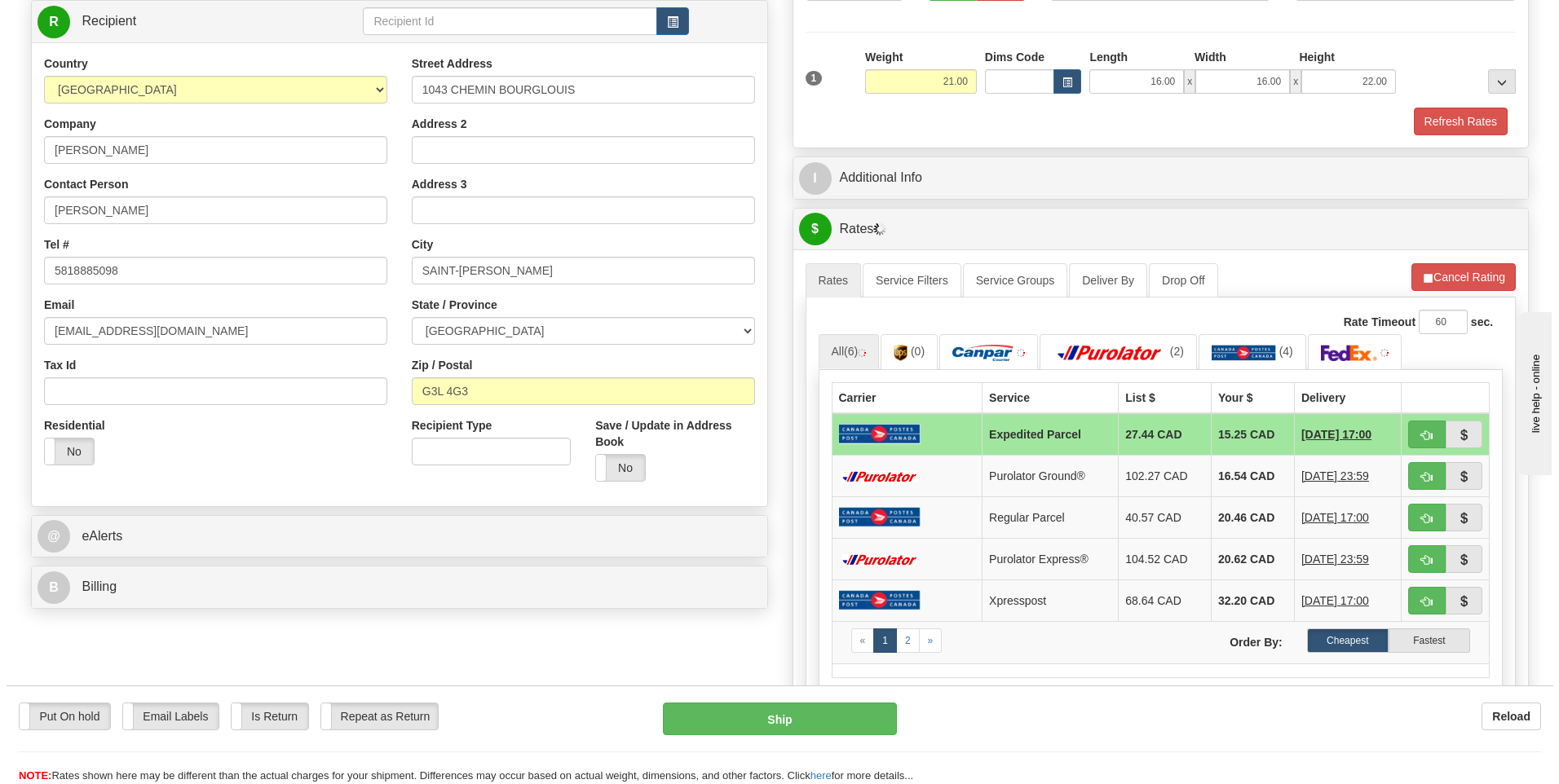
scroll to position [244, 0]
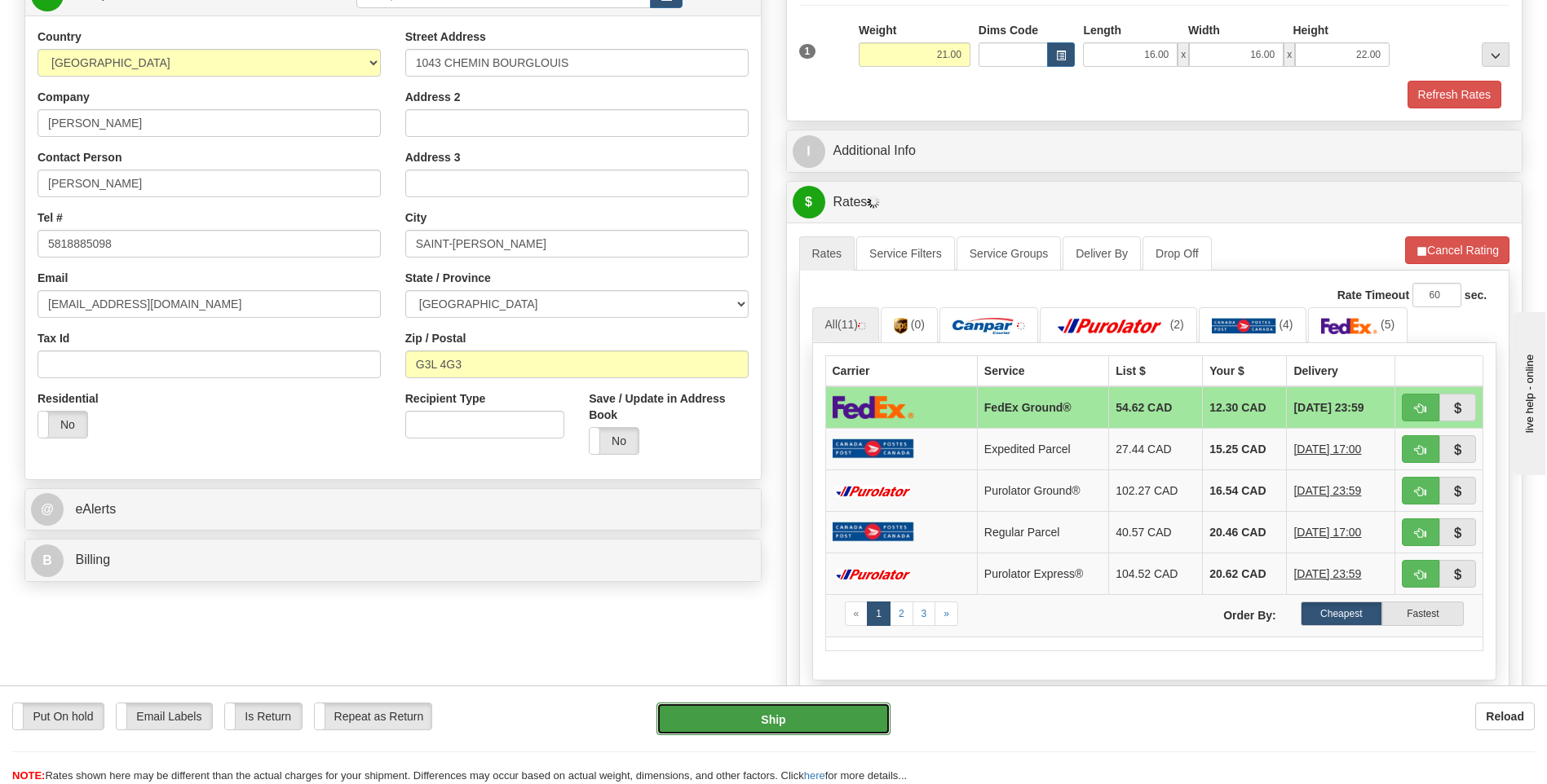
click at [748, 712] on button "Ship" at bounding box center [772, 718] width 233 height 33
type input "92"
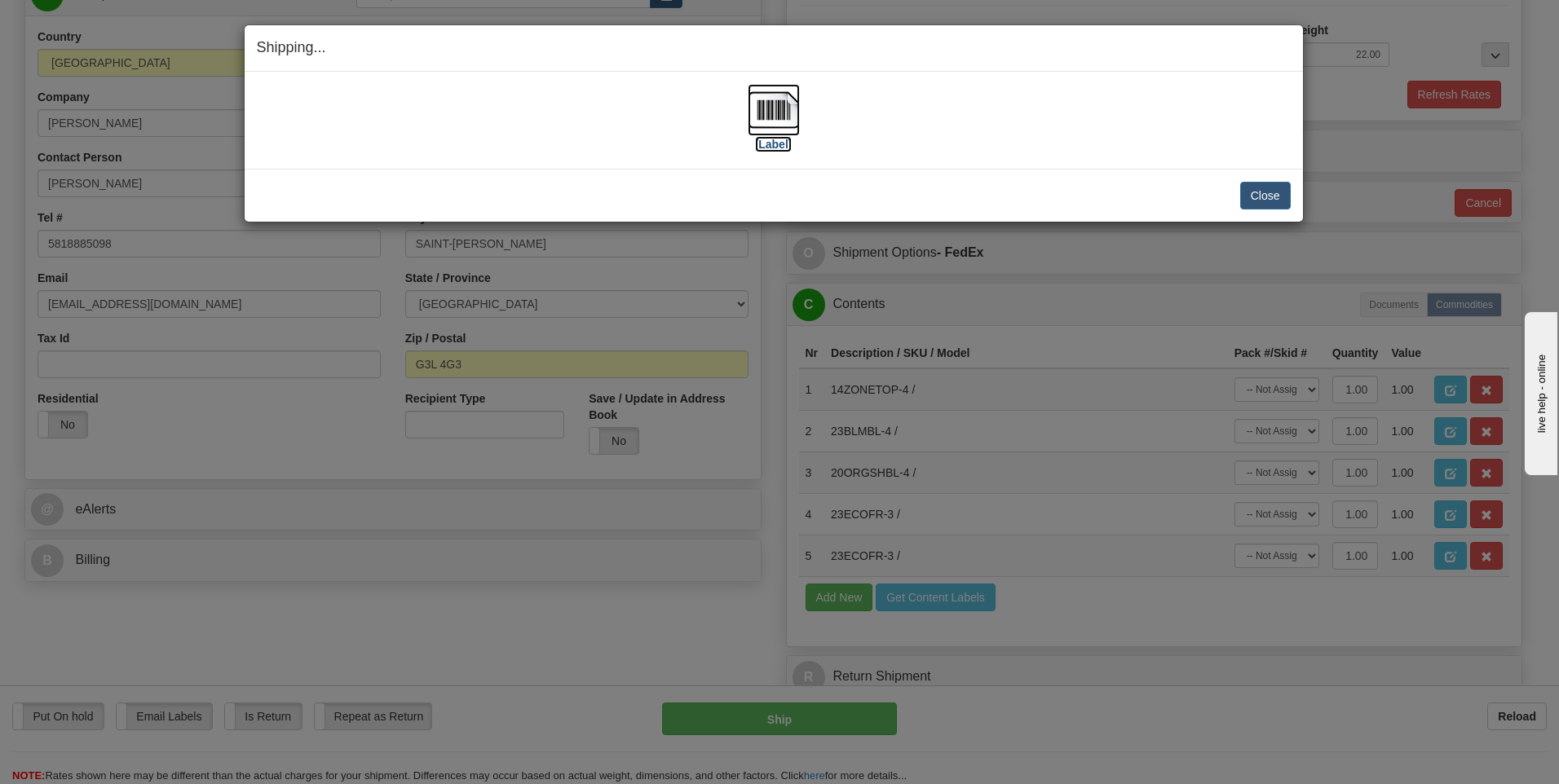
click at [767, 103] on img at bounding box center [774, 110] width 52 height 52
click at [1258, 195] on button "Close" at bounding box center [1265, 196] width 50 height 28
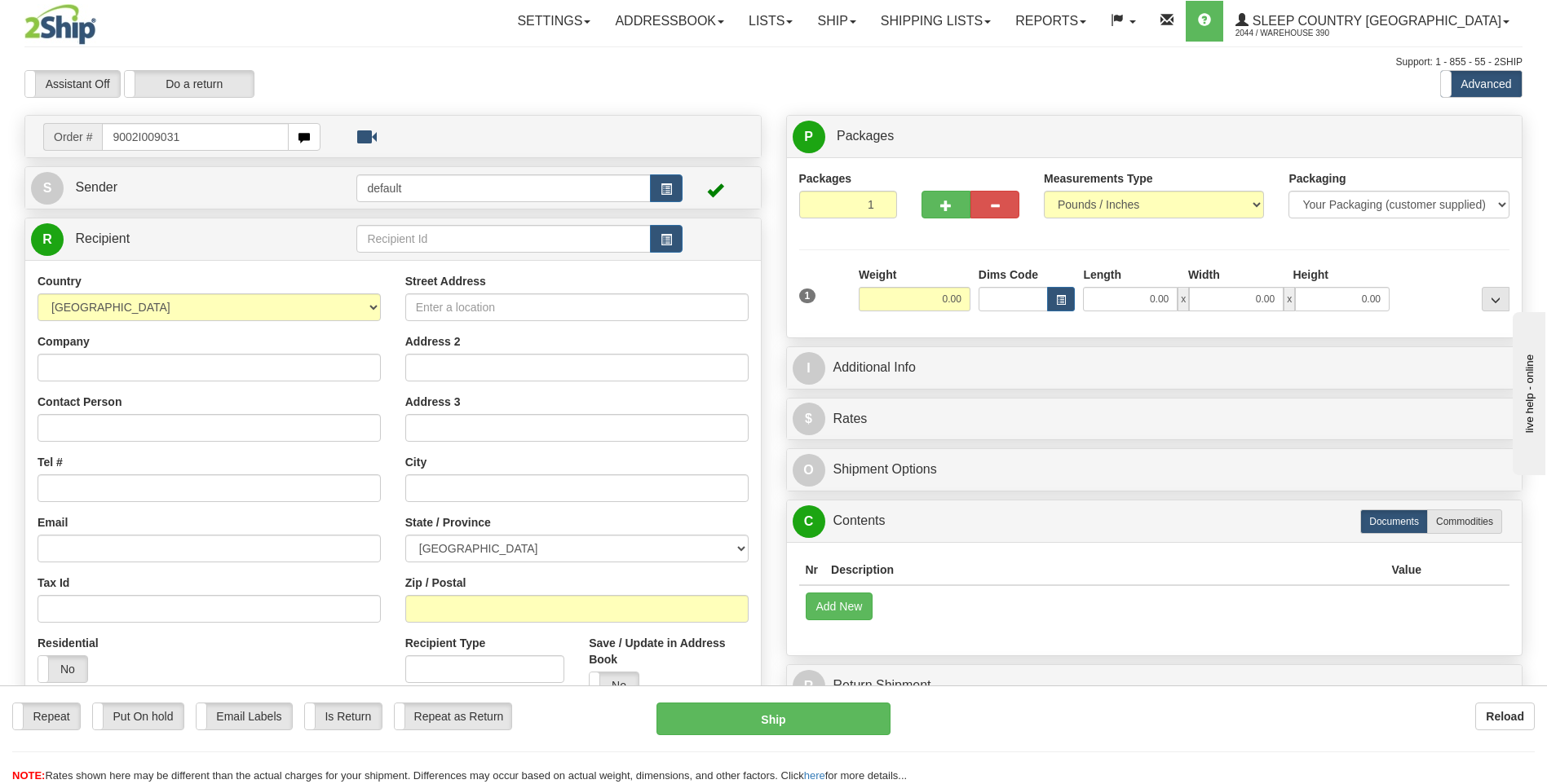
type input "9002I009031"
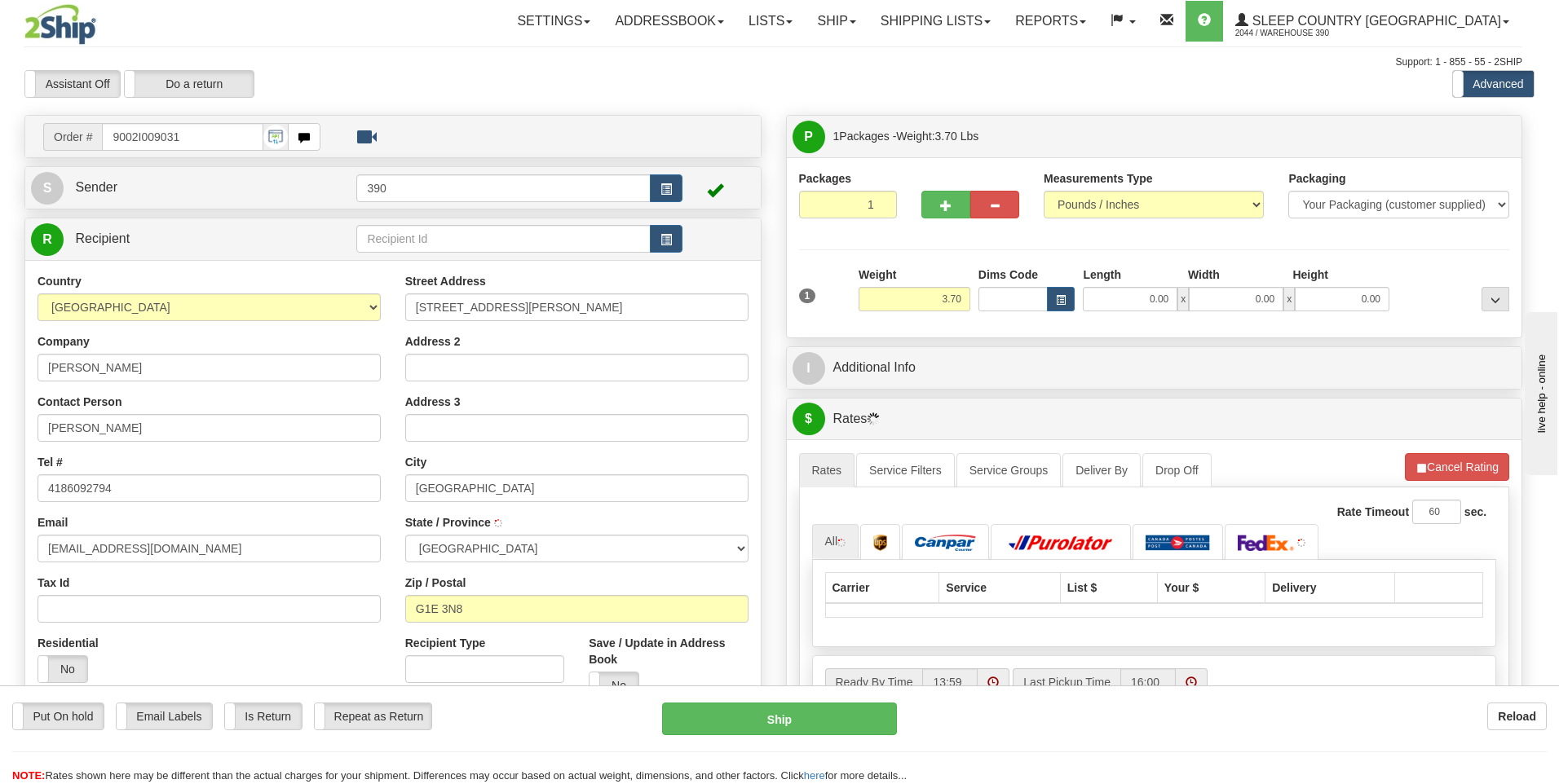
type input "[GEOGRAPHIC_DATA]"
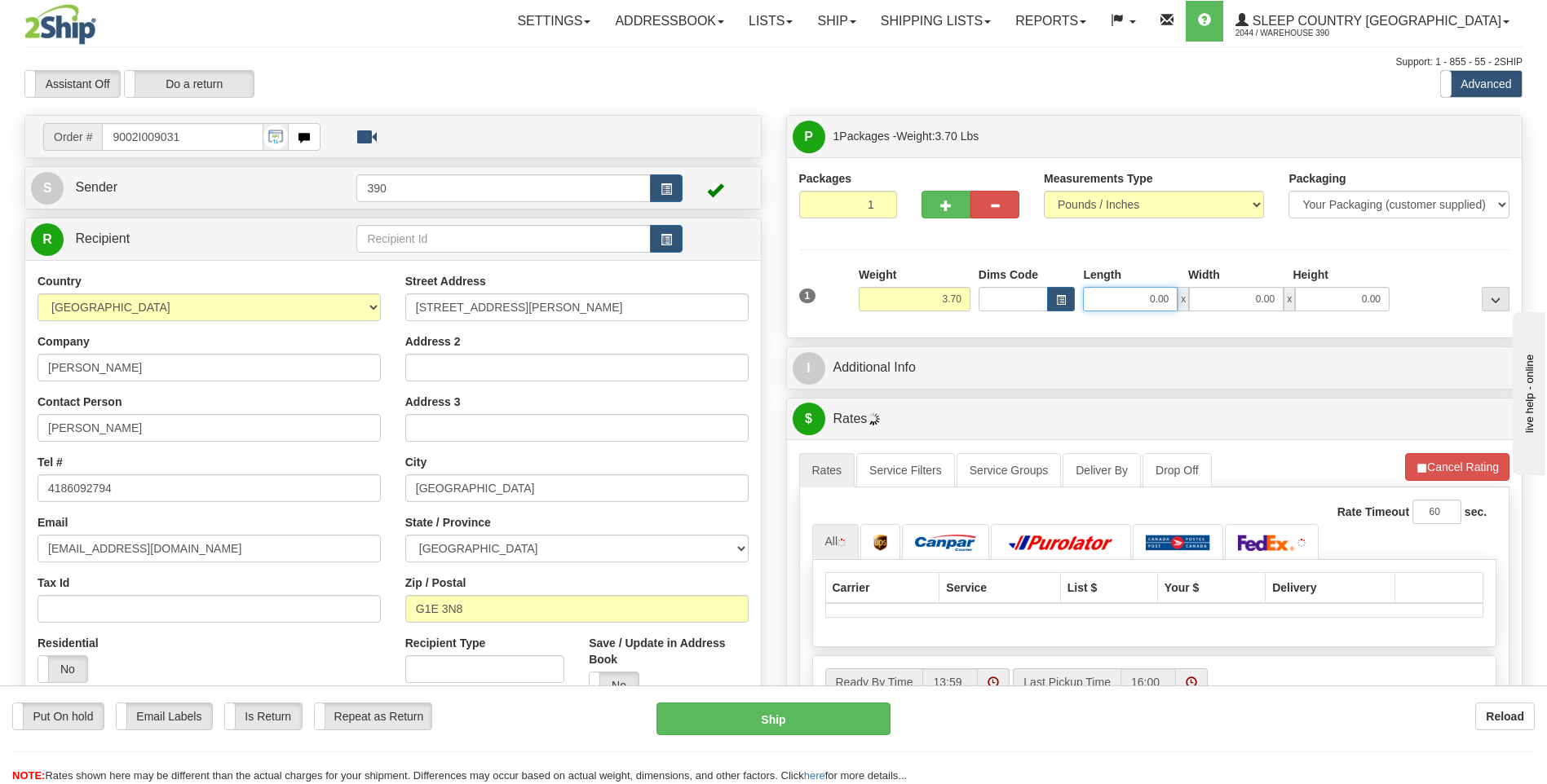
click at [1134, 306] on input "0.00" at bounding box center [1130, 299] width 95 height 24
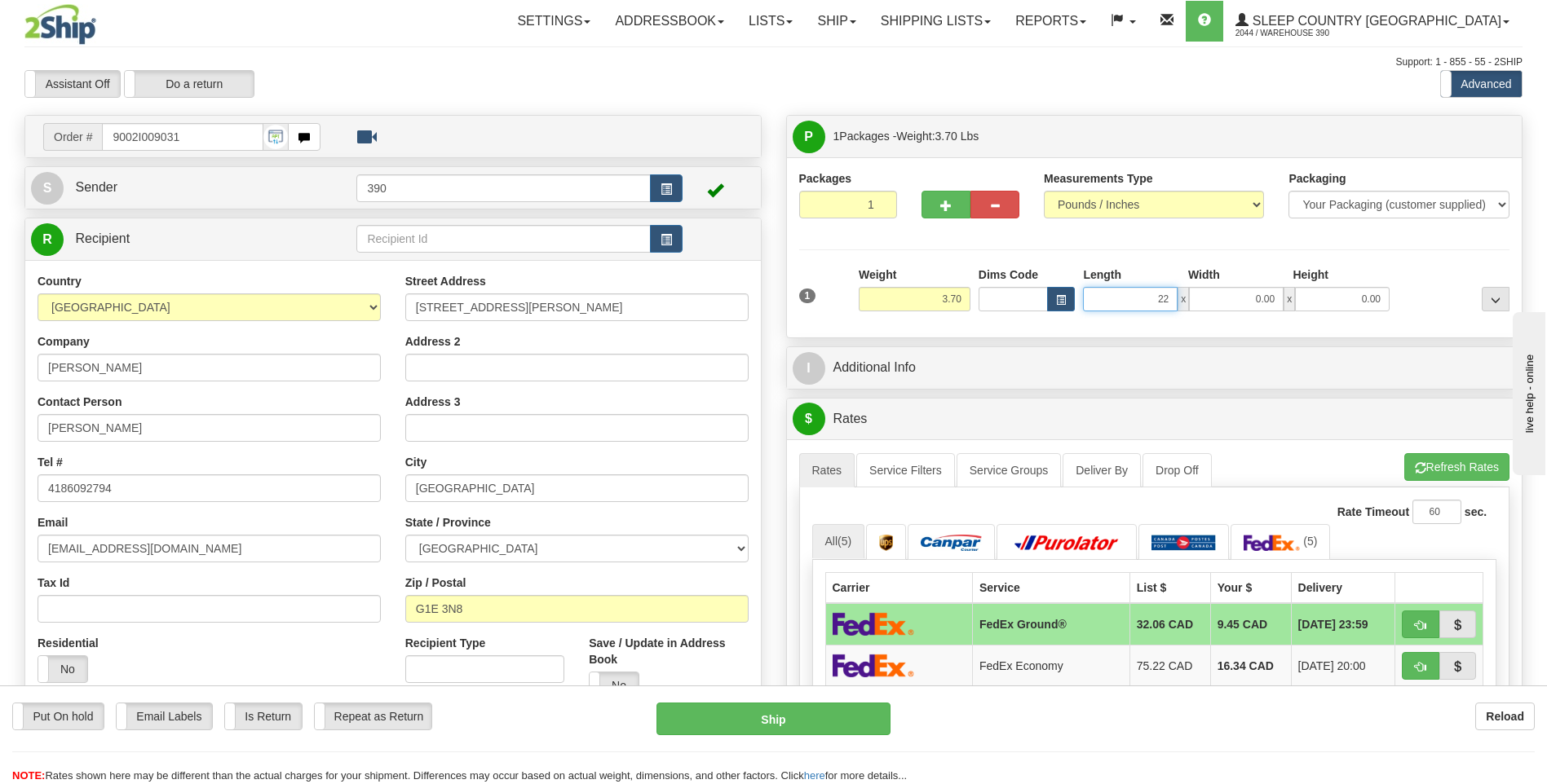
type input "22.00"
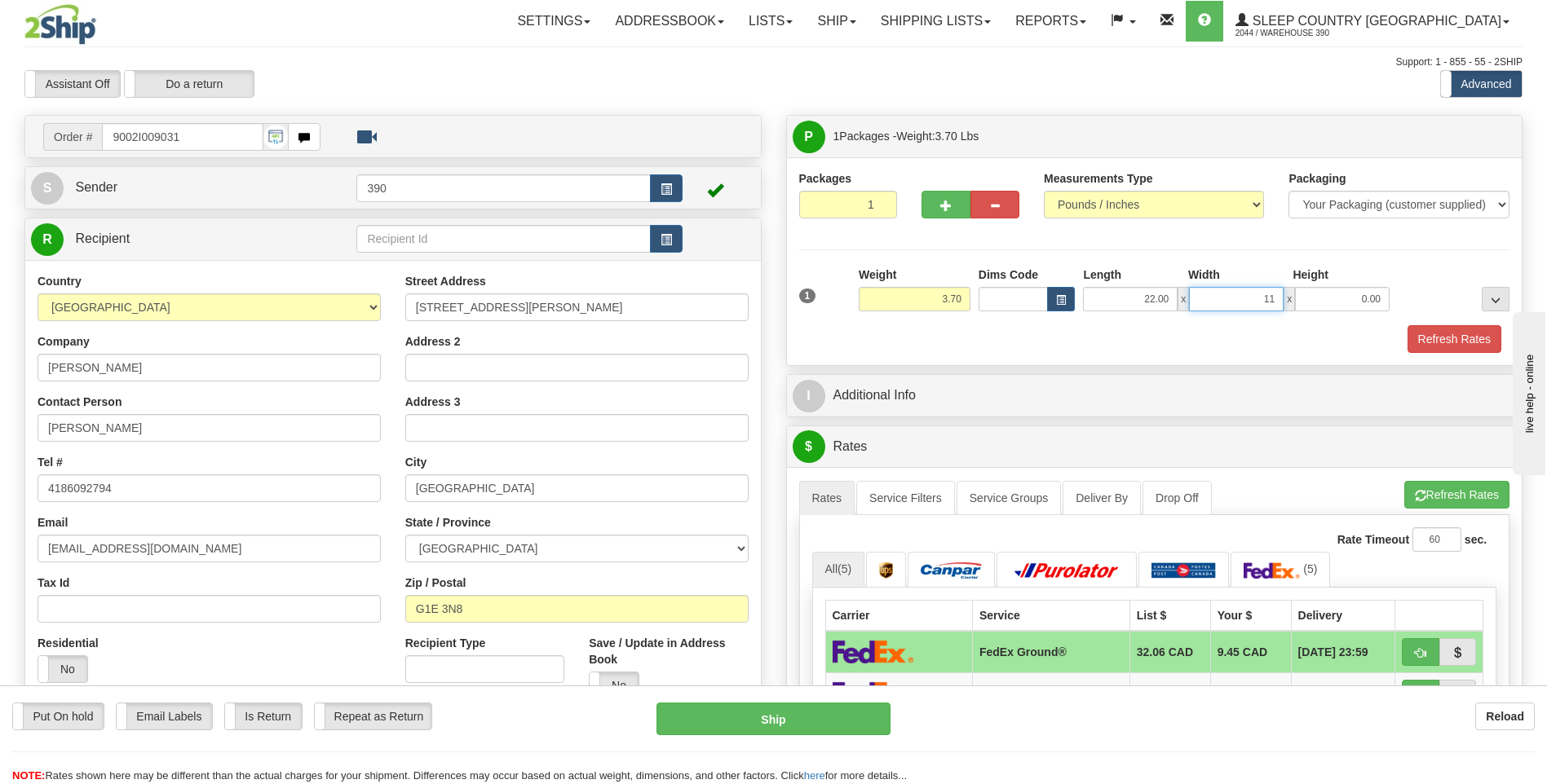
type input "11.00"
type input "14.00"
click at [1408, 499] on button "Refresh Rates" at bounding box center [1456, 495] width 105 height 28
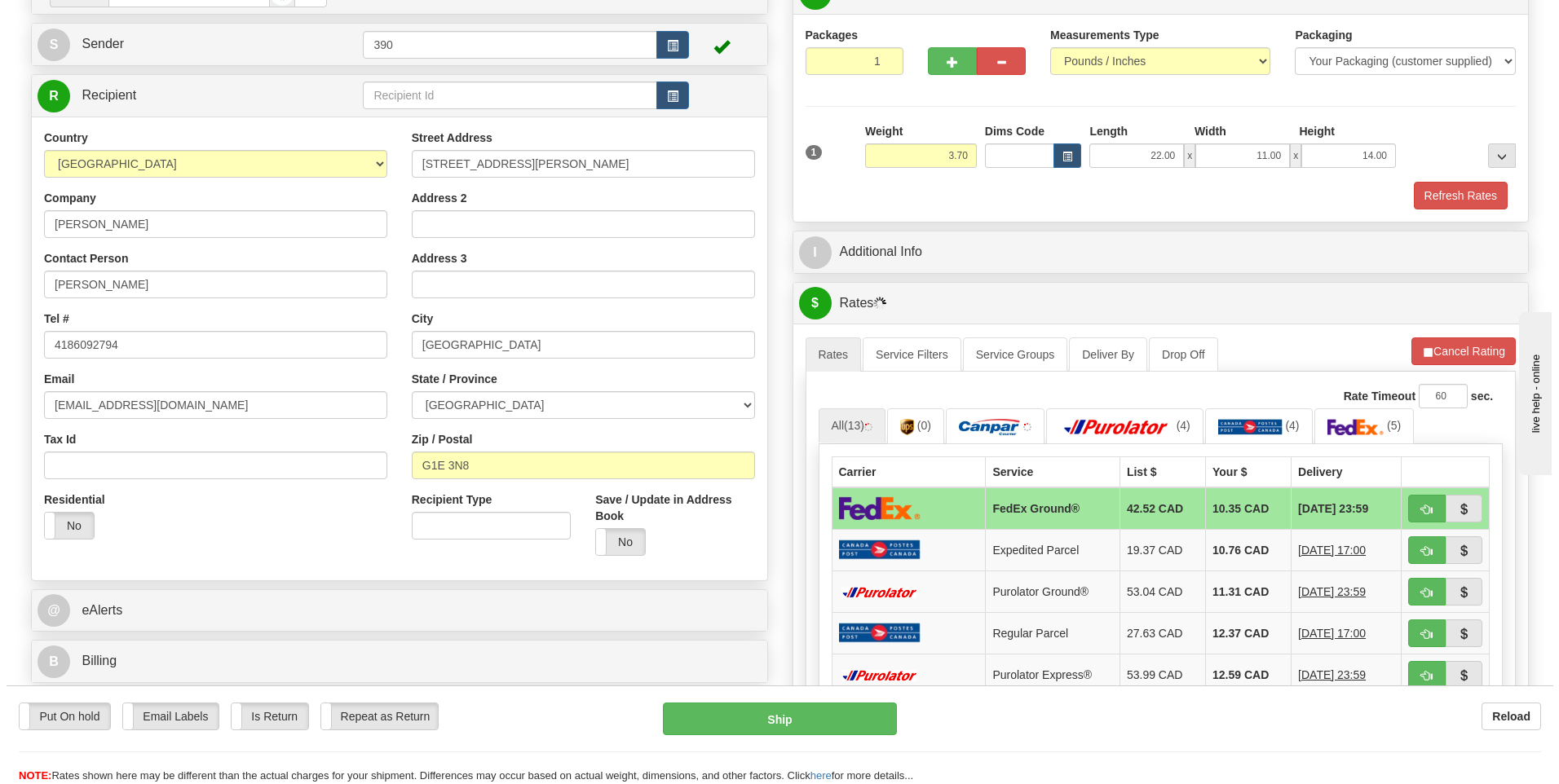
scroll to position [163, 0]
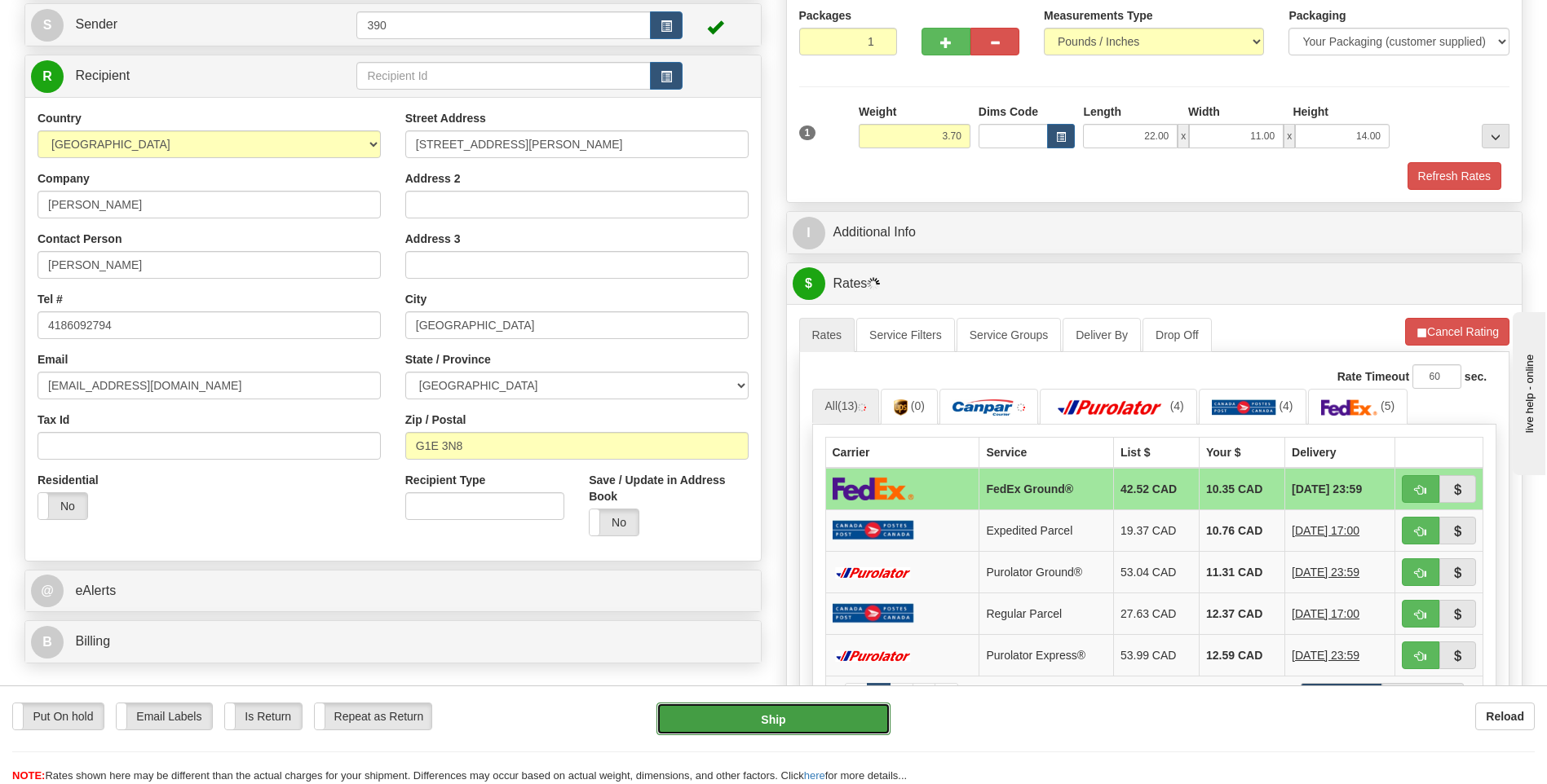
click at [762, 711] on button "Ship" at bounding box center [772, 718] width 233 height 33
type input "92"
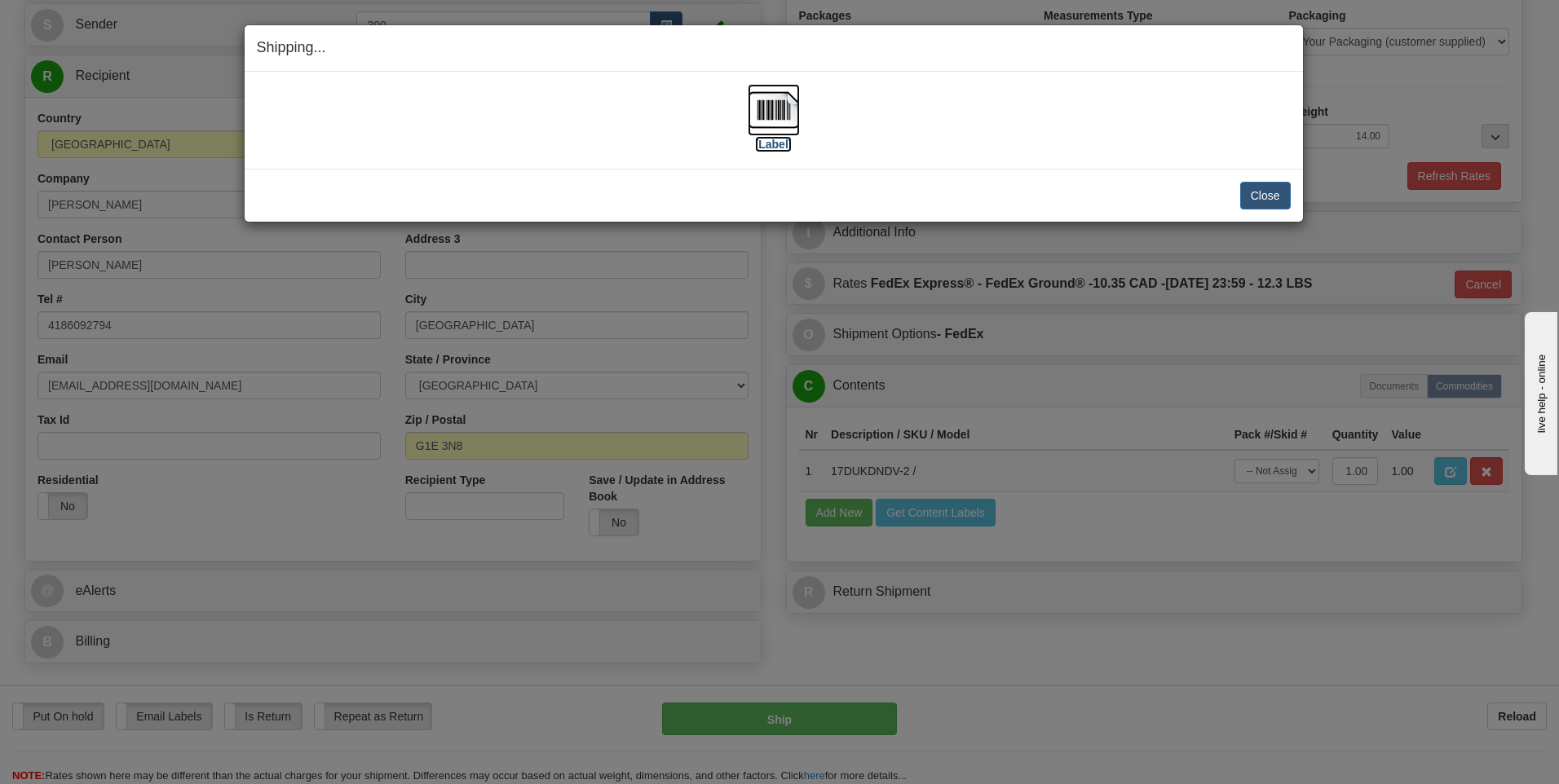
click at [768, 116] on img at bounding box center [774, 110] width 52 height 52
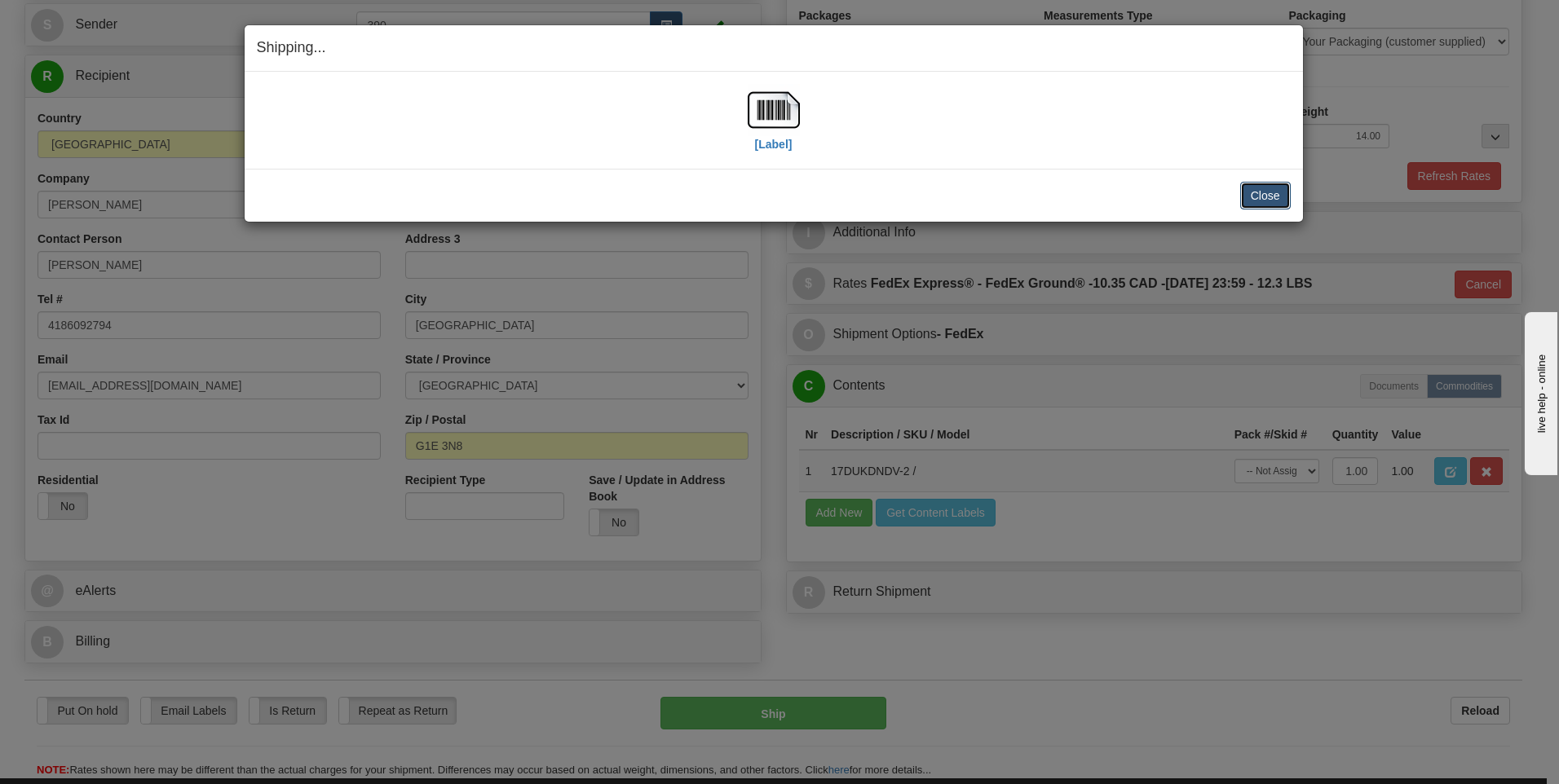
click at [1249, 195] on button "Close" at bounding box center [1265, 196] width 50 height 28
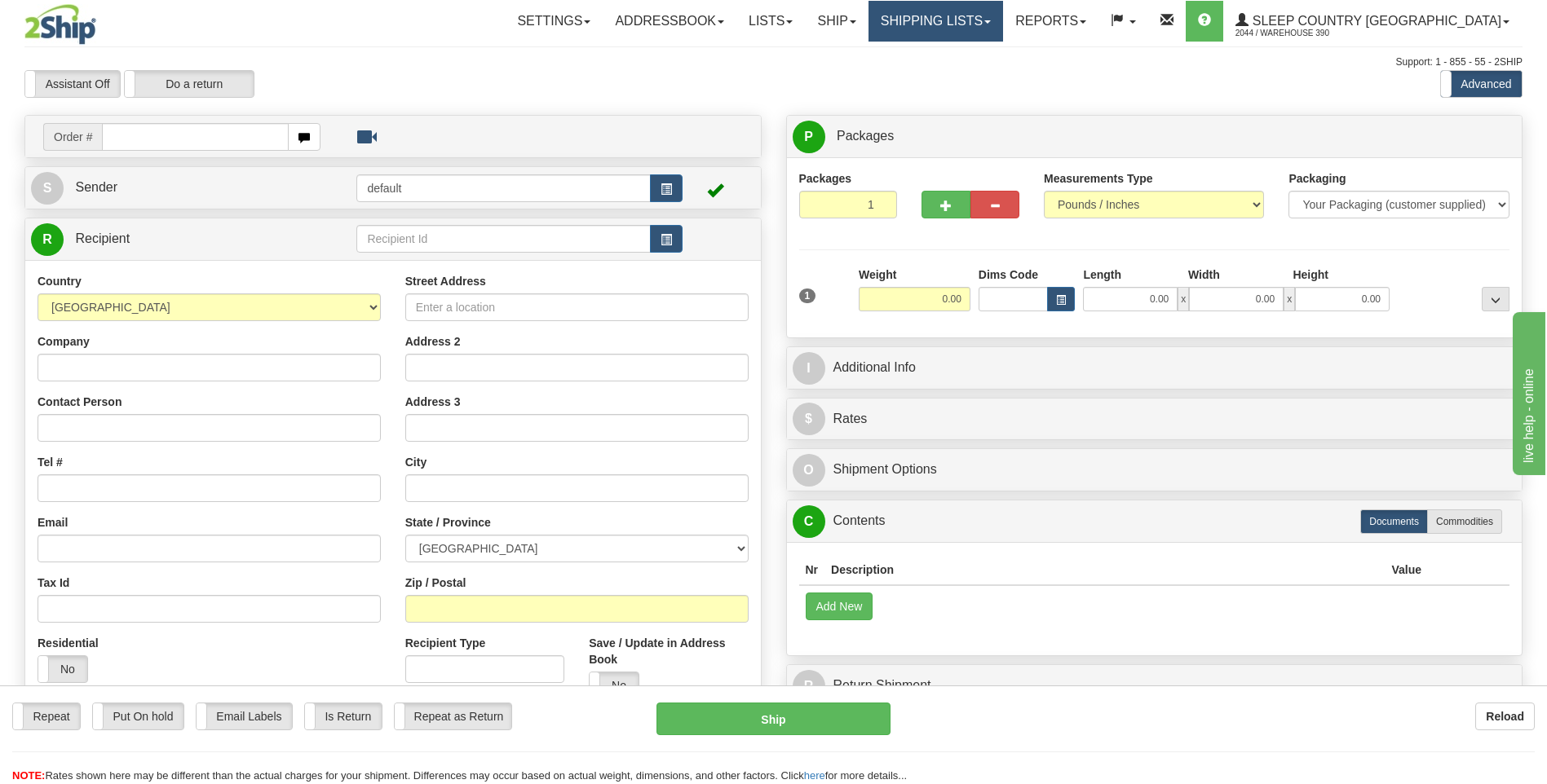
click at [1002, 13] on link "Shipping lists" at bounding box center [935, 21] width 135 height 41
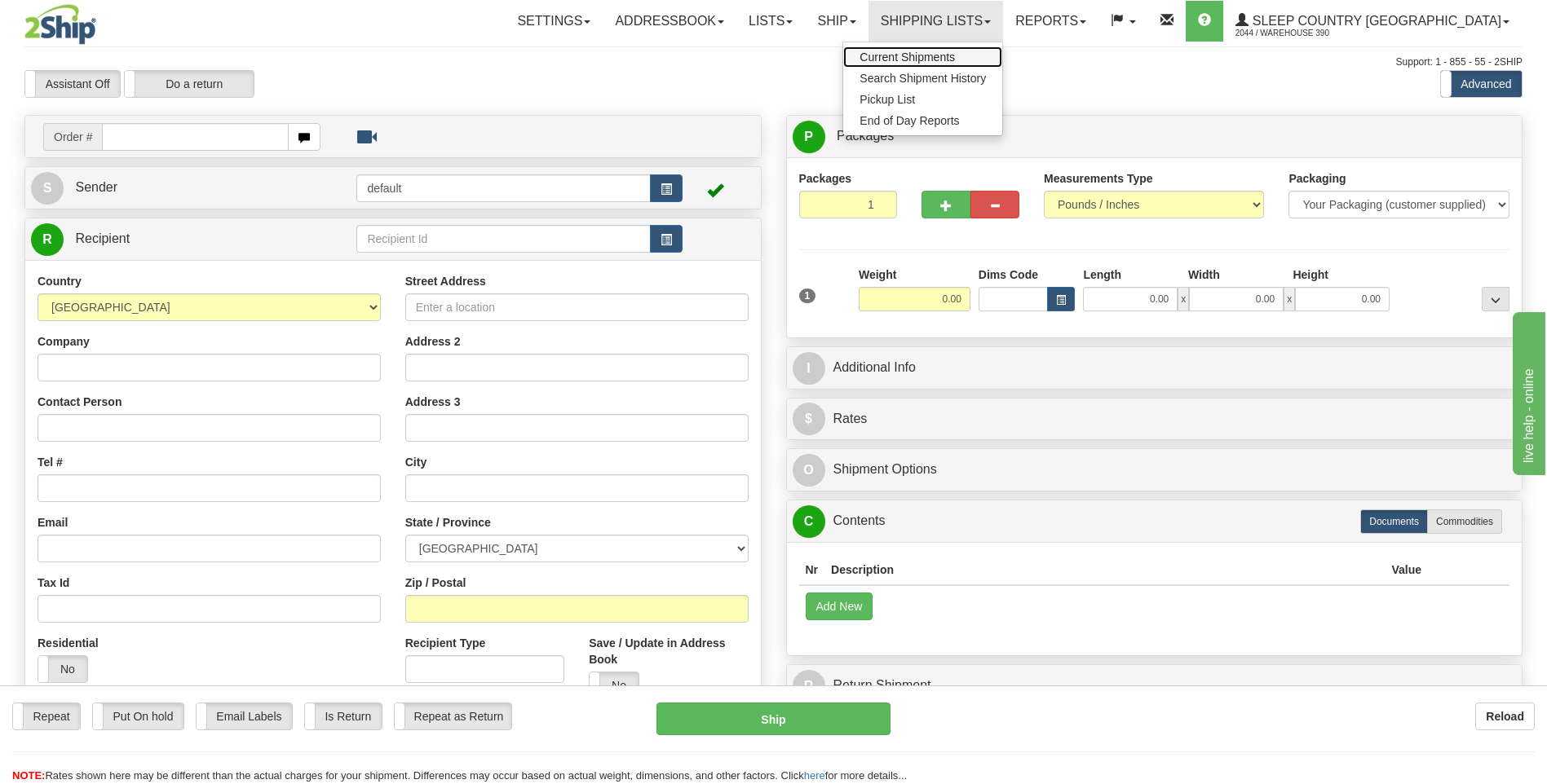
click at [954, 50] on span "Current Shipments" at bounding box center [907, 57] width 96 height 13
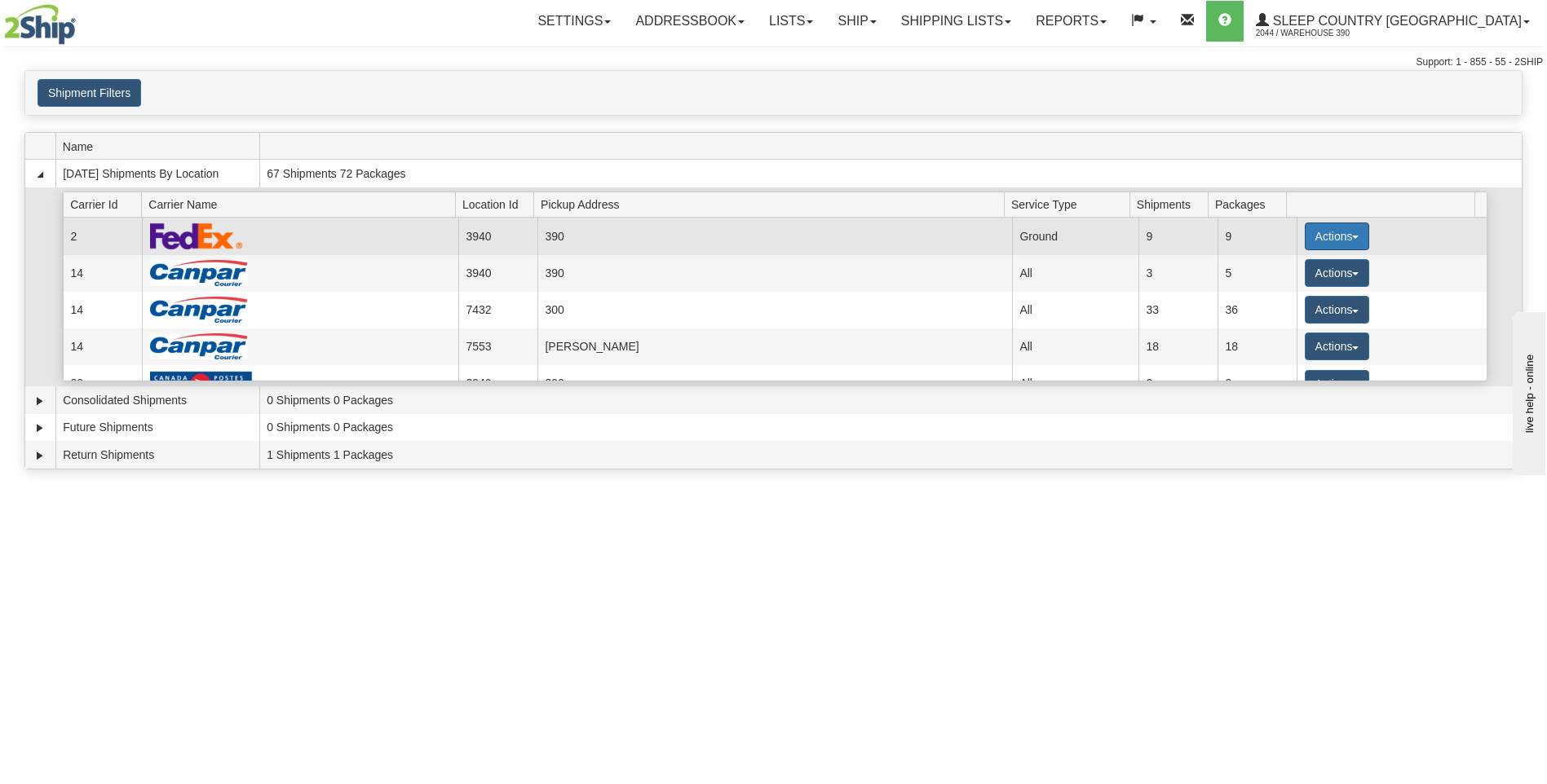
click at [1308, 234] on button "Actions" at bounding box center [1337, 237] width 65 height 28
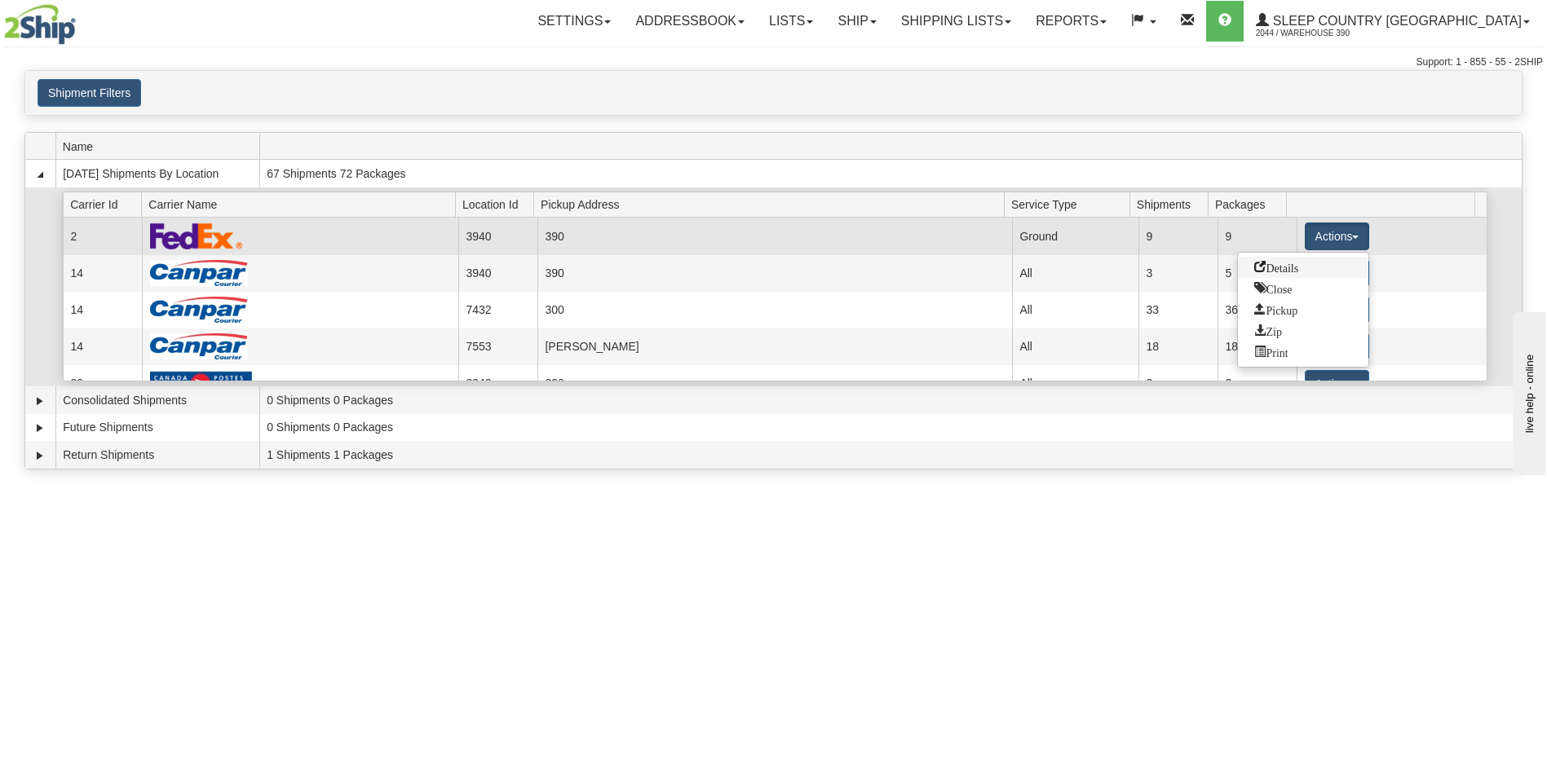
click at [1289, 264] on span "Details" at bounding box center [1276, 267] width 44 height 11
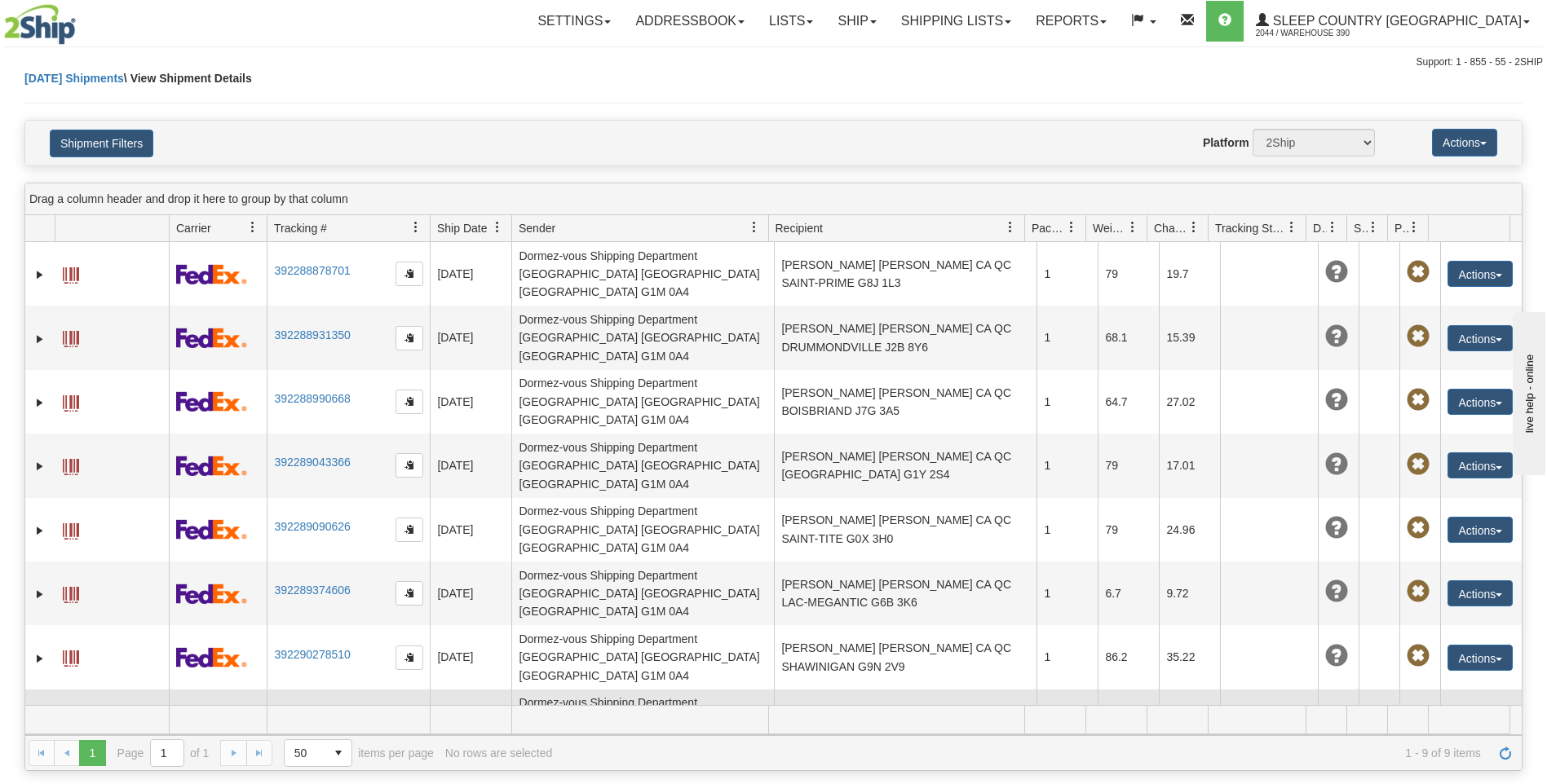
click at [1452, 708] on button "Actions" at bounding box center [1479, 721] width 65 height 26
click at [1414, 741] on link "Edit" at bounding box center [1446, 751] width 130 height 21
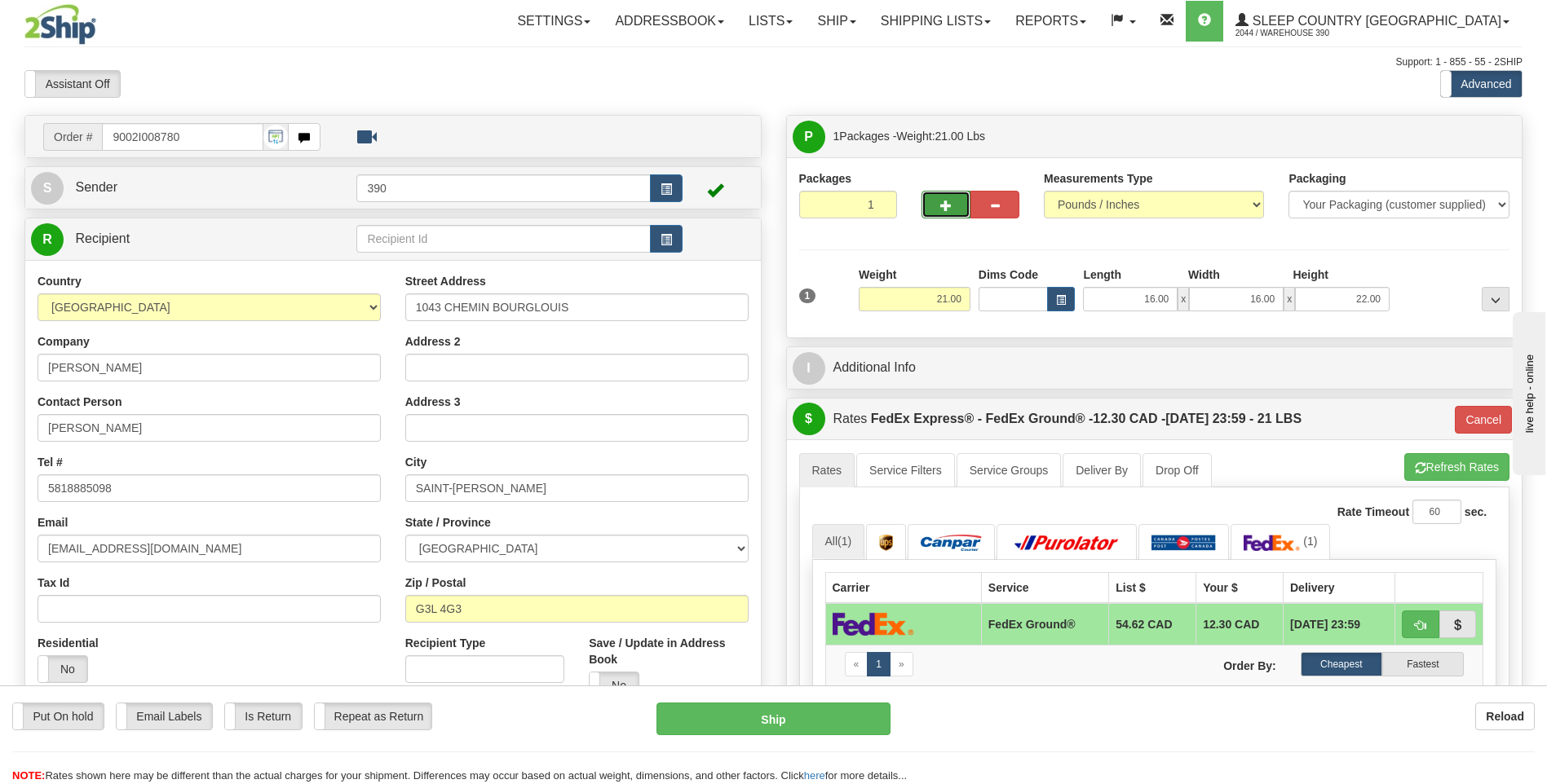
click at [943, 204] on span "button" at bounding box center [946, 205] width 11 height 10
radio input "true"
type input "2"
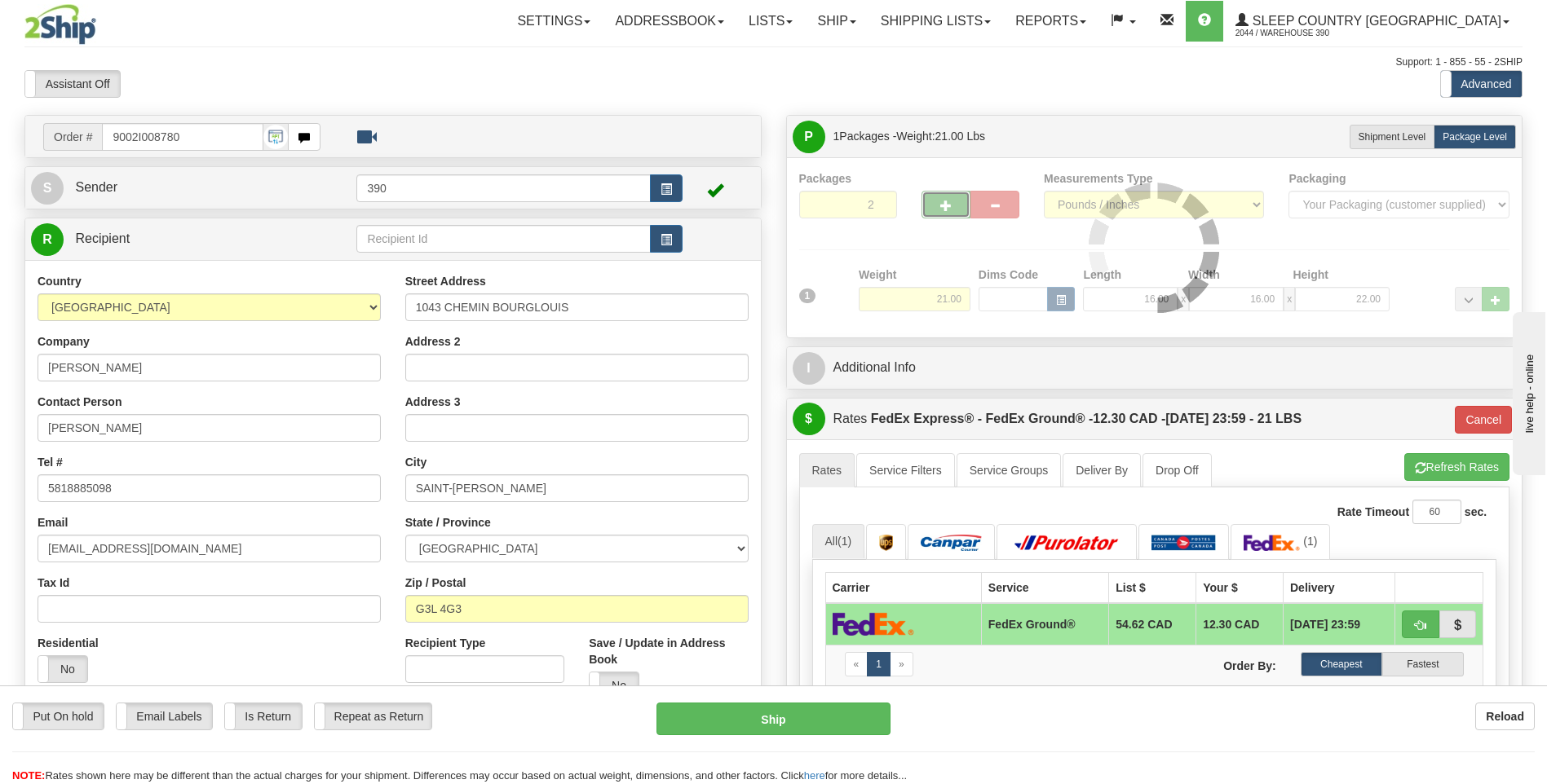
type input "92"
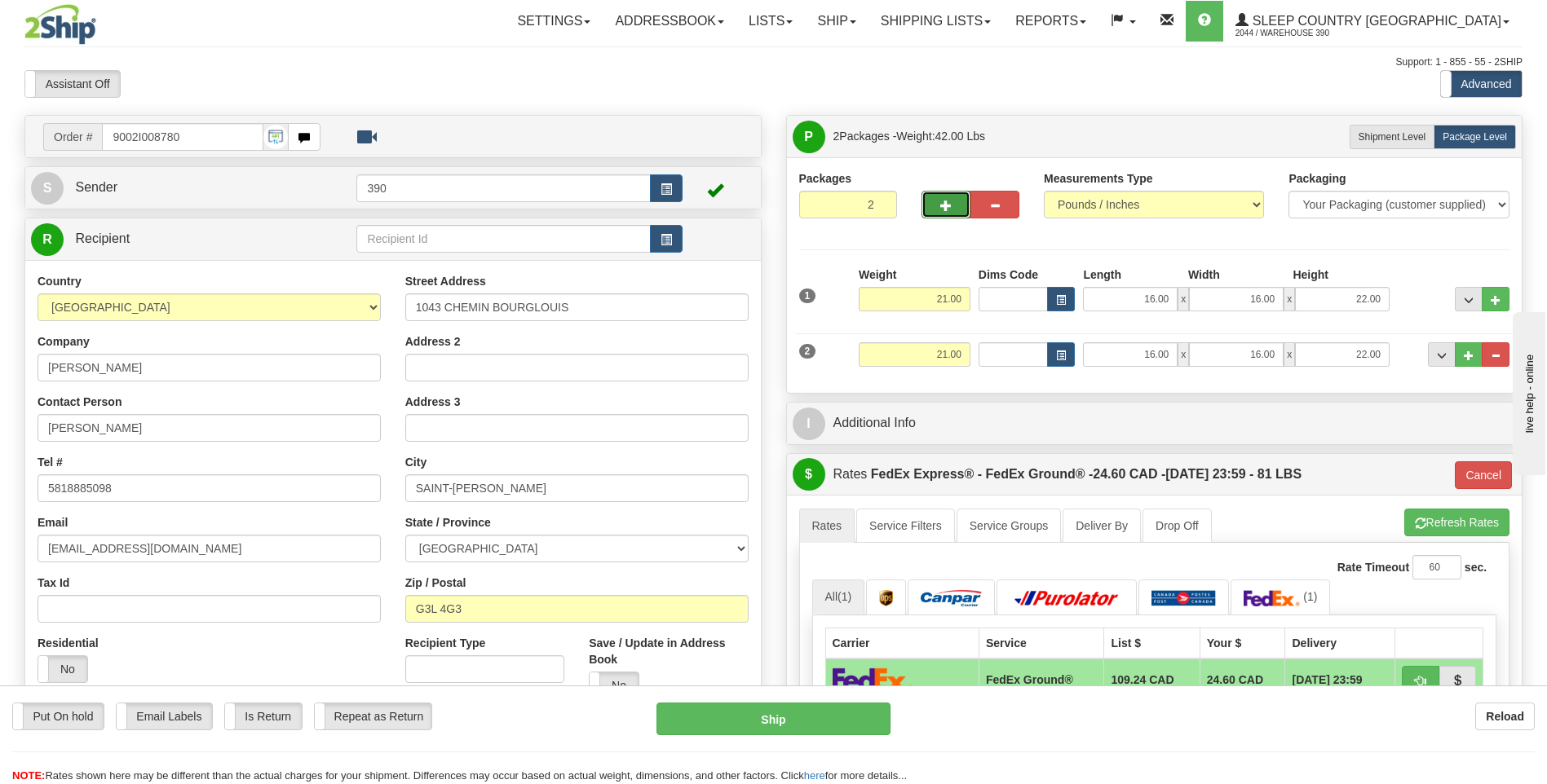
click at [943, 204] on span "button" at bounding box center [946, 205] width 11 height 10
type input "3"
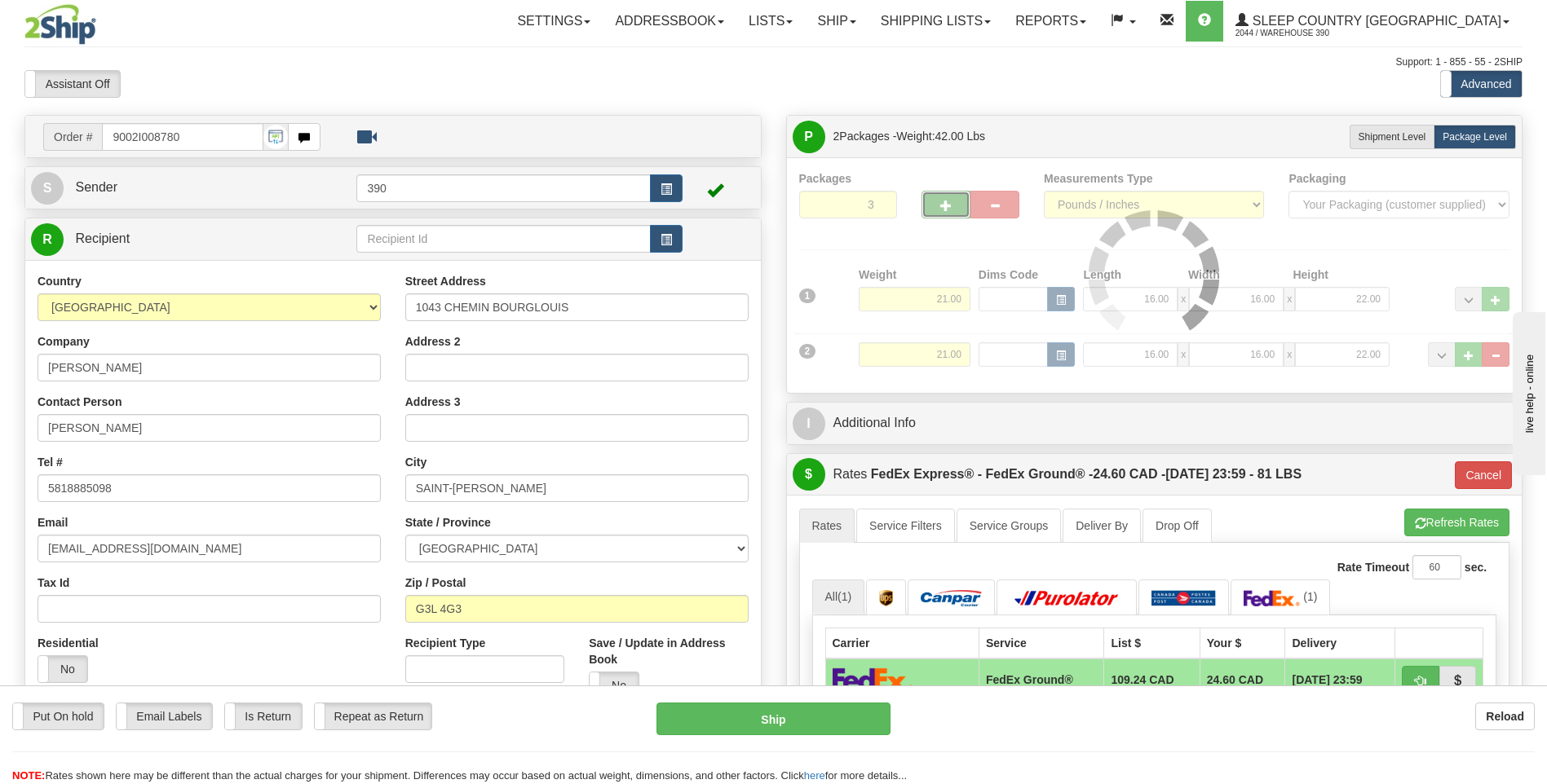
type input "92"
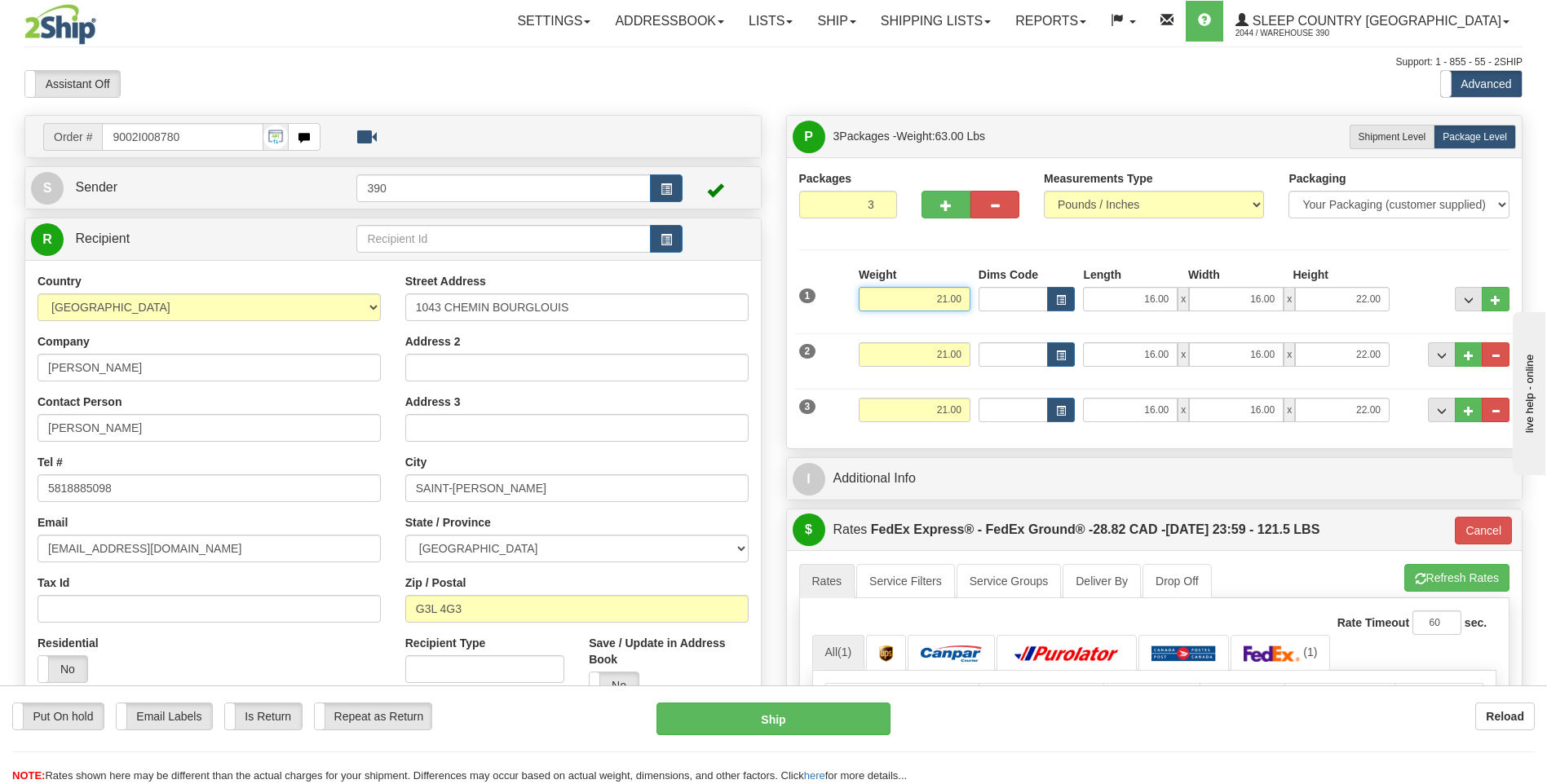
drag, startPoint x: 932, startPoint y: 296, endPoint x: 948, endPoint y: 296, distance: 16.0
click at [948, 296] on input "21.00" at bounding box center [914, 299] width 111 height 24
type input "11.00"
type input "92"
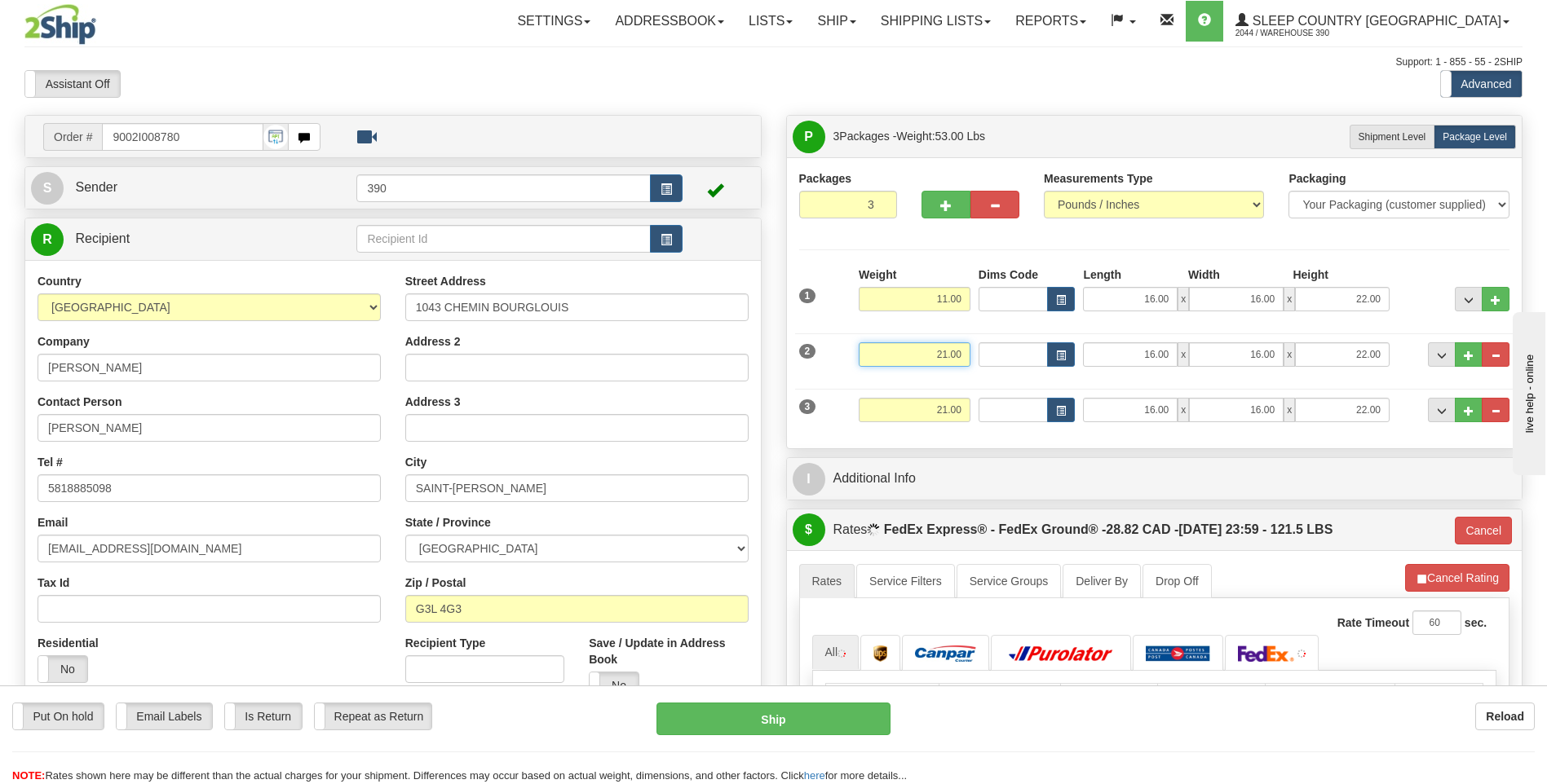
drag, startPoint x: 937, startPoint y: 352, endPoint x: 980, endPoint y: 360, distance: 43.7
click at [980, 360] on div "2 Weight 21.00 Dims Code Length Width Height" at bounding box center [1155, 352] width 719 height 55
type input "5"
click at [965, 374] on div "Weight 5" at bounding box center [914, 360] width 120 height 36
type input "92"
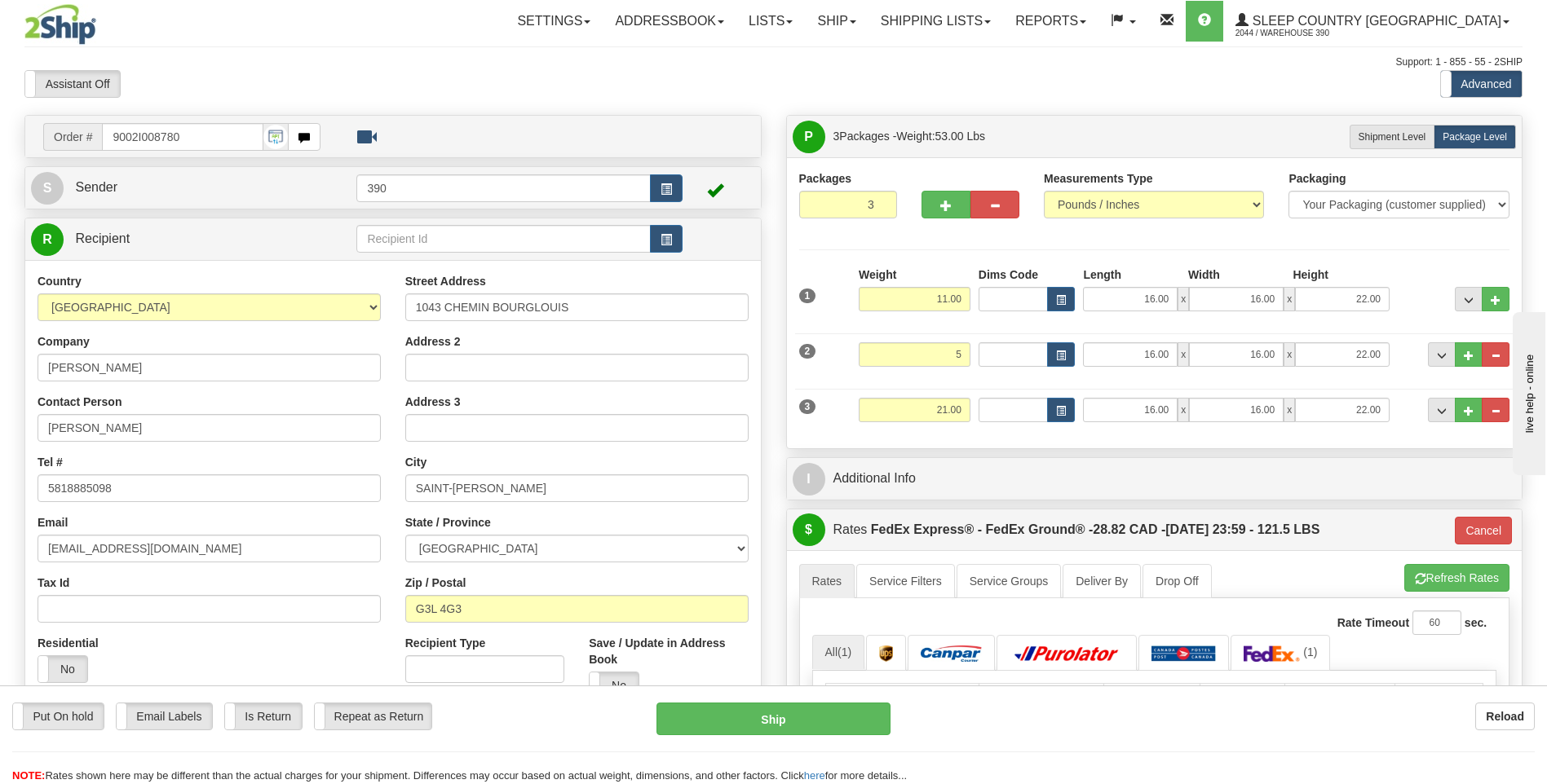
type input "5.00"
drag, startPoint x: 928, startPoint y: 410, endPoint x: 990, endPoint y: 418, distance: 62.5
click at [990, 415] on div "3 Weight 21.00 Dims Code Length Width Height" at bounding box center [1155, 408] width 719 height 55
type input "5"
type input "92"
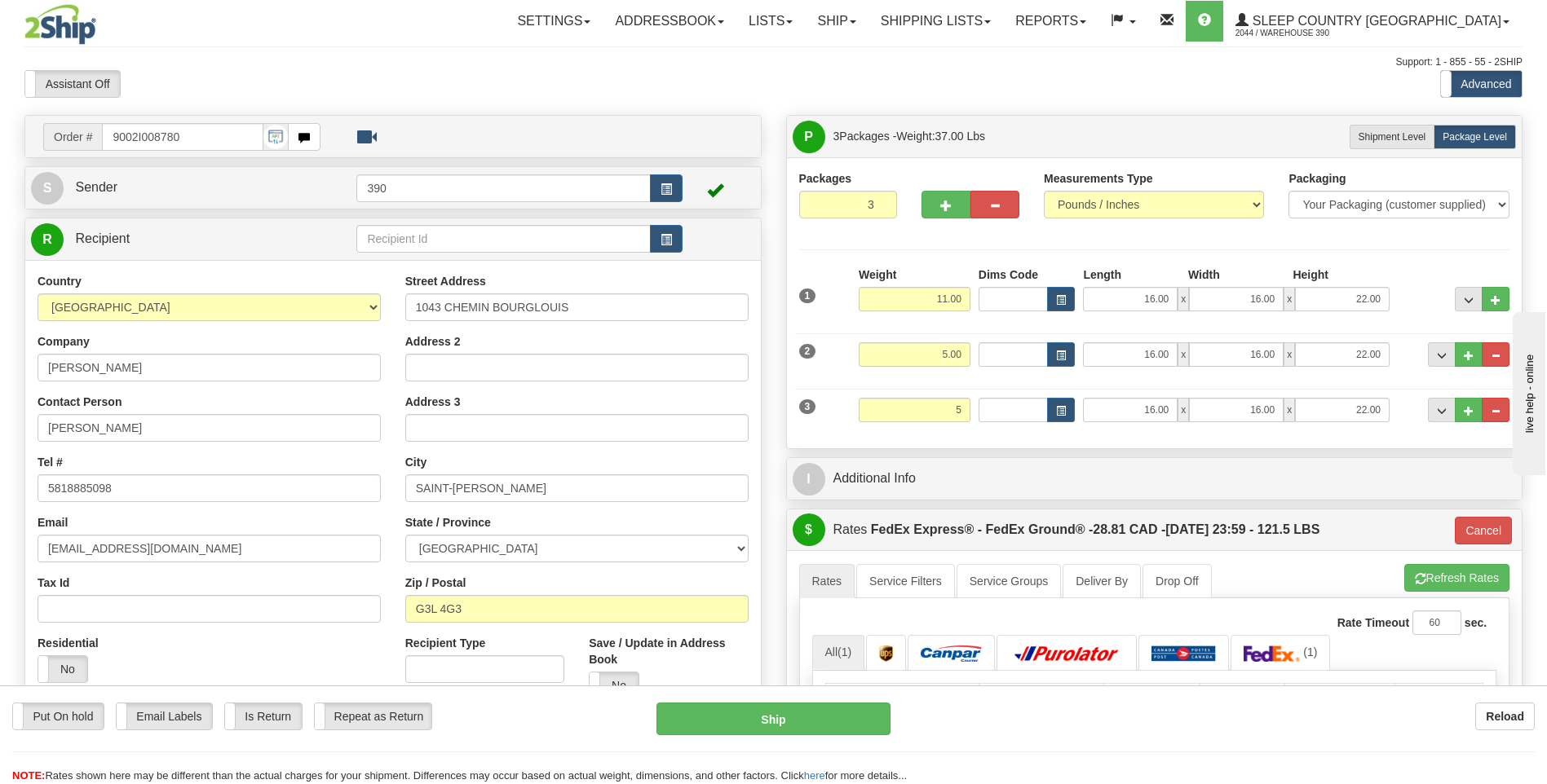
type input "5.00"
click at [1104, 250] on div "Packages 3 3 Measurements Type" at bounding box center [1154, 303] width 711 height 266
drag, startPoint x: 1141, startPoint y: 303, endPoint x: 1157, endPoint y: 304, distance: 16.0
click at [1157, 304] on input "16.00" at bounding box center [1130, 299] width 95 height 24
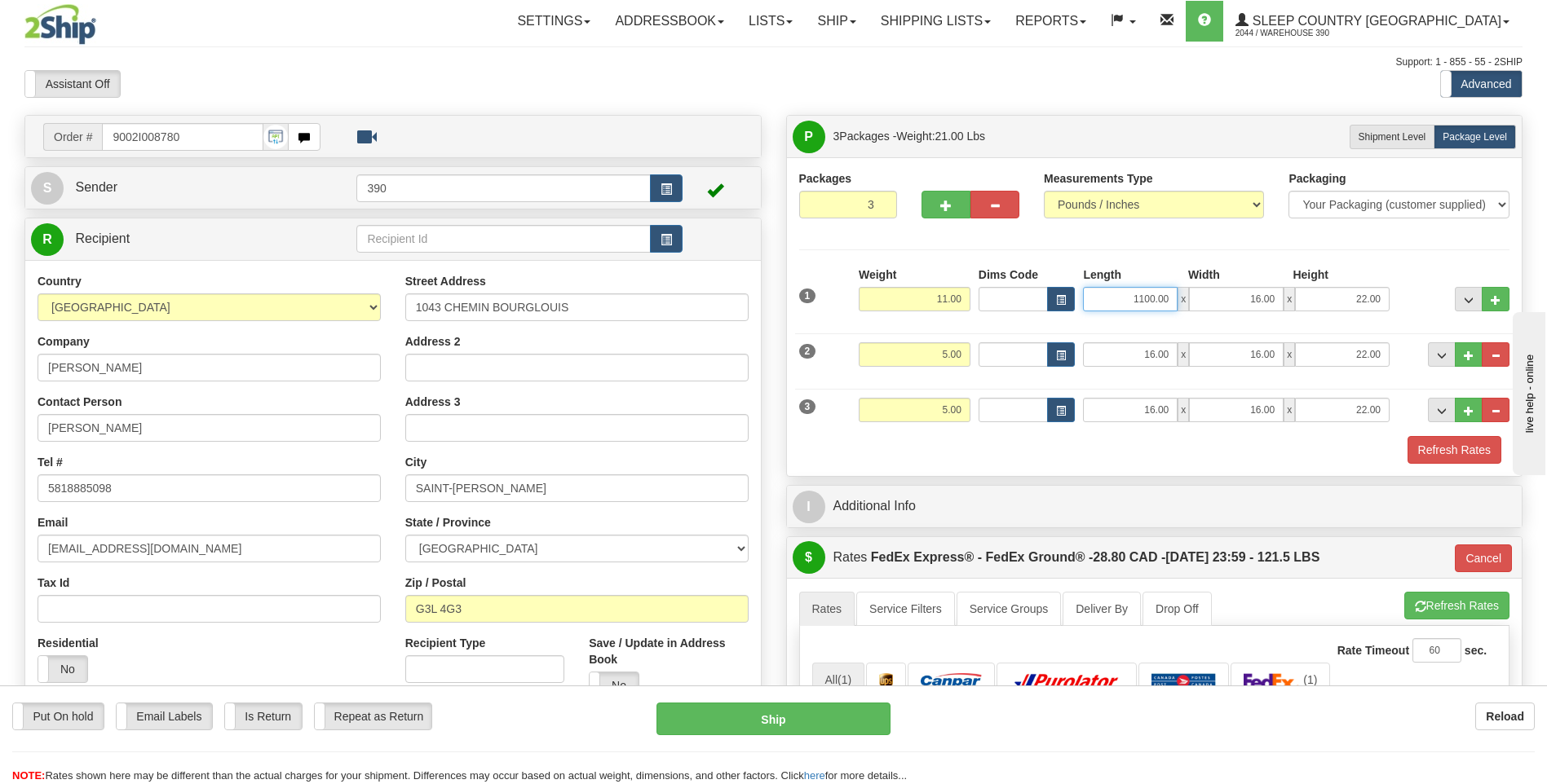
drag, startPoint x: 1133, startPoint y: 298, endPoint x: 1180, endPoint y: 304, distance: 47.4
click at [1179, 304] on div "1100.00 x 16.00 x 22.00" at bounding box center [1236, 299] width 307 height 24
type input "11.00"
type input "12.00"
type input "11.00"
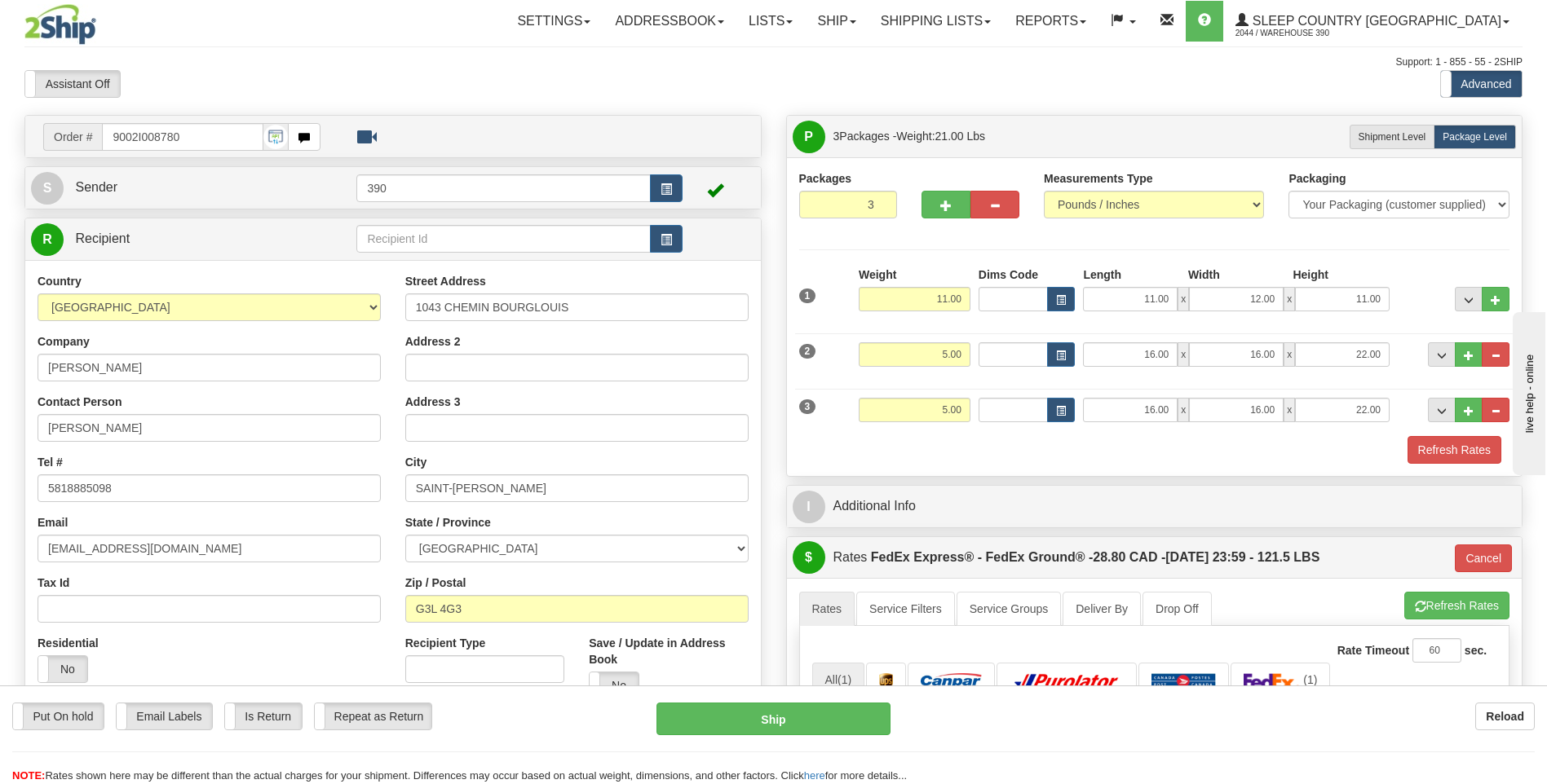
click at [1320, 249] on hr at bounding box center [1154, 249] width 711 height 1
drag, startPoint x: 1130, startPoint y: 358, endPoint x: 1171, endPoint y: 369, distance: 42.4
click at [1170, 369] on div "2 Weight 5.00 Dims Code Length Width Height" at bounding box center [1155, 352] width 719 height 55
type input "11.00"
type input "12.00"
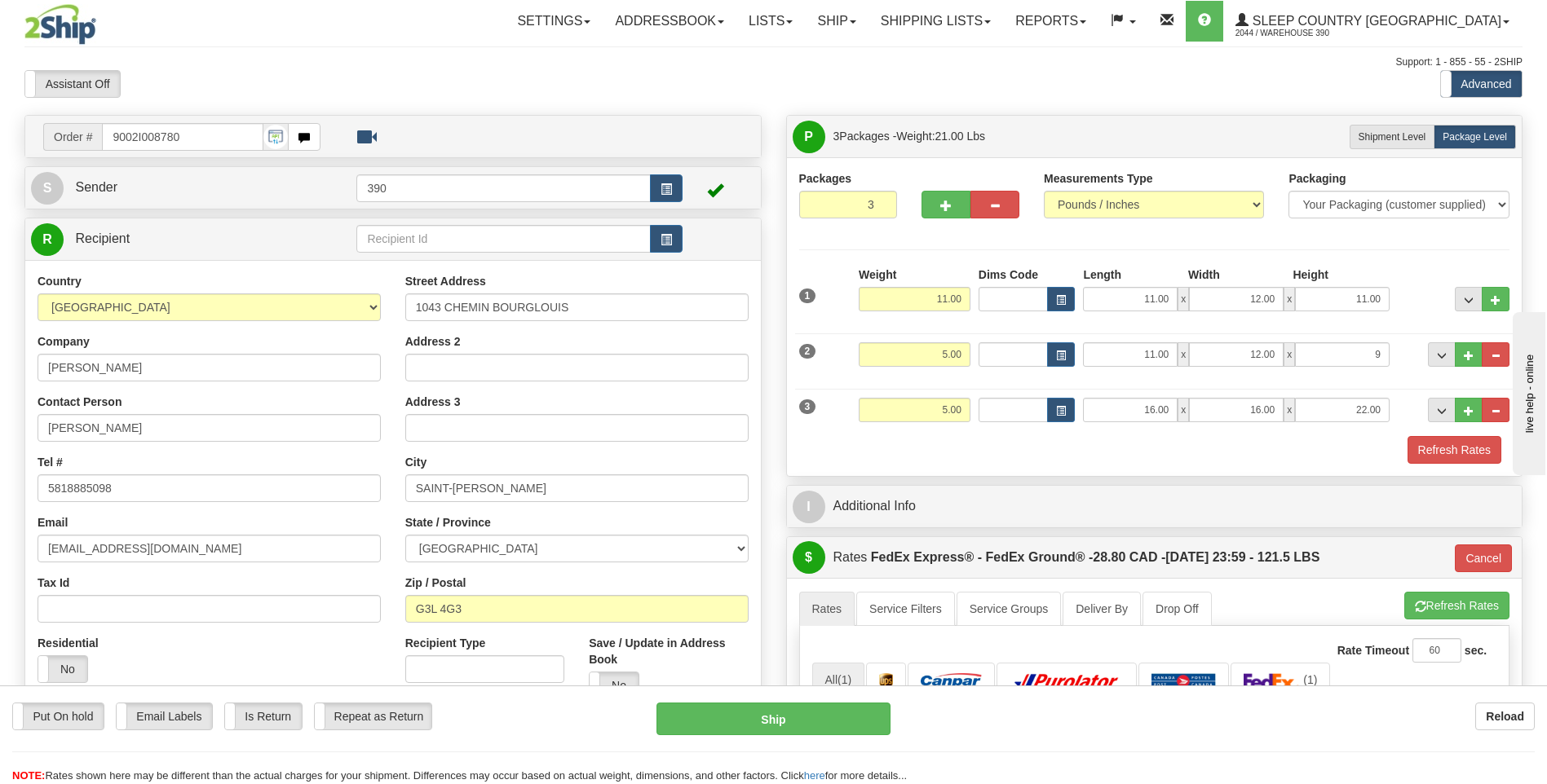
type input "9.00"
drag, startPoint x: 1259, startPoint y: 443, endPoint x: 1250, endPoint y: 442, distance: 9.1
click at [1259, 443] on div "Refresh Rates" at bounding box center [1155, 450] width 719 height 28
drag, startPoint x: 1139, startPoint y: 413, endPoint x: 1182, endPoint y: 419, distance: 43.4
click at [1181, 418] on div "16.00 x 16.00 x 22.00" at bounding box center [1236, 410] width 307 height 24
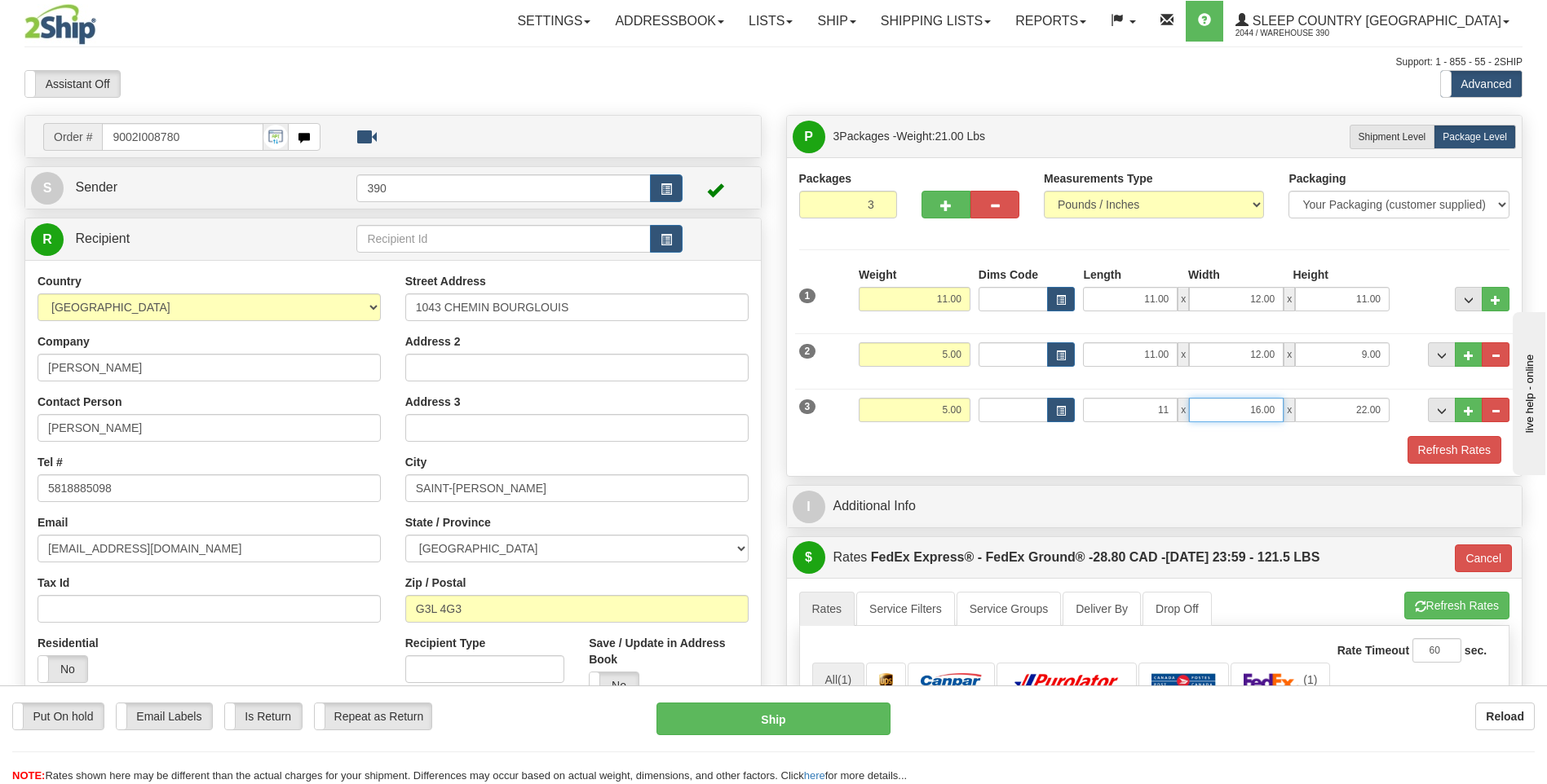
type input "11.00"
type input "9.00"
click at [1424, 598] on button "Refresh Rates" at bounding box center [1456, 606] width 105 height 28
type input "92"
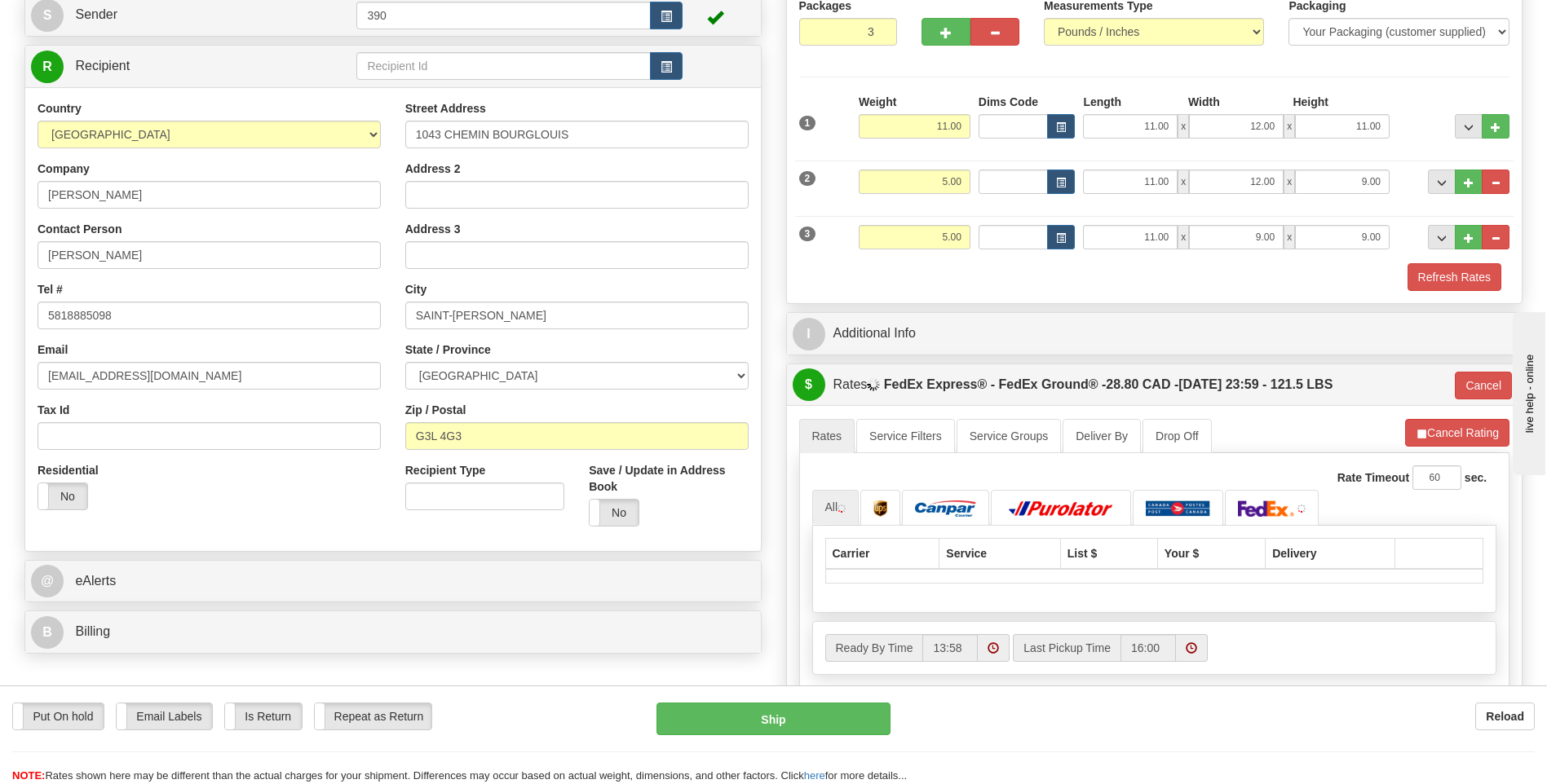
scroll to position [244, 0]
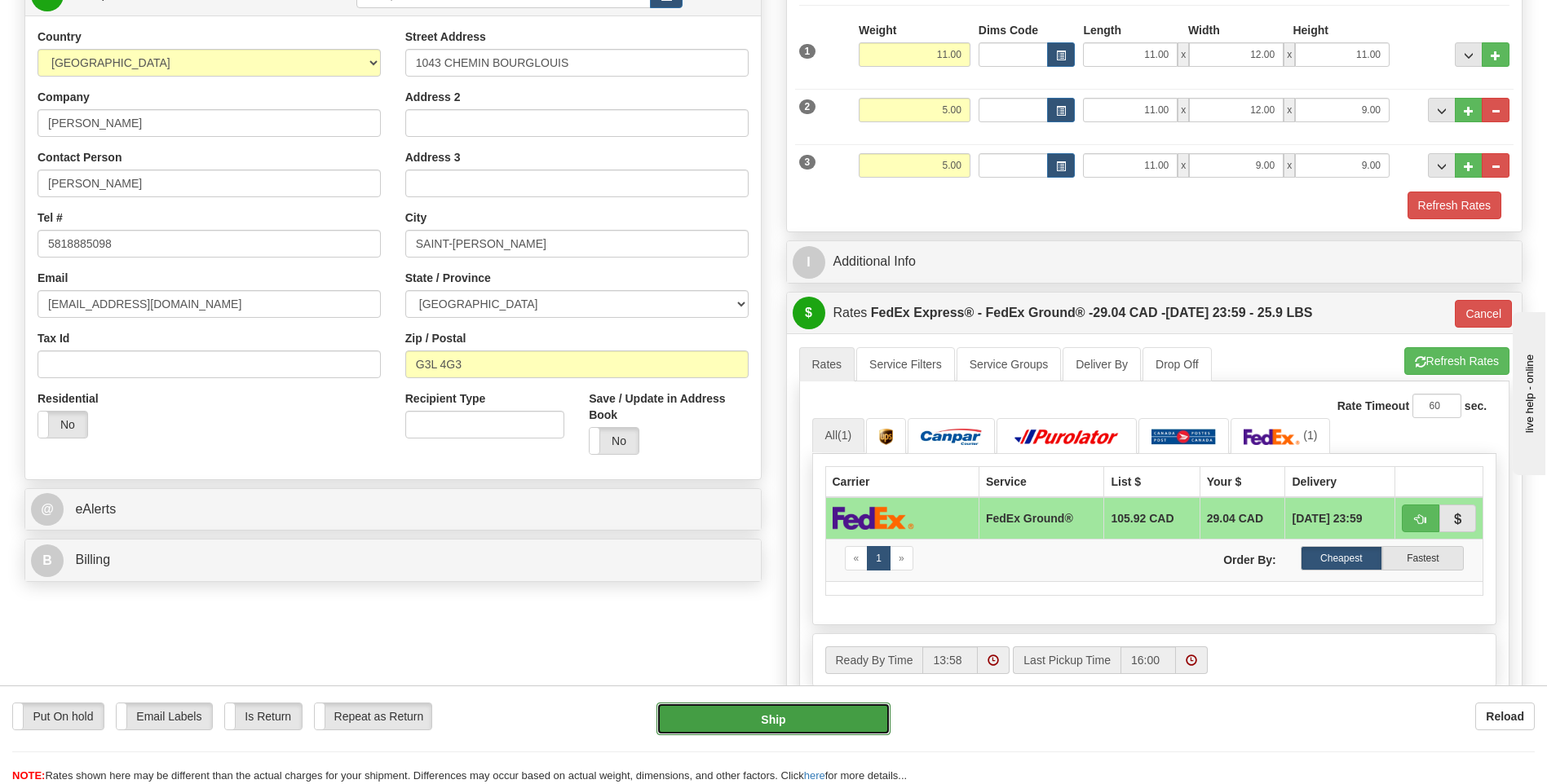
click at [806, 722] on button "Ship" at bounding box center [772, 718] width 233 height 33
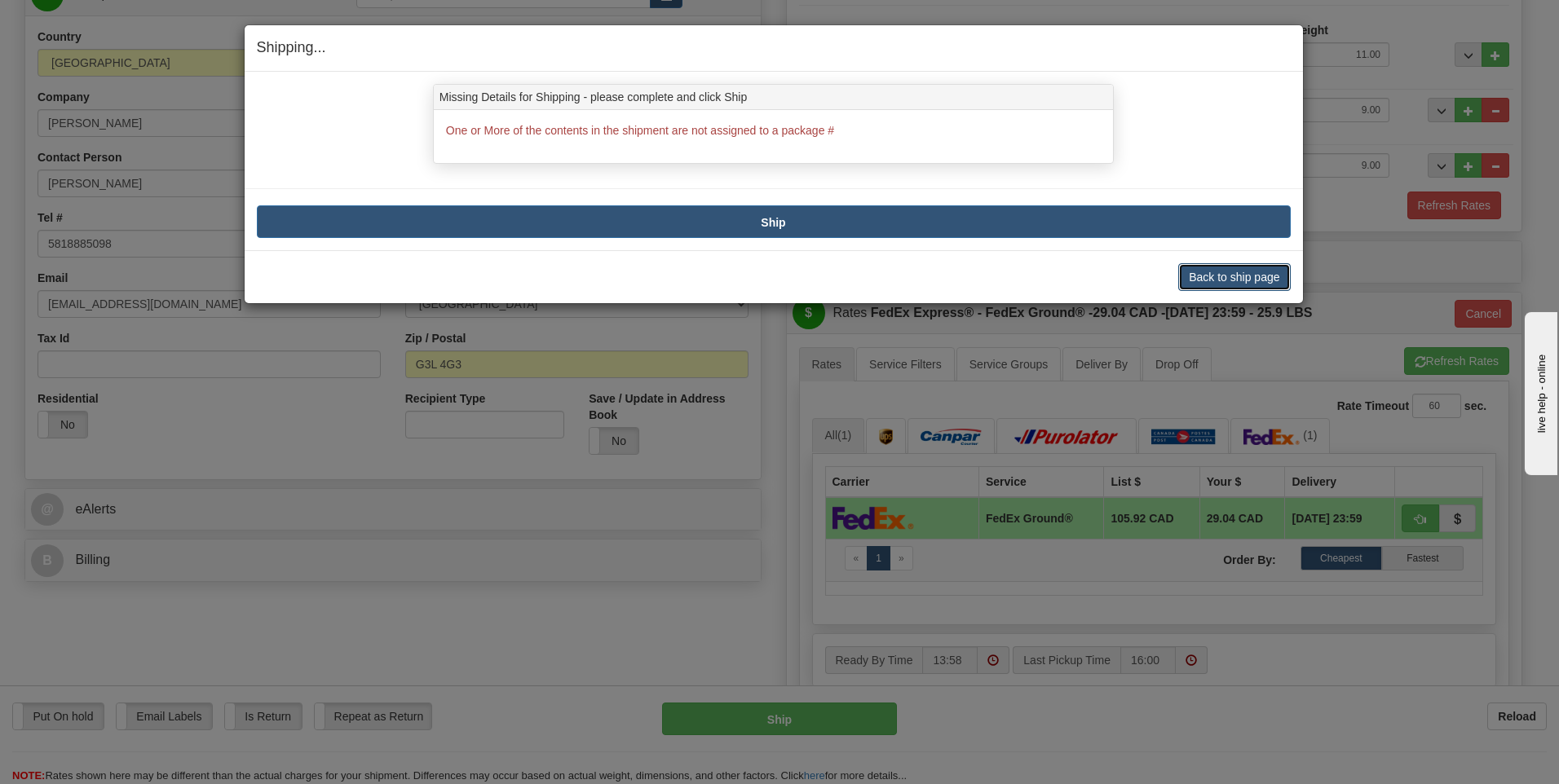
click at [1218, 277] on button "Back to ship page" at bounding box center [1234, 277] width 111 height 28
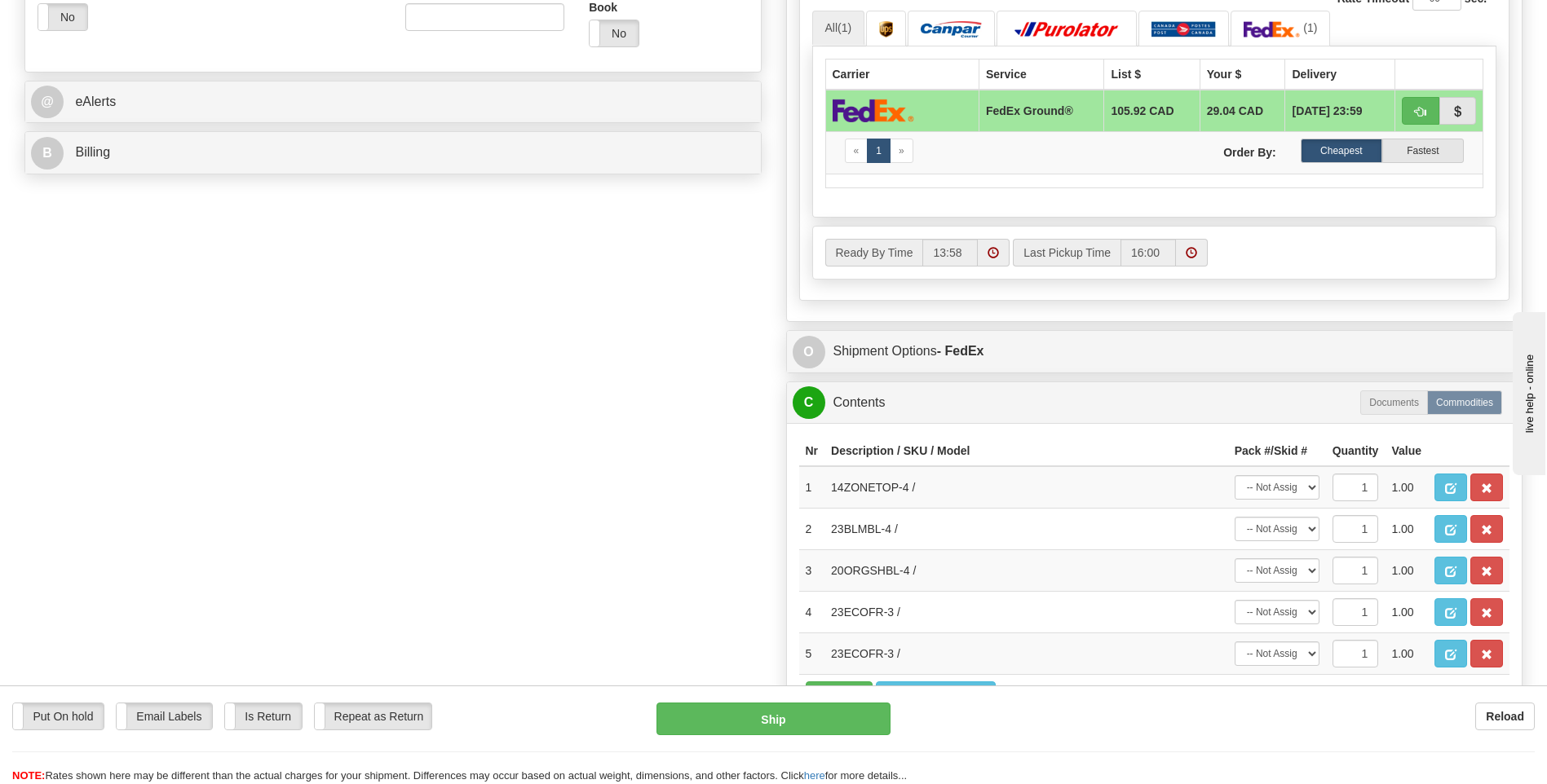
scroll to position [734, 0]
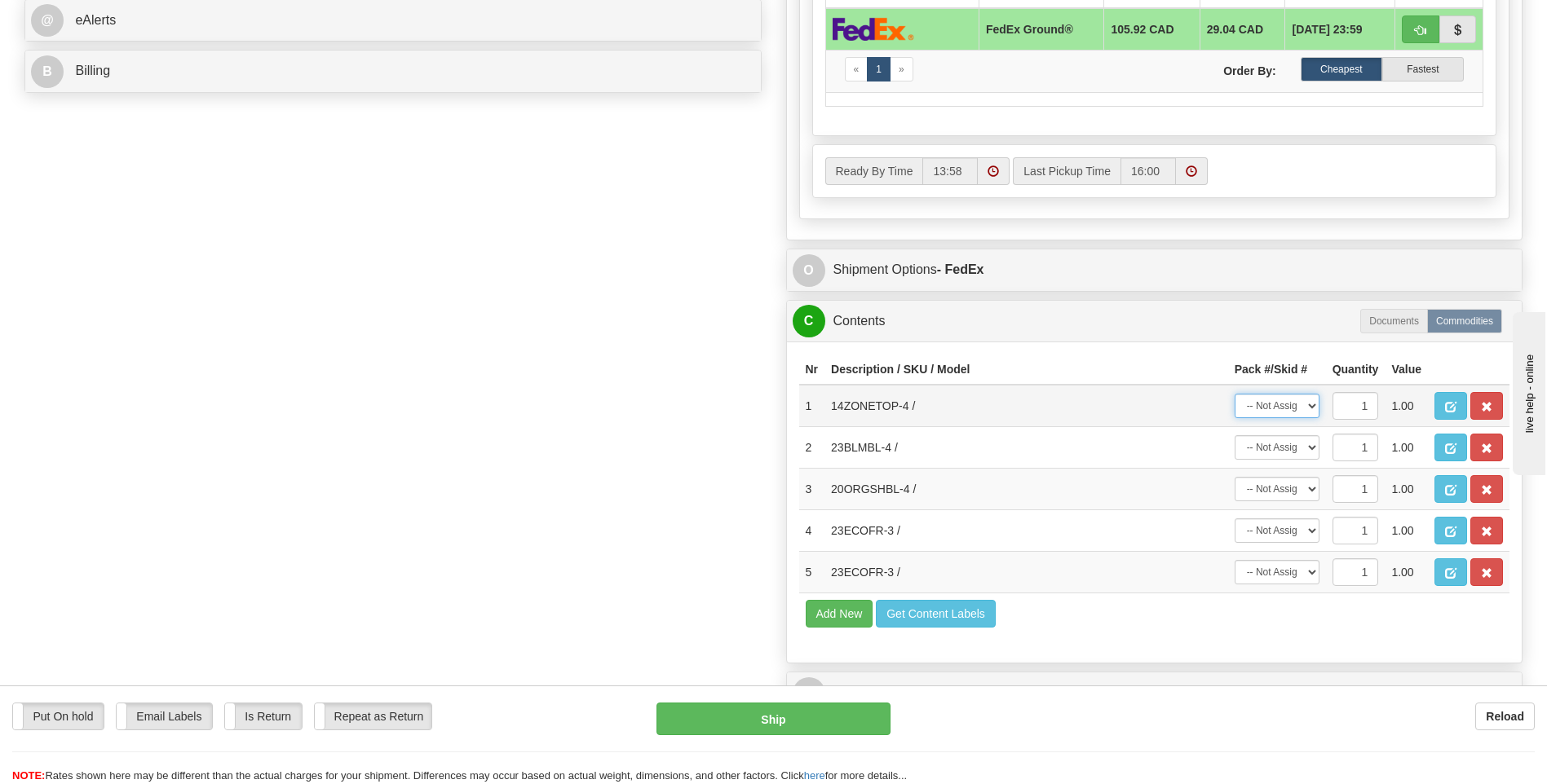
click at [1306, 403] on select "-- Not Assigned -- Package 1 Package 2 Package 3" at bounding box center [1276, 406] width 85 height 24
select select "0"
click at [1234, 394] on select "-- Not Assigned -- Package 1 Package 2 Package 3" at bounding box center [1276, 406] width 85 height 24
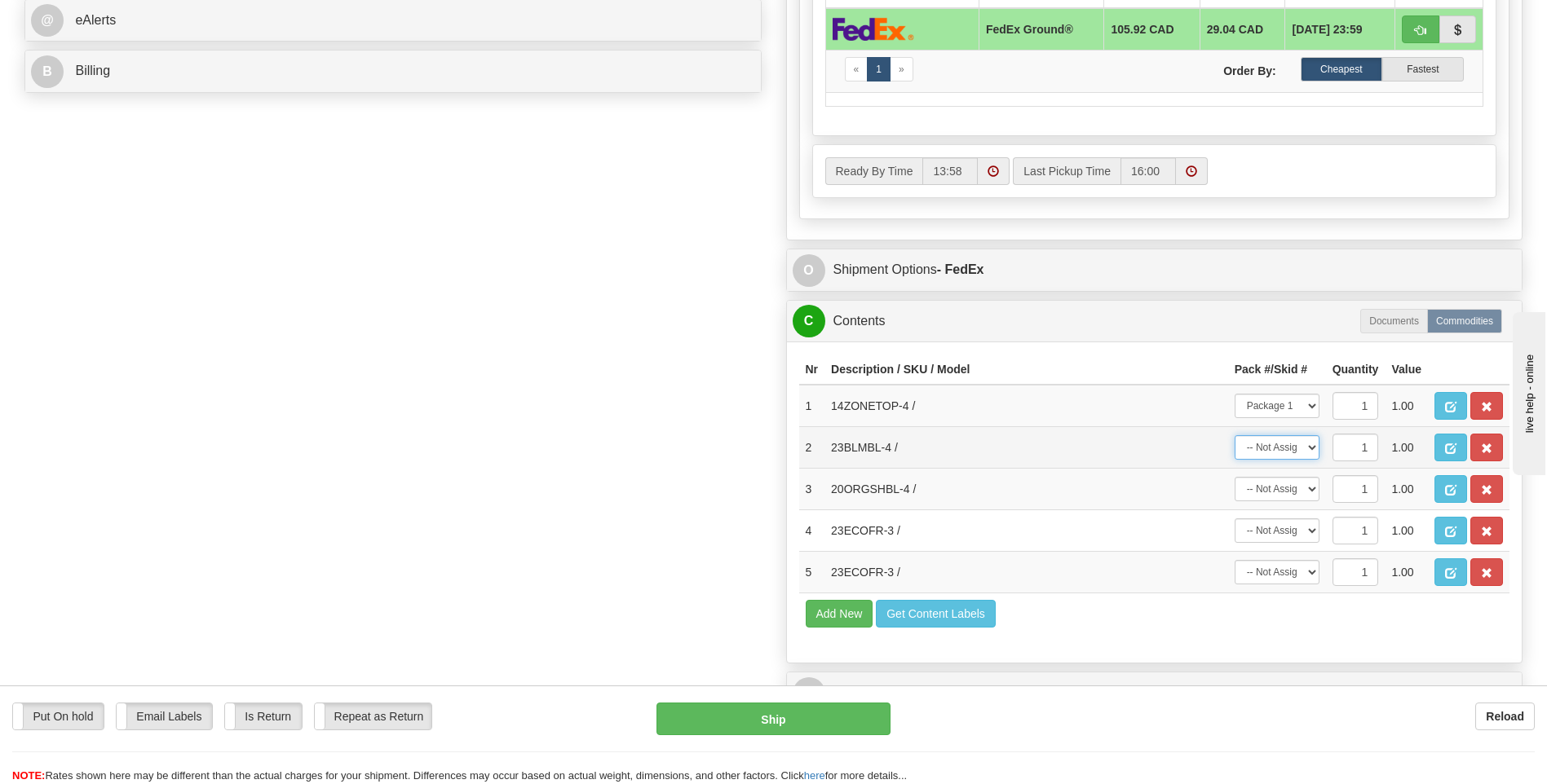
click at [1315, 444] on select "-- Not Assigned -- Package 1 Package 2 Package 3" at bounding box center [1276, 448] width 85 height 24
select select "1"
click at [1234, 436] on select "-- Not Assigned -- Package 1 Package 2 Package 3" at bounding box center [1276, 448] width 85 height 24
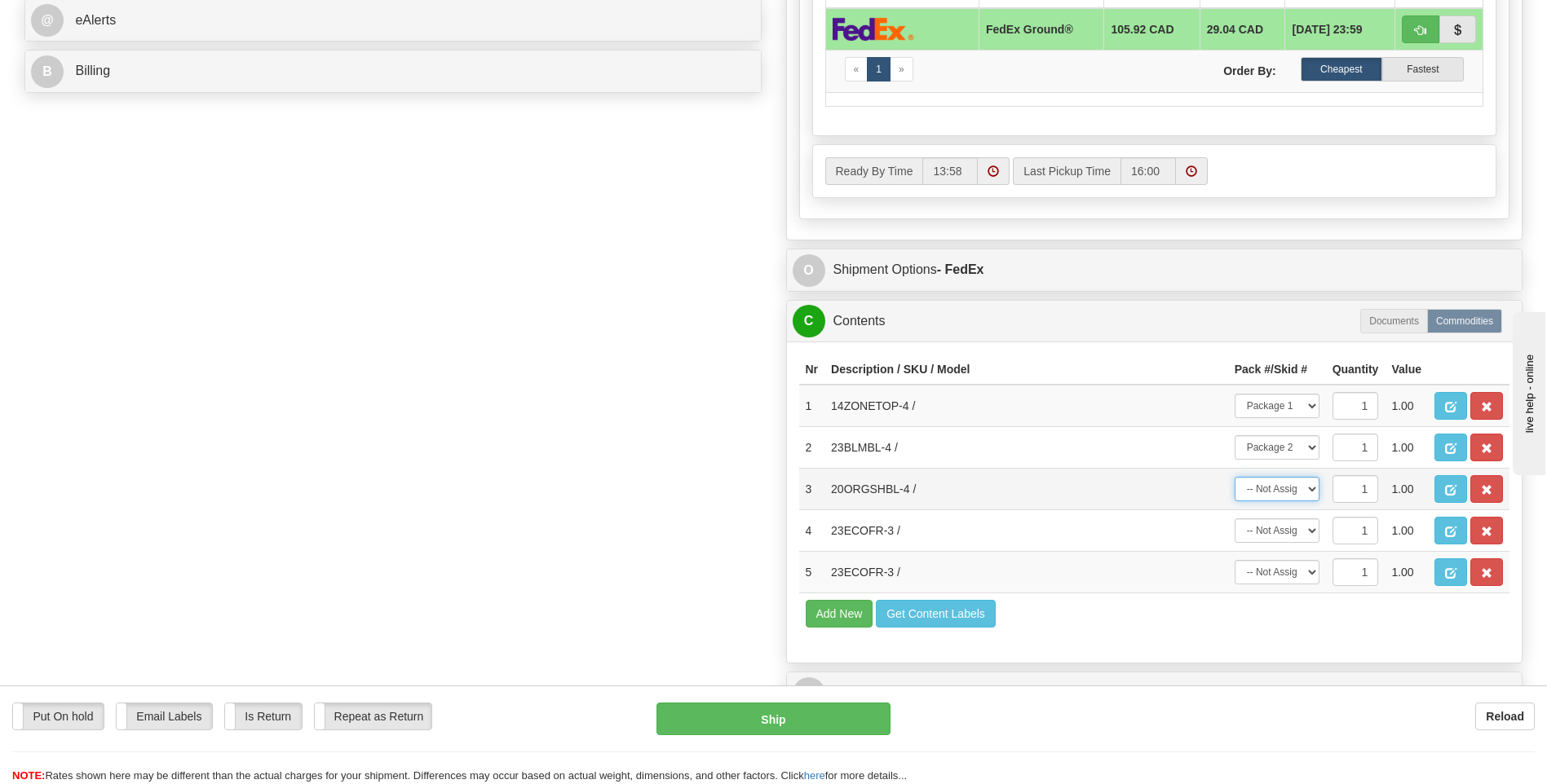
click at [1310, 486] on select "-- Not Assigned -- Package 1 Package 2 Package 3" at bounding box center [1276, 489] width 85 height 24
select select "1"
click at [1234, 477] on select "-- Not Assigned -- Package 1 Package 2 Package 3" at bounding box center [1276, 489] width 85 height 24
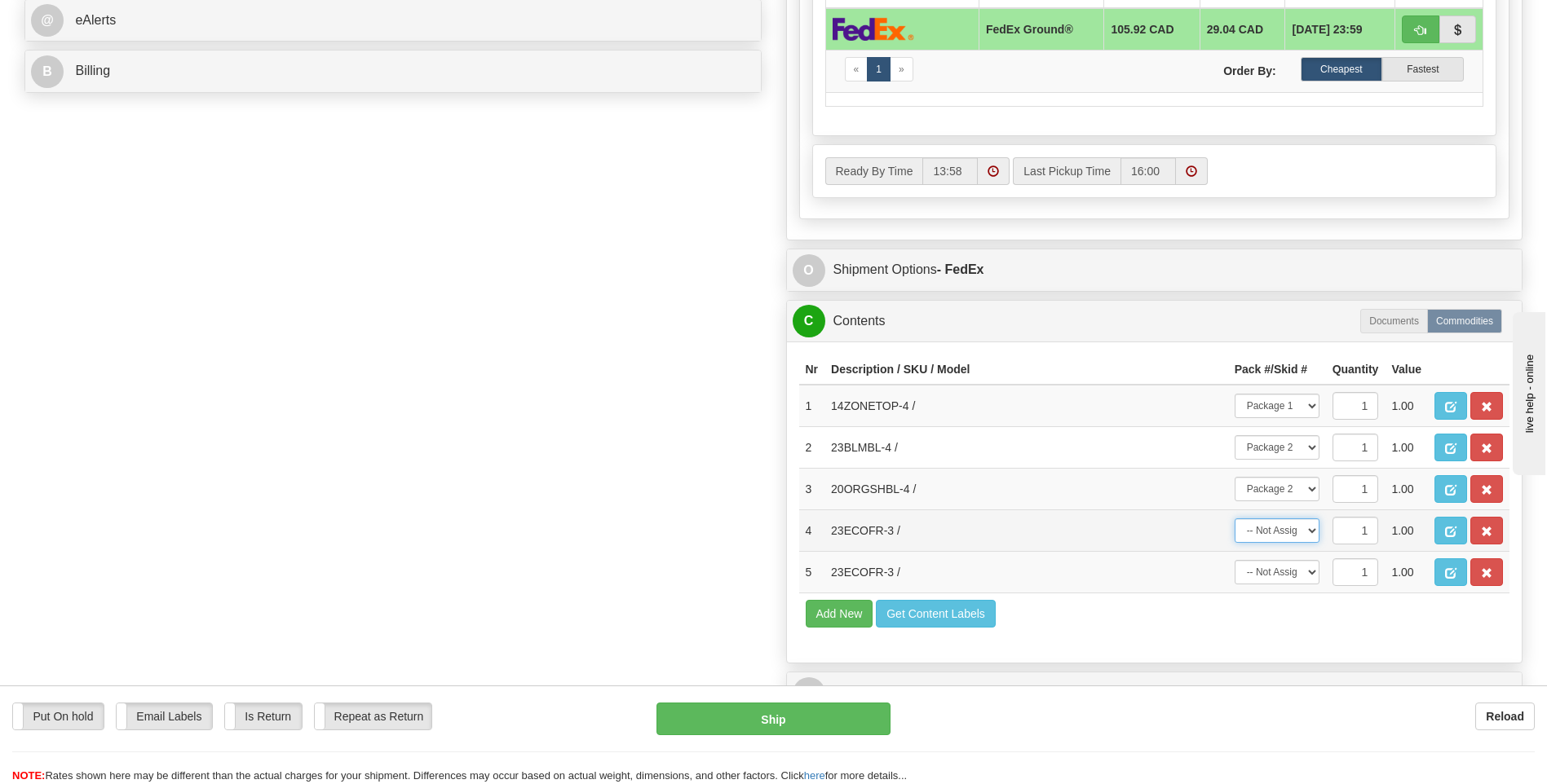
click at [1315, 529] on select "-- Not Assigned -- Package 1 Package 2 Package 3" at bounding box center [1276, 530] width 85 height 24
select select "2"
click at [1234, 518] on select "-- Not Assigned -- Package 1 Package 2 Package 3" at bounding box center [1276, 530] width 85 height 24
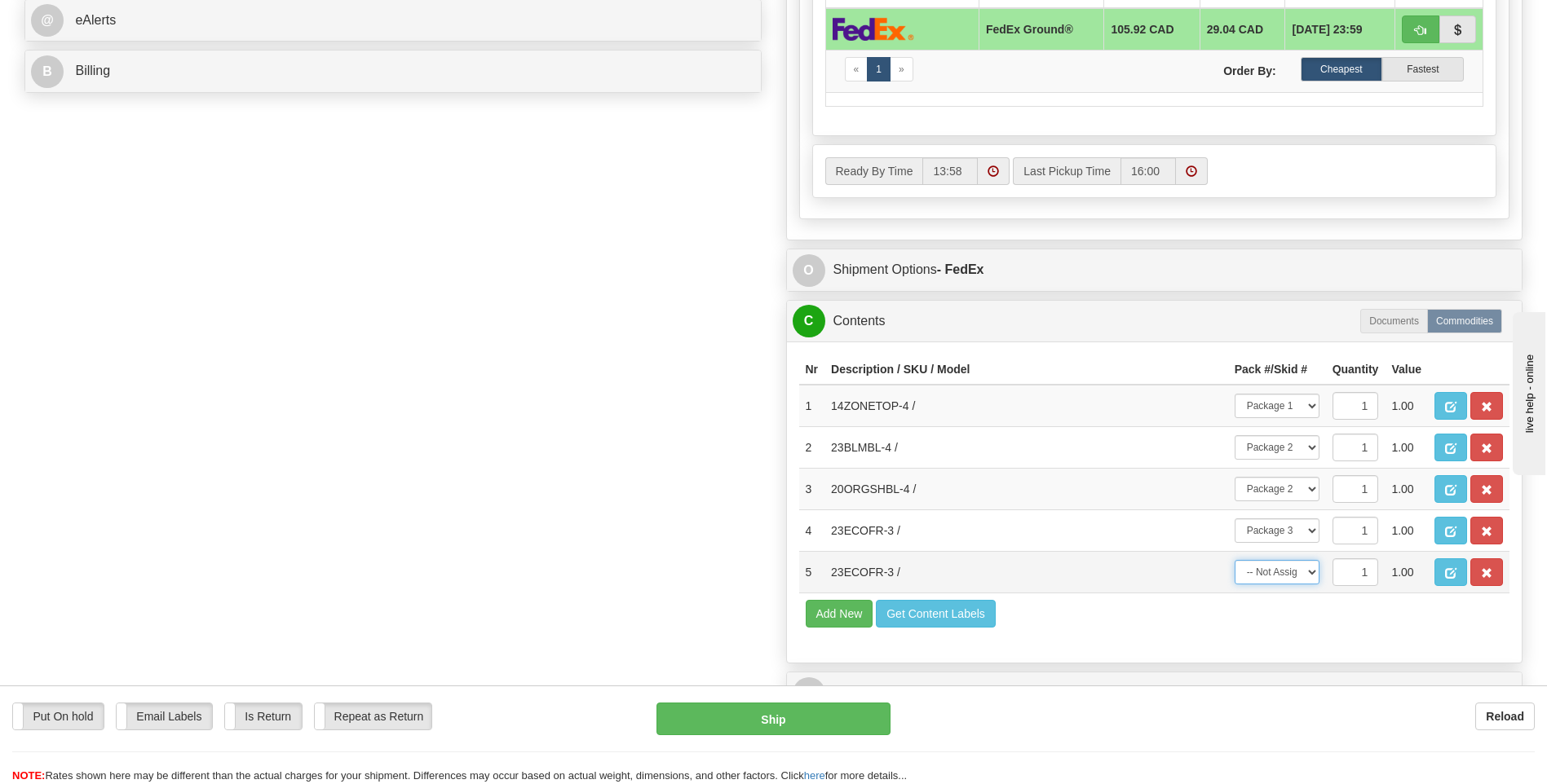
click at [1313, 572] on select "-- Not Assigned -- Package 1 Package 2 Package 3" at bounding box center [1276, 572] width 85 height 24
select select "2"
click at [1234, 560] on select "-- Not Assigned -- Package 1 Package 2 Package 3" at bounding box center [1276, 572] width 85 height 24
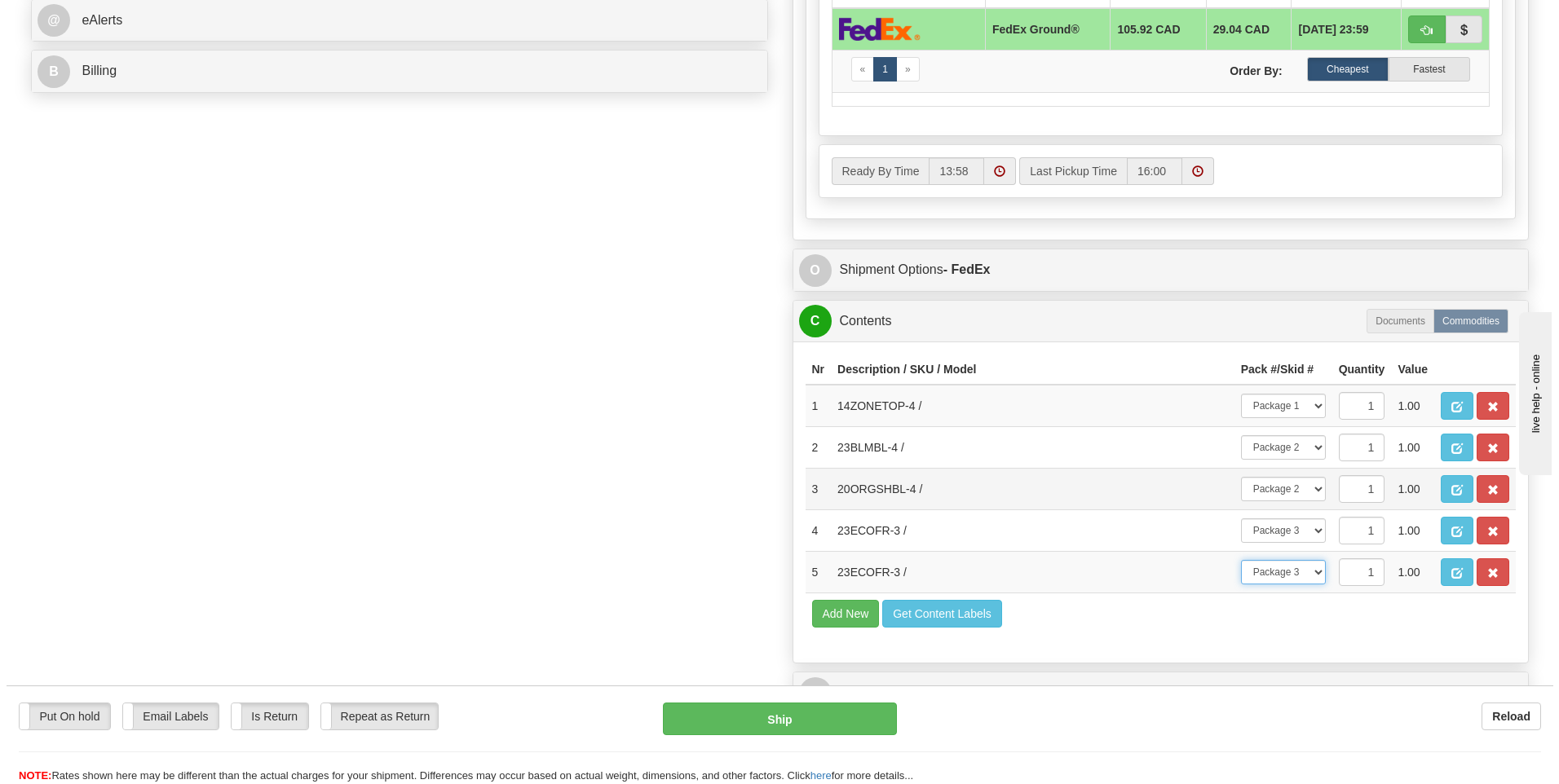
scroll to position [815, 0]
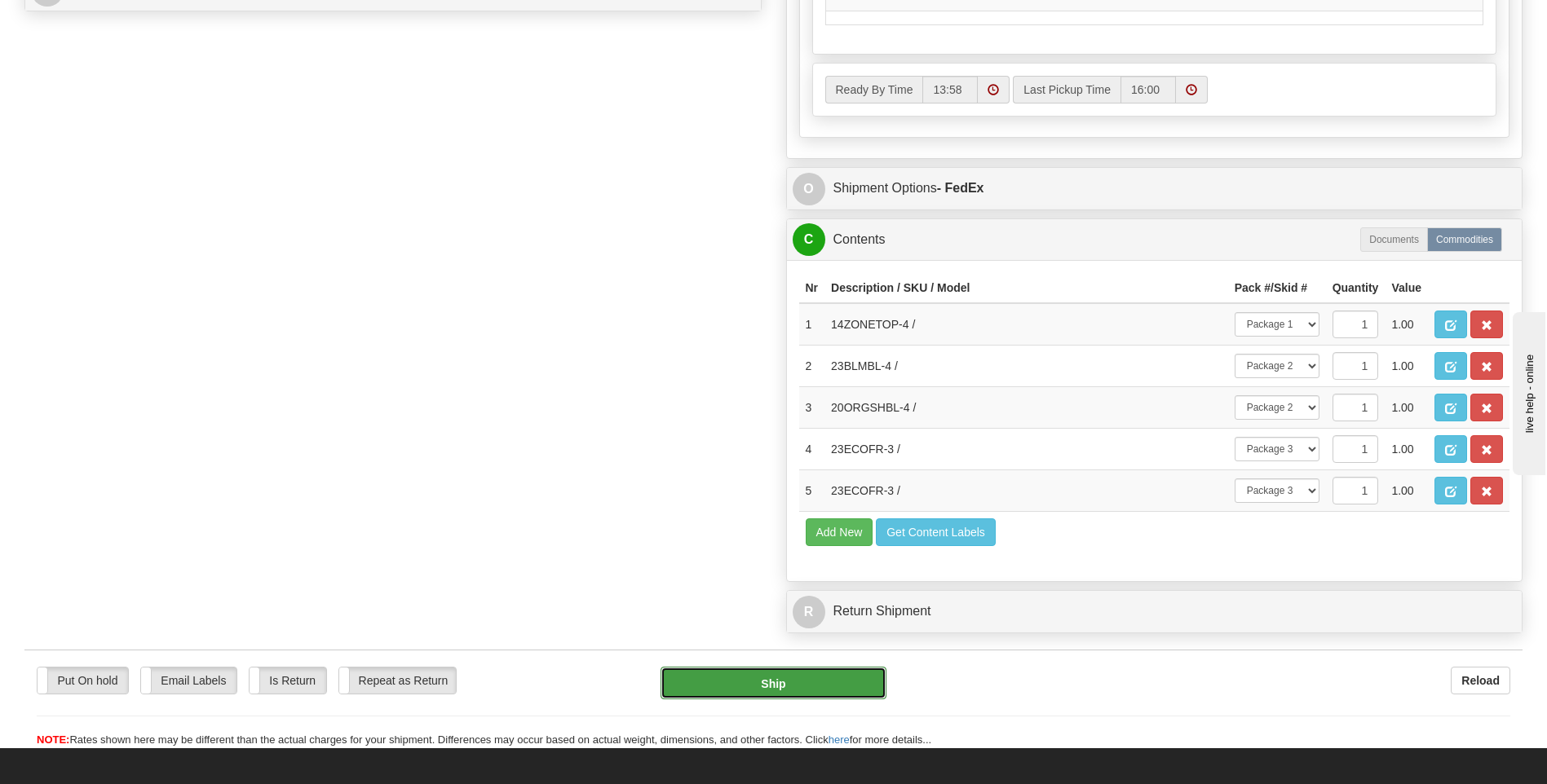
click at [802, 686] on button "Ship" at bounding box center [773, 683] width 225 height 33
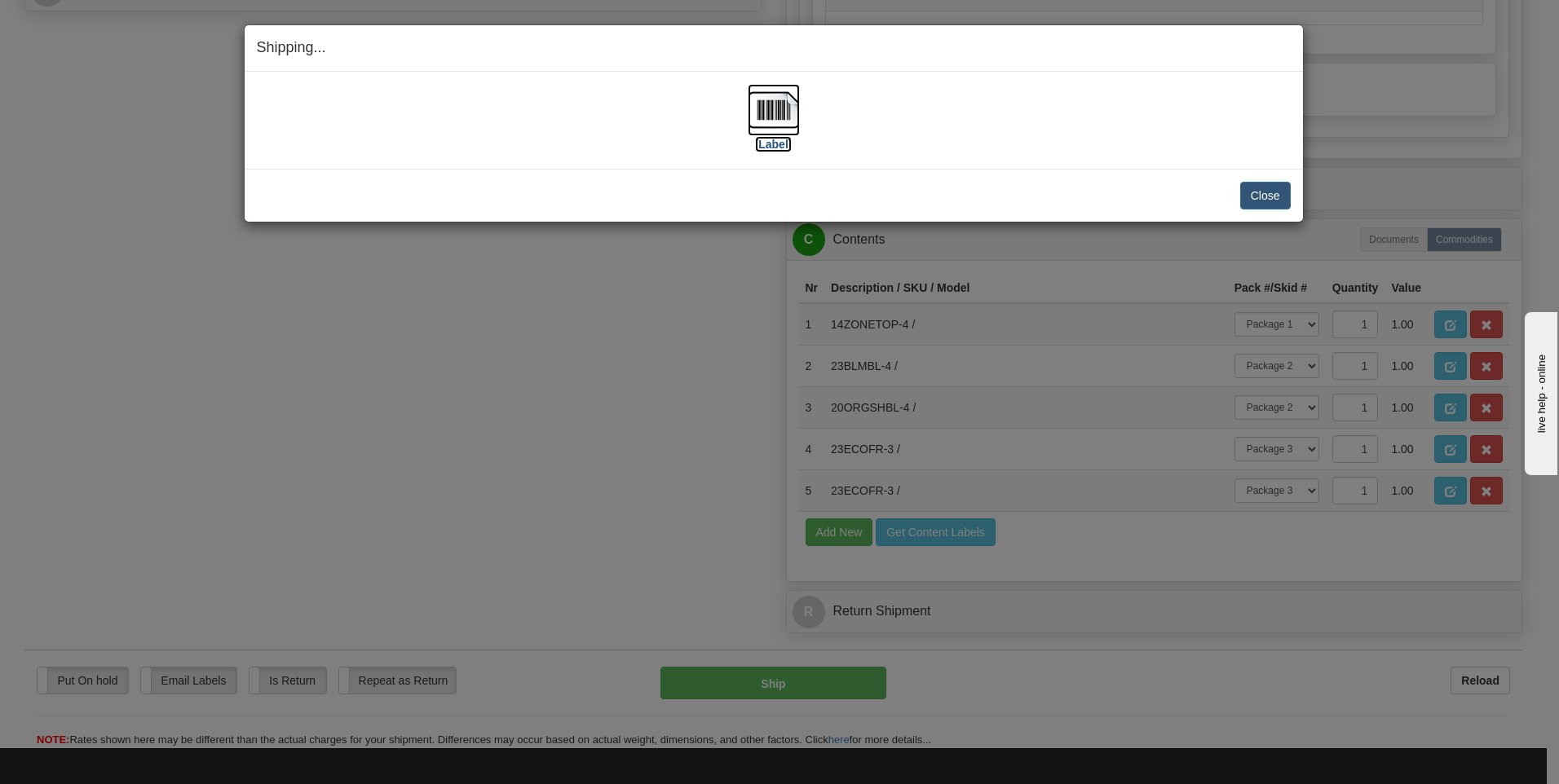
click at [769, 119] on img at bounding box center [774, 110] width 52 height 52
click at [1254, 189] on button "Close" at bounding box center [1265, 196] width 50 height 28
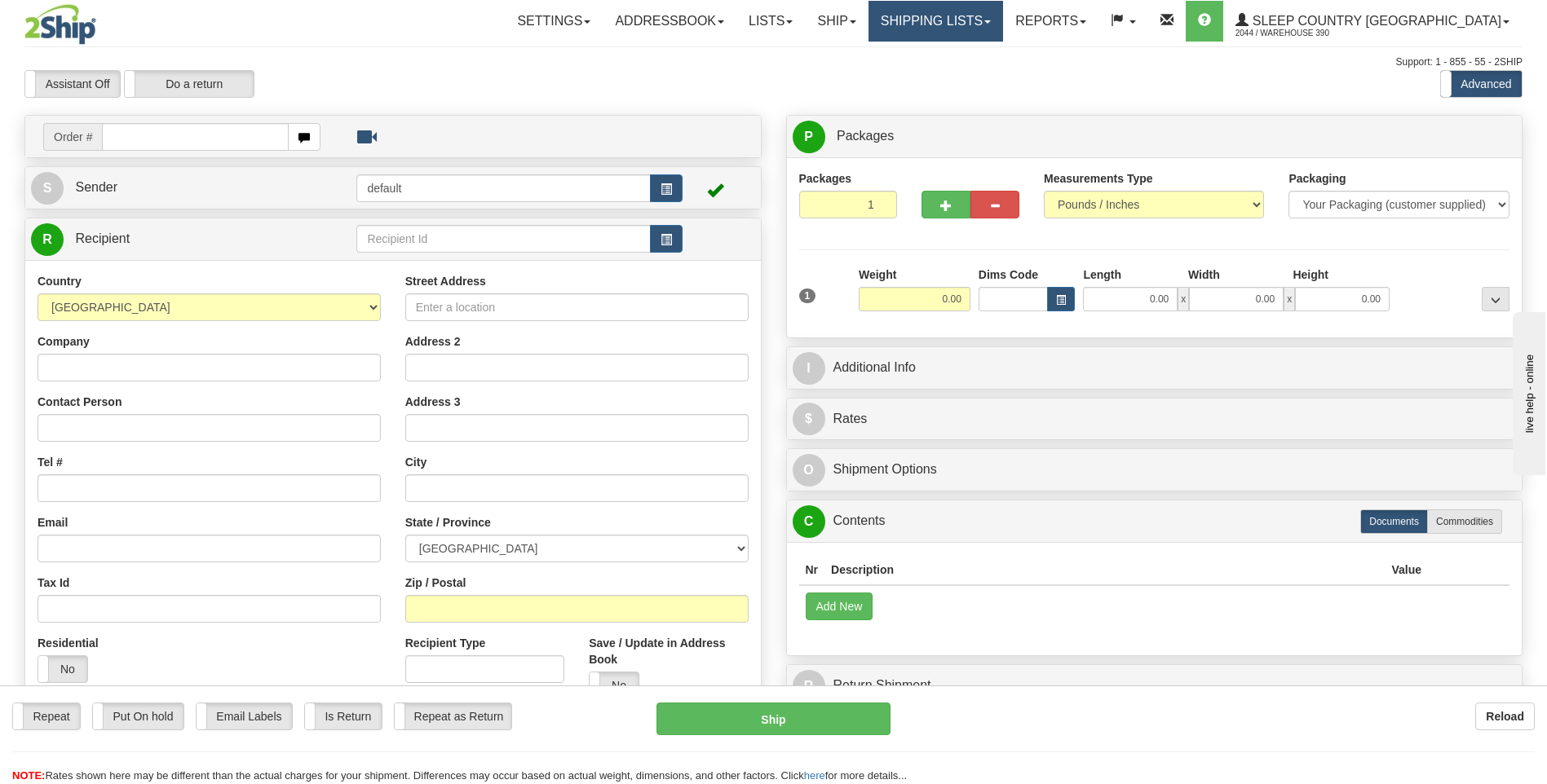
click at [988, 20] on link "Shipping lists" at bounding box center [935, 21] width 135 height 41
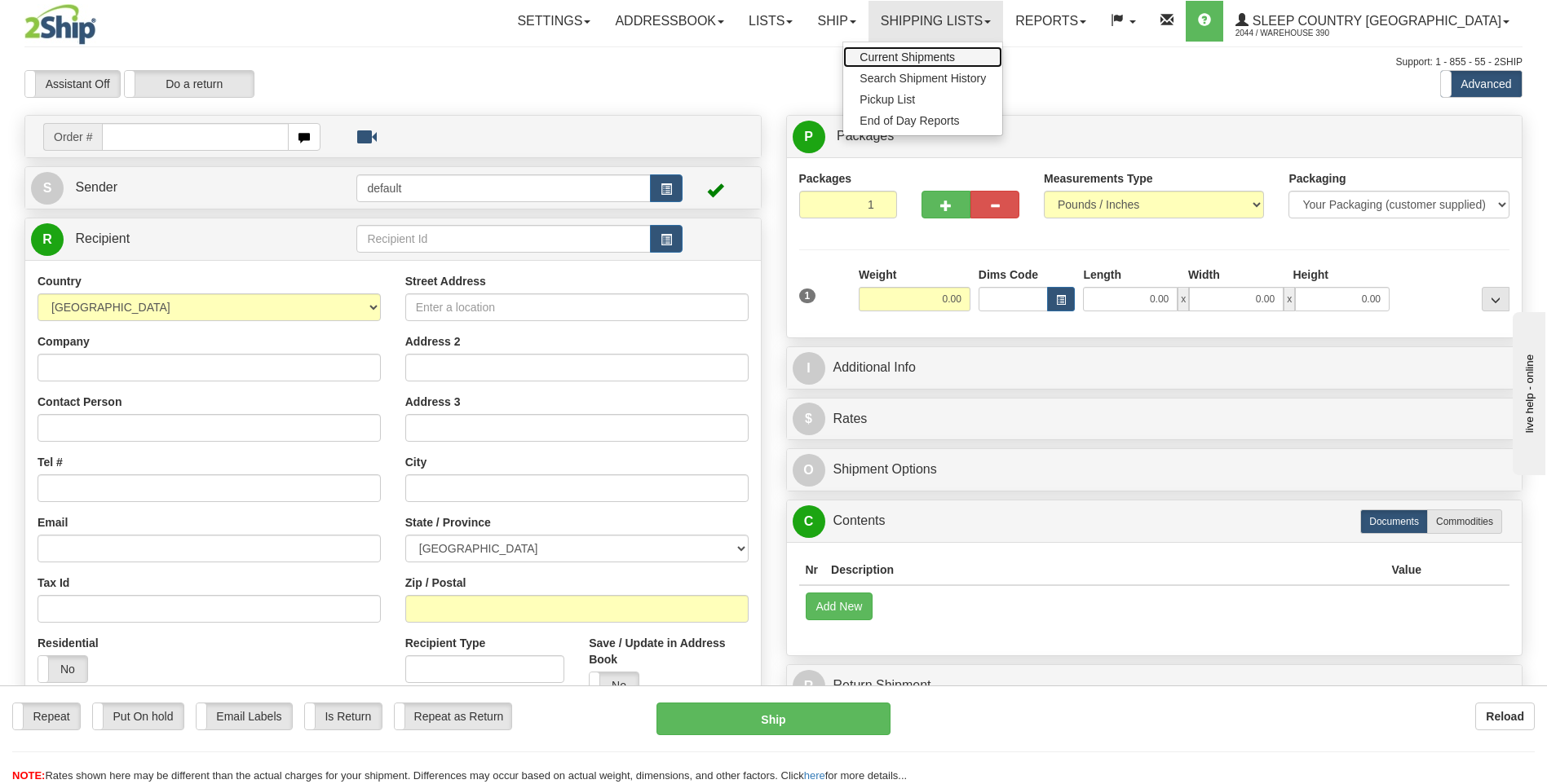
click at [954, 52] on span "Current Shipments" at bounding box center [907, 57] width 96 height 13
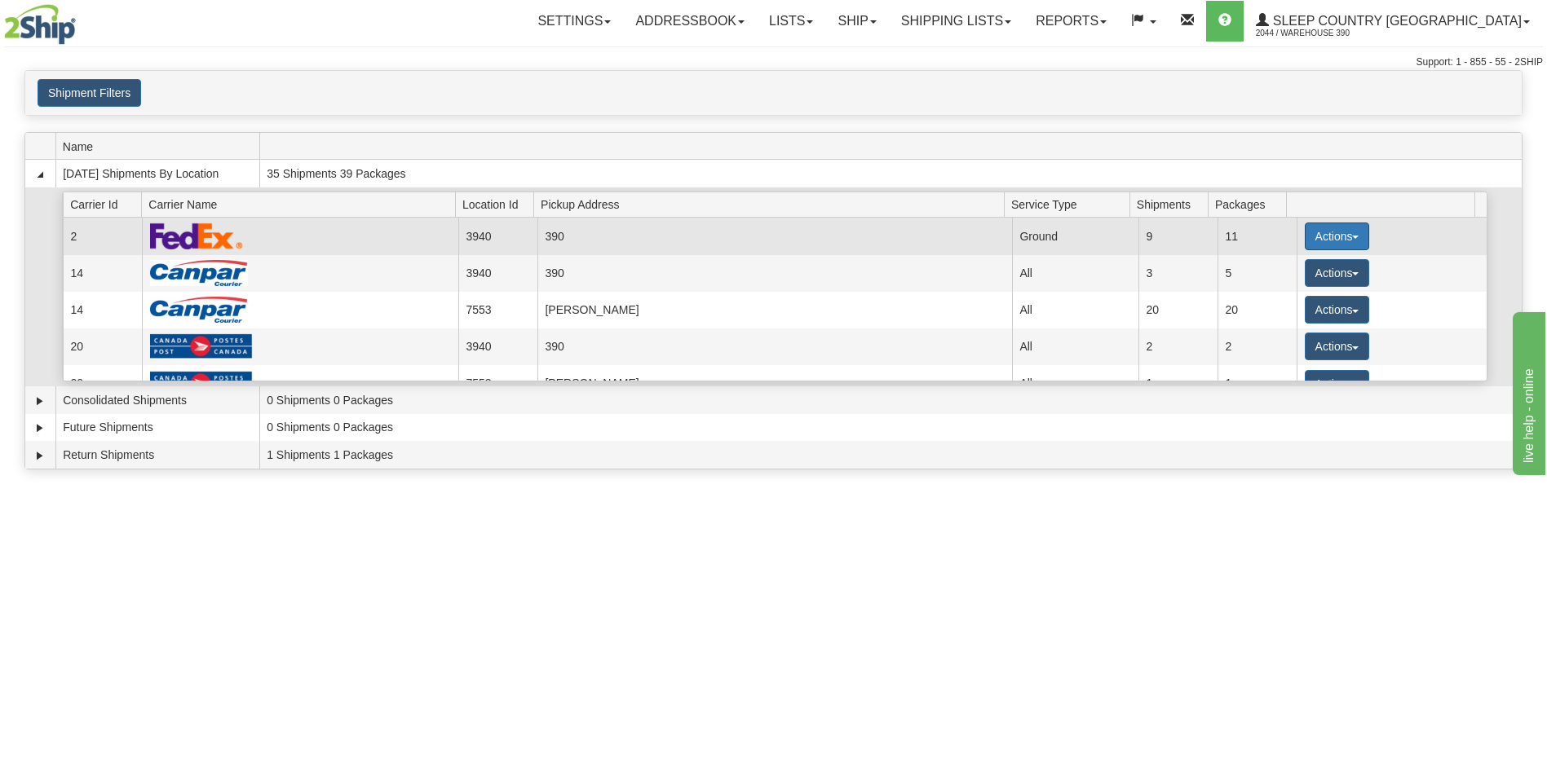
click at [1325, 237] on button "Actions" at bounding box center [1337, 237] width 65 height 28
click at [1291, 287] on span "Close" at bounding box center [1273, 288] width 37 height 11
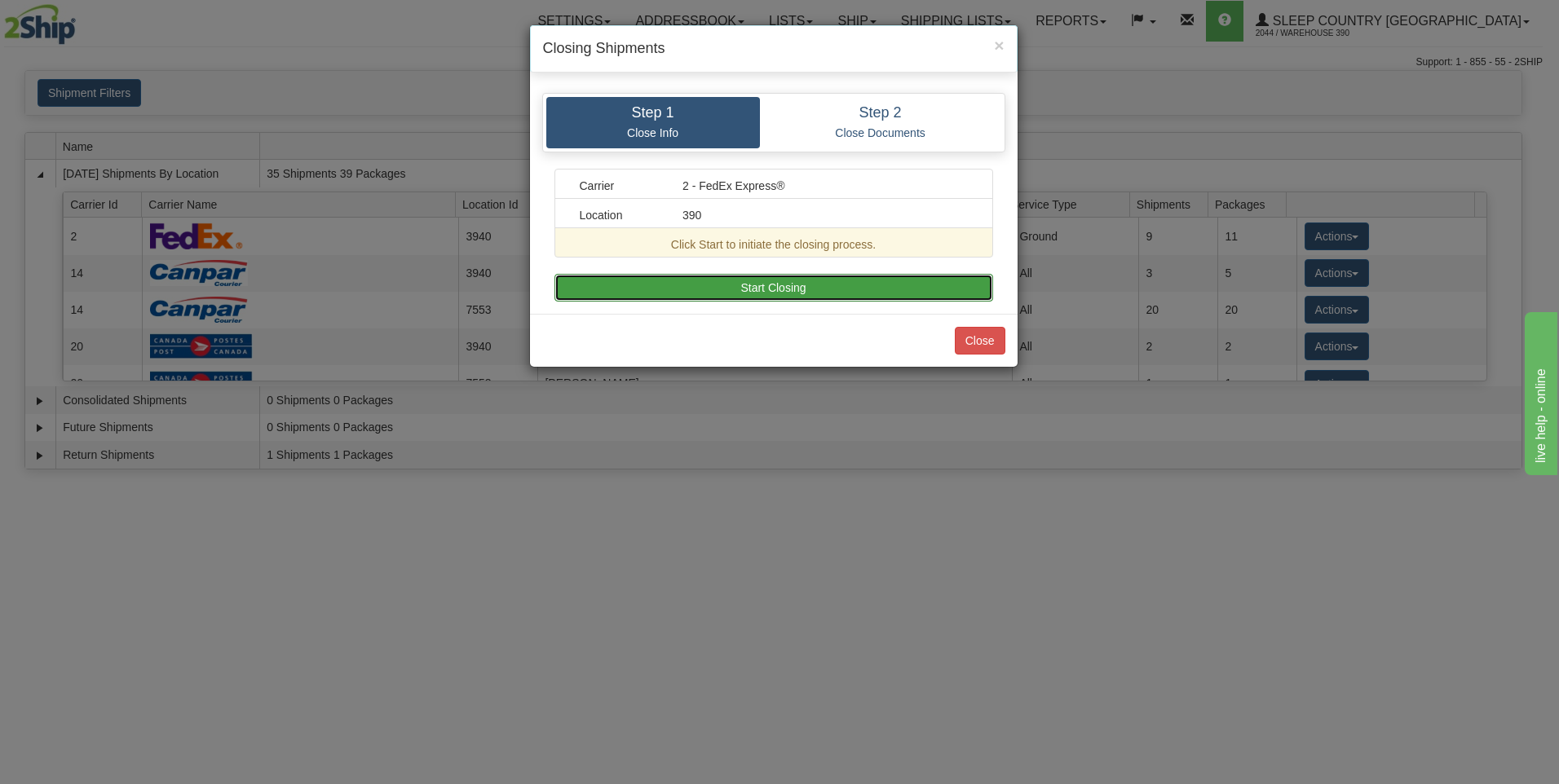
click at [976, 287] on button "Start Closing" at bounding box center [774, 288] width 439 height 28
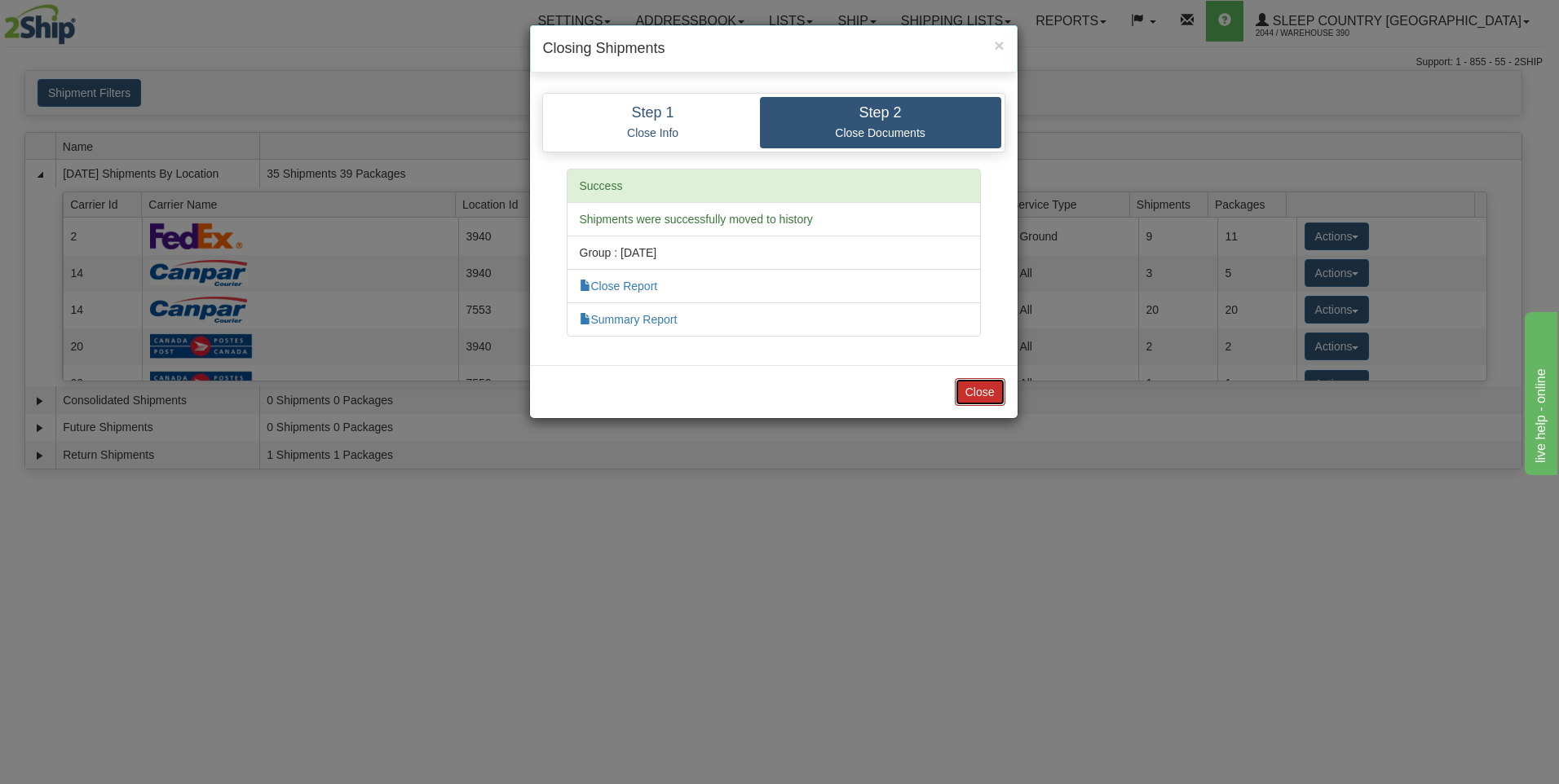
click at [974, 394] on button "Close" at bounding box center [979, 392] width 50 height 28
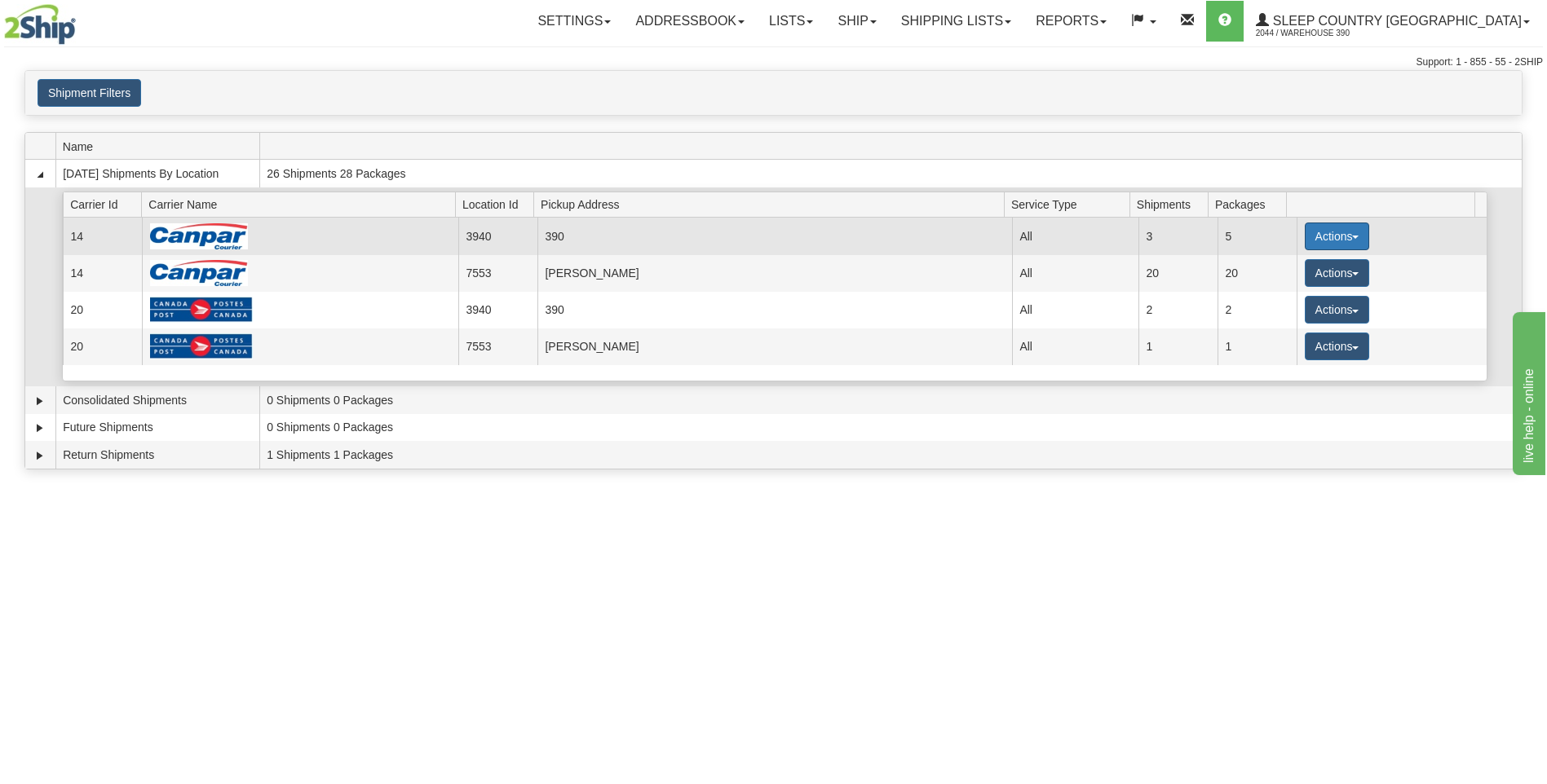
click at [1307, 238] on button "Actions" at bounding box center [1337, 237] width 65 height 28
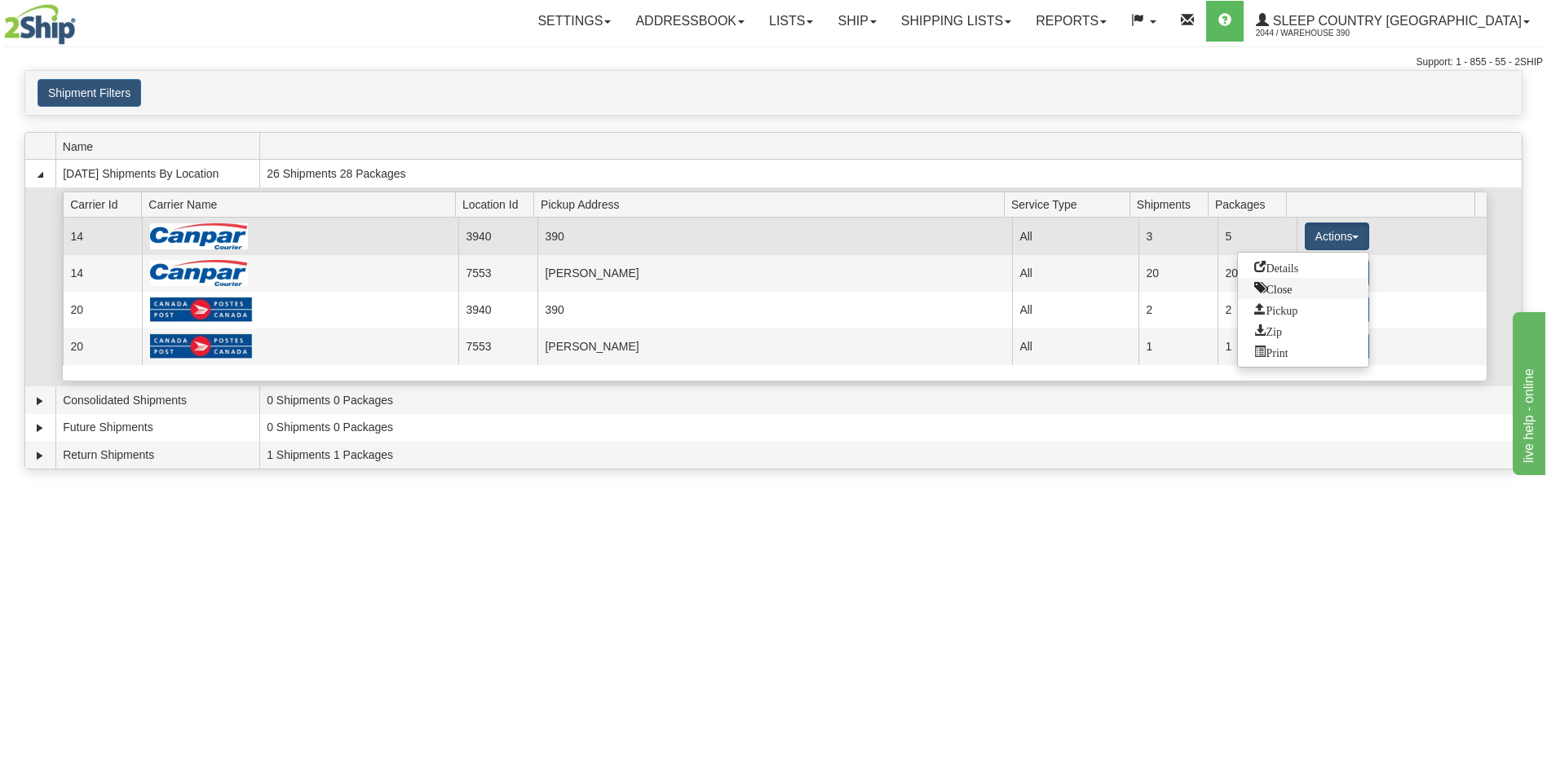
click at [1285, 288] on span "Close" at bounding box center [1273, 288] width 37 height 11
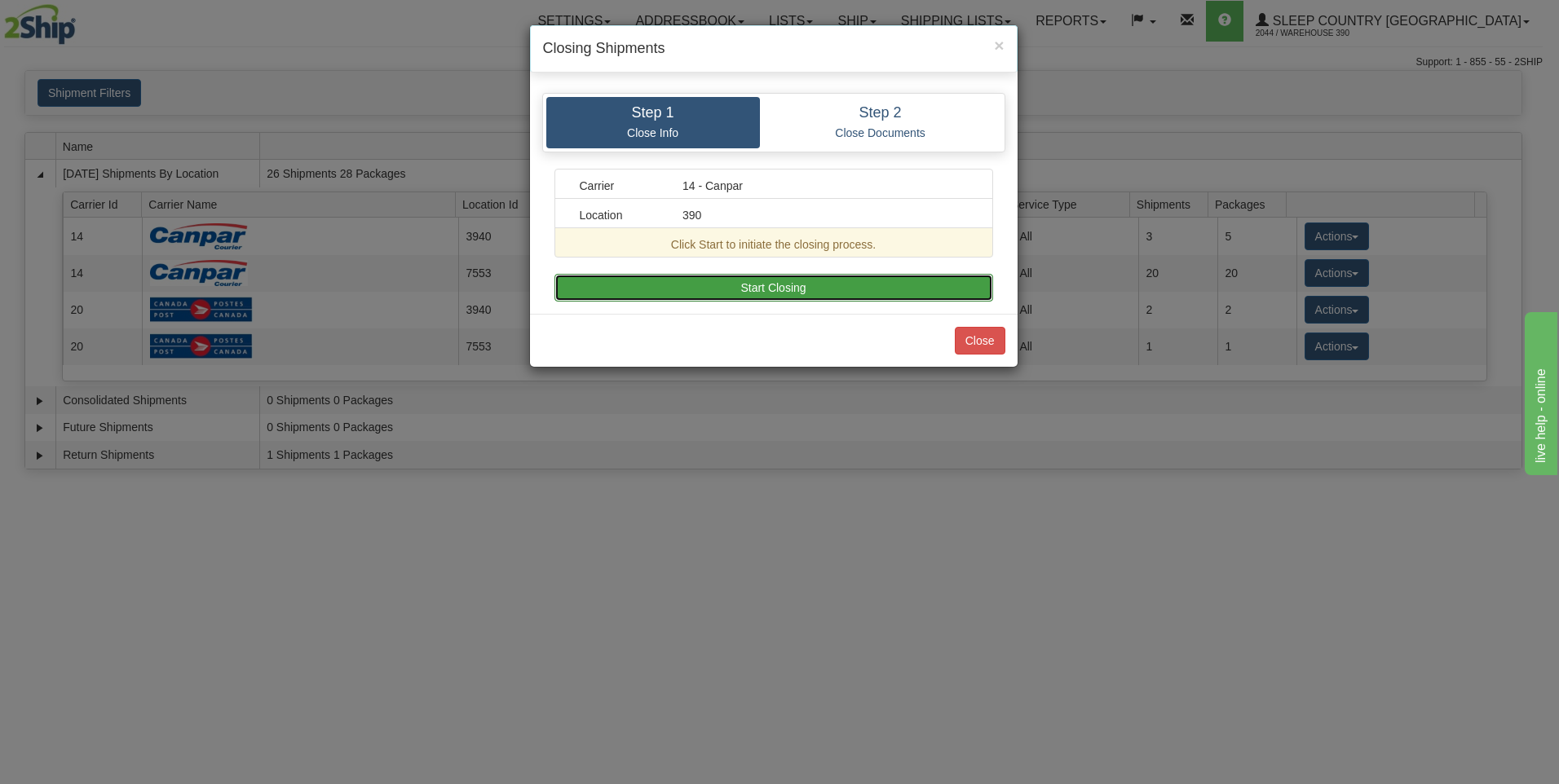
click at [948, 291] on button "Start Closing" at bounding box center [774, 288] width 439 height 28
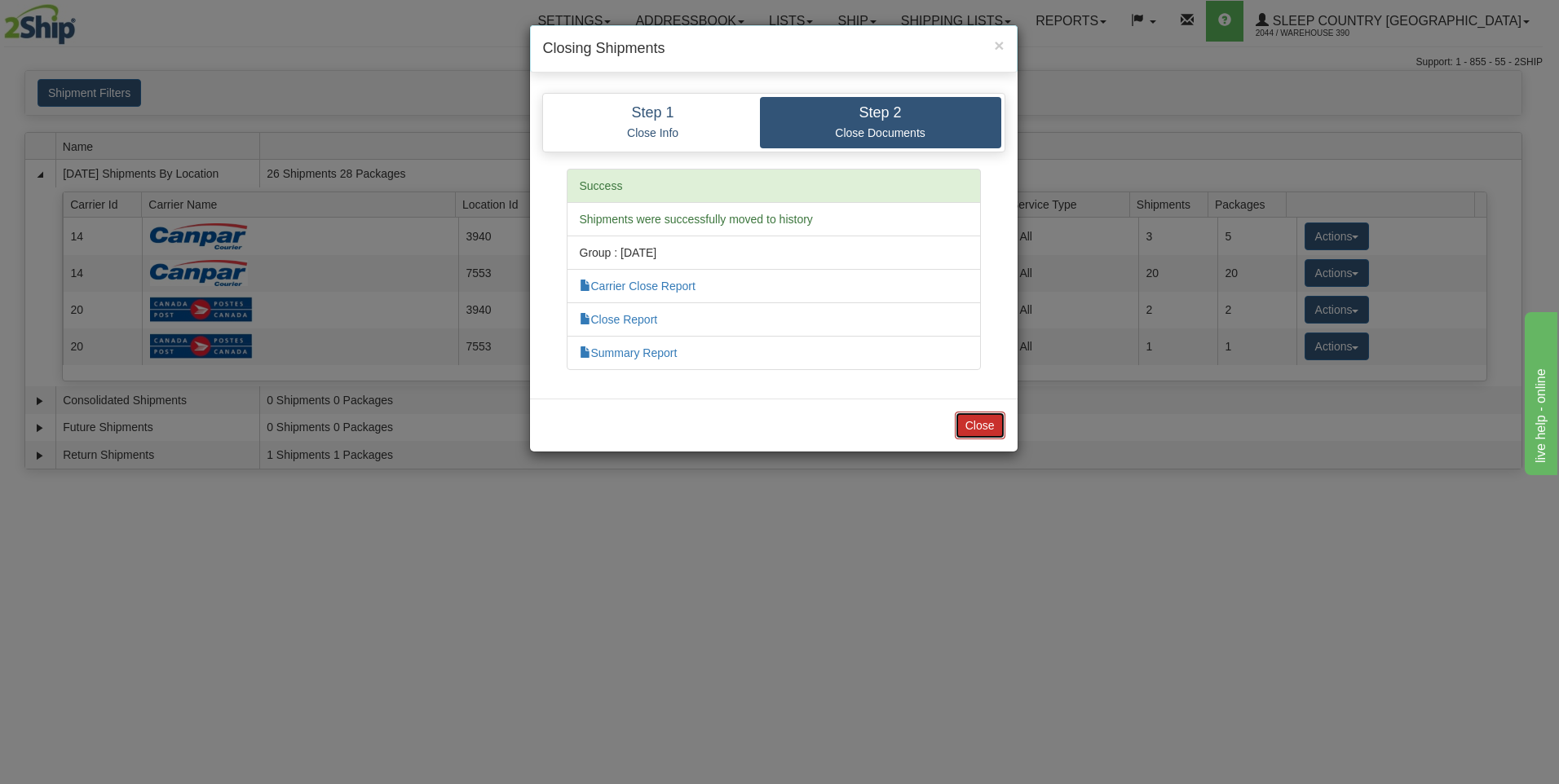
click at [976, 427] on button "Close" at bounding box center [979, 425] width 50 height 28
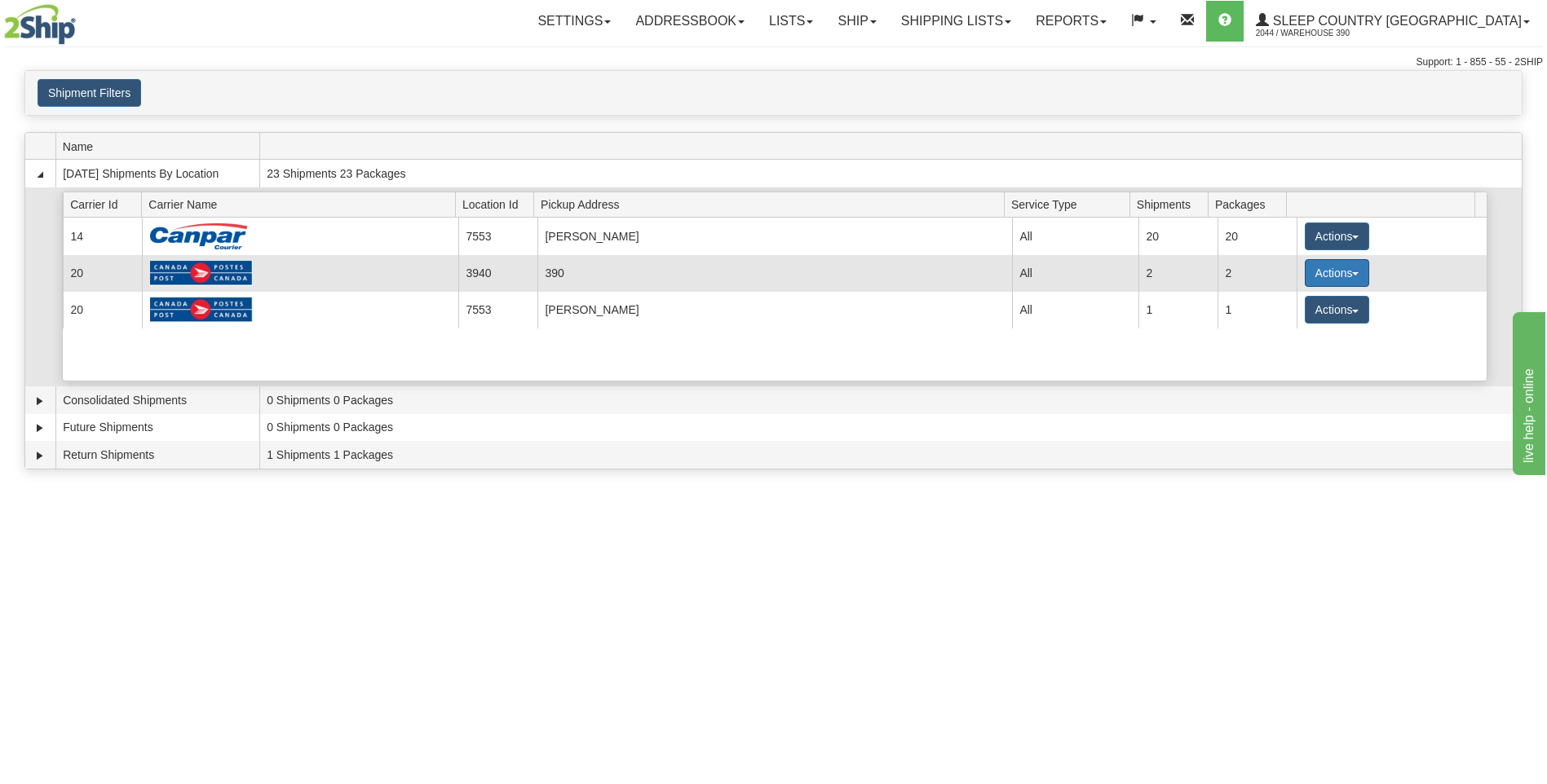
click at [1305, 268] on button "Actions" at bounding box center [1337, 273] width 65 height 28
click at [1280, 325] on span "Close" at bounding box center [1273, 324] width 37 height 11
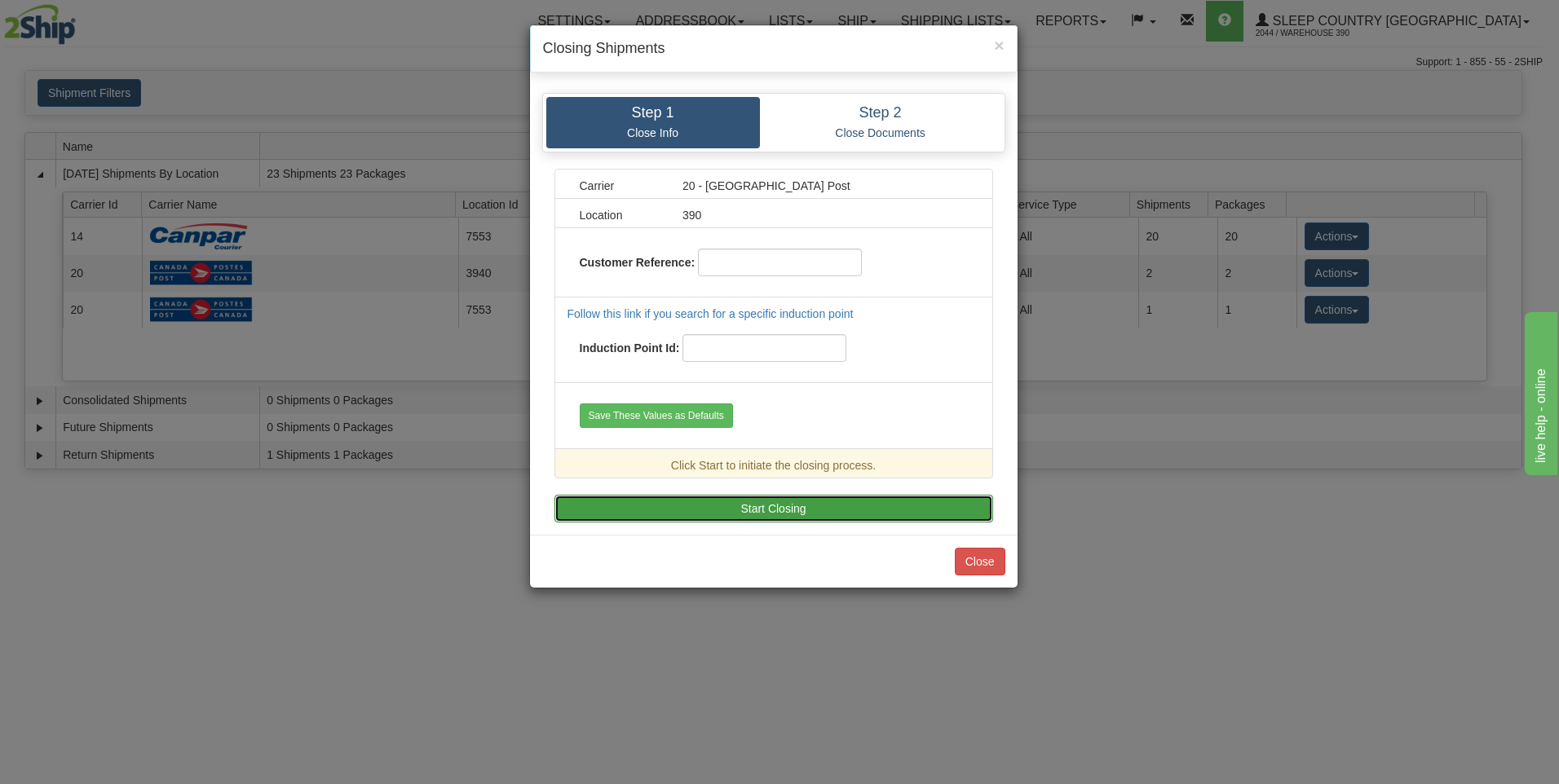
click at [837, 503] on button "Start Closing" at bounding box center [774, 509] width 439 height 28
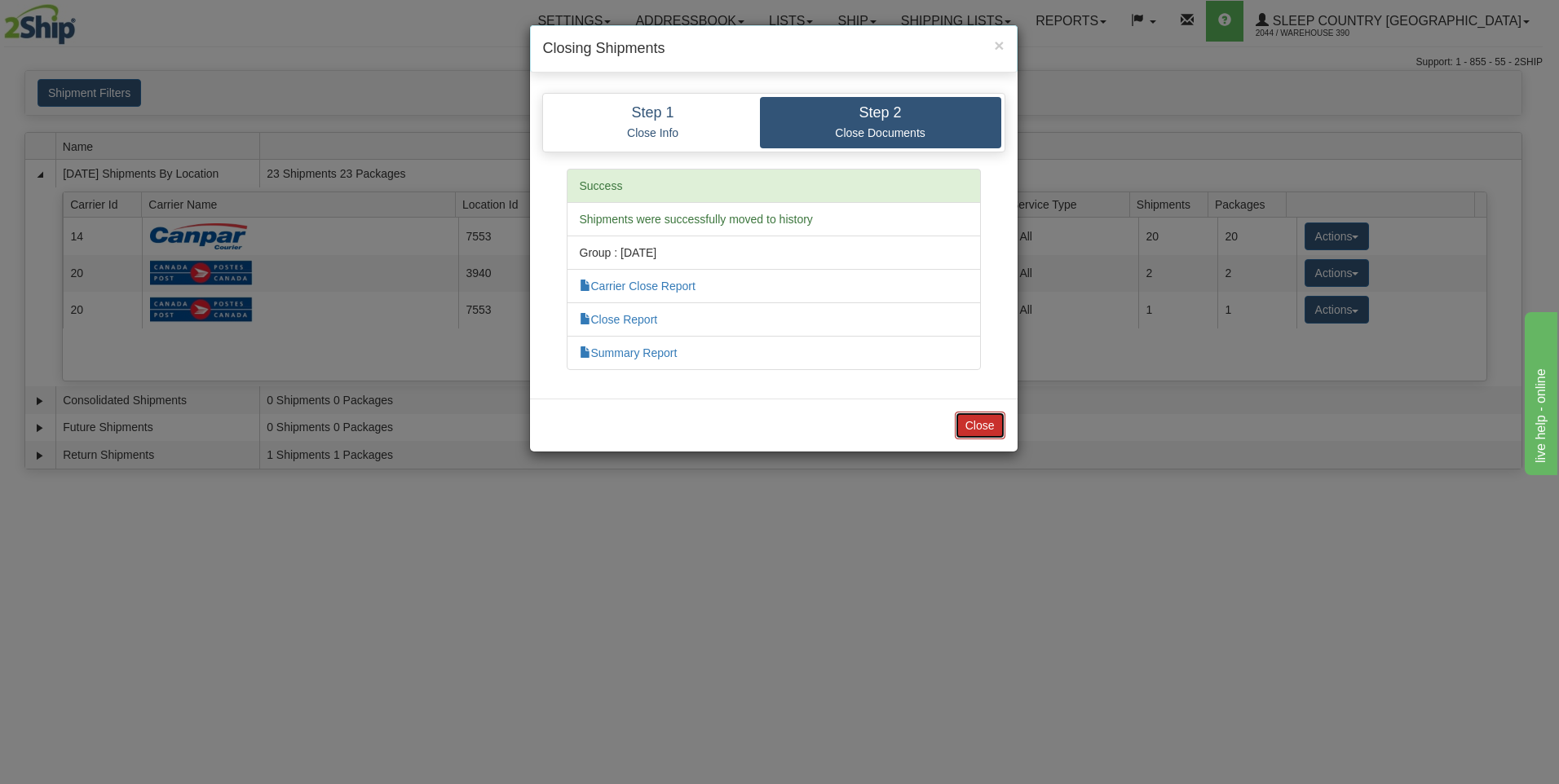
click at [983, 426] on button "Close" at bounding box center [979, 425] width 50 height 28
